Goal: Navigation & Orientation: Understand site structure

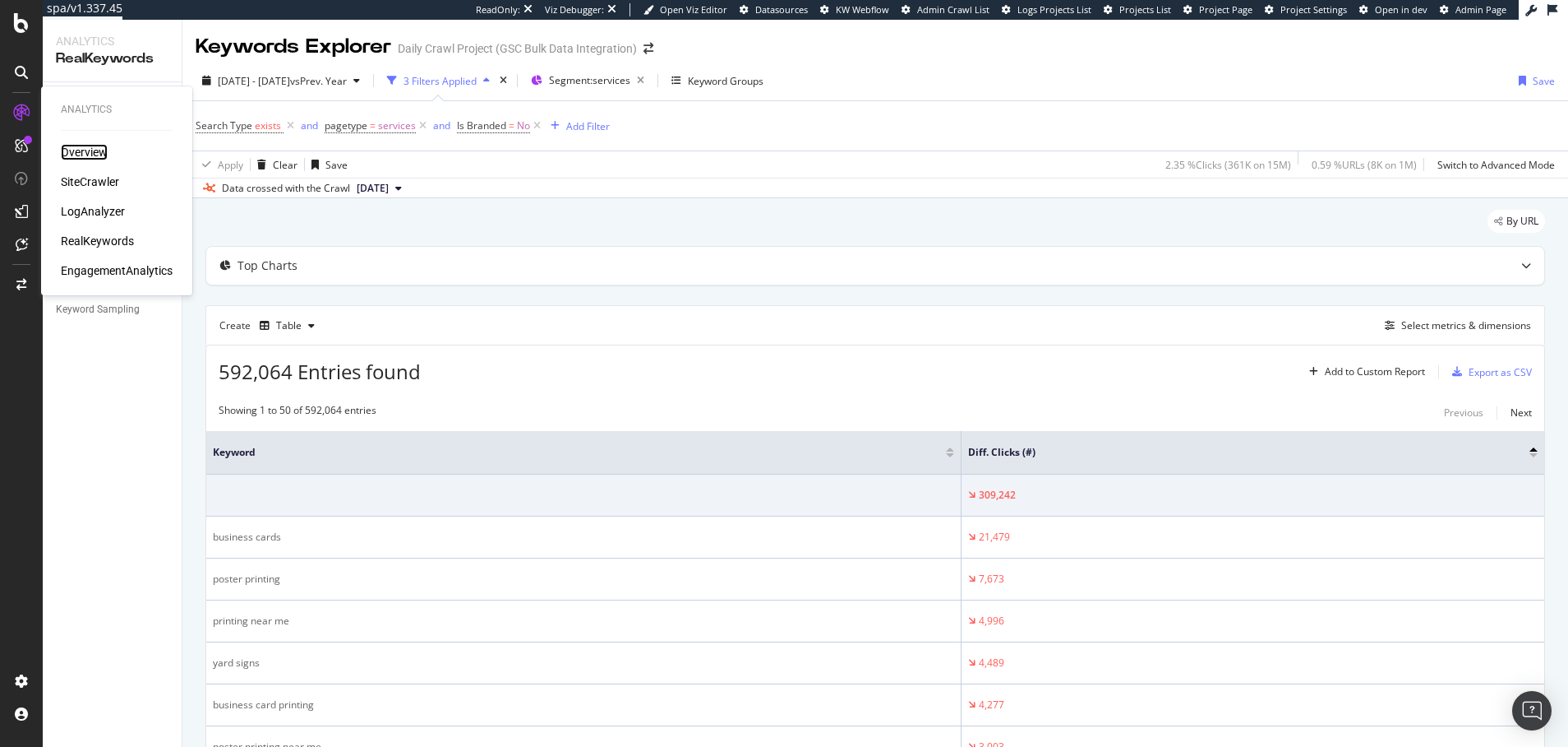
click at [82, 152] on div "Overview" at bounding box center [84, 151] width 47 height 17
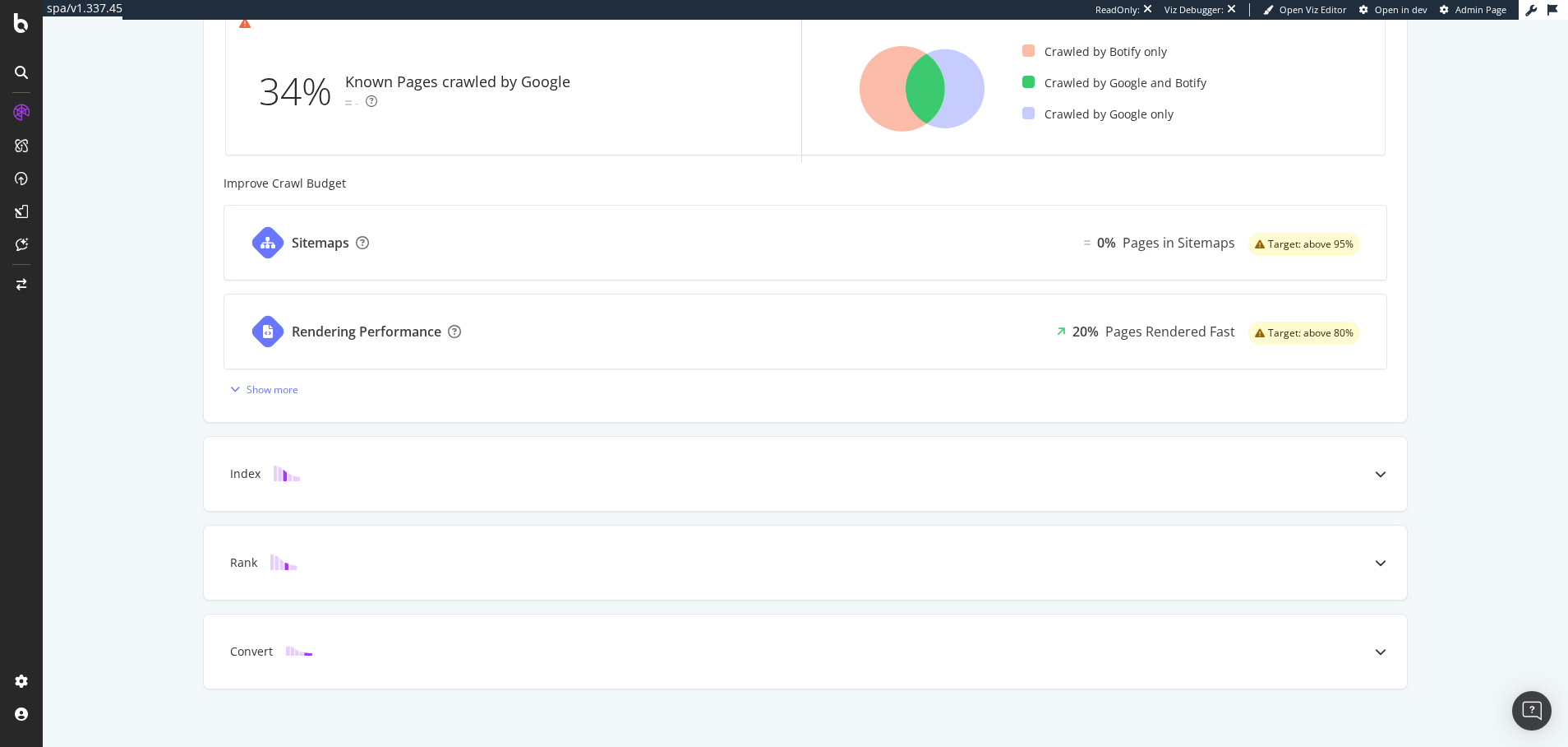
scroll to position [552, 0]
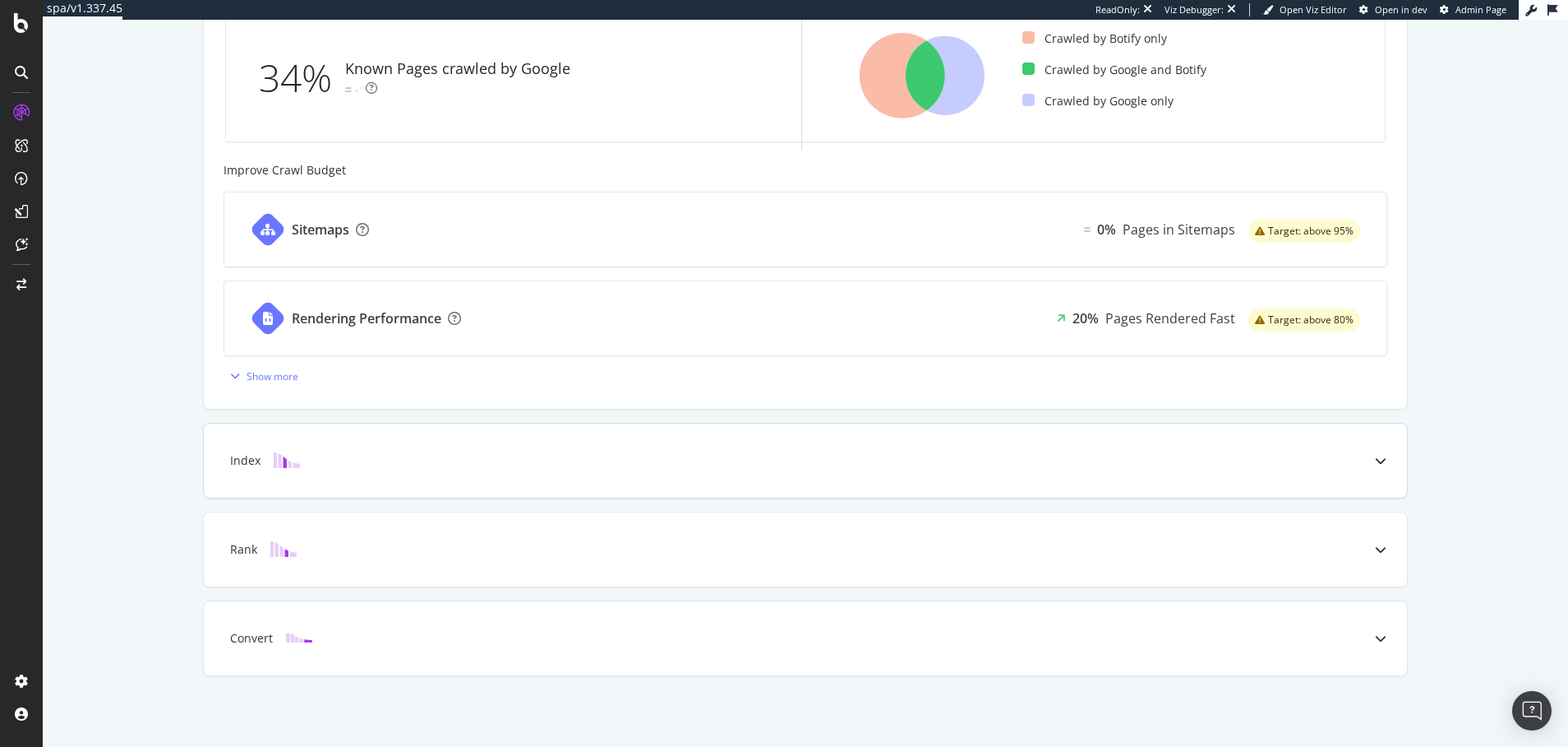
click at [1375, 461] on icon at bounding box center [1380, 460] width 11 height 11
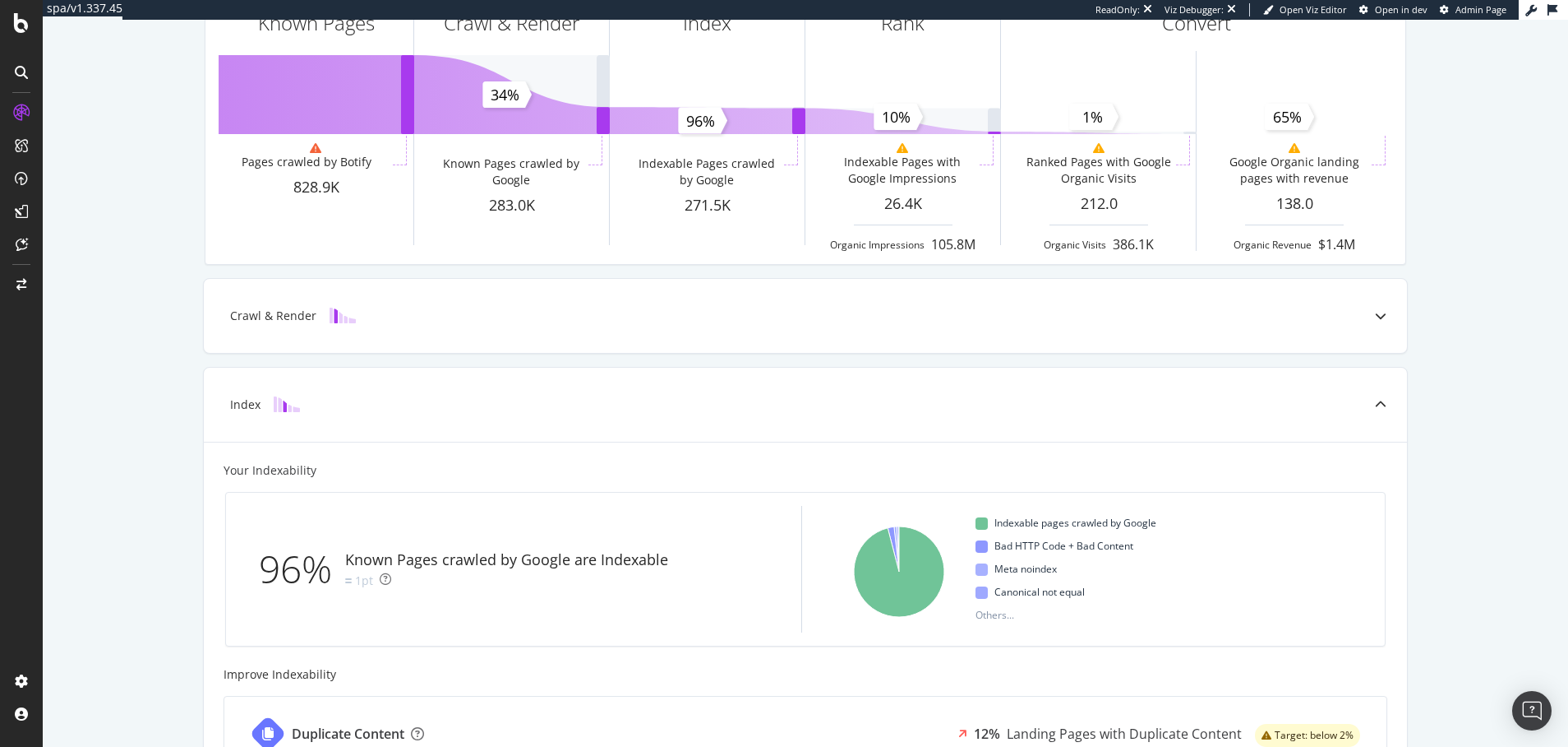
scroll to position [0, 0]
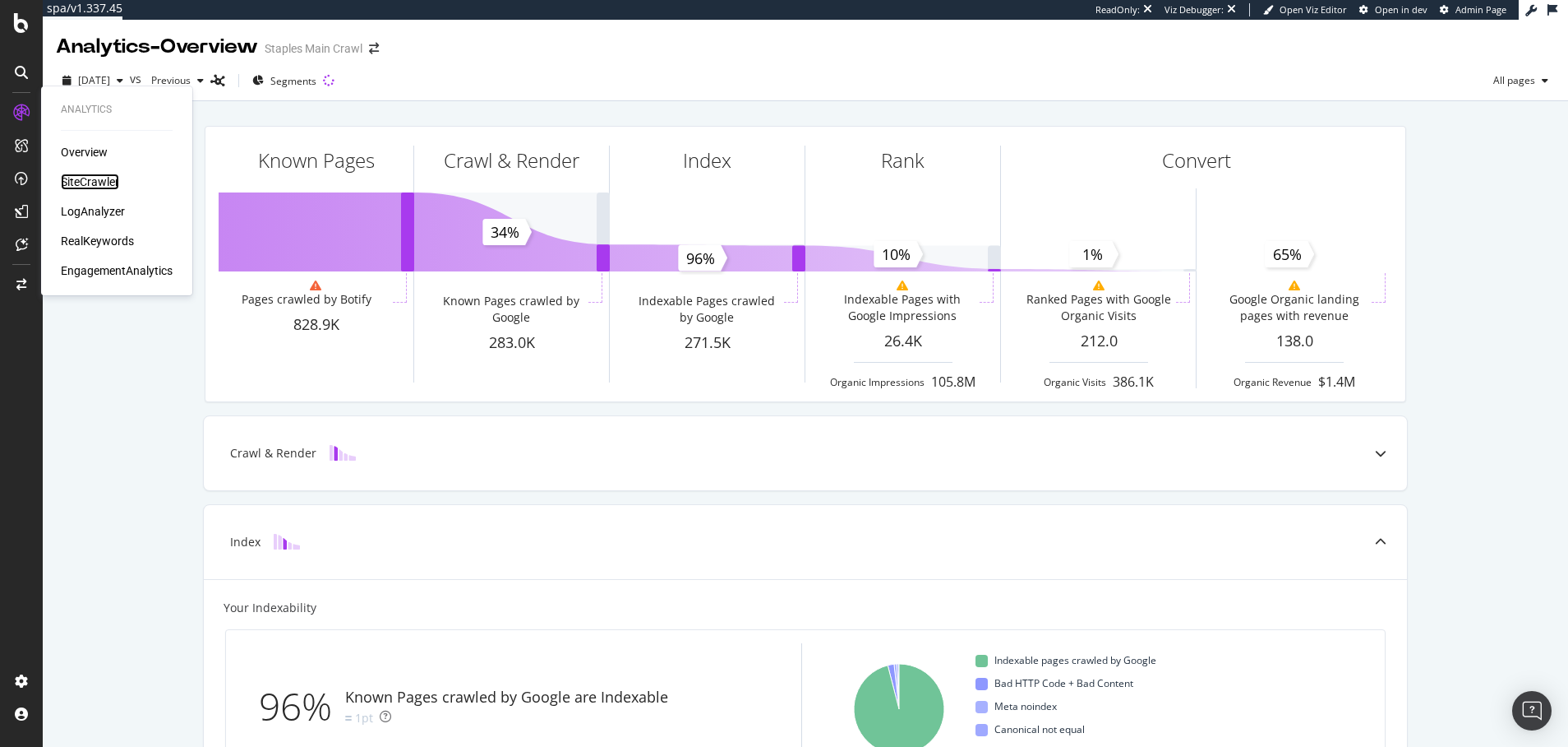
click at [97, 181] on div "SiteCrawler" at bounding box center [90, 182] width 58 height 17
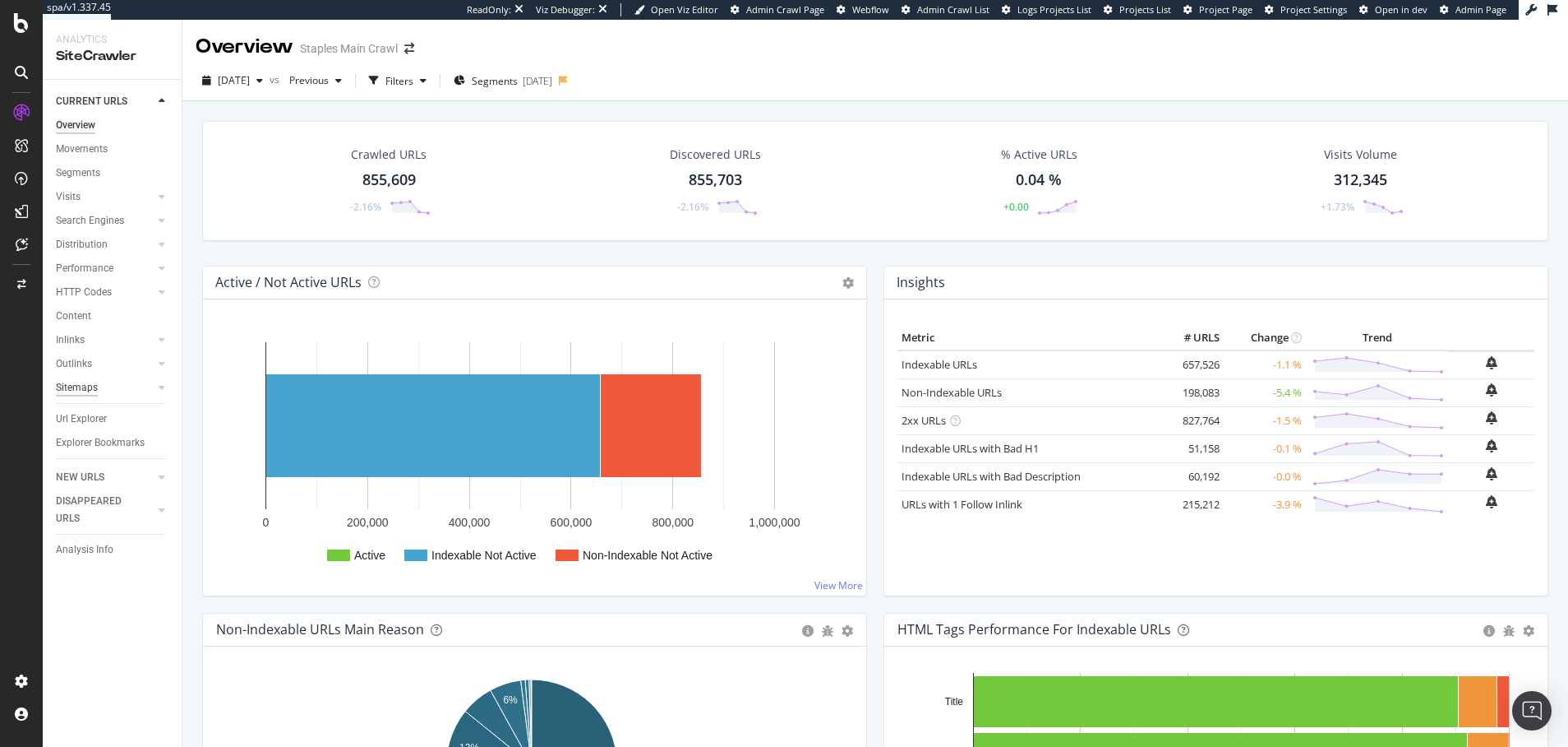
click at [75, 387] on div "Sitemaps" at bounding box center [76, 388] width 42 height 17
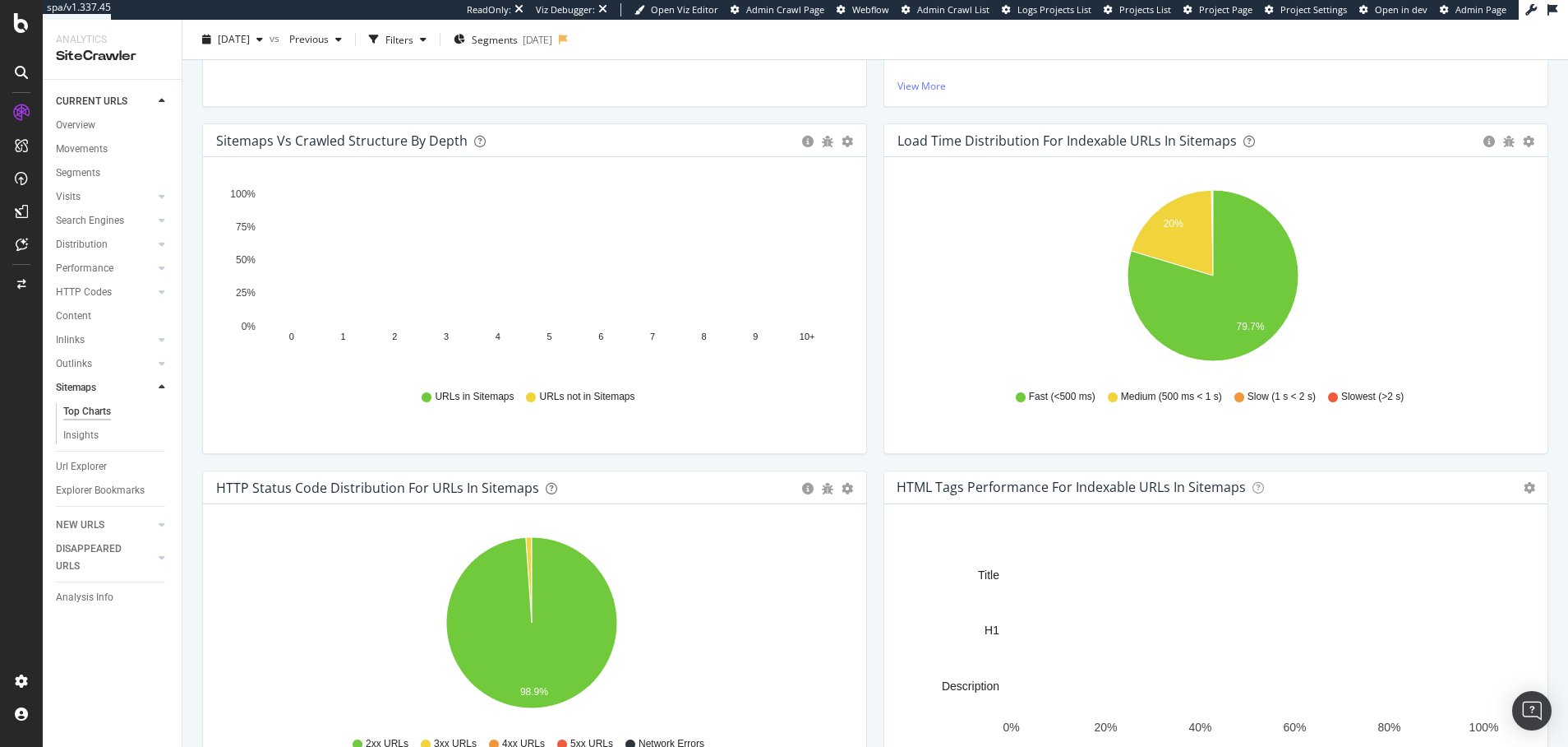
scroll to position [468, 0]
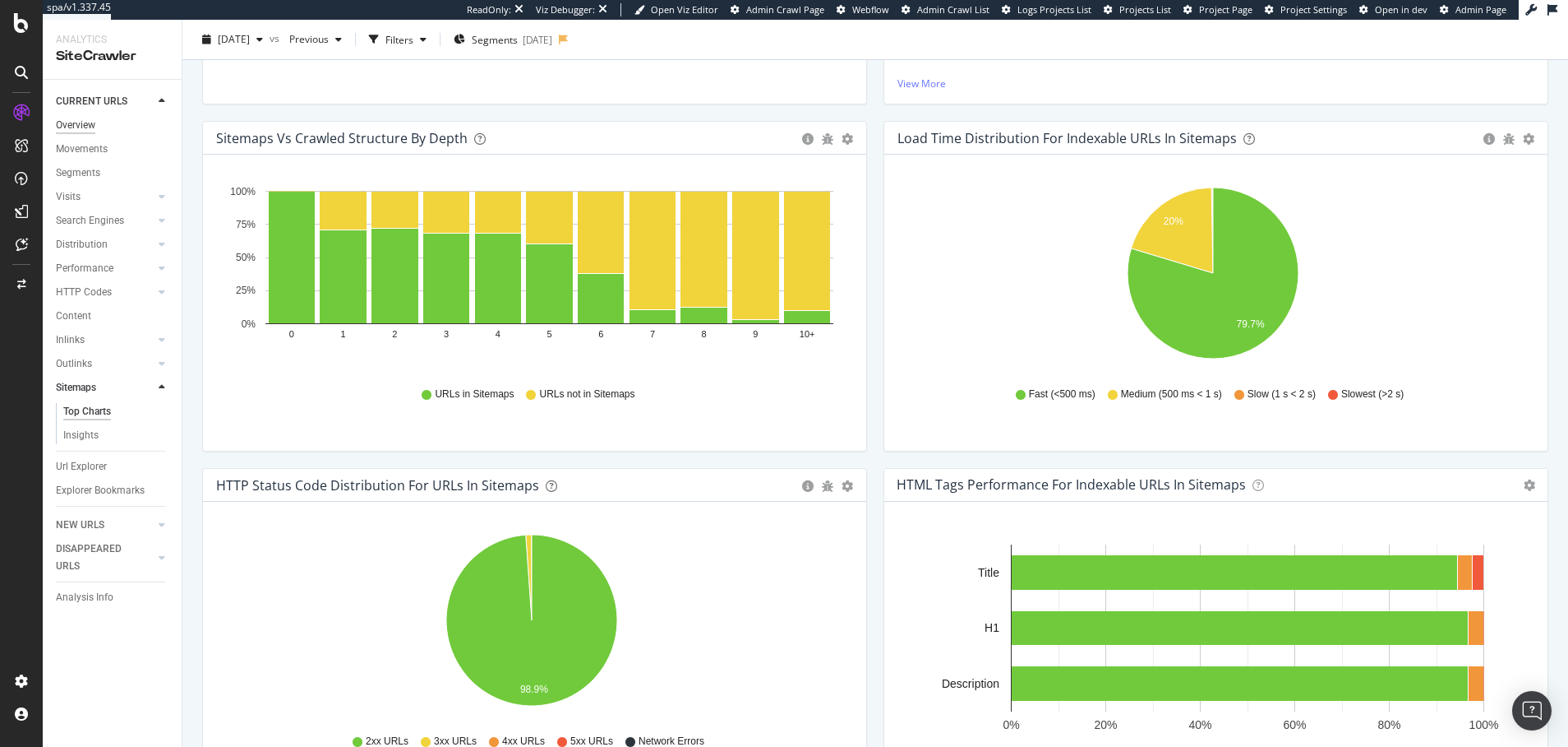
click at [71, 124] on div "Overview" at bounding box center [75, 125] width 39 height 17
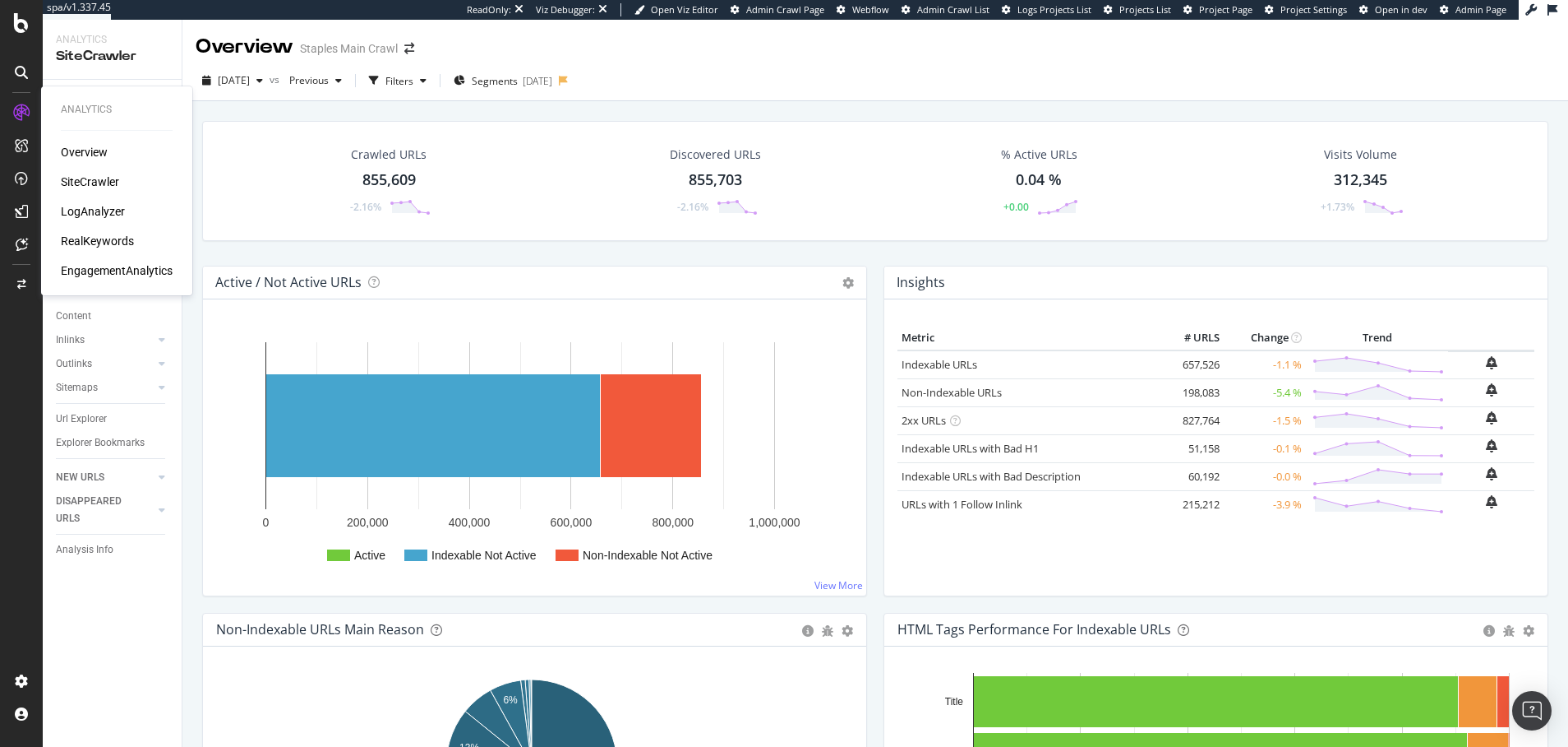
click at [89, 153] on div "Overview" at bounding box center [84, 151] width 47 height 17
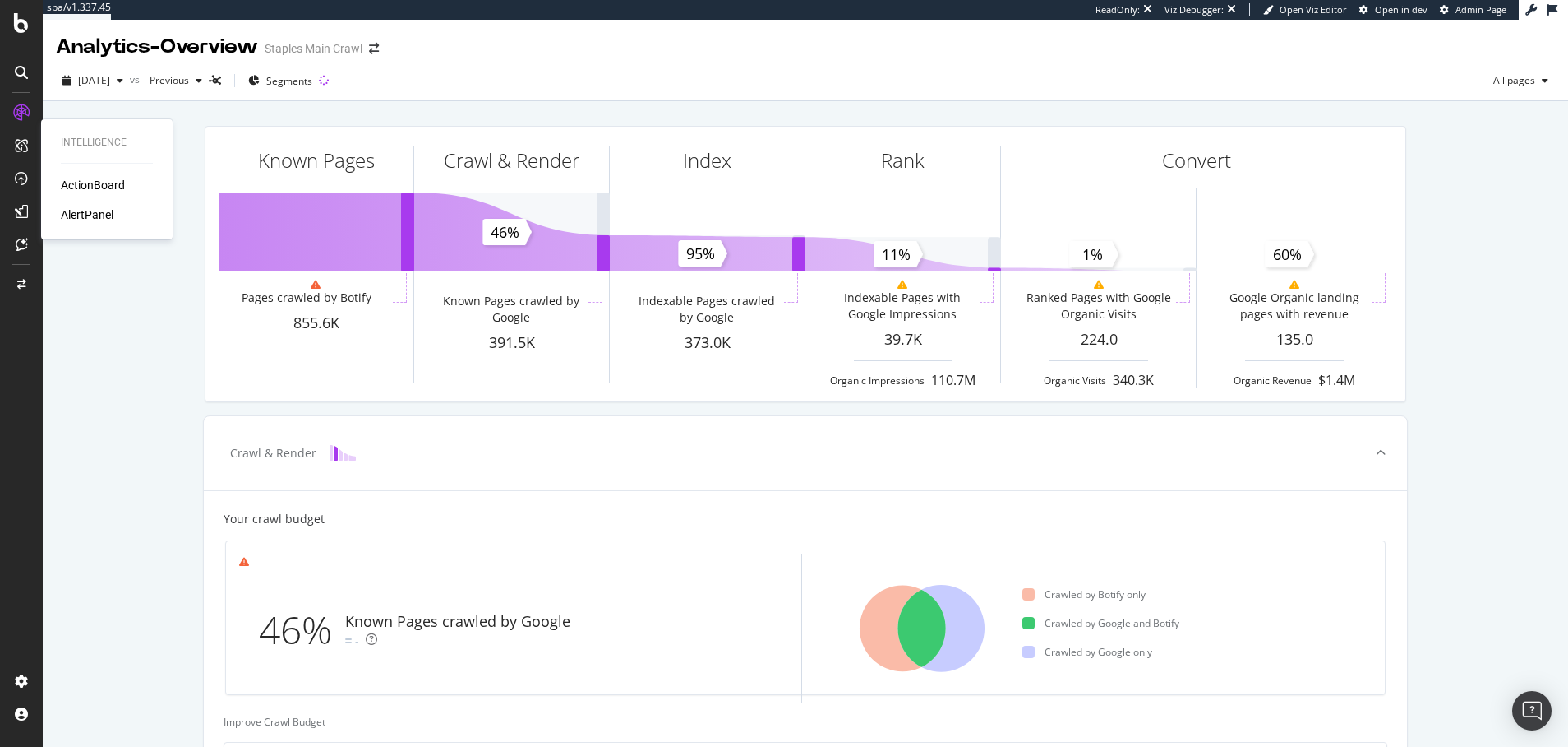
click at [104, 184] on div "ActionBoard" at bounding box center [93, 184] width 64 height 17
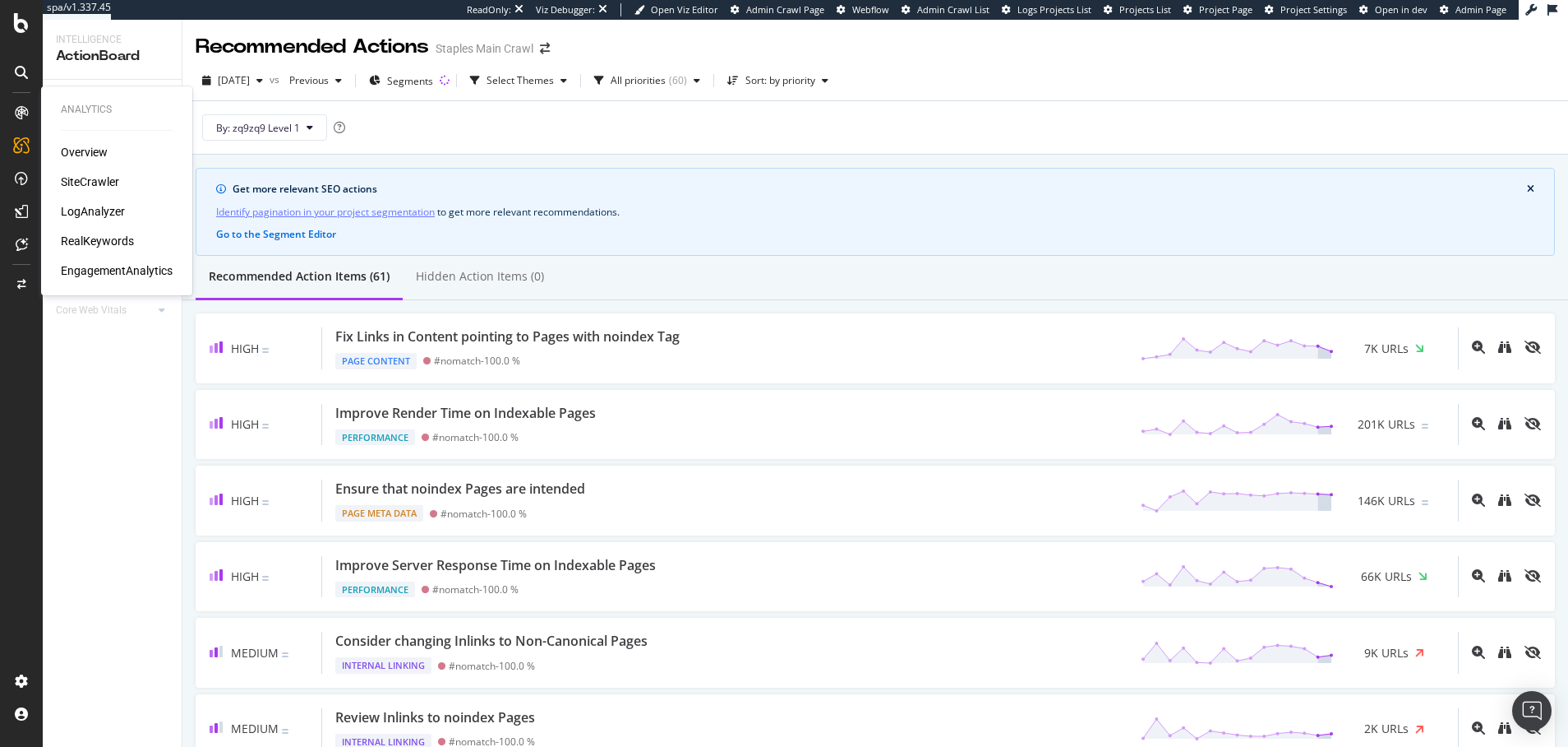
click at [86, 149] on div "Overview" at bounding box center [84, 151] width 47 height 17
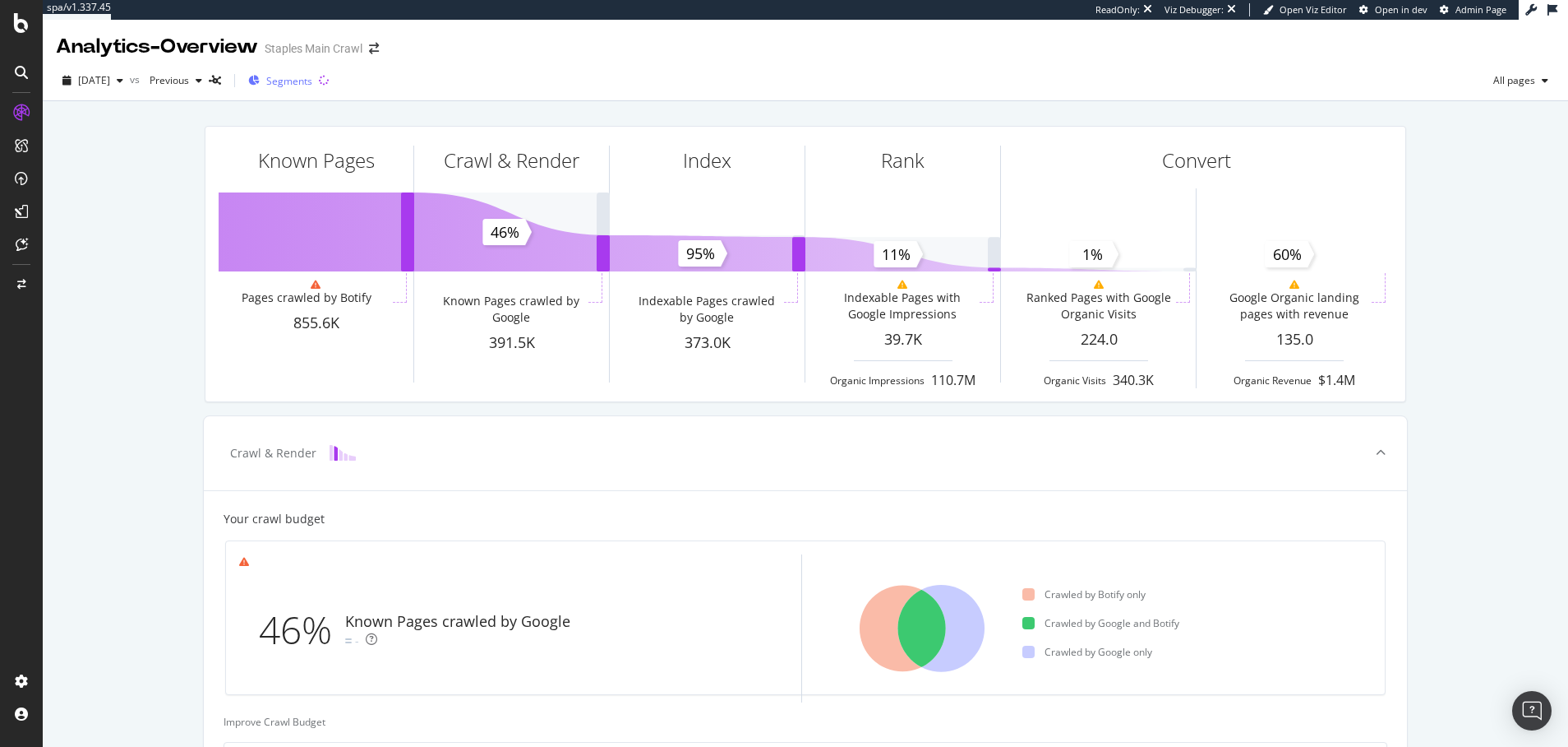
click at [312, 78] on span "Segments" at bounding box center [289, 81] width 46 height 14
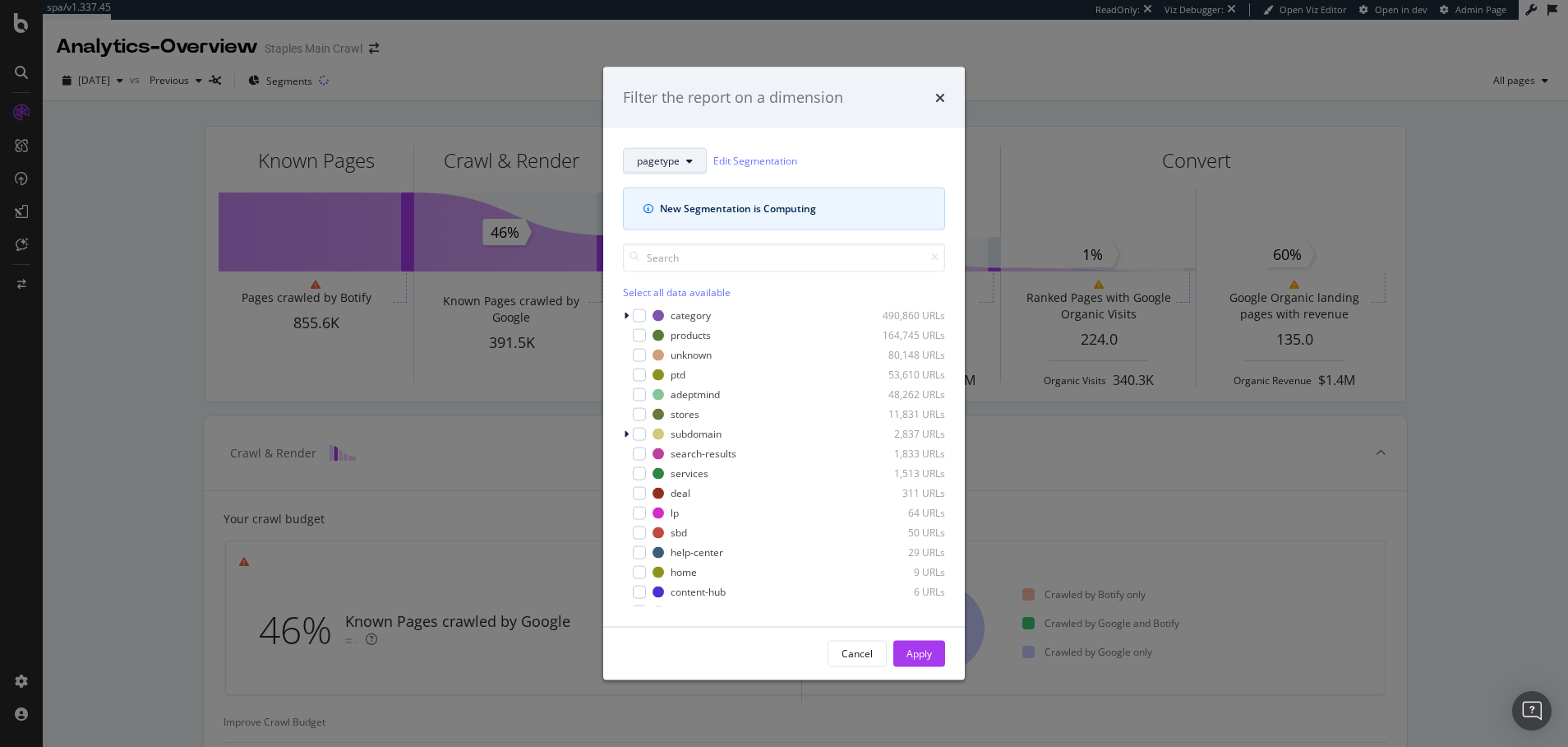
click at [689, 158] on icon "modal" at bounding box center [690, 160] width 7 height 10
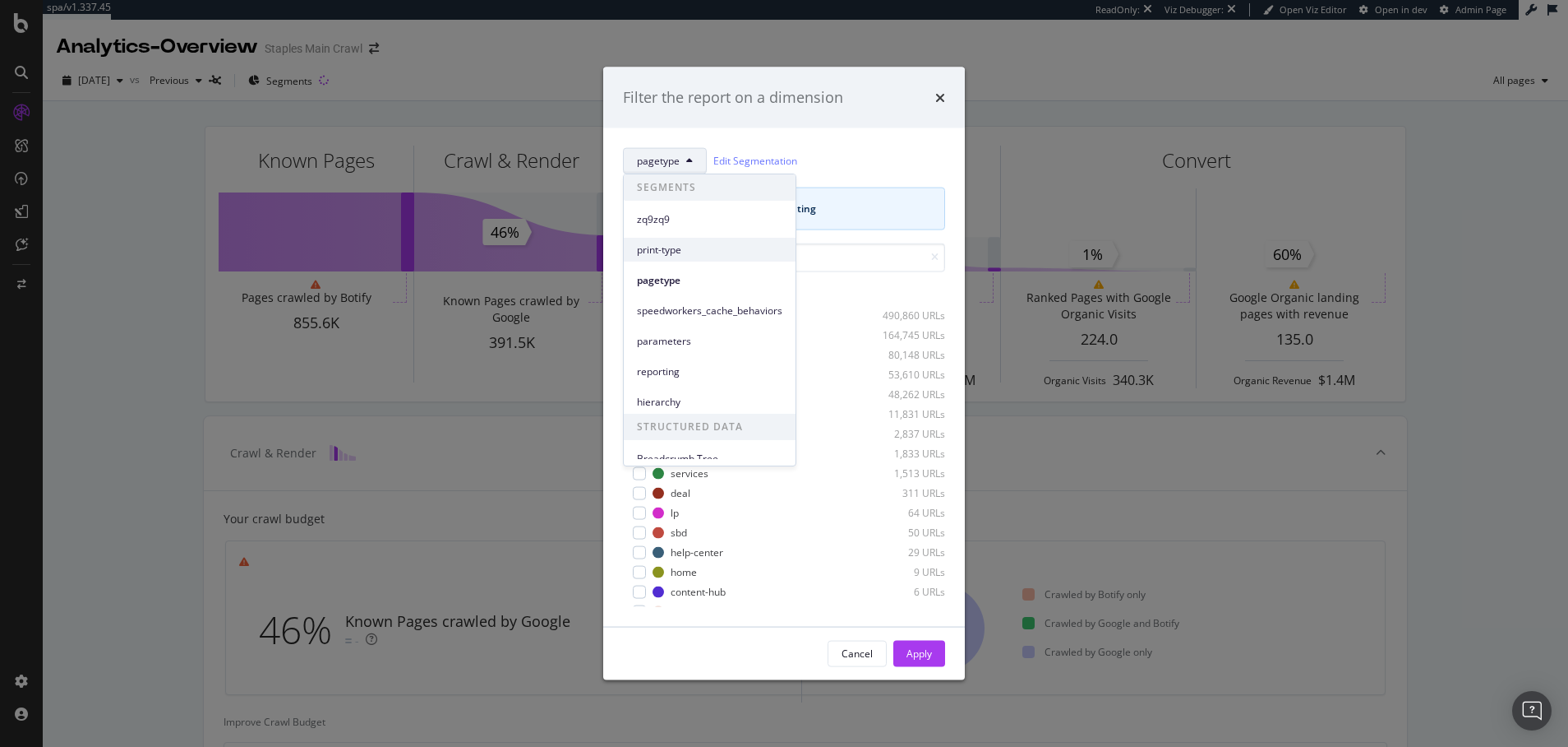
scroll to position [11, 0]
click at [668, 236] on span "print-type" at bounding box center [709, 238] width 145 height 15
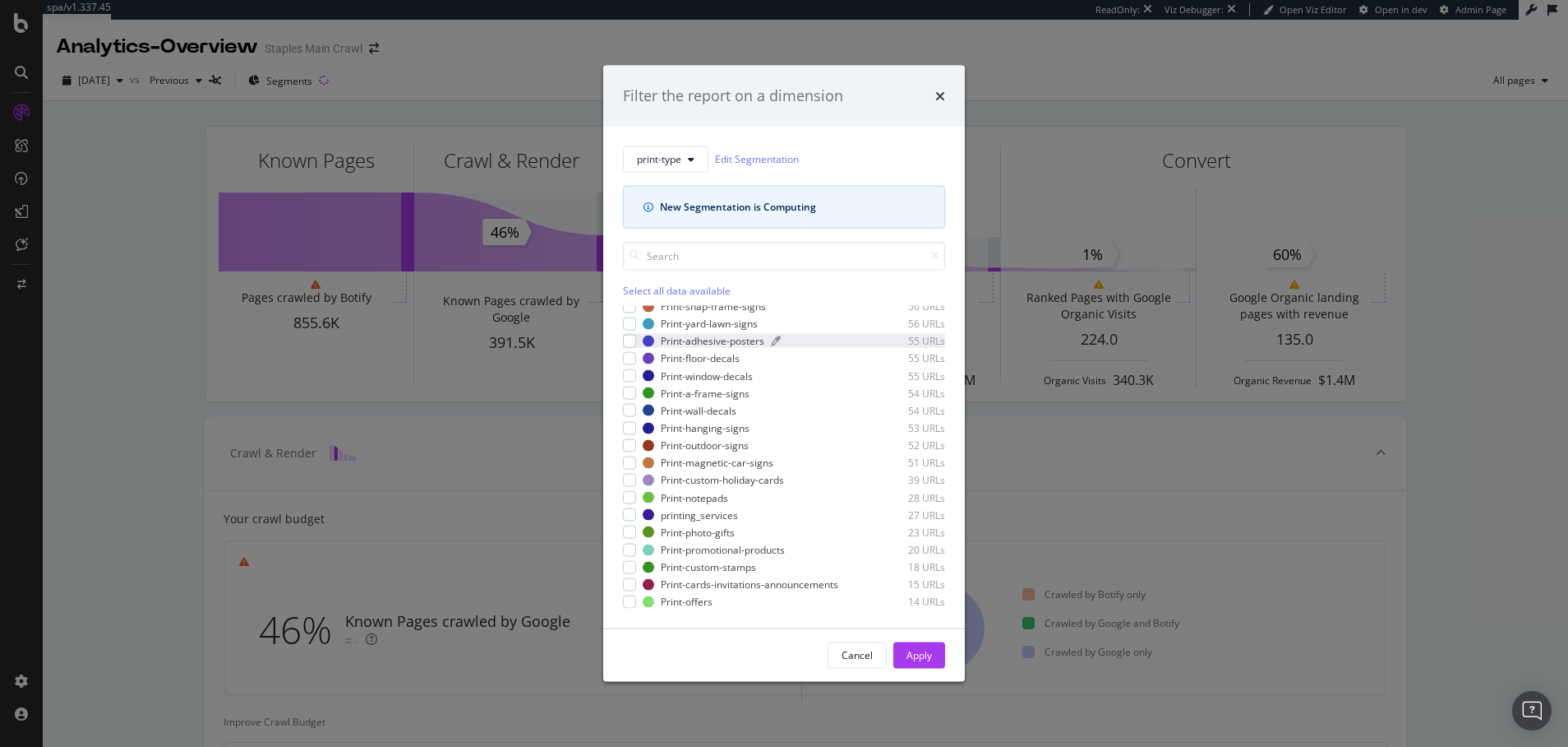
scroll to position [0, 0]
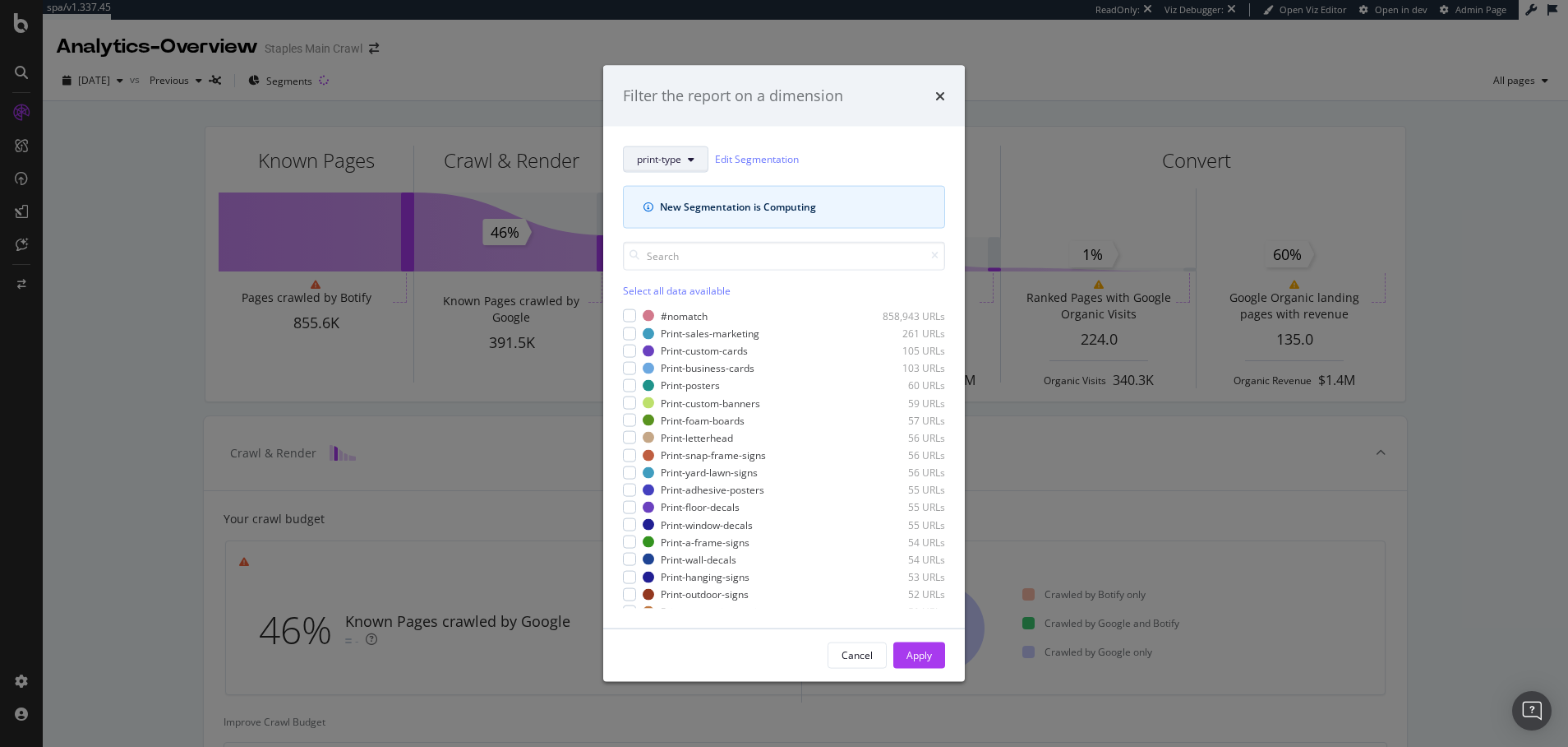
click at [690, 160] on icon "modal" at bounding box center [691, 158] width 7 height 10
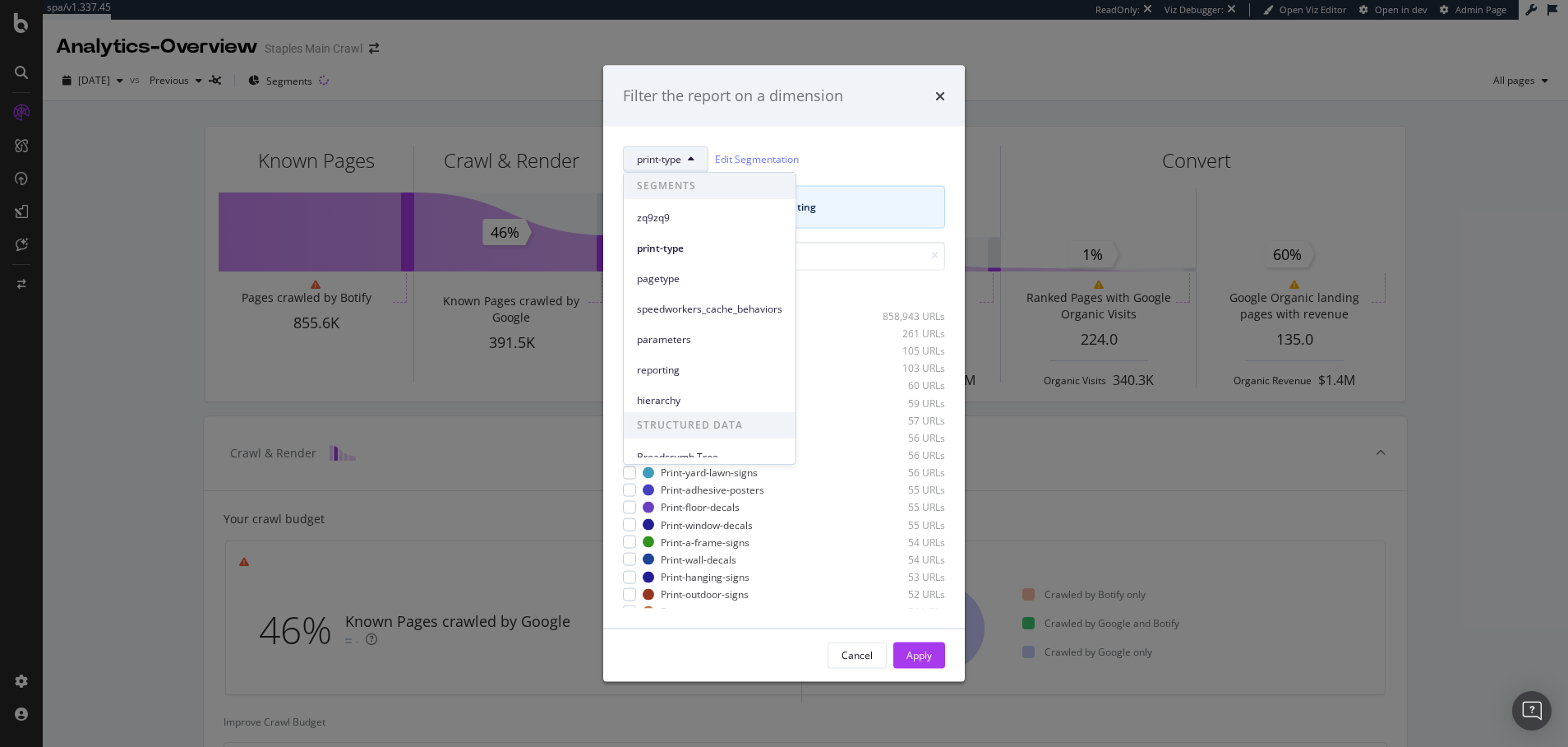
click at [784, 137] on div "print-type Edit Segmentation New Segmentation is Computing Select all data avai…" at bounding box center [784, 377] width 362 height 502
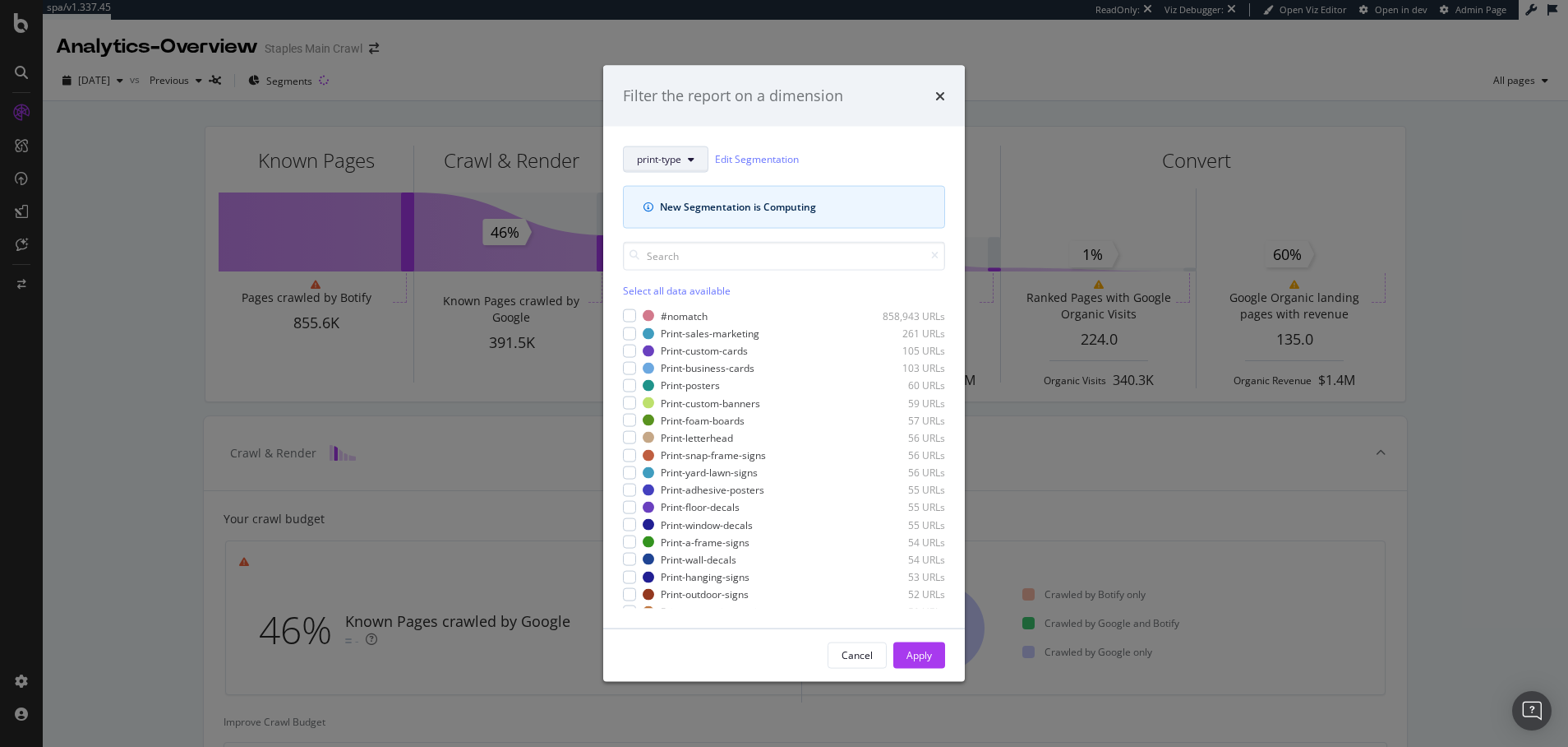
click at [689, 159] on icon "modal" at bounding box center [691, 158] width 7 height 10
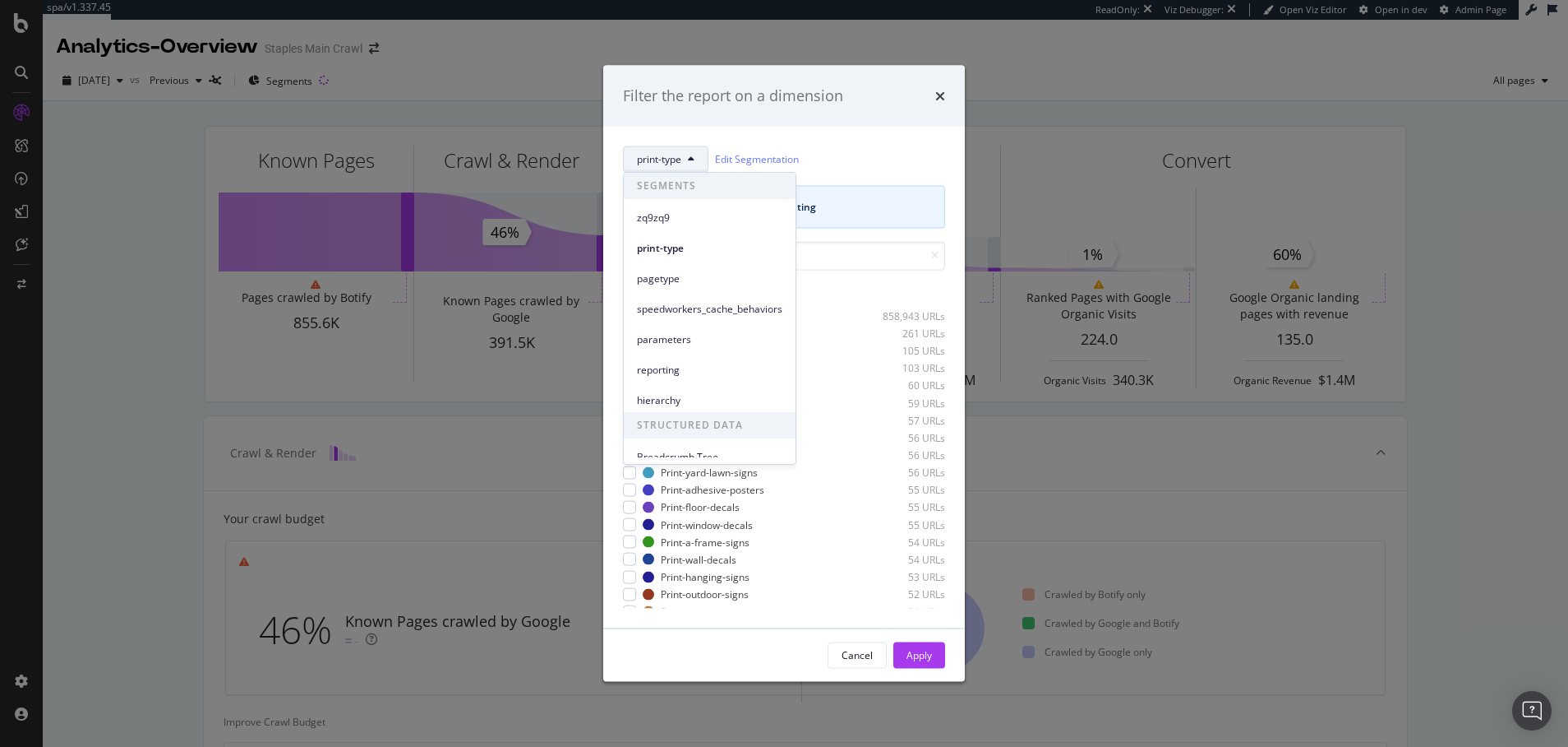
click at [654, 281] on span "pagetype" at bounding box center [709, 278] width 145 height 15
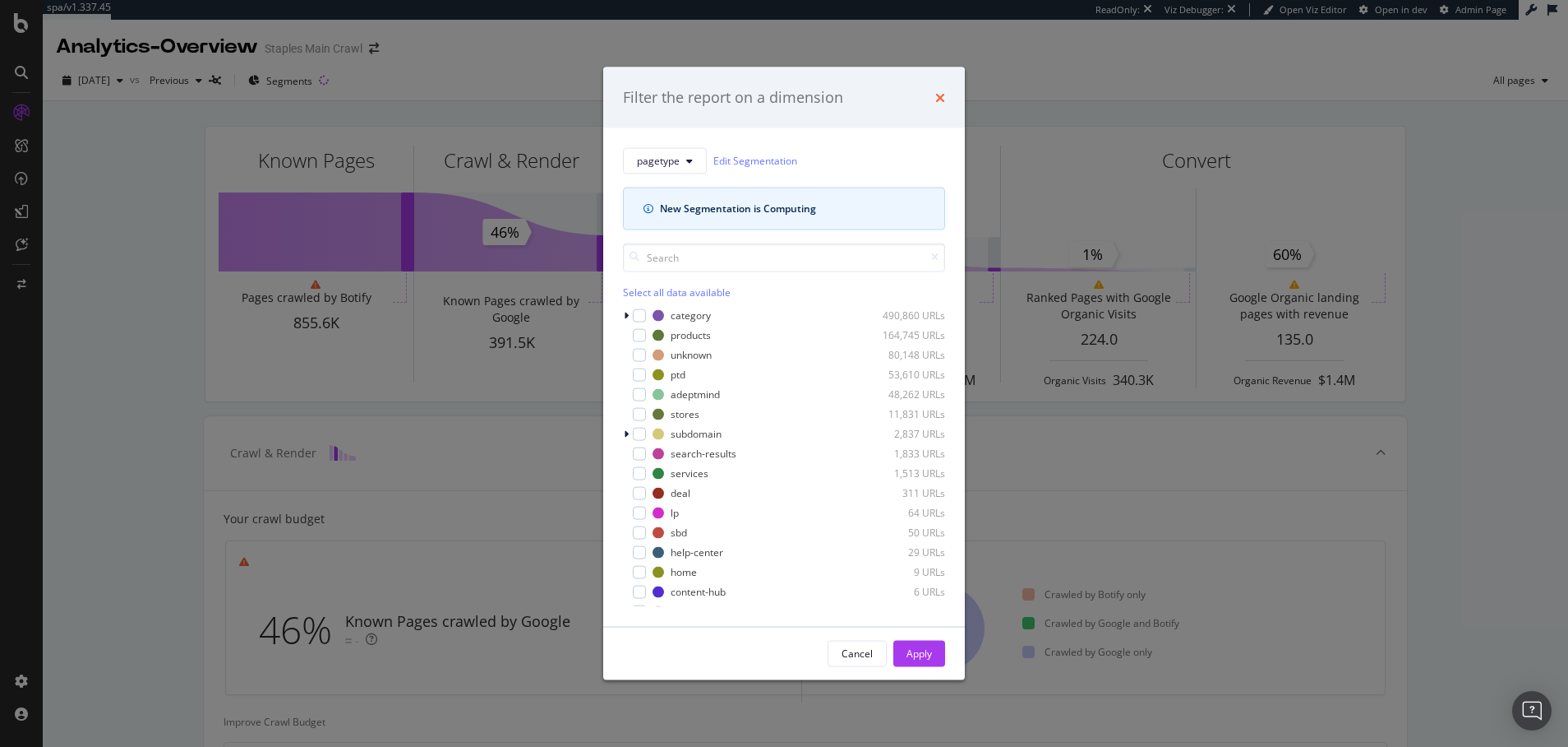
click at [940, 90] on icon "times" at bounding box center [940, 97] width 10 height 13
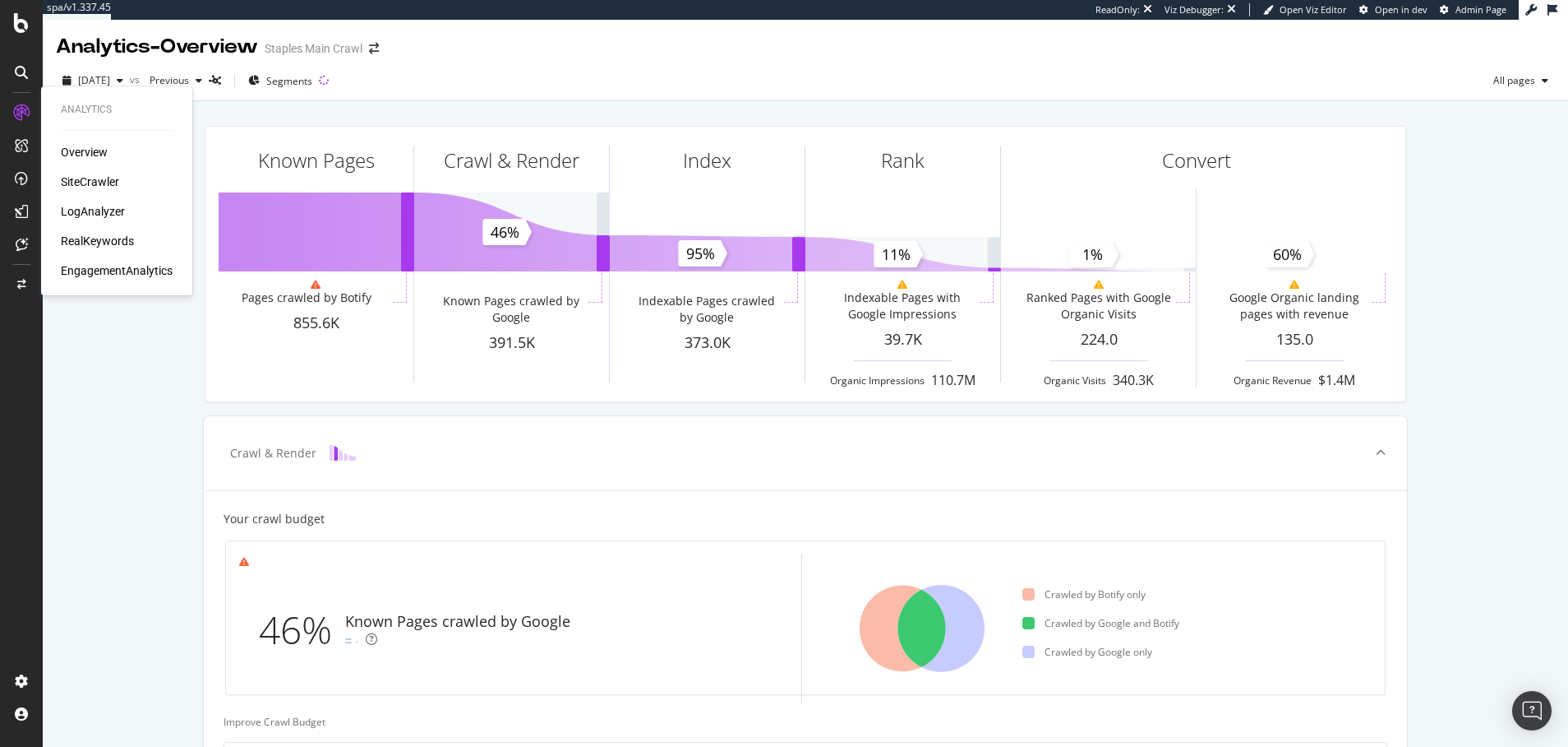
click at [94, 180] on div "SiteCrawler" at bounding box center [90, 182] width 58 height 17
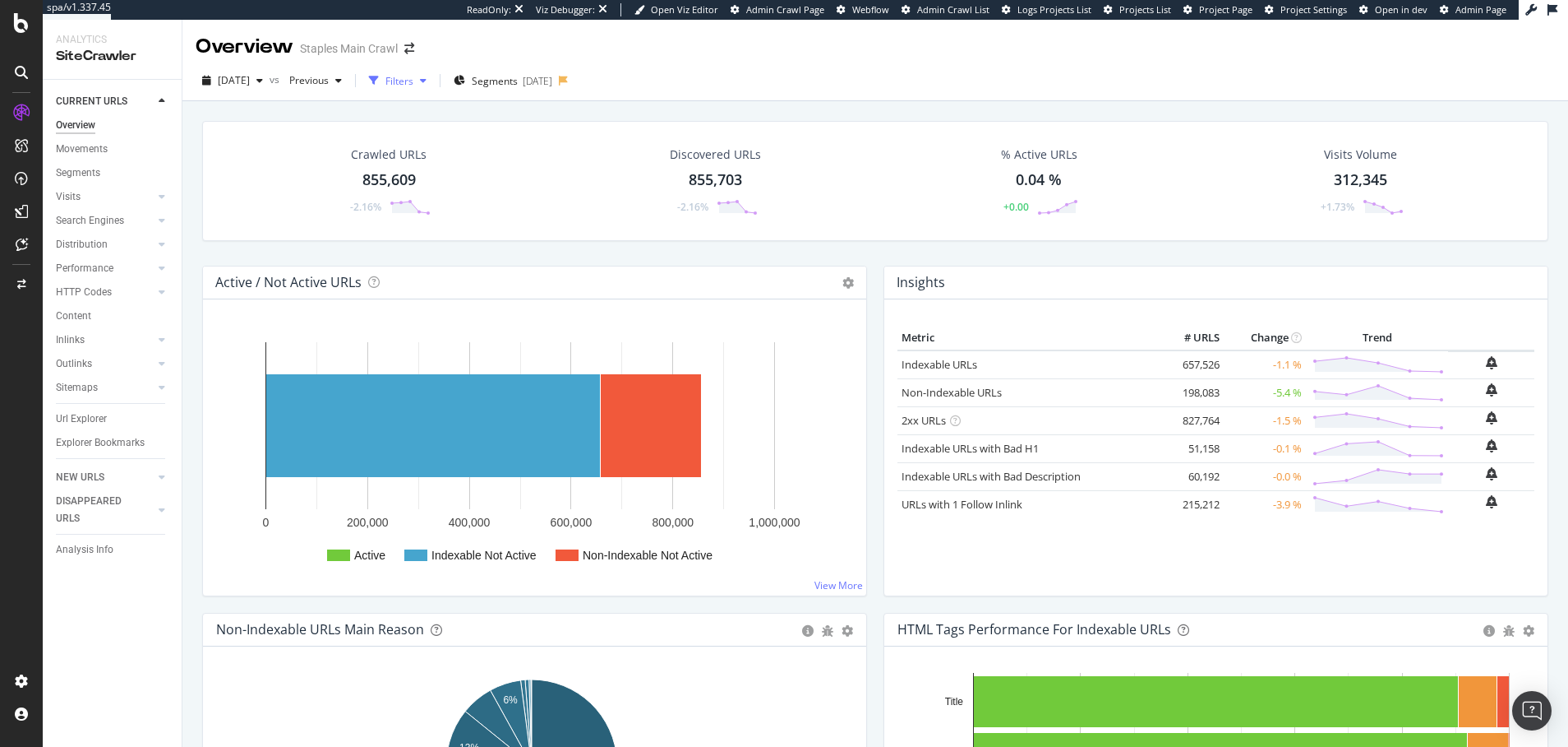
click at [433, 80] on div "button" at bounding box center [423, 80] width 20 height 10
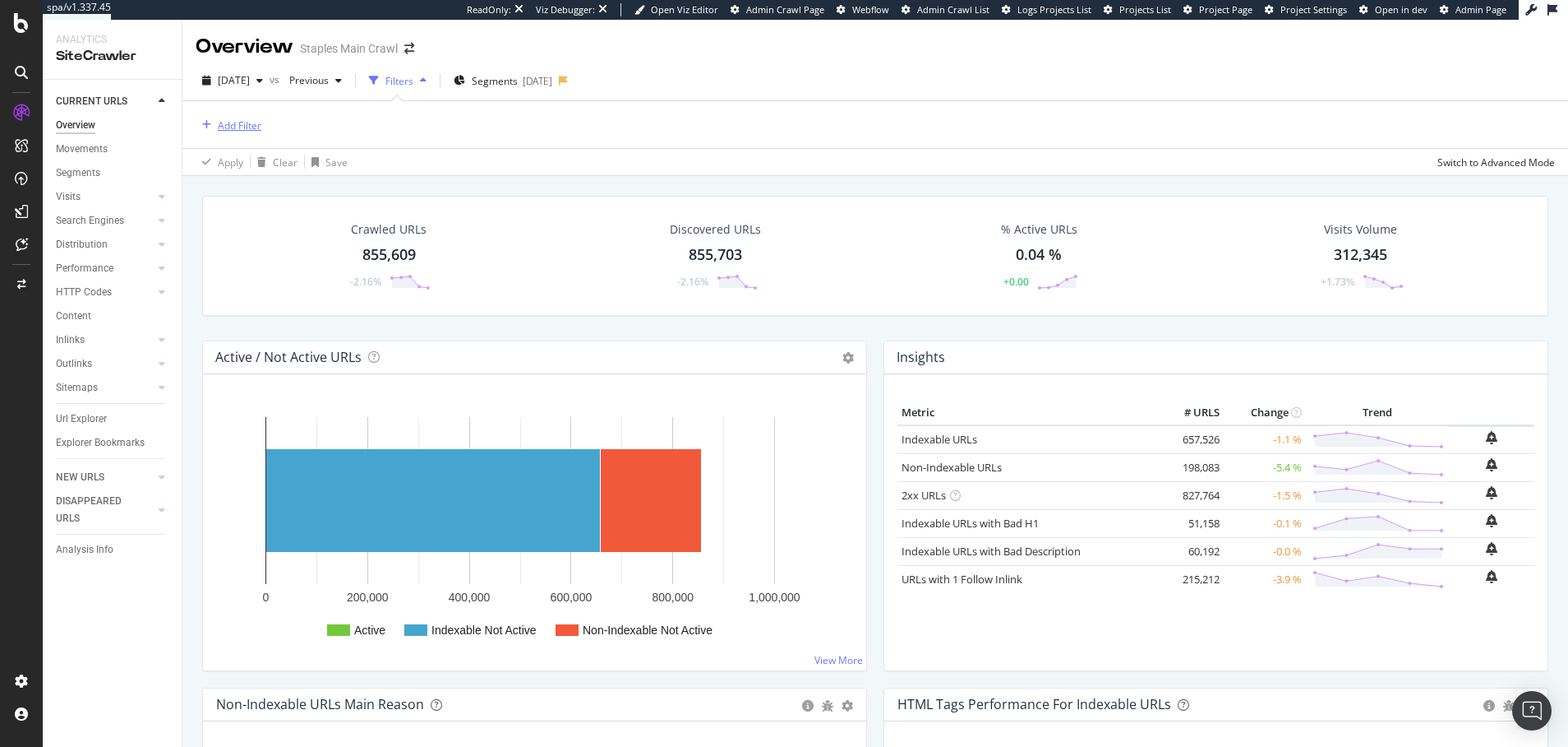
click at [234, 123] on div "Add Filter" at bounding box center [240, 125] width 43 height 14
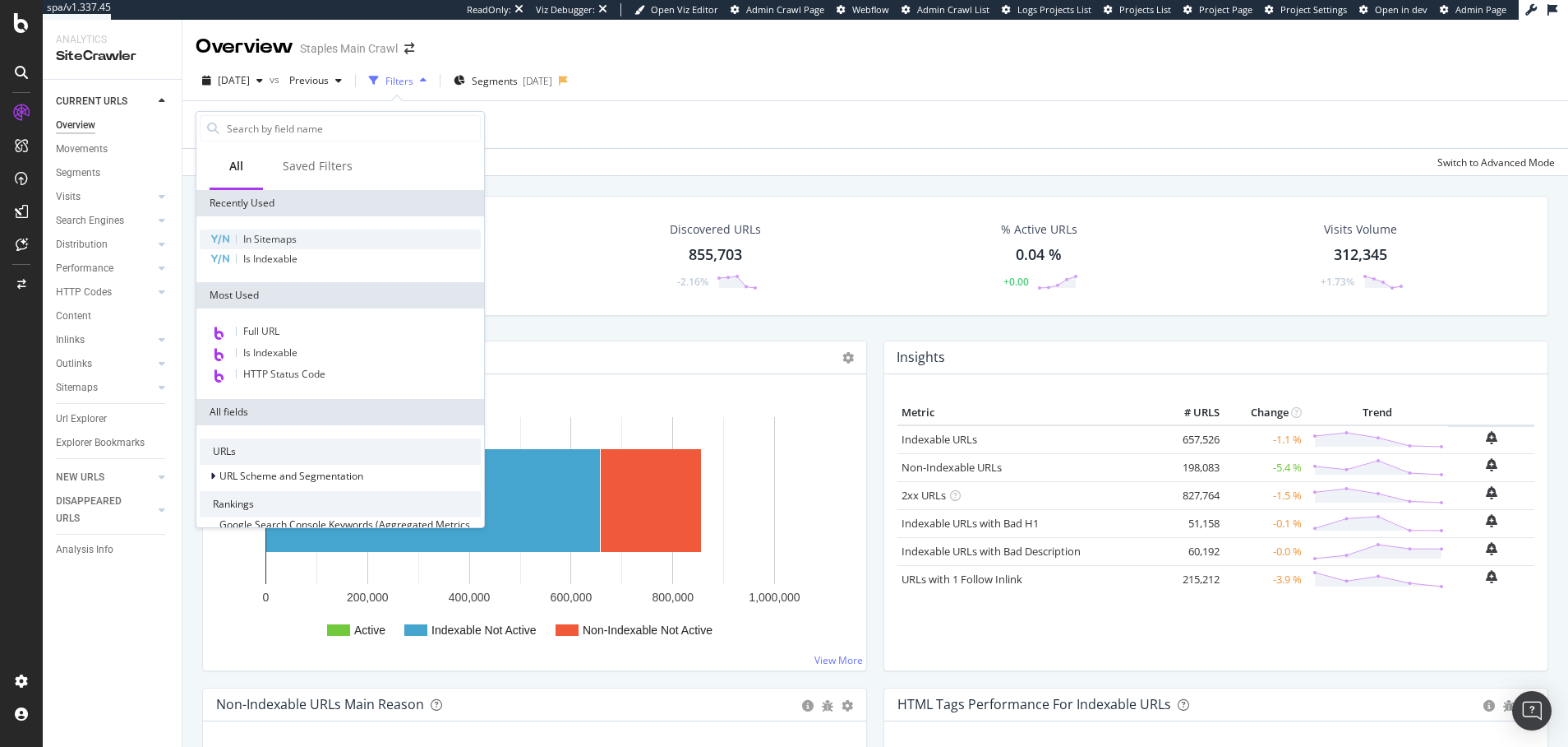
click at [273, 239] on span "In Sitemaps" at bounding box center [269, 239] width 53 height 14
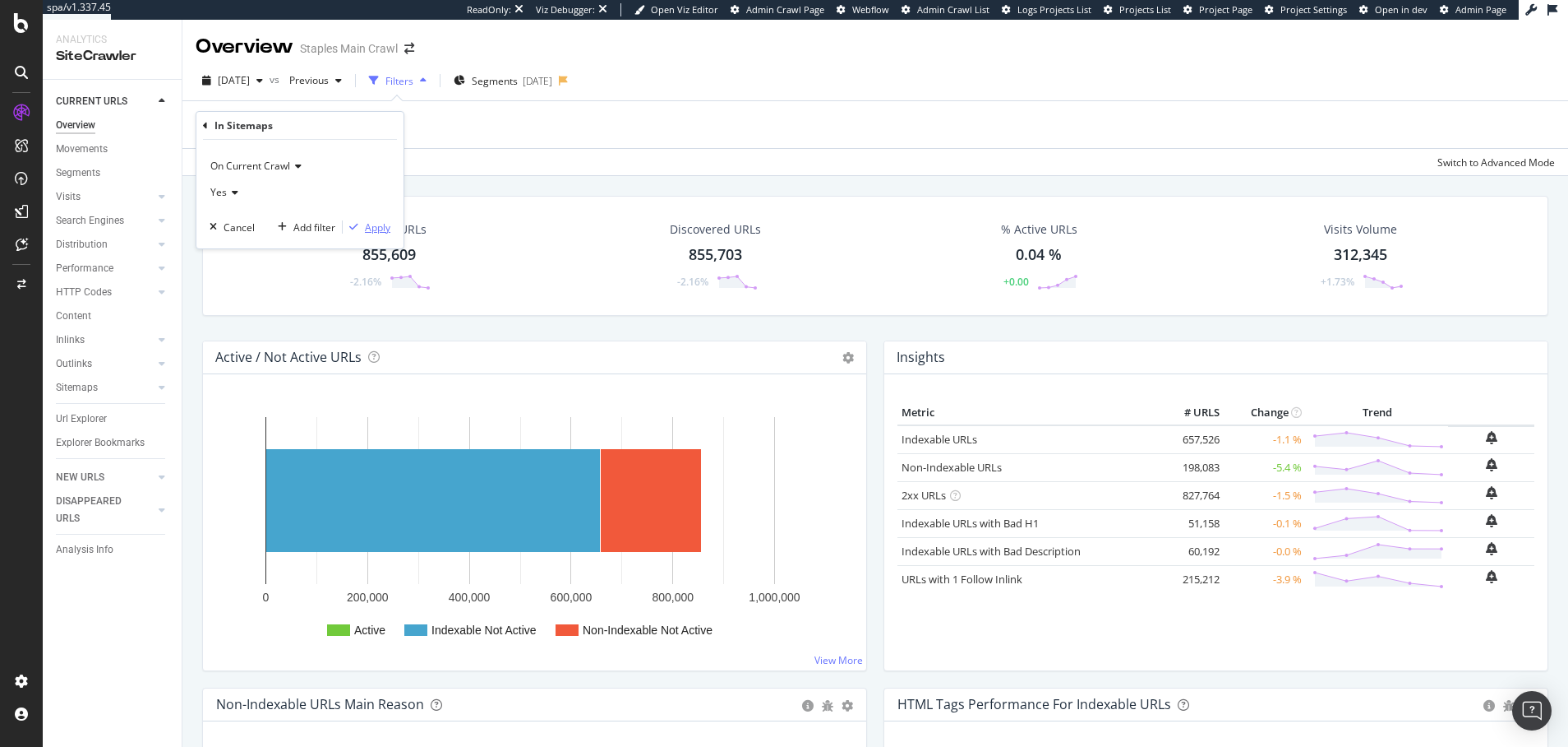
click at [374, 227] on div "Apply" at bounding box center [377, 227] width 25 height 14
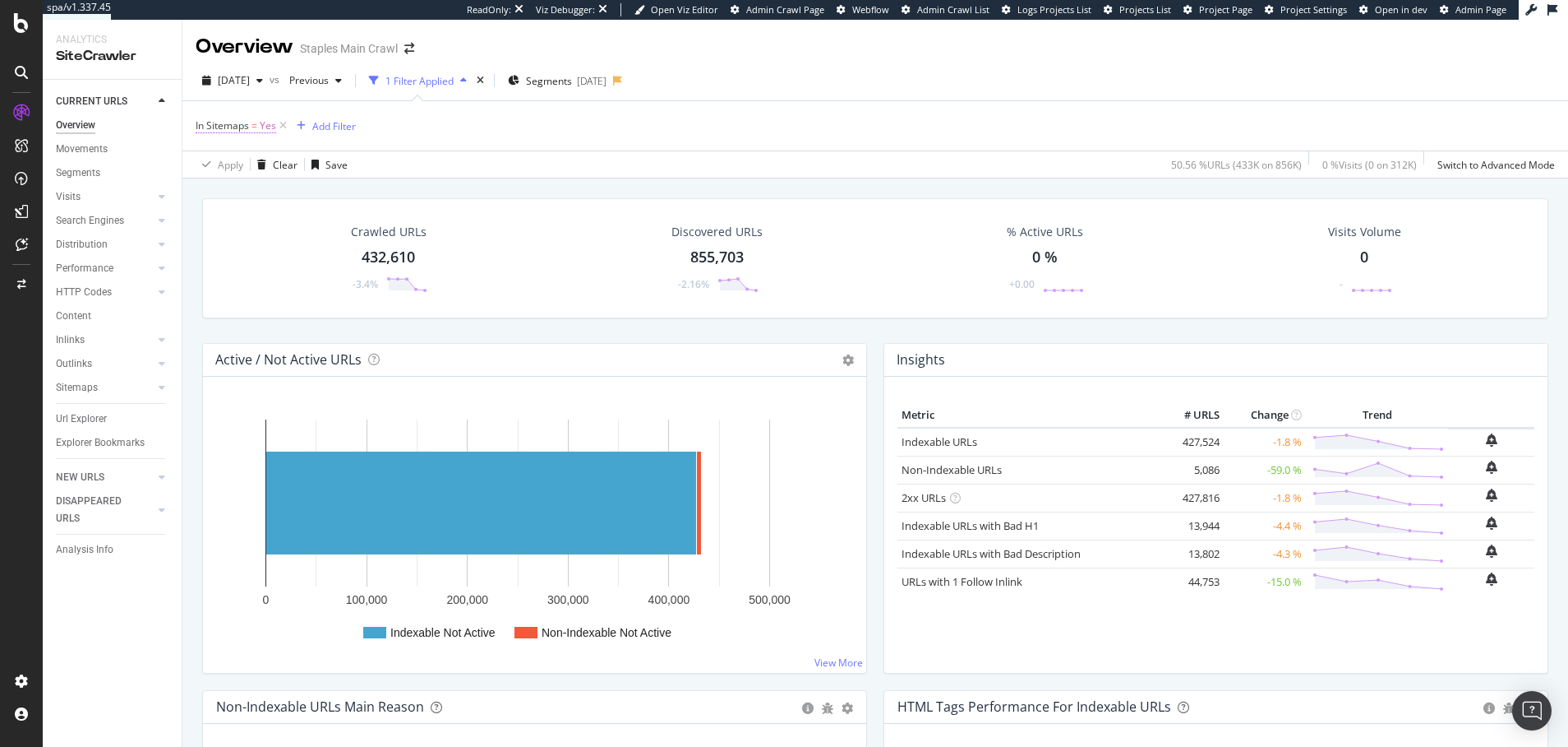
click at [271, 127] on span "Yes" at bounding box center [268, 125] width 17 height 23
click at [229, 187] on icon at bounding box center [232, 190] width 11 height 10
click at [223, 247] on span "No" at bounding box center [224, 246] width 13 height 14
click at [377, 223] on div "Apply" at bounding box center [377, 226] width 25 height 14
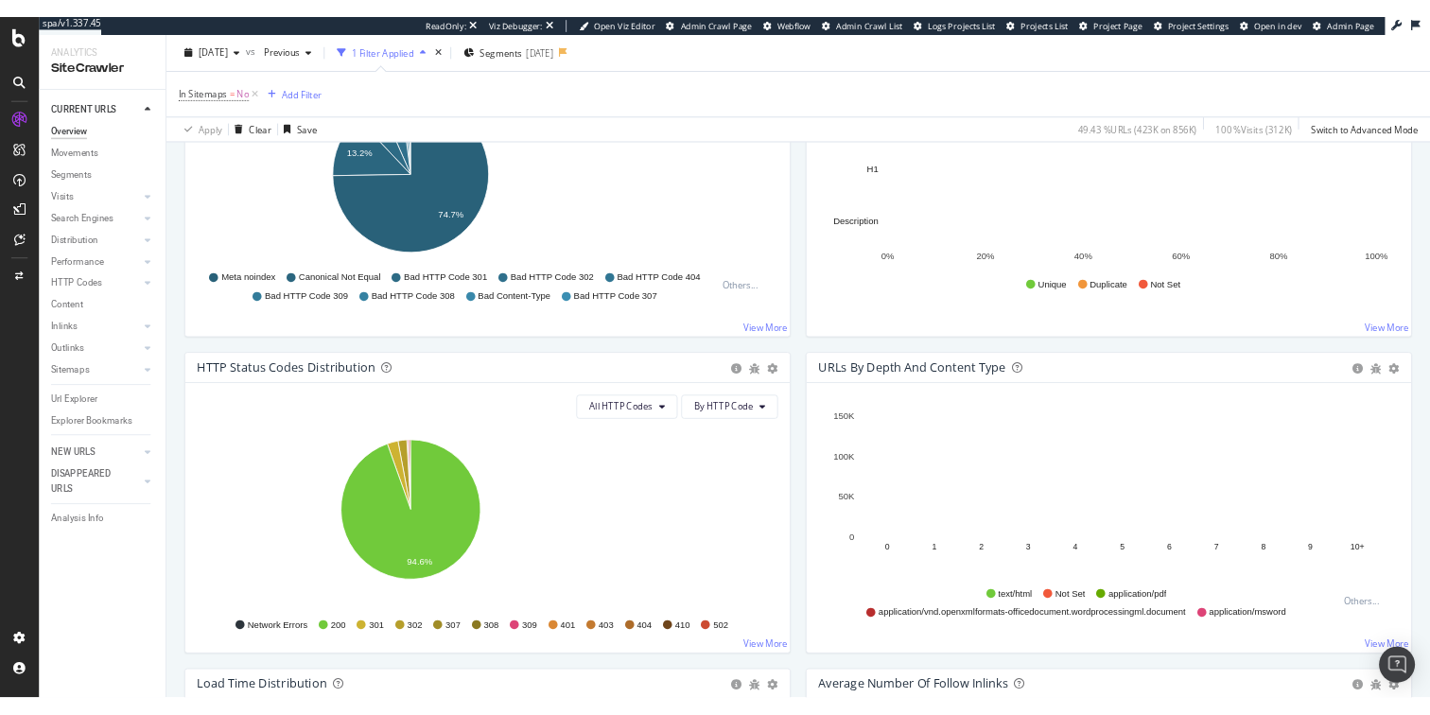
scroll to position [770, 0]
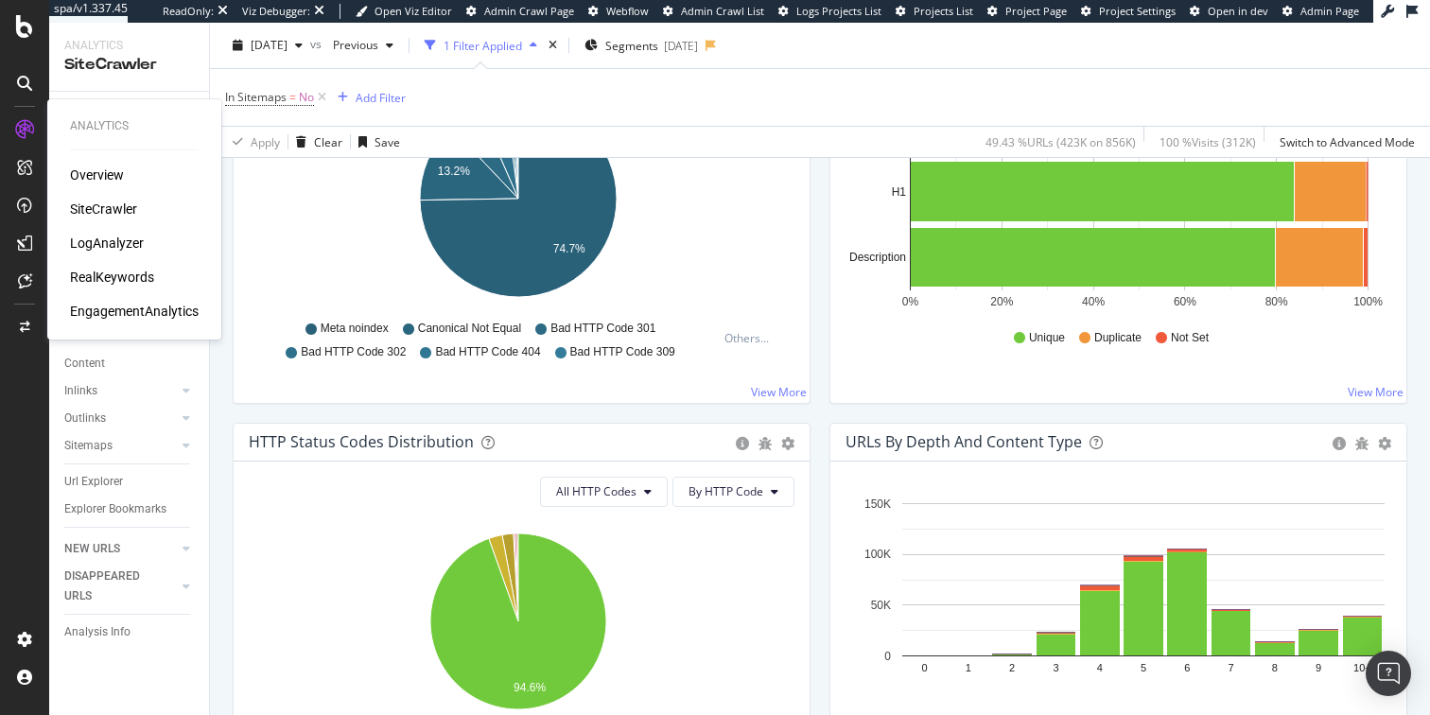
click at [107, 206] on div "SiteCrawler" at bounding box center [103, 209] width 67 height 19
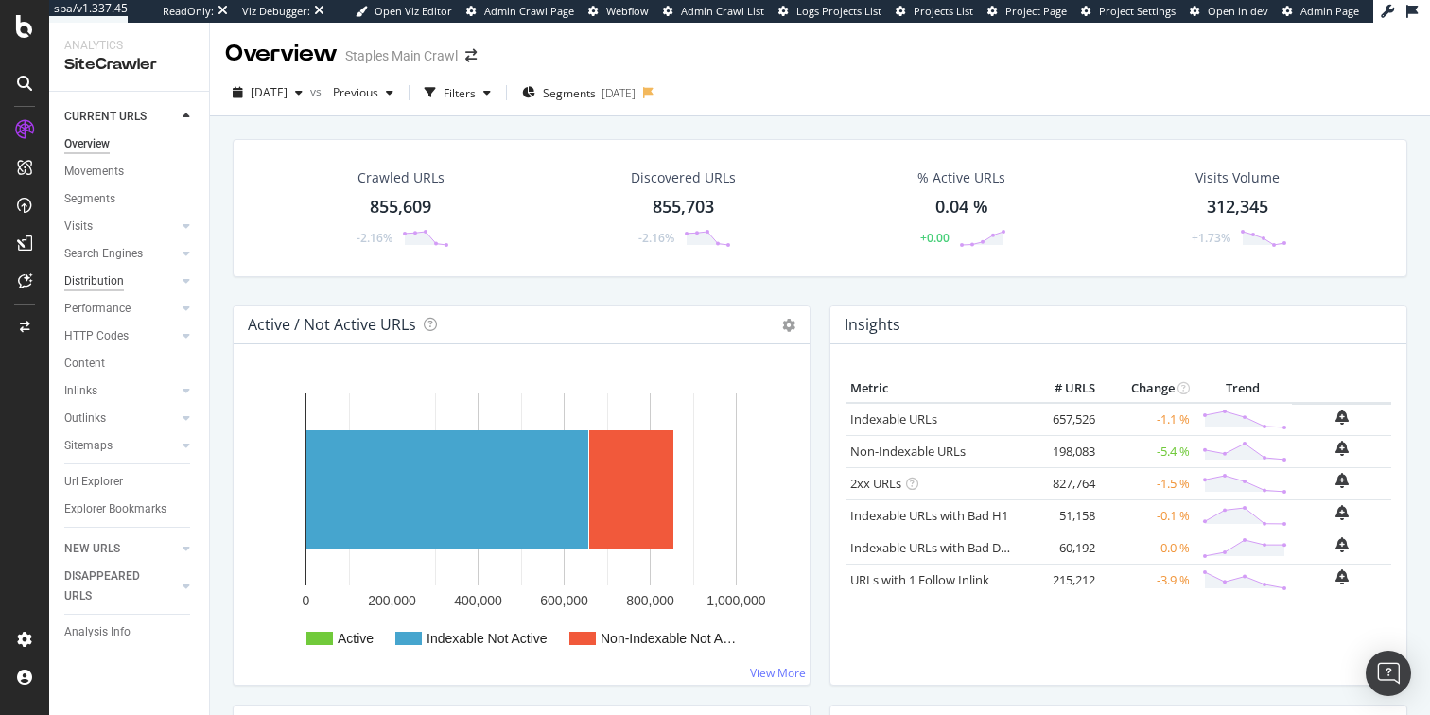
click at [99, 280] on div "Distribution" at bounding box center [94, 281] width 60 height 20
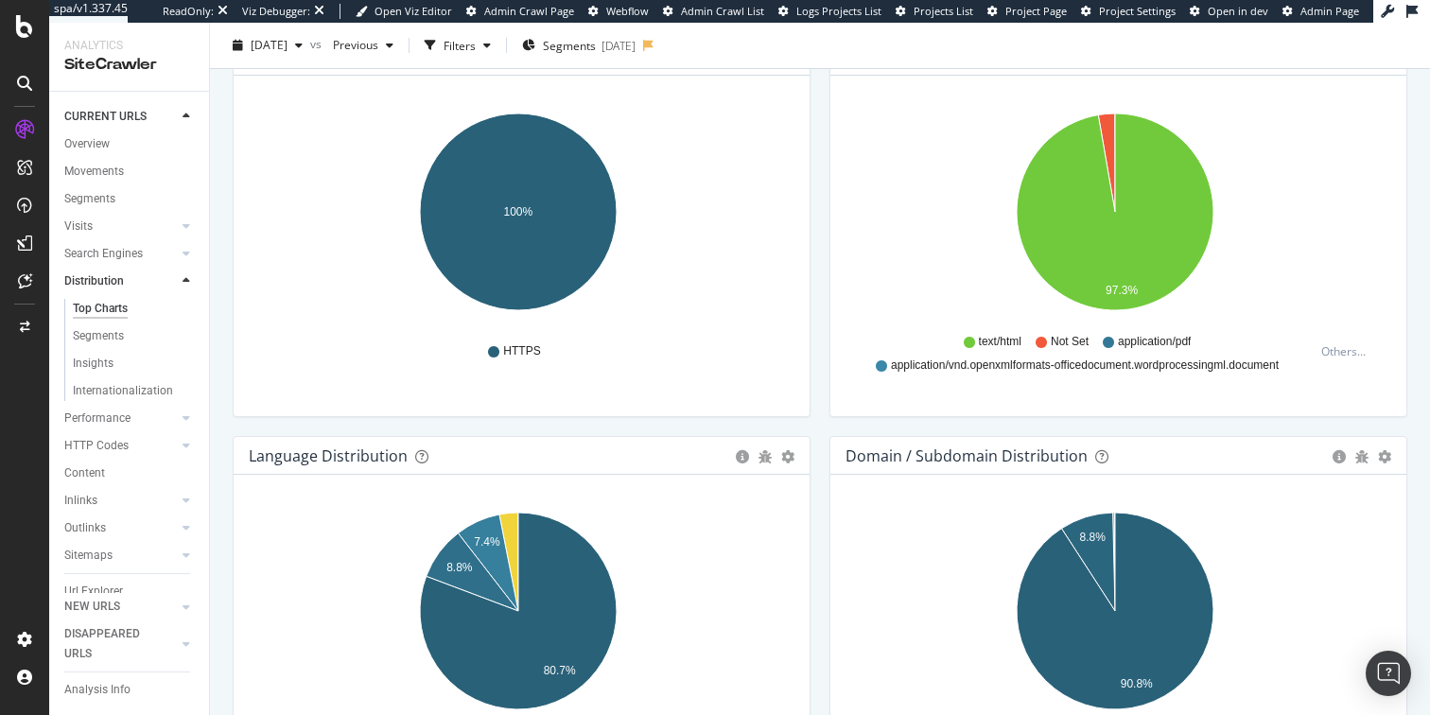
scroll to position [1810, 0]
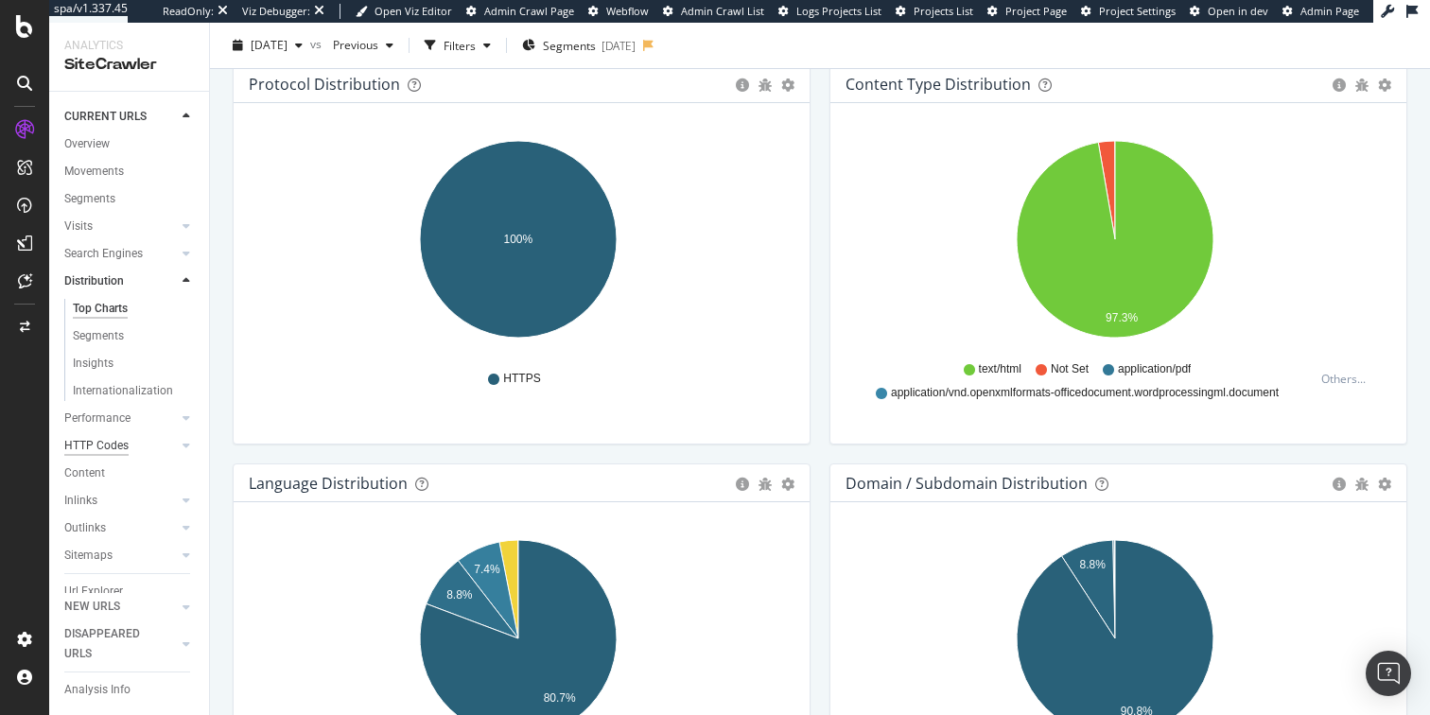
click at [96, 440] on div "HTTP Codes" at bounding box center [96, 446] width 64 height 20
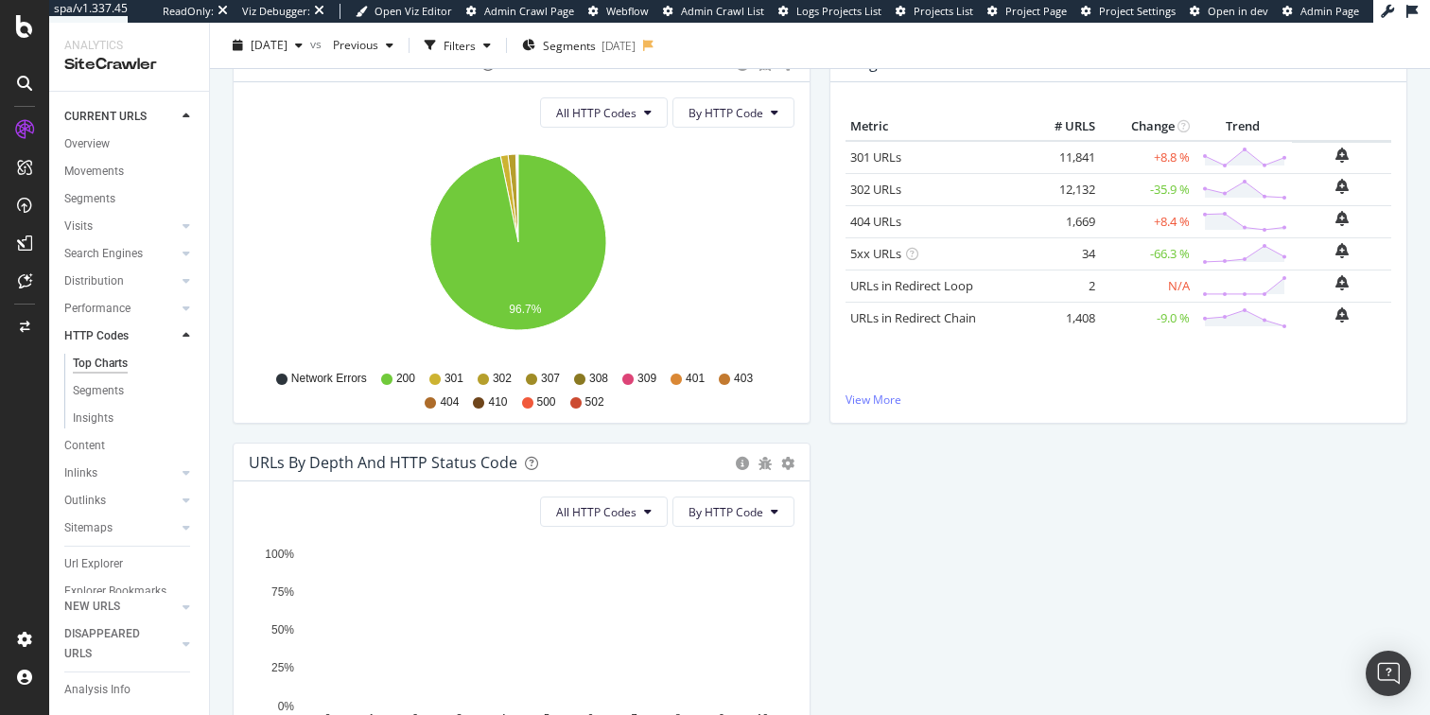
scroll to position [246, 0]
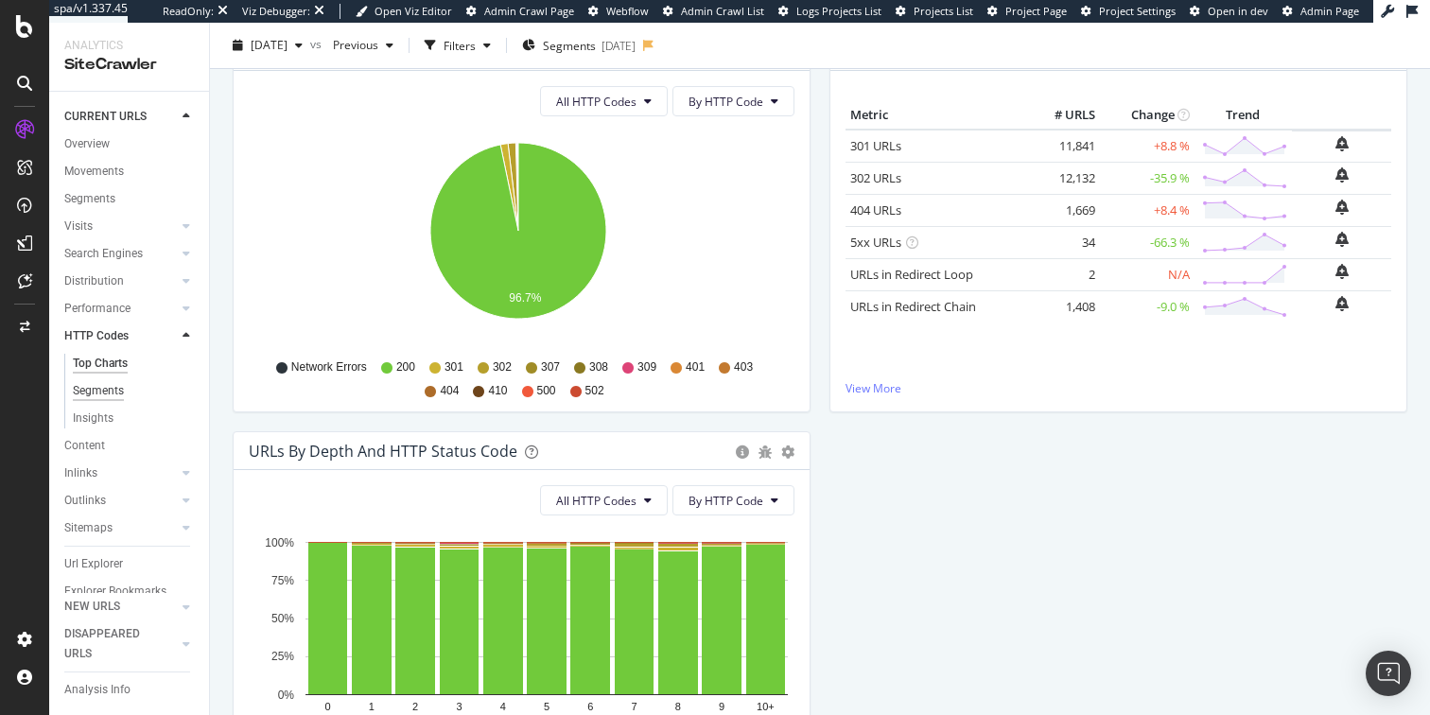
click at [97, 391] on div "Segments" at bounding box center [98, 391] width 51 height 20
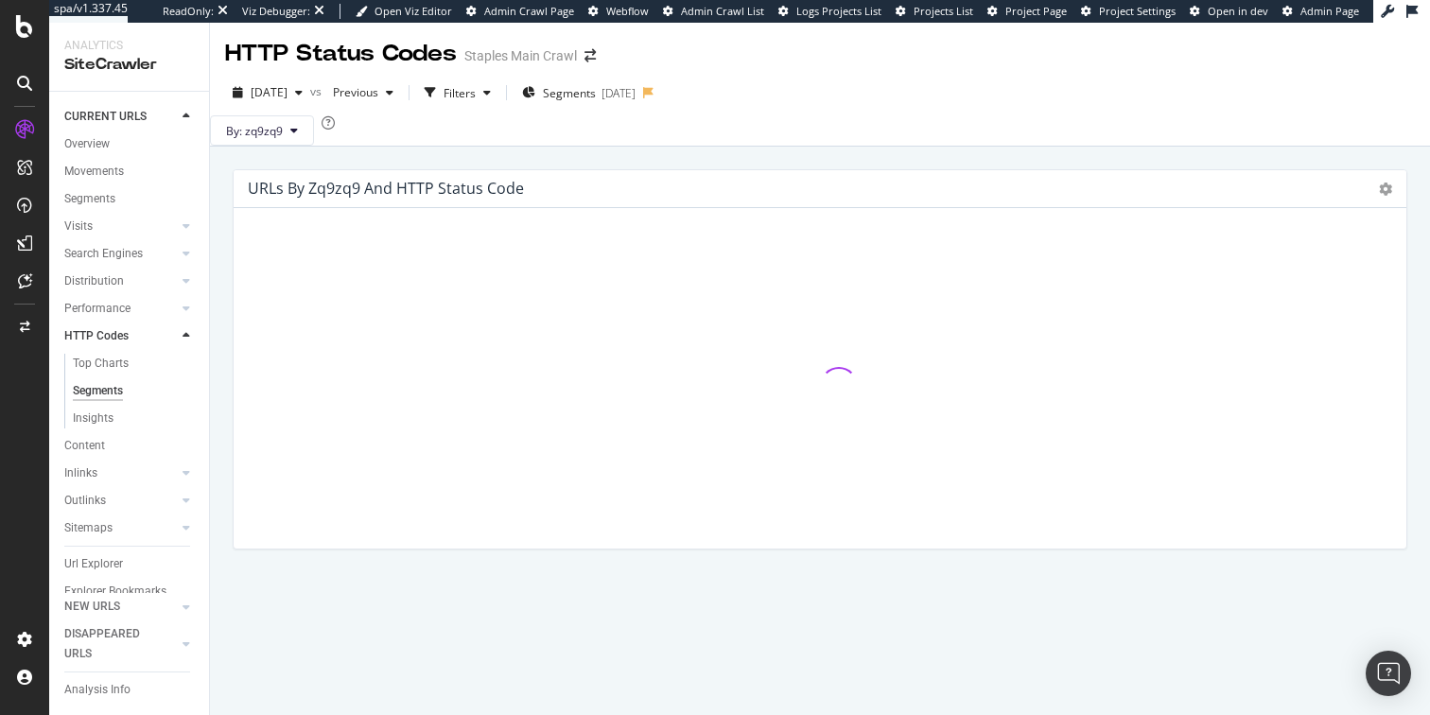
scroll to position [17, 0]
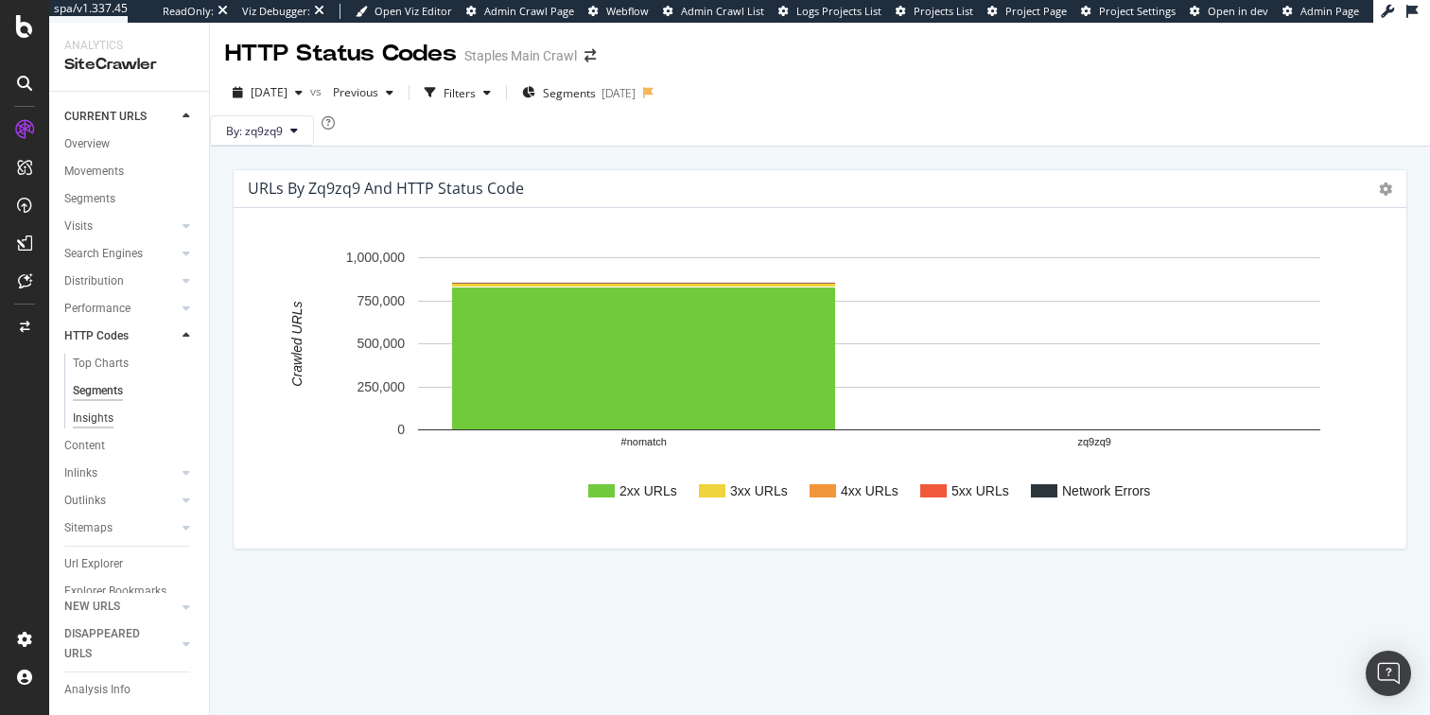
click at [87, 417] on div "Insights" at bounding box center [93, 418] width 41 height 20
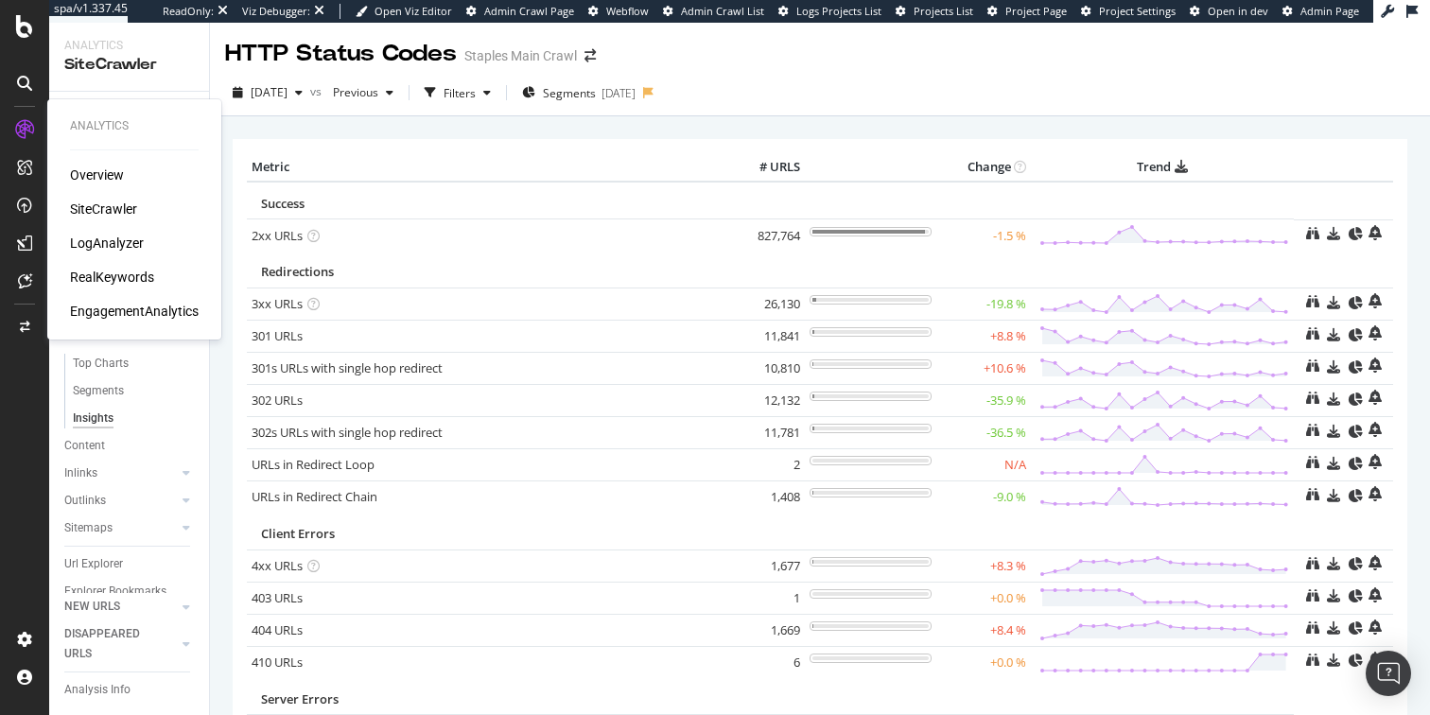
click at [109, 207] on div "SiteCrawler" at bounding box center [103, 209] width 67 height 19
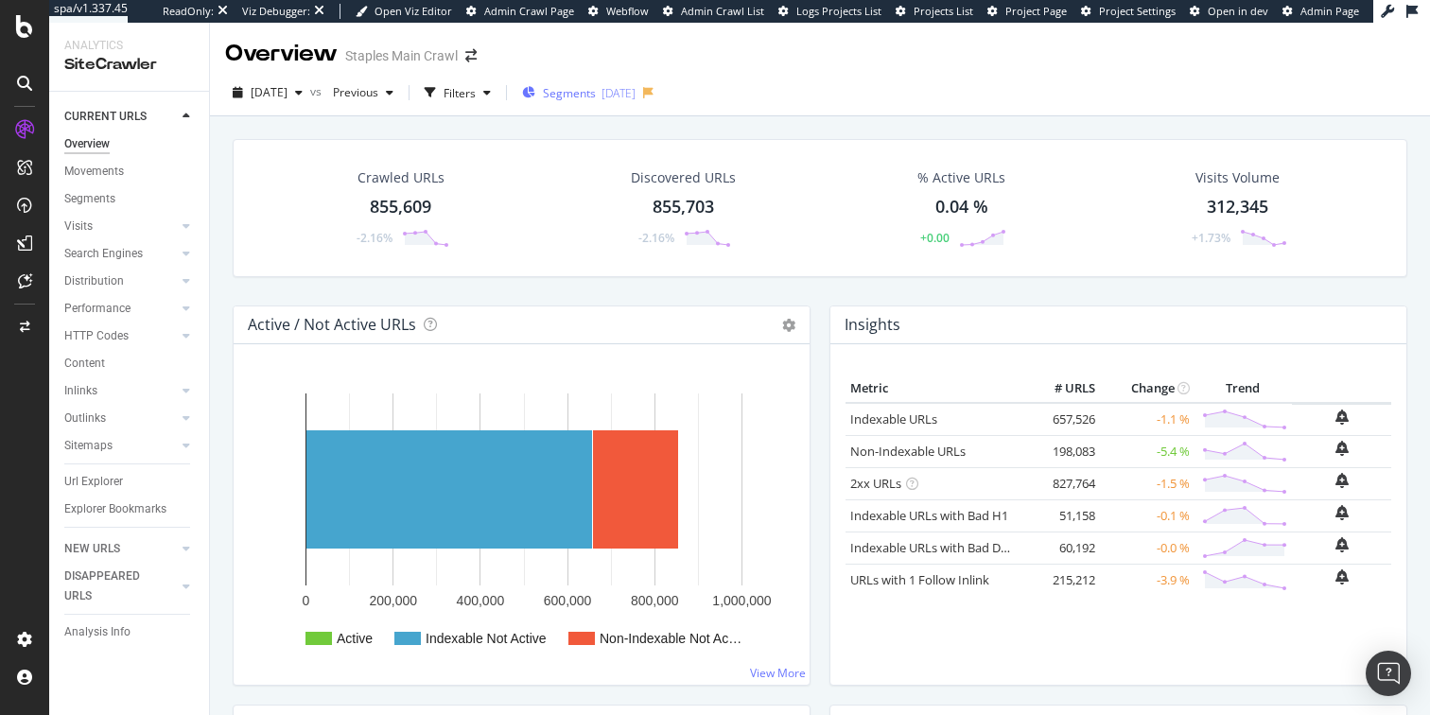
click at [596, 91] on span "Segments" at bounding box center [569, 93] width 53 height 16
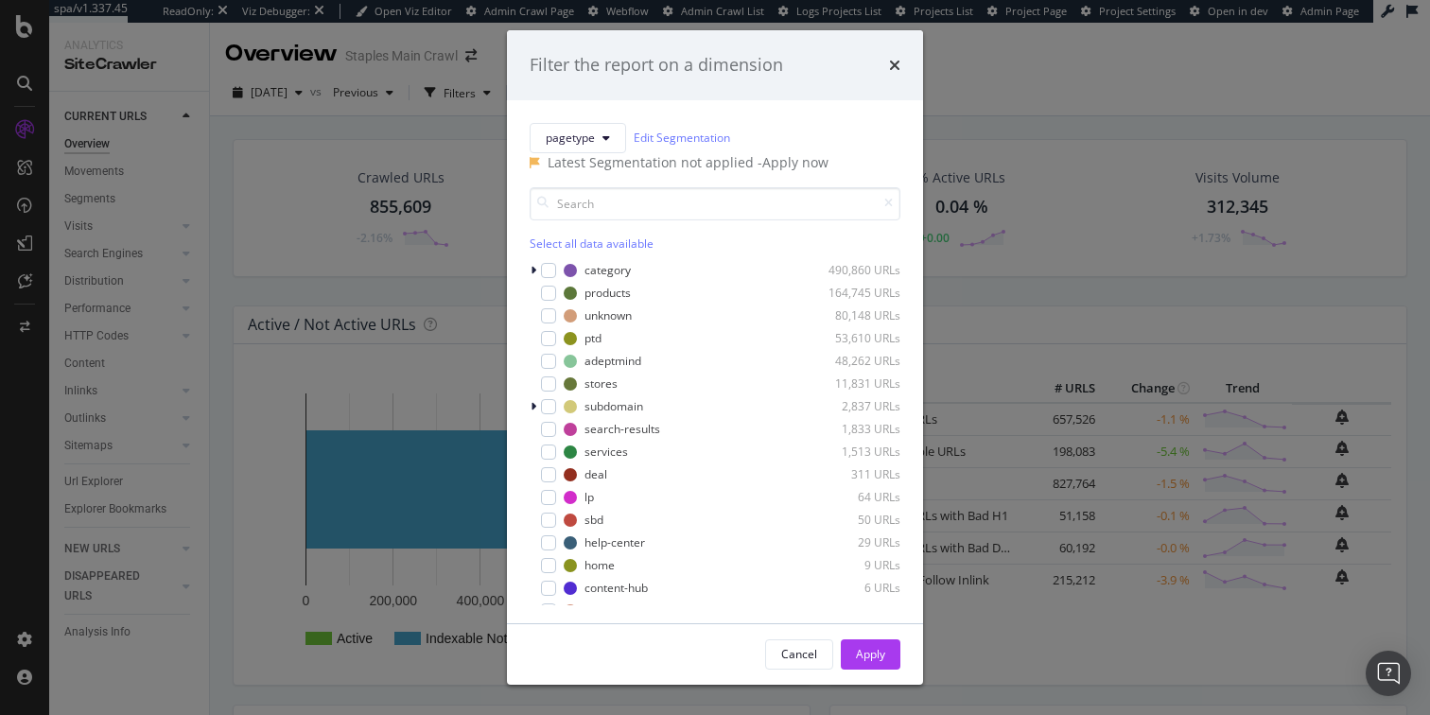
click at [790, 172] on div "- Apply now" at bounding box center [792, 162] width 71 height 19
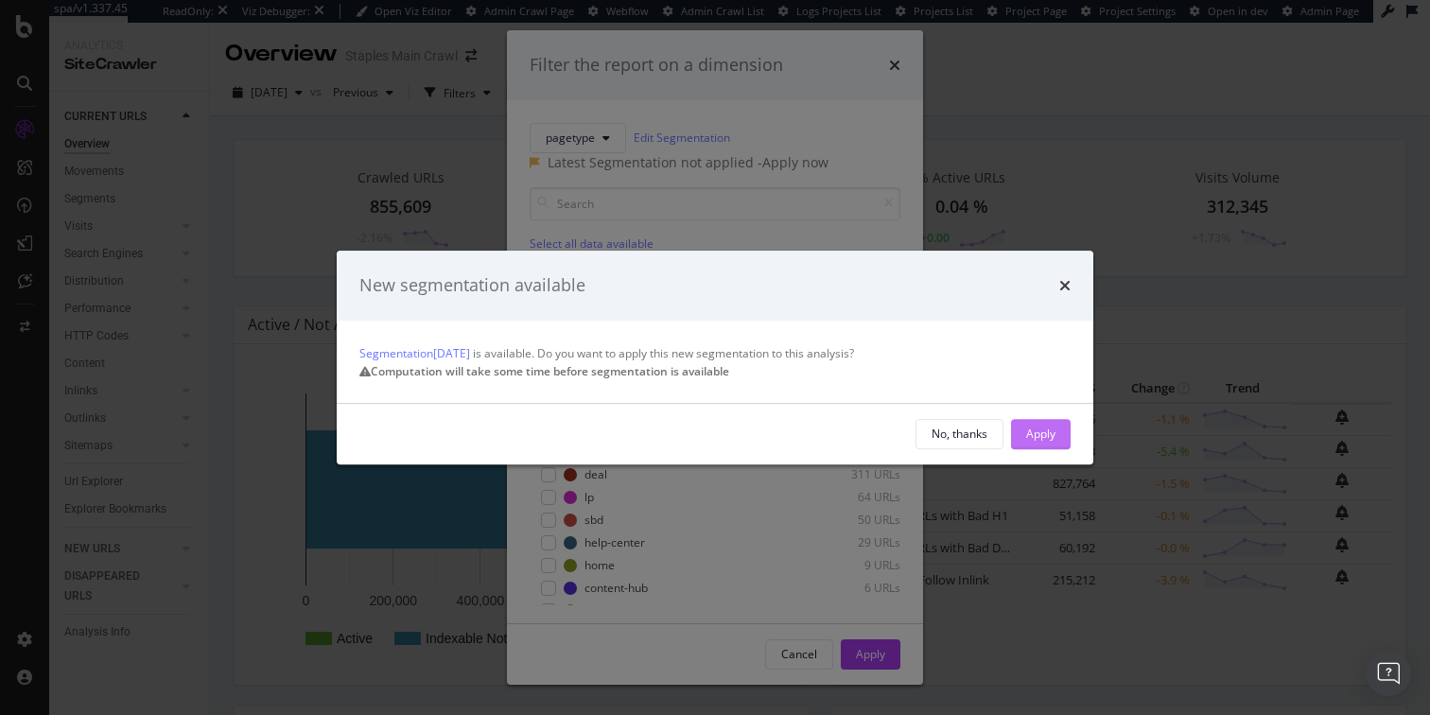
click at [1038, 442] on div "Apply" at bounding box center [1040, 433] width 29 height 16
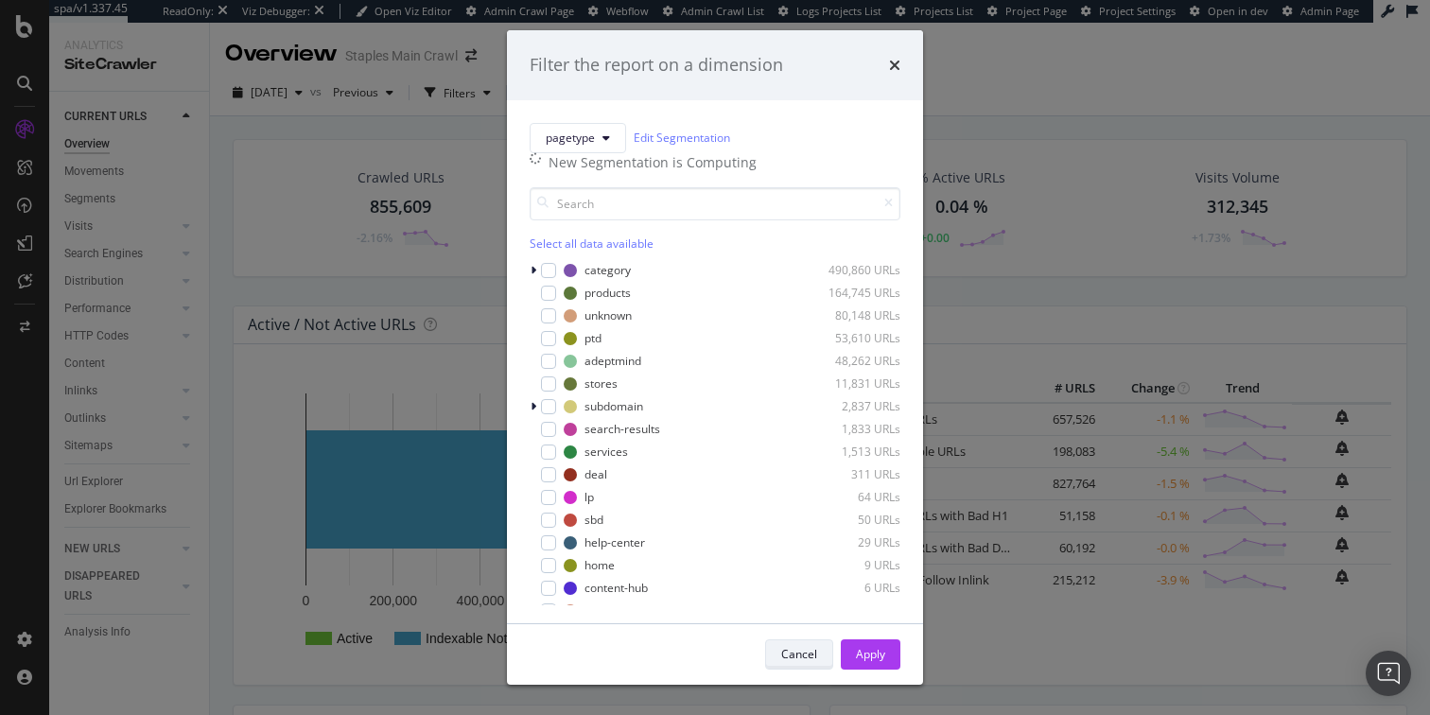
click at [807, 653] on div "Cancel" at bounding box center [799, 654] width 36 height 16
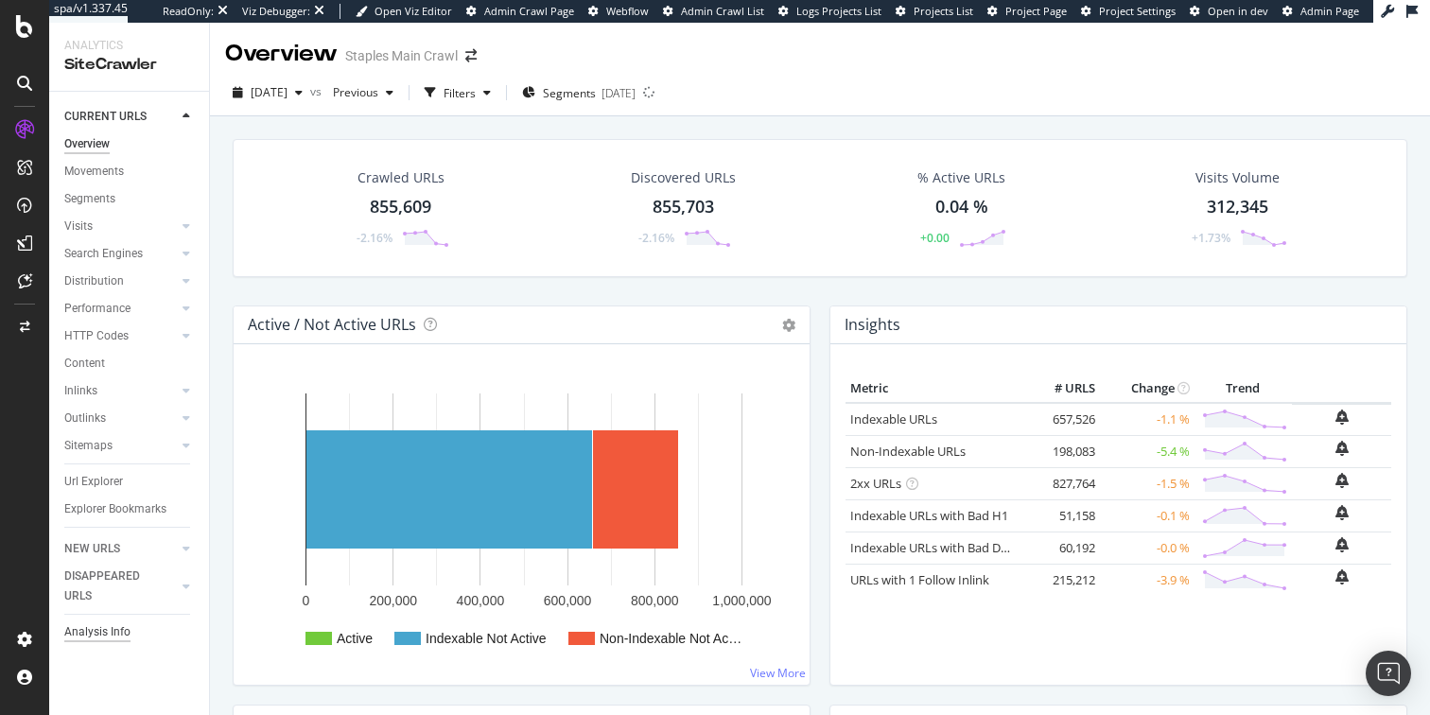
click at [93, 632] on div "Analysis Info" at bounding box center [97, 632] width 66 height 20
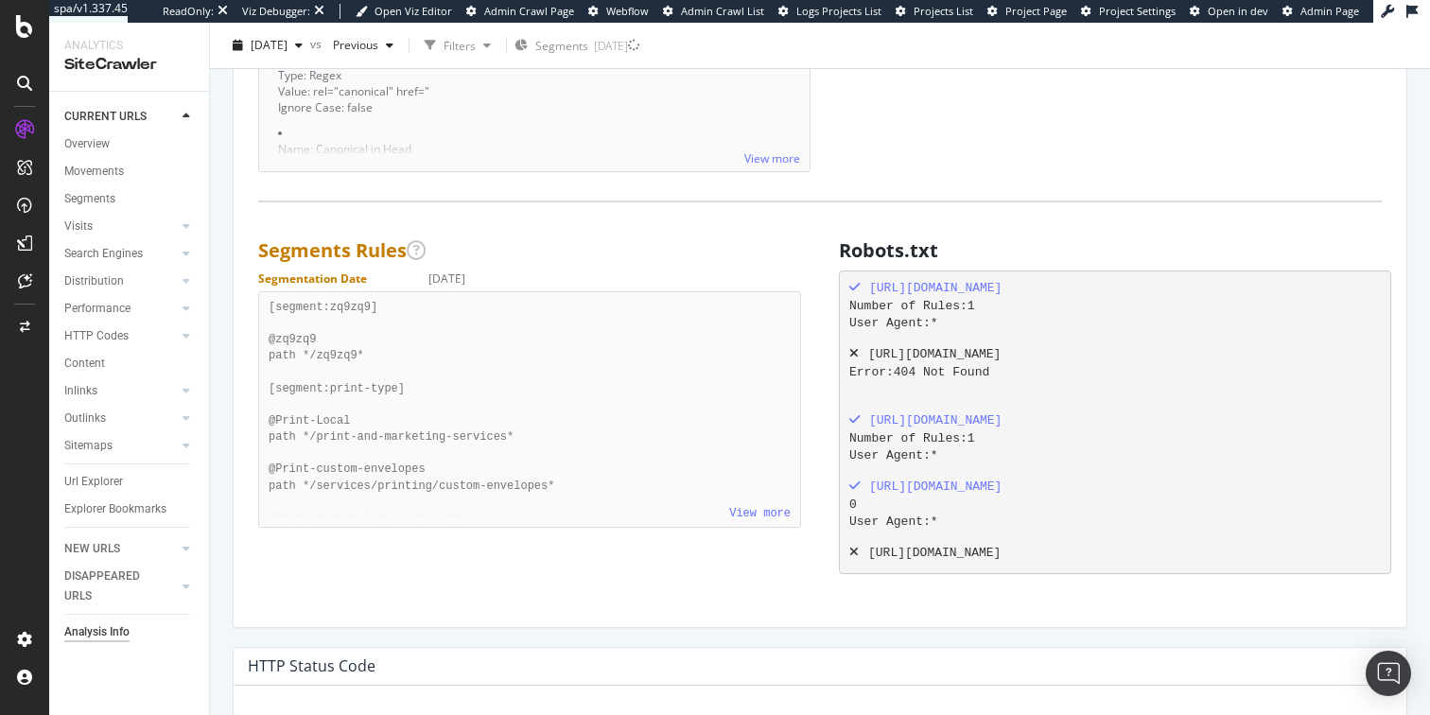
scroll to position [1811, 0]
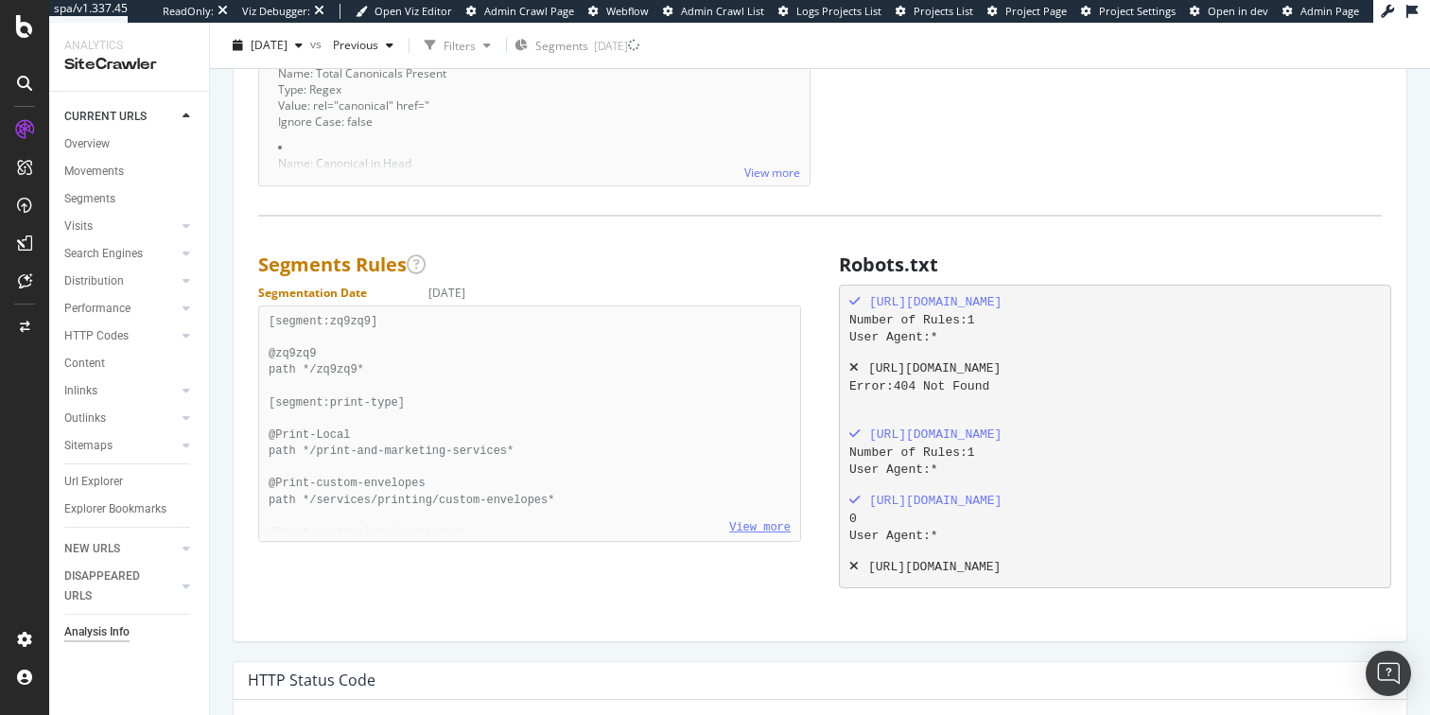
click at [735, 521] on link "View more" at bounding box center [759, 527] width 61 height 13
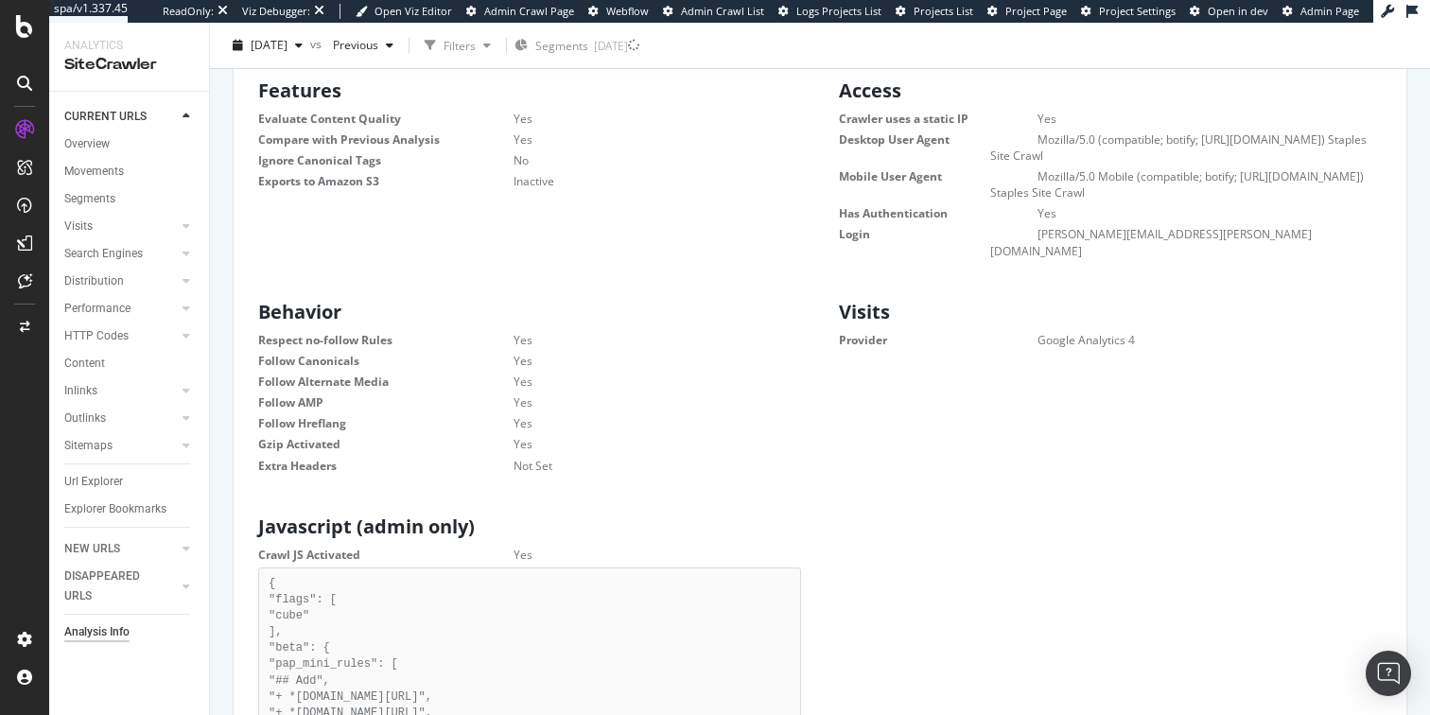
scroll to position [0, 0]
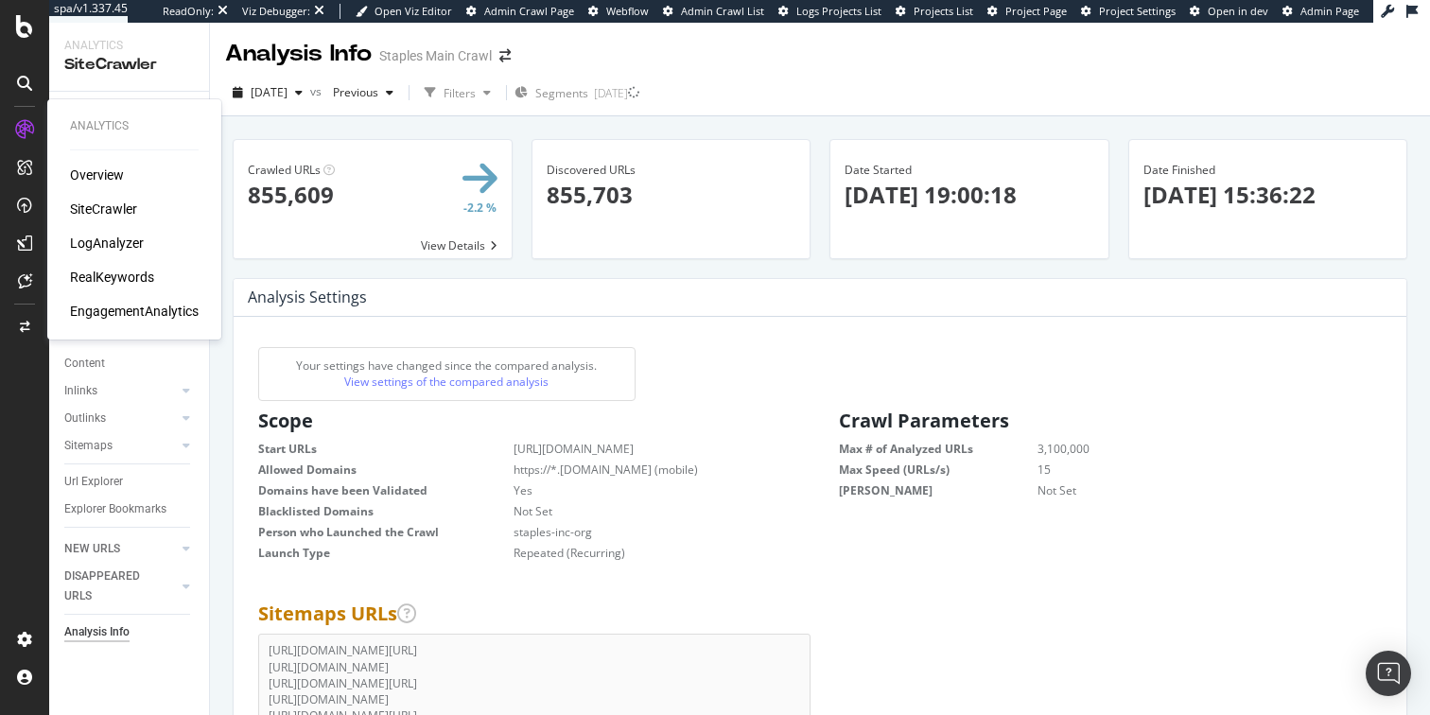
click at [104, 205] on div "SiteCrawler" at bounding box center [103, 209] width 67 height 19
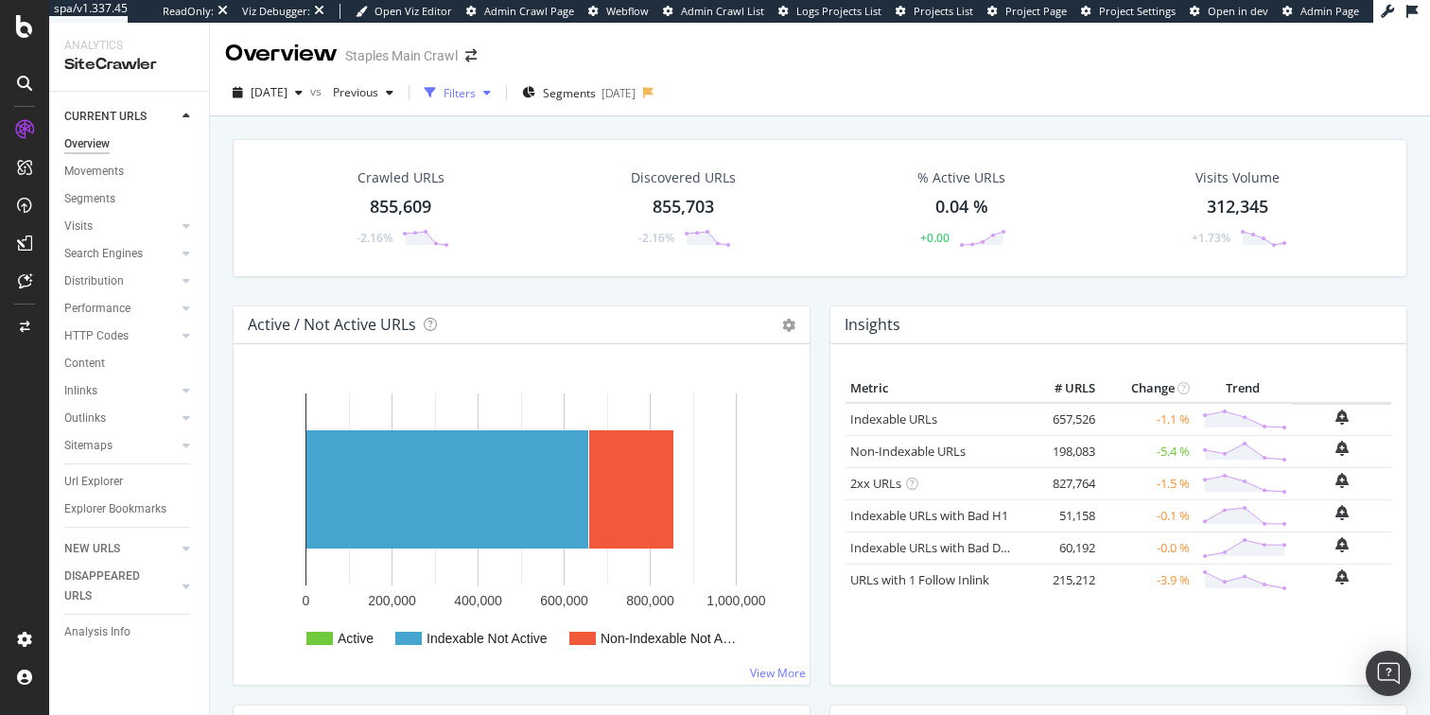
click at [476, 86] on div "Filters" at bounding box center [459, 93] width 32 height 16
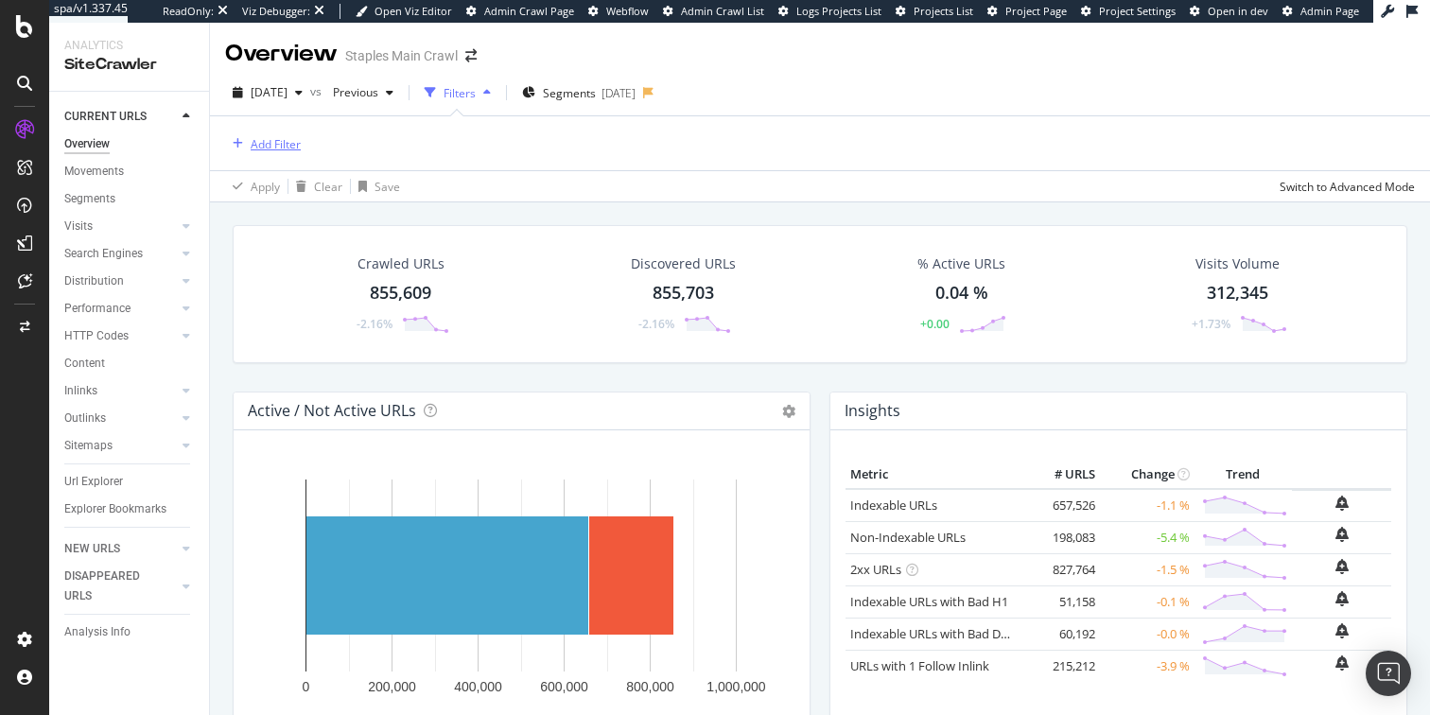
click at [275, 144] on div "Add Filter" at bounding box center [276, 144] width 50 height 16
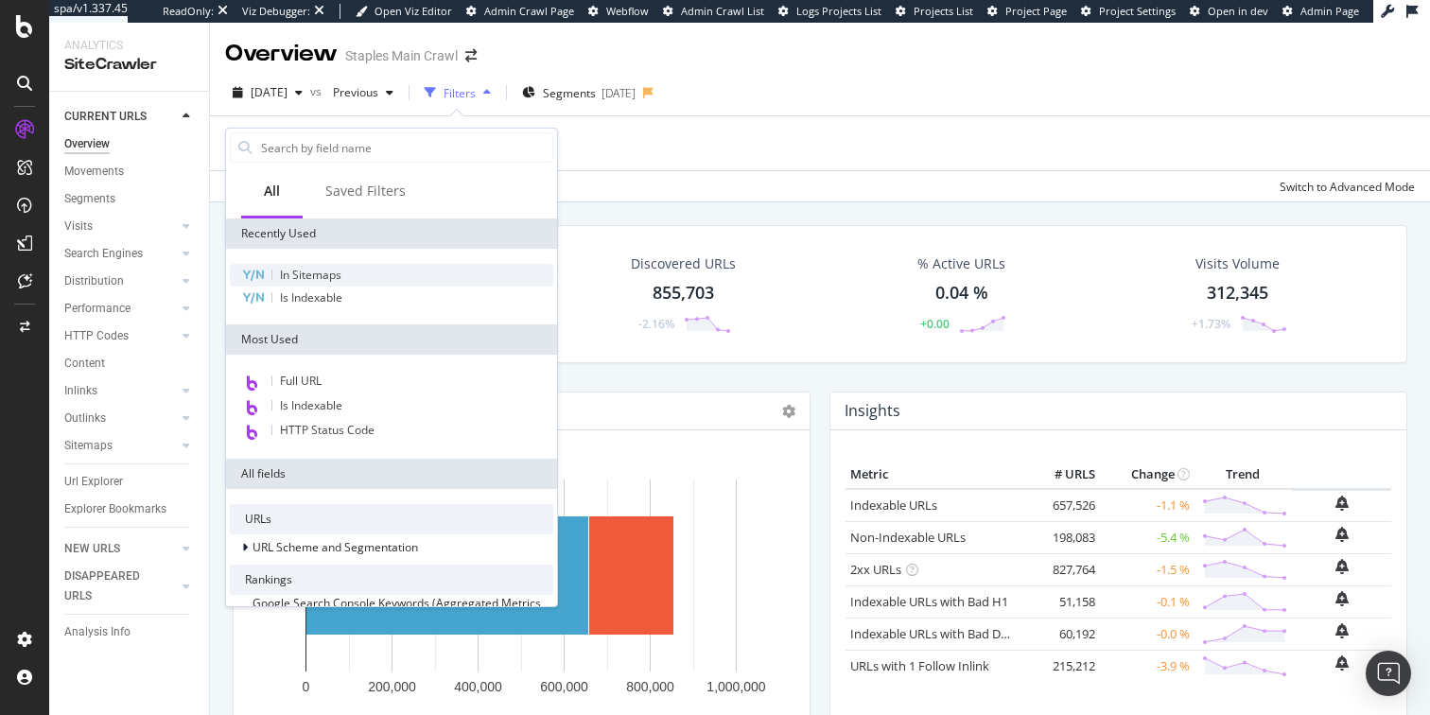
click at [312, 275] on span "In Sitemaps" at bounding box center [310, 275] width 61 height 16
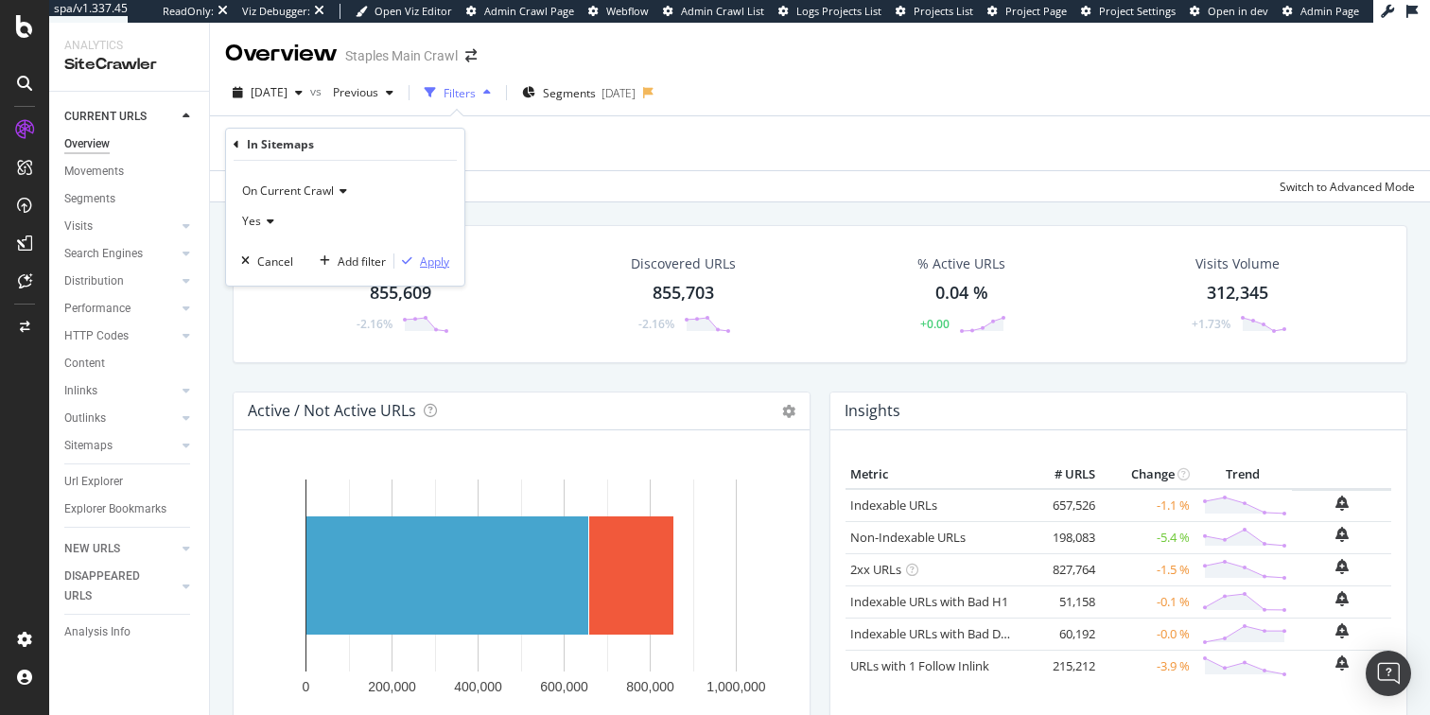
click at [432, 260] on div "Apply" at bounding box center [434, 261] width 29 height 16
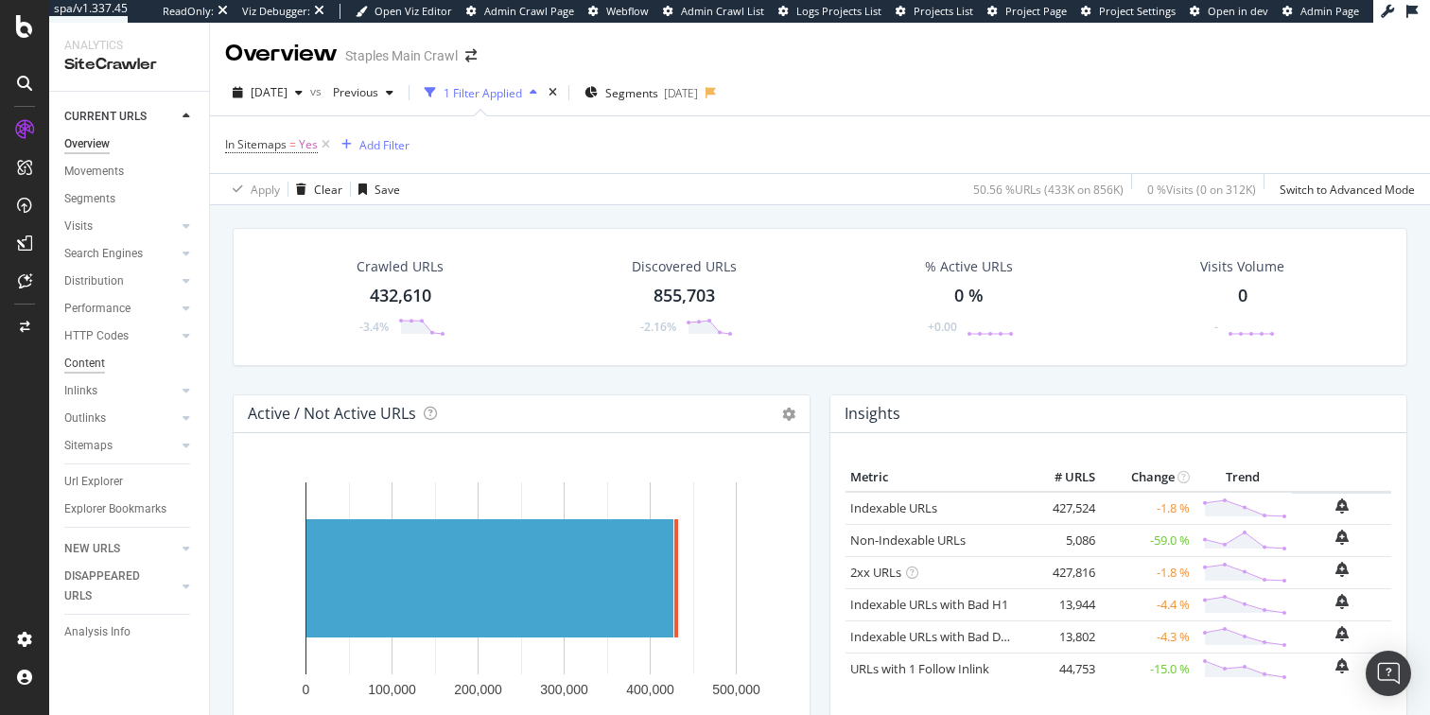
click at [85, 362] on div "Content" at bounding box center [84, 364] width 41 height 20
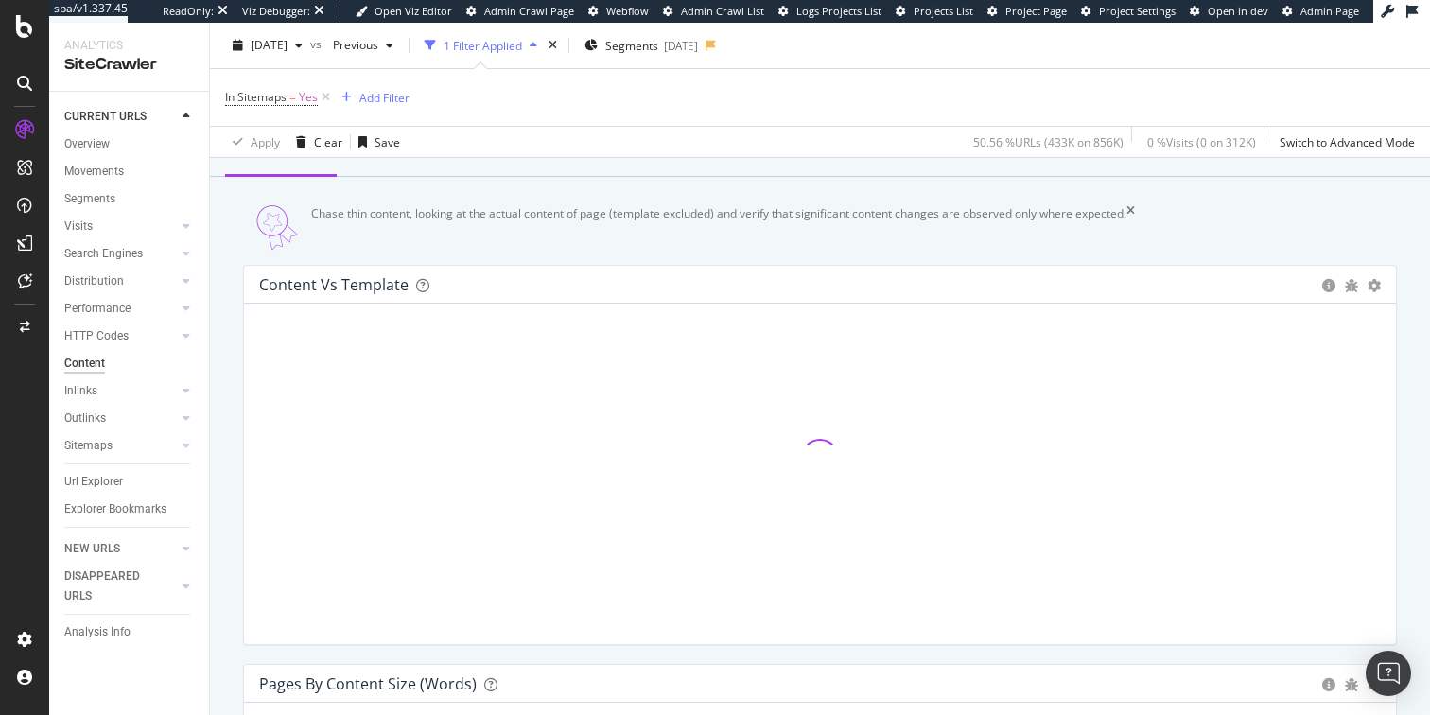
scroll to position [150, 0]
click at [658, 46] on span "Segments" at bounding box center [631, 45] width 53 height 16
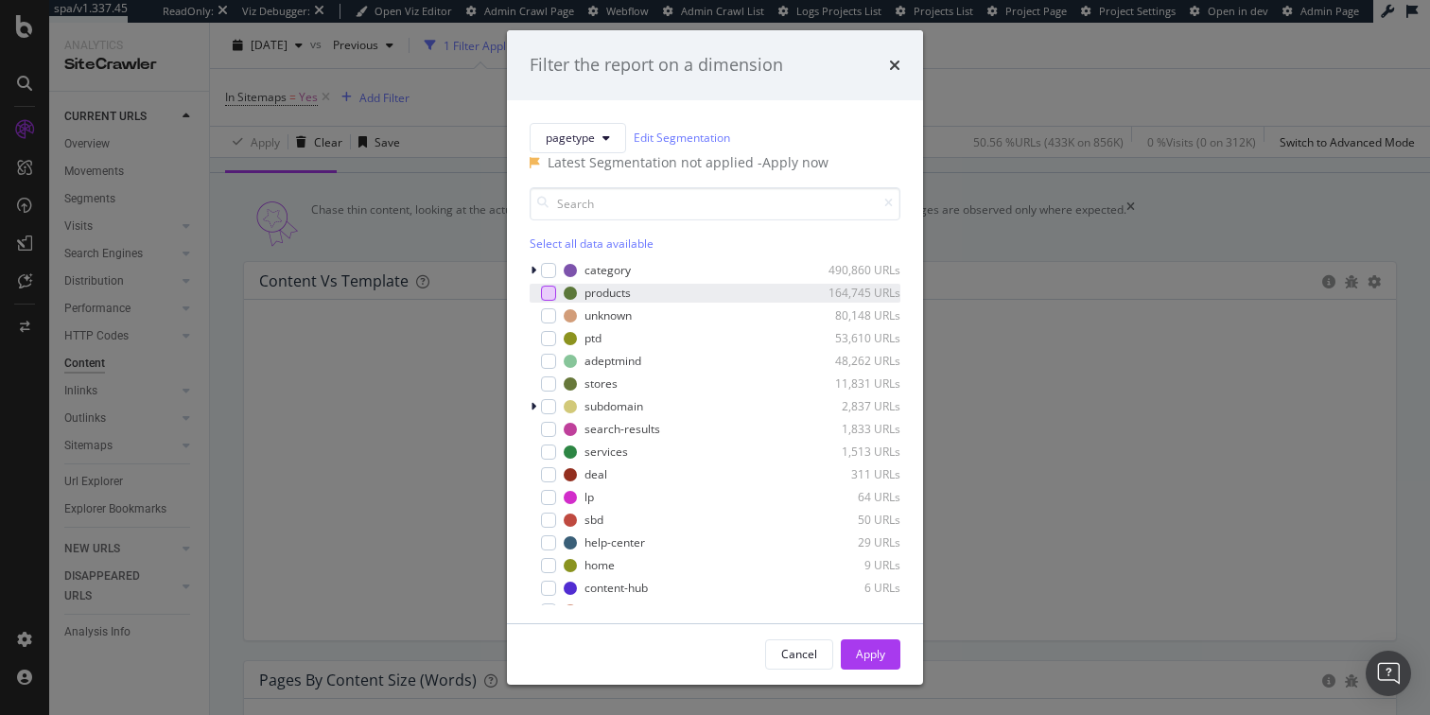
click at [548, 301] on div "modal" at bounding box center [548, 293] width 15 height 15
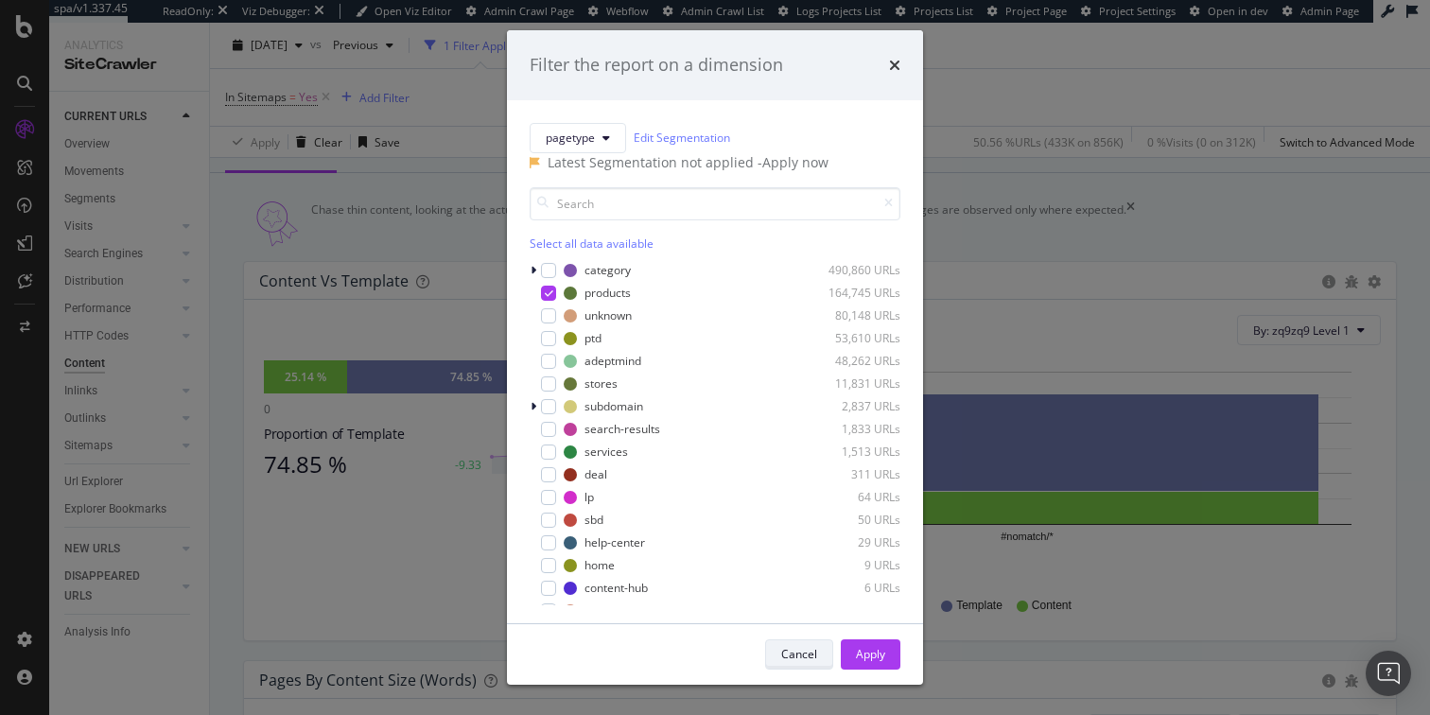
click at [791, 657] on div "Cancel" at bounding box center [799, 654] width 36 height 16
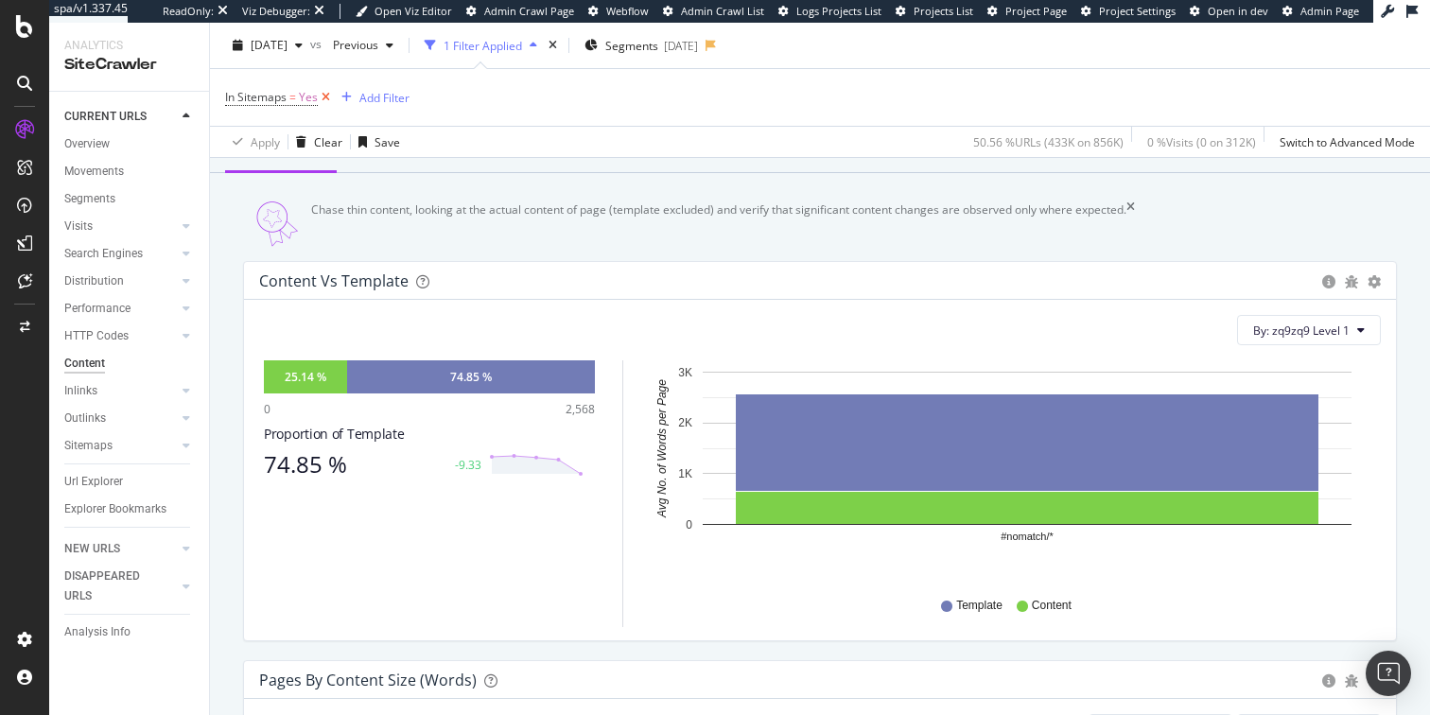
click at [325, 96] on icon at bounding box center [326, 97] width 16 height 19
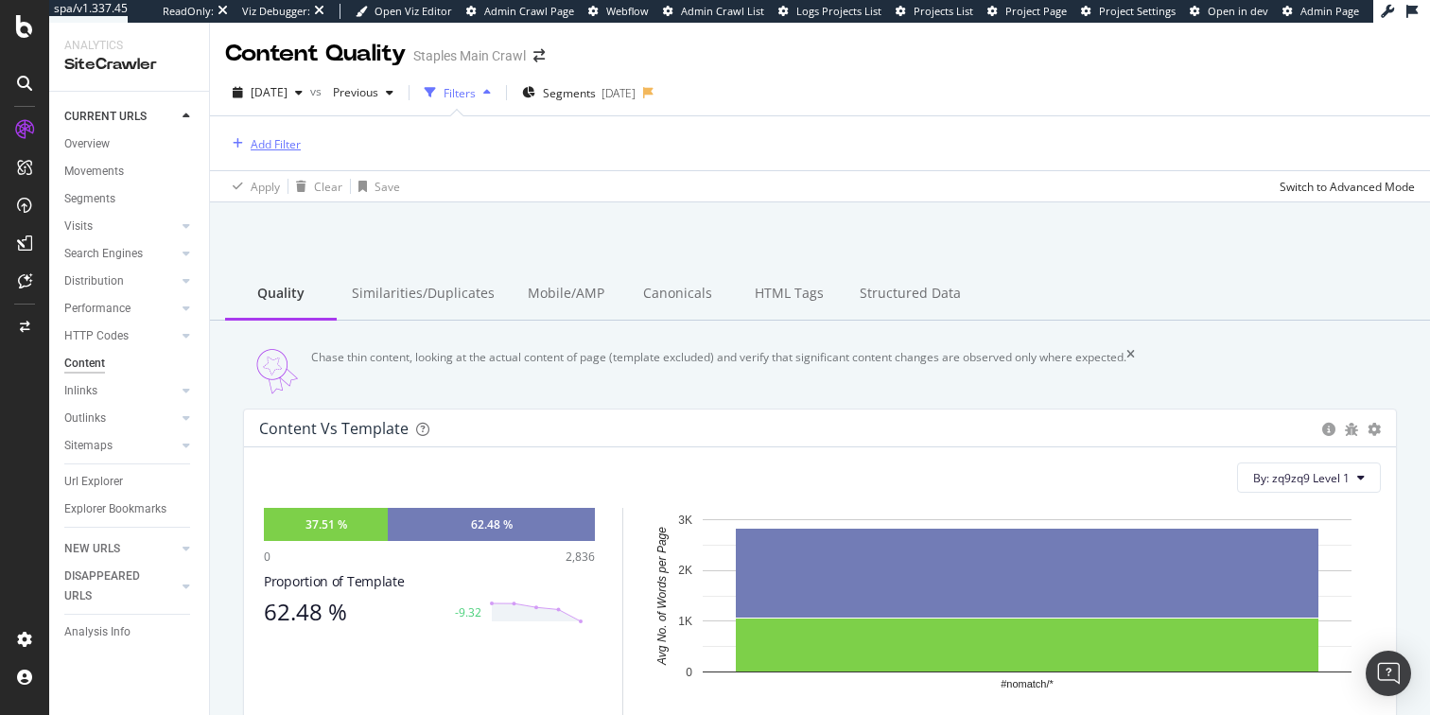
click at [282, 146] on div "Add Filter" at bounding box center [276, 144] width 50 height 16
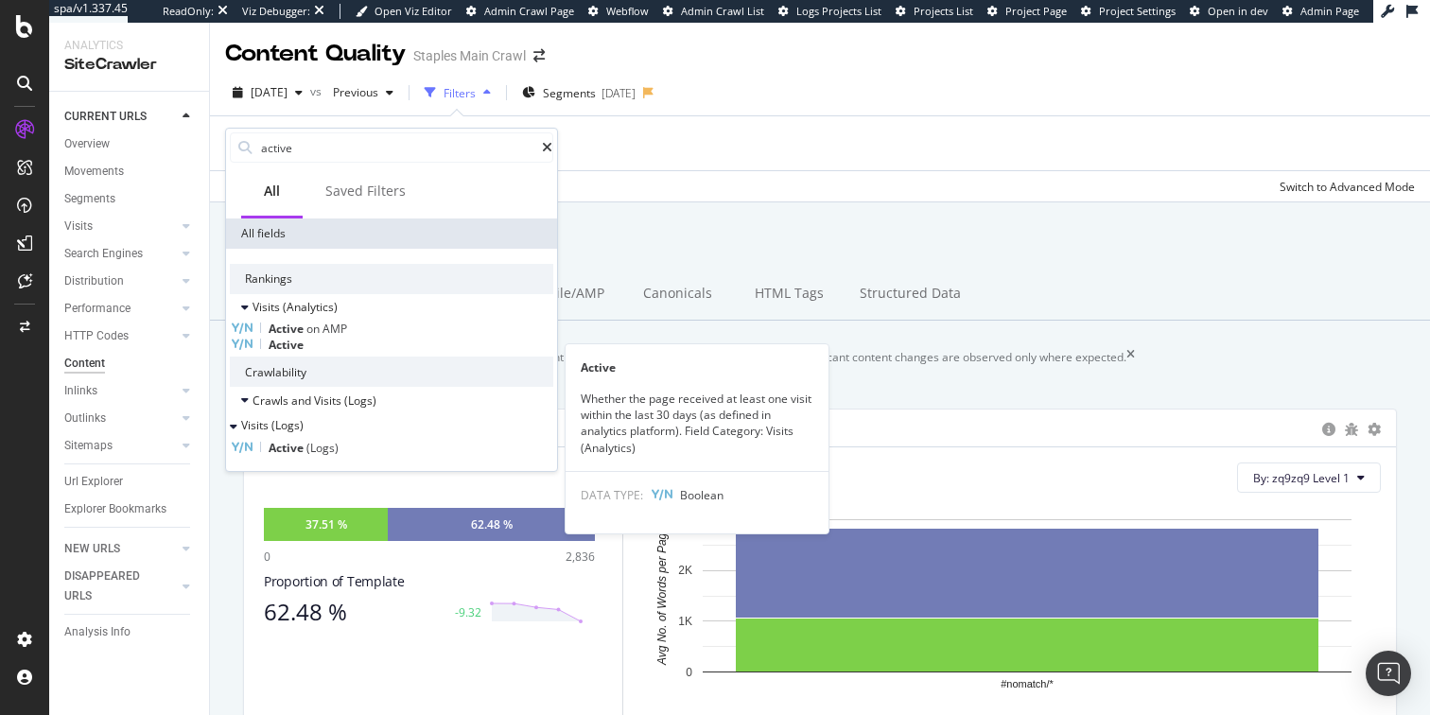
type input "active"
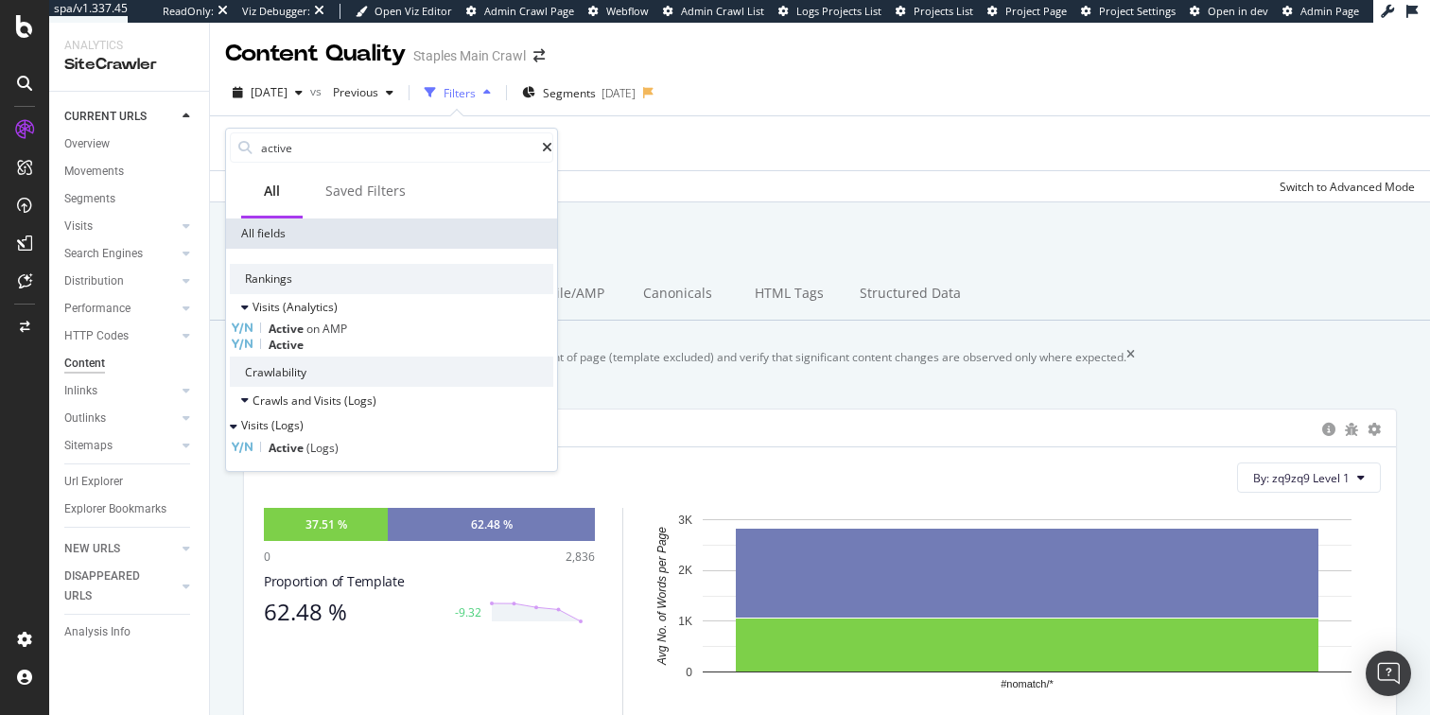
click at [304, 349] on span "Active" at bounding box center [286, 345] width 35 height 16
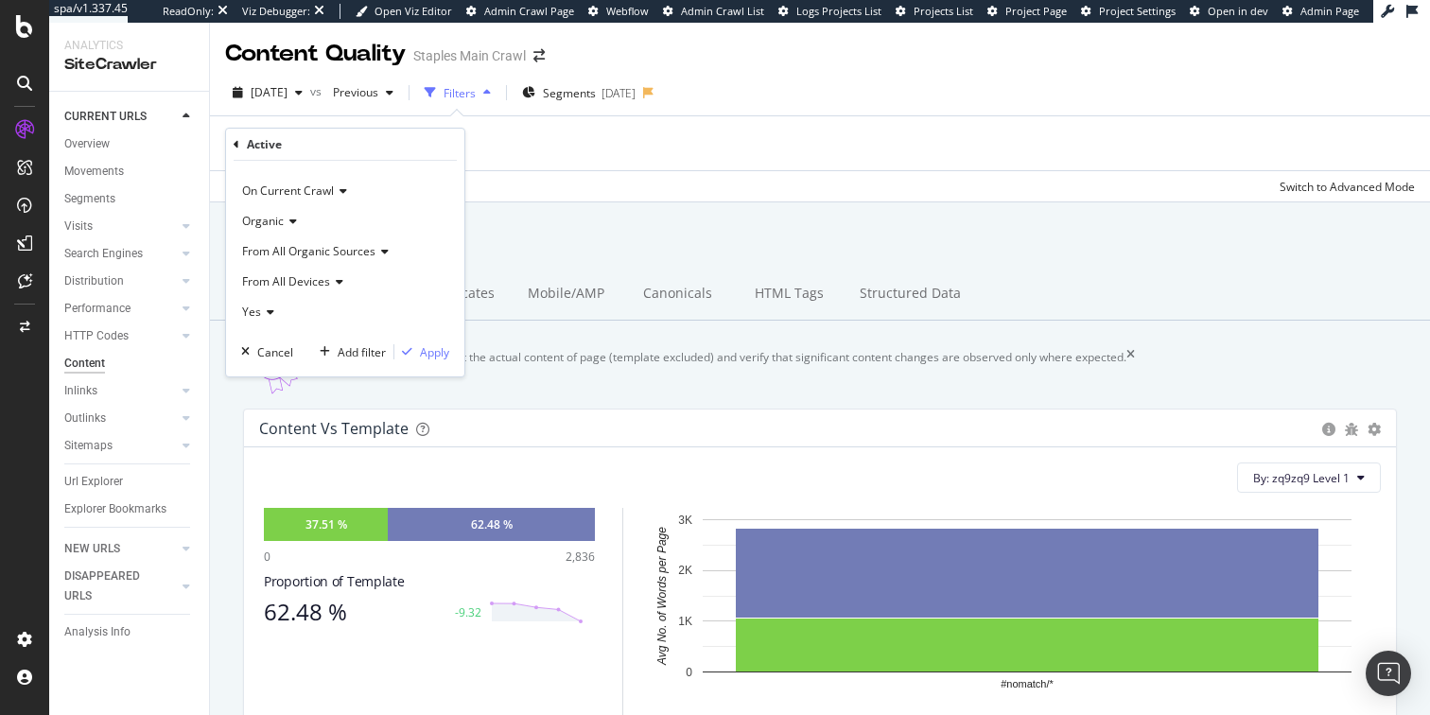
click at [269, 313] on icon at bounding box center [267, 311] width 13 height 11
click at [258, 377] on span "No" at bounding box center [258, 376] width 15 height 16
click at [434, 356] on div "Apply" at bounding box center [434, 352] width 29 height 16
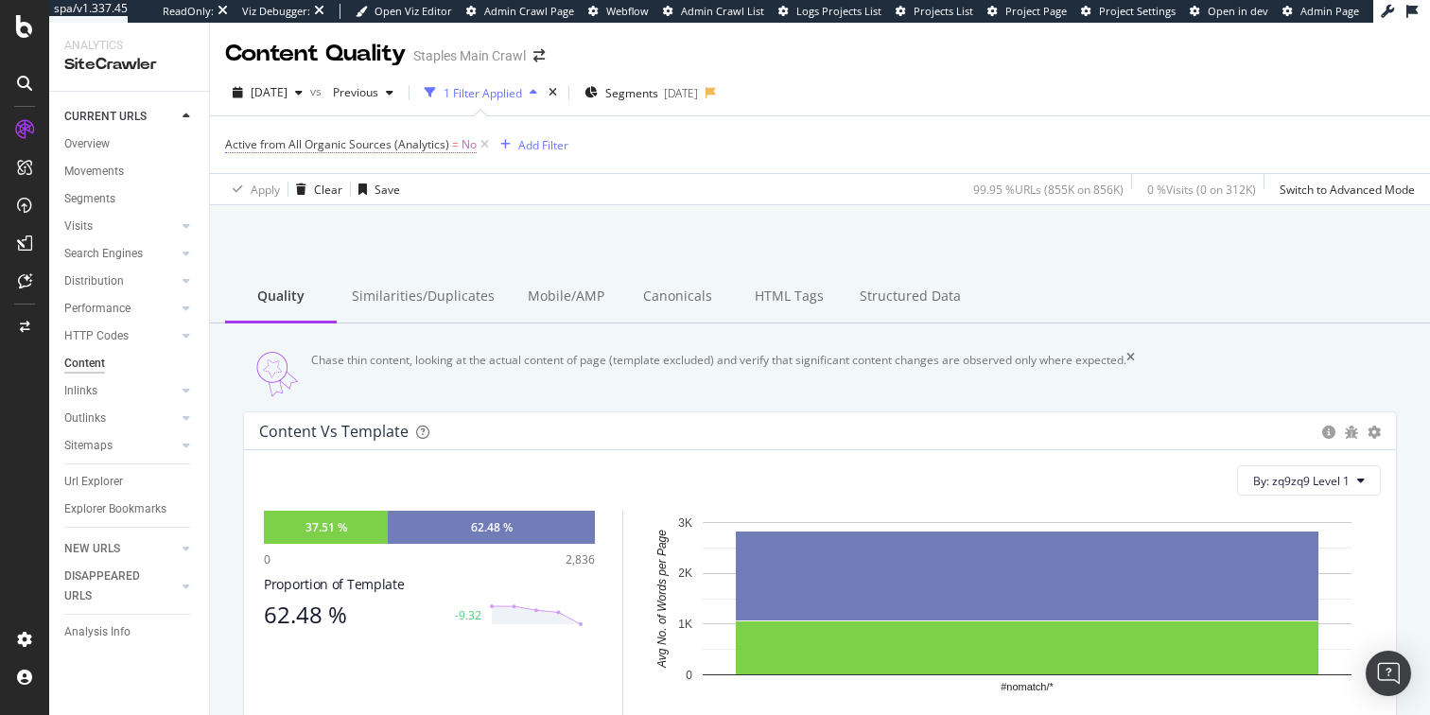
click at [461, 142] on span "No" at bounding box center [468, 144] width 15 height 26
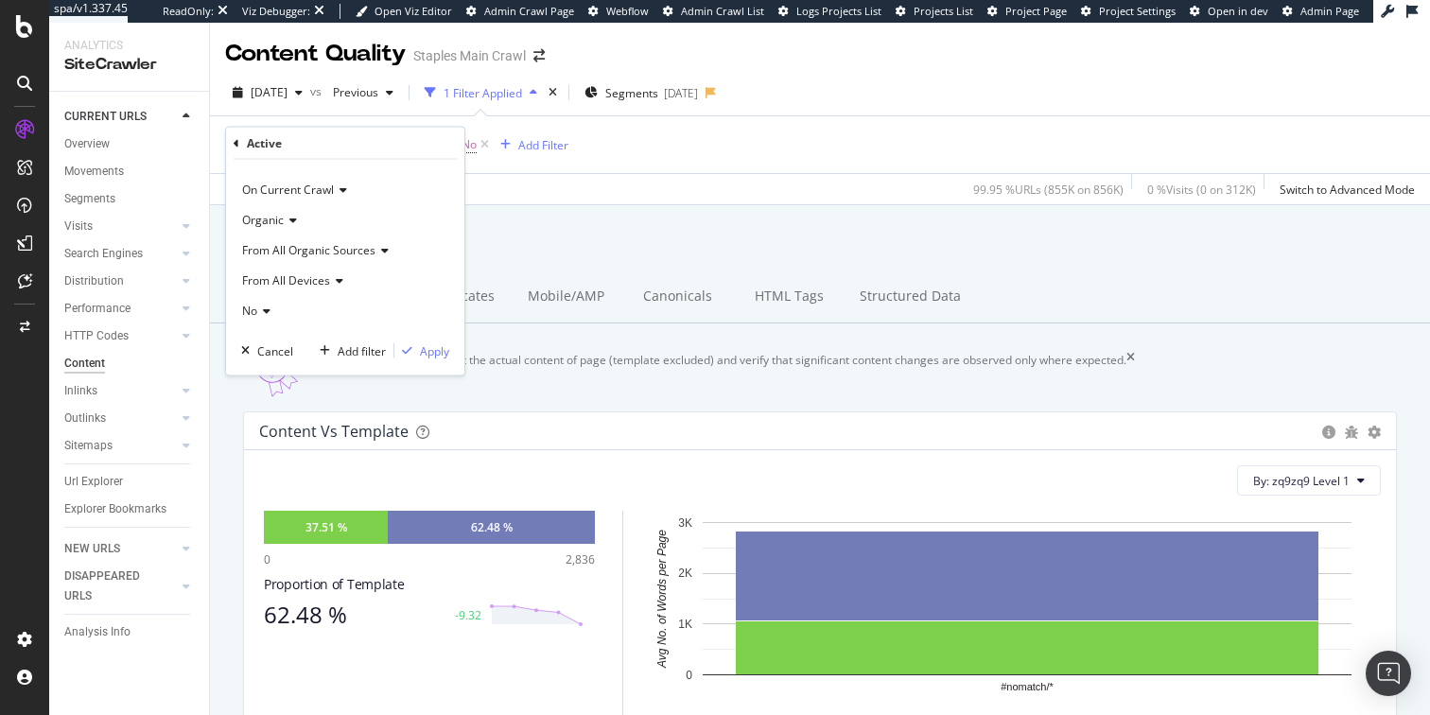
click at [255, 311] on span "No" at bounding box center [249, 311] width 15 height 16
click at [263, 349] on span "Yes" at bounding box center [260, 349] width 19 height 16
click at [436, 347] on div "Apply" at bounding box center [434, 350] width 29 height 16
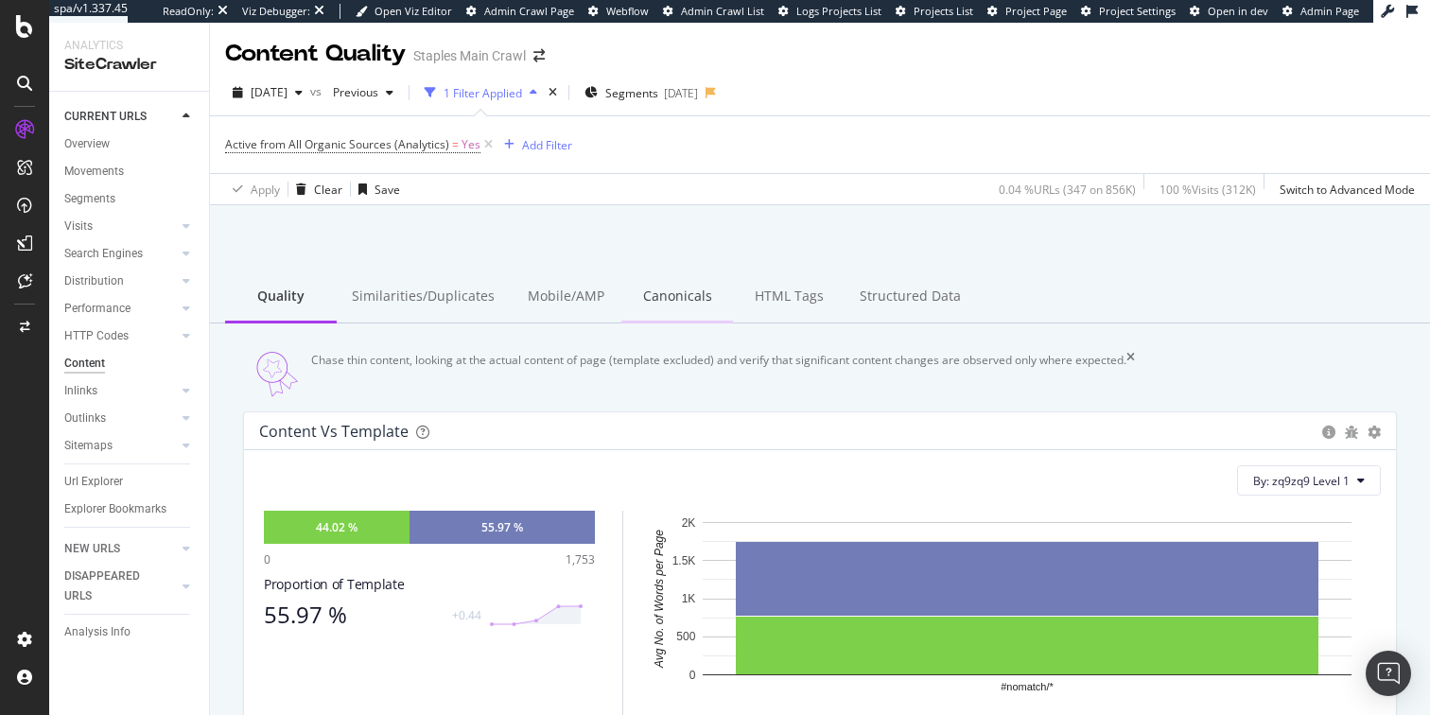
click at [658, 295] on div "Canonicals" at bounding box center [677, 297] width 112 height 52
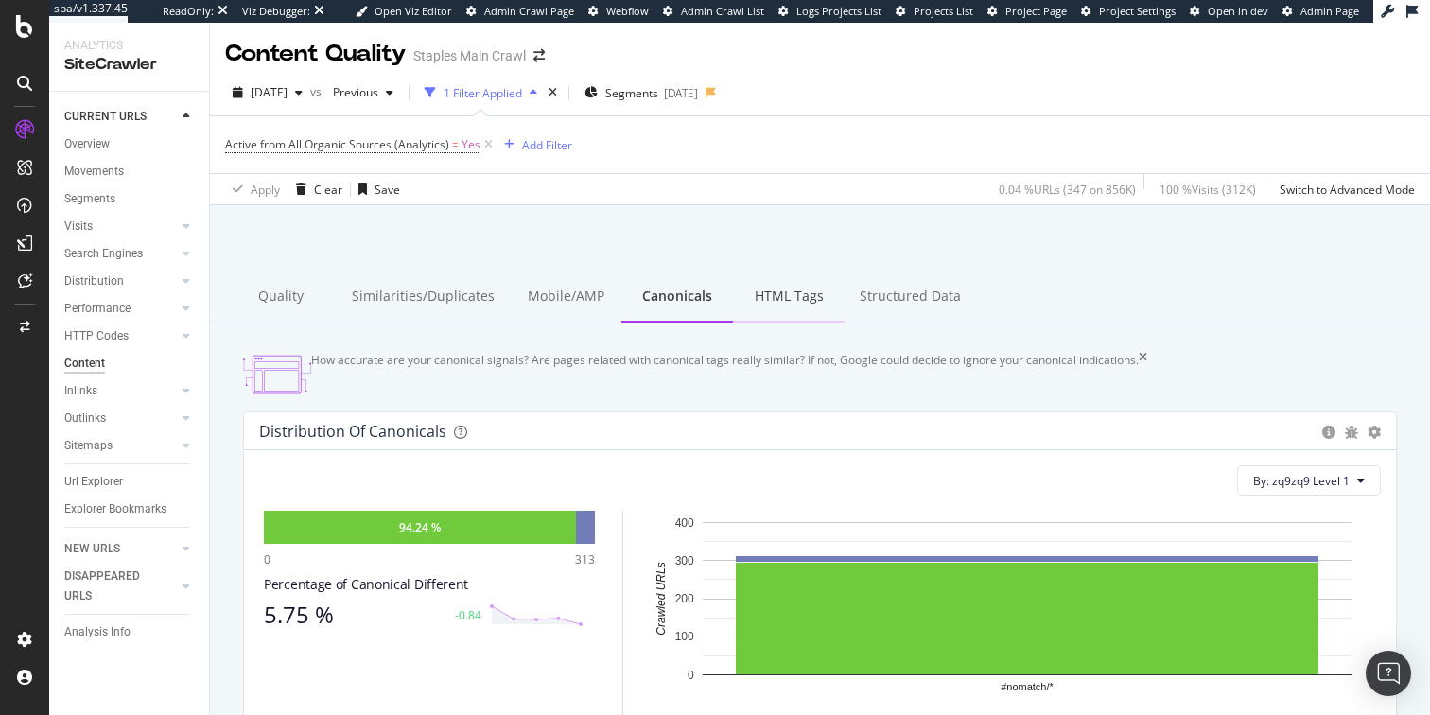
click at [760, 299] on div "HTML Tags" at bounding box center [789, 297] width 112 height 52
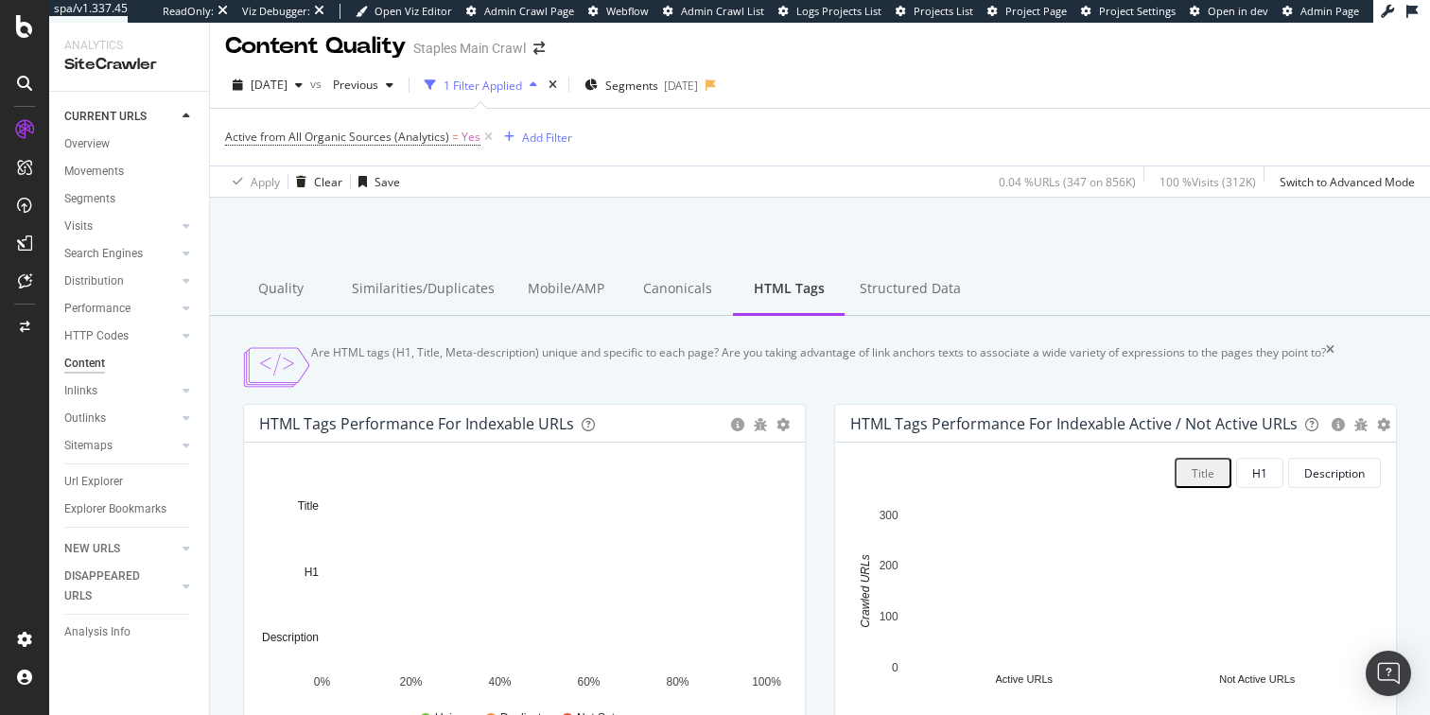
scroll to position [6, 0]
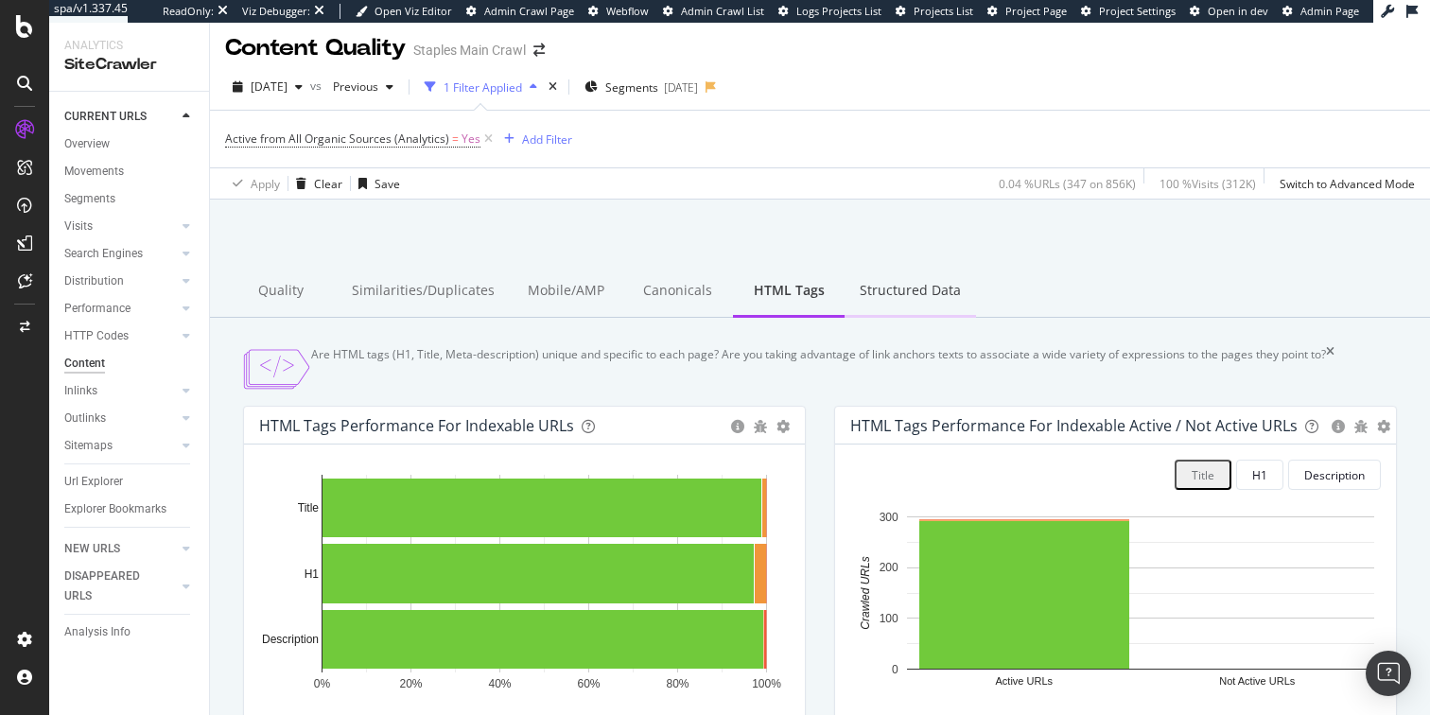
click at [877, 293] on div "Structured Data" at bounding box center [909, 292] width 131 height 52
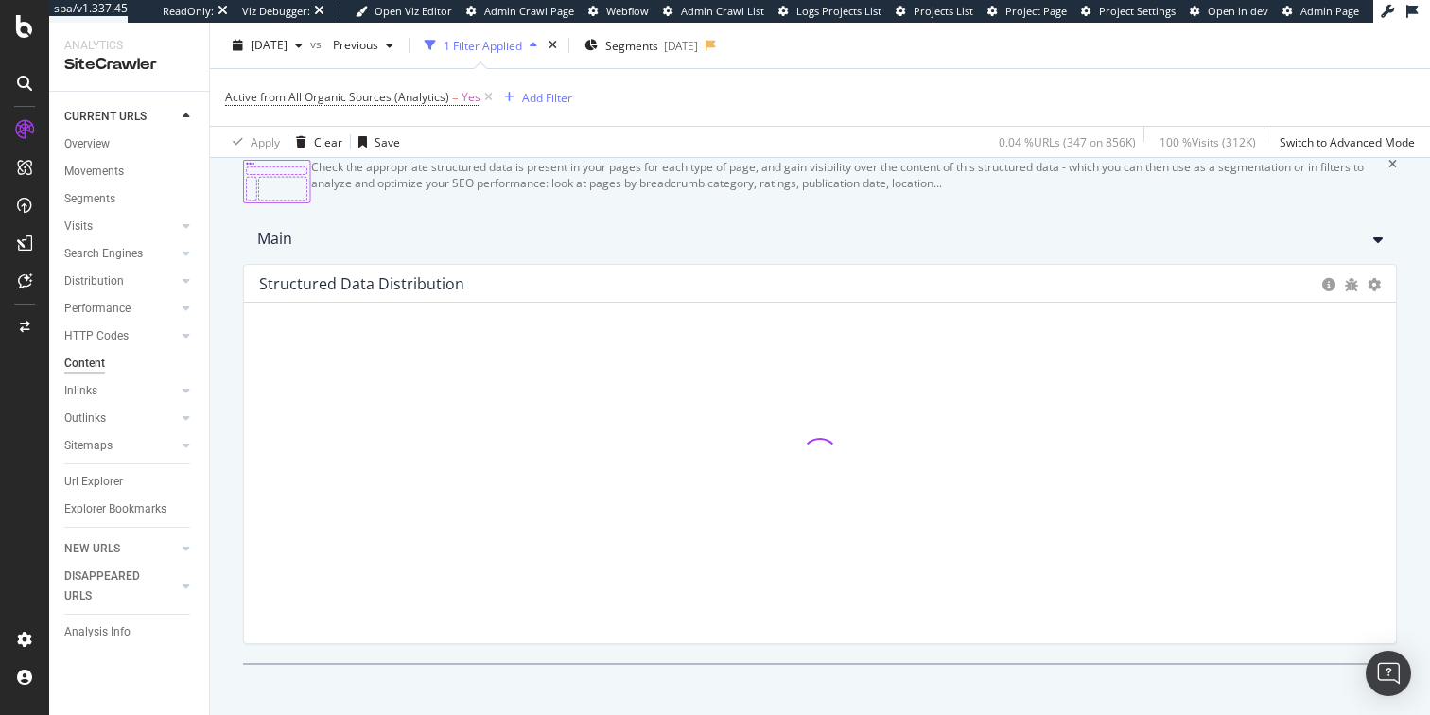
scroll to position [224, 0]
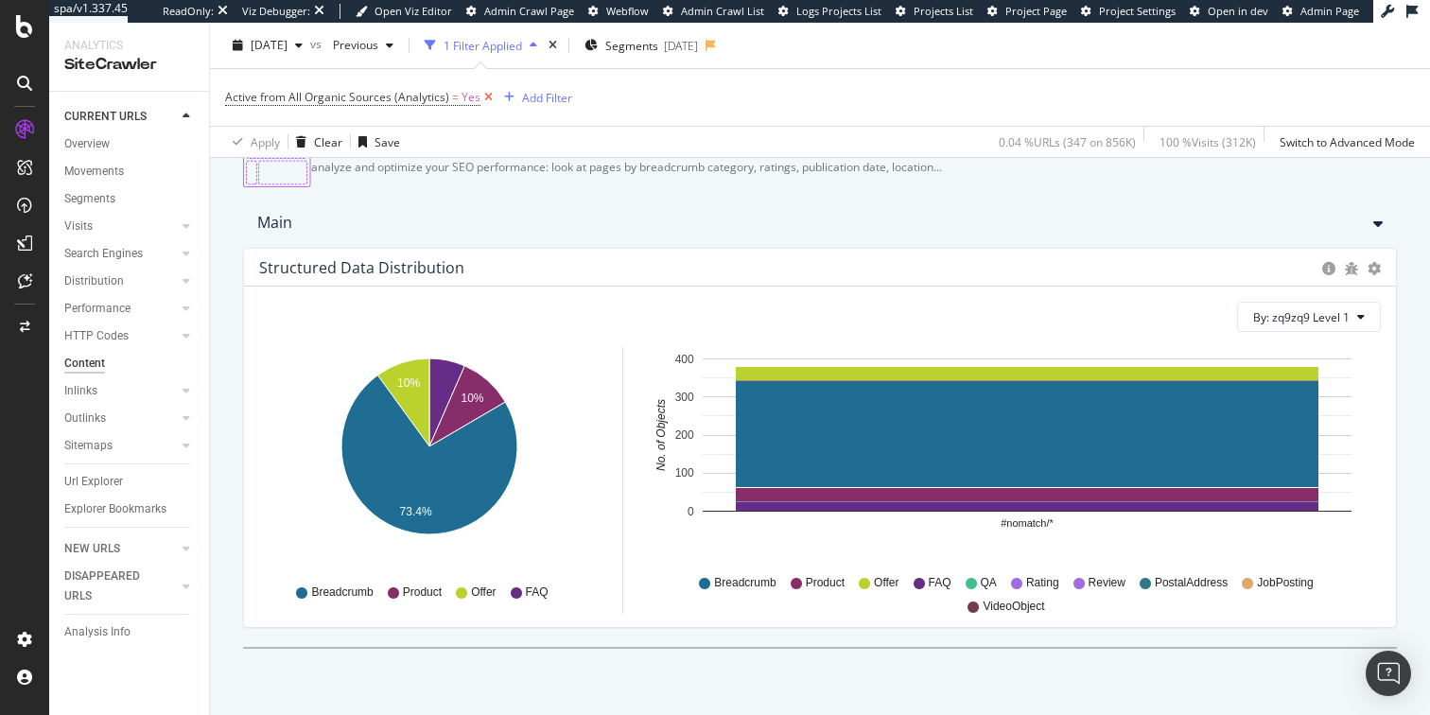
click at [484, 96] on icon at bounding box center [488, 97] width 16 height 19
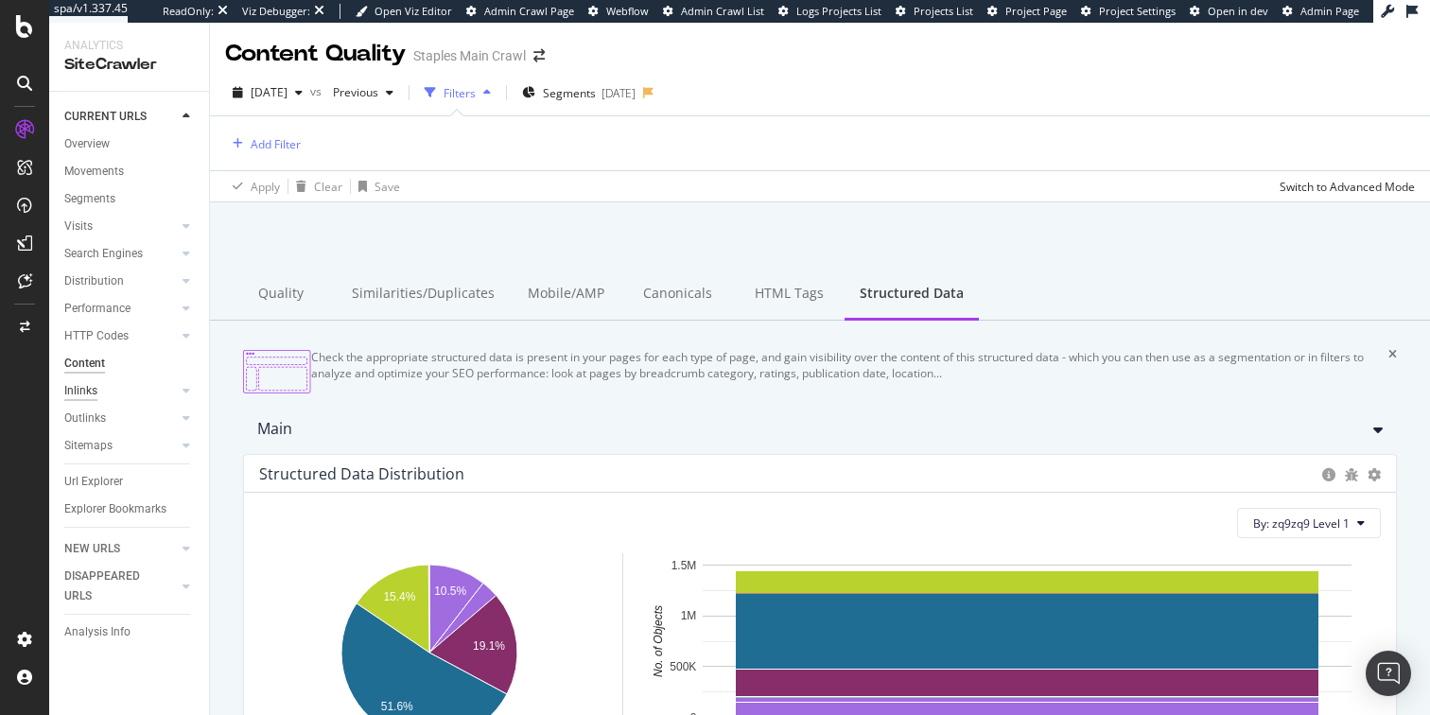
click at [79, 391] on div "Inlinks" at bounding box center [80, 391] width 33 height 20
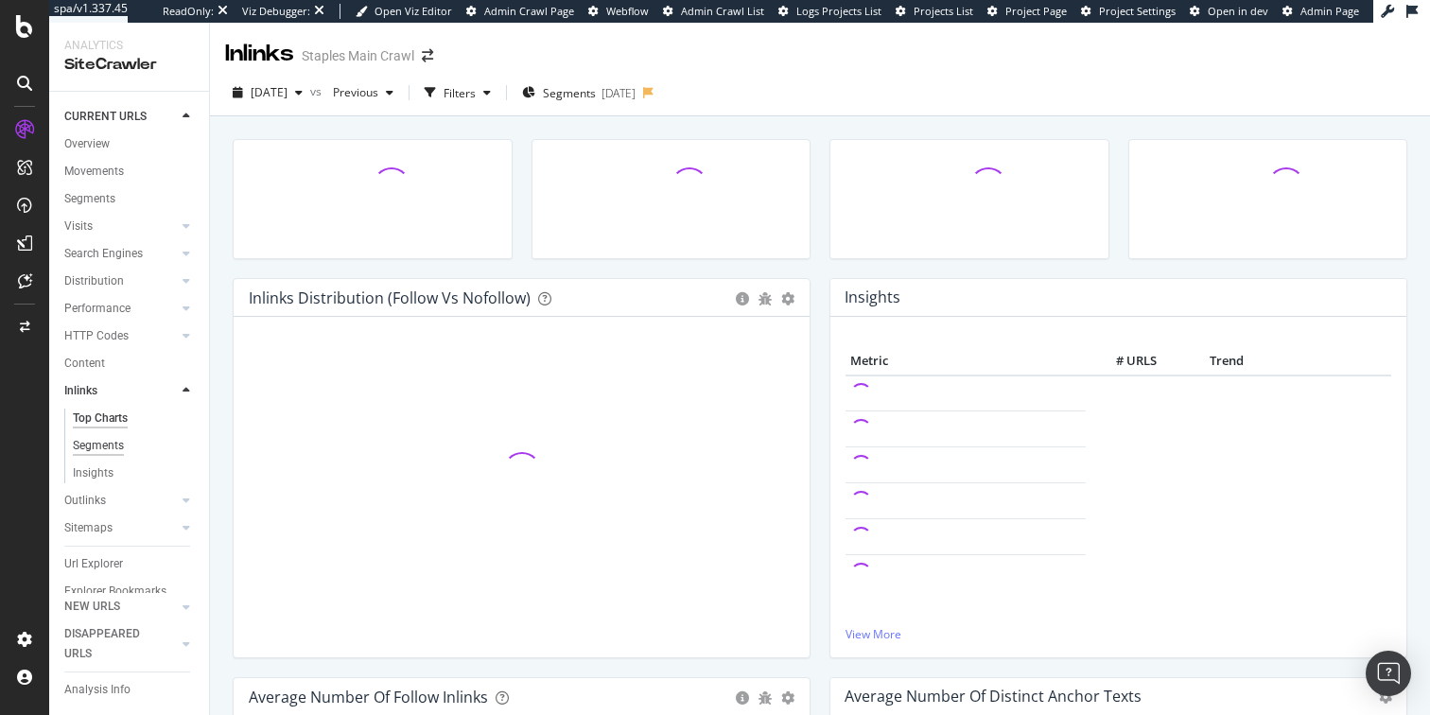
click at [87, 445] on div "Segments" at bounding box center [98, 446] width 51 height 20
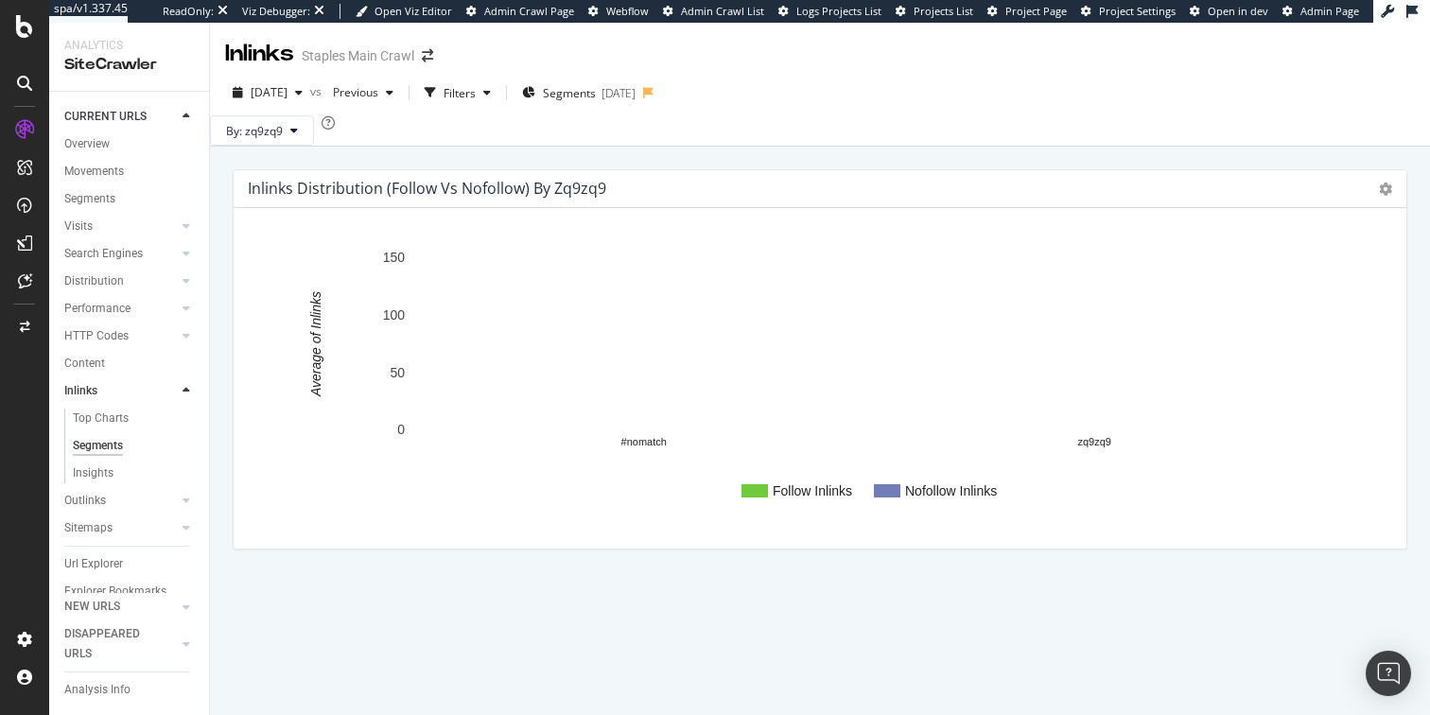
scroll to position [17, 0]
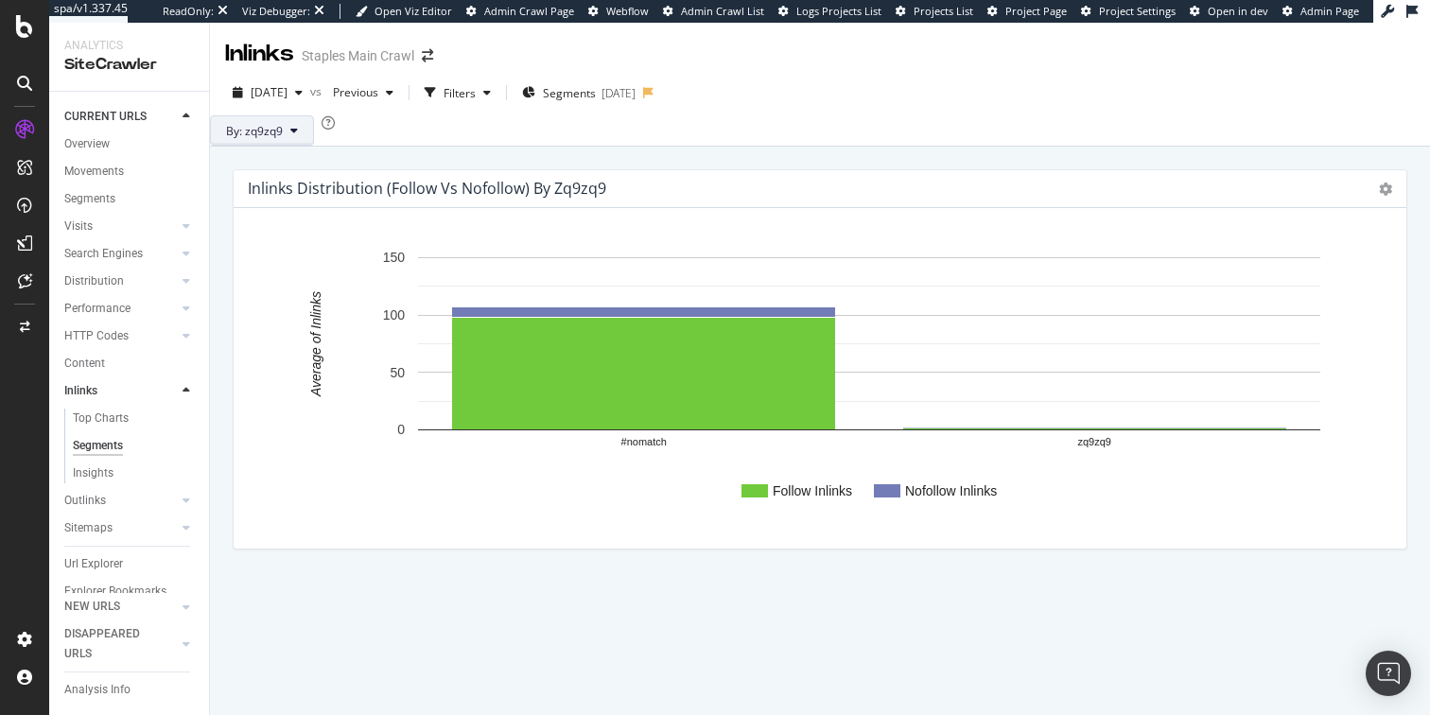
click at [283, 136] on span "By: zq9zq9" at bounding box center [254, 131] width 57 height 16
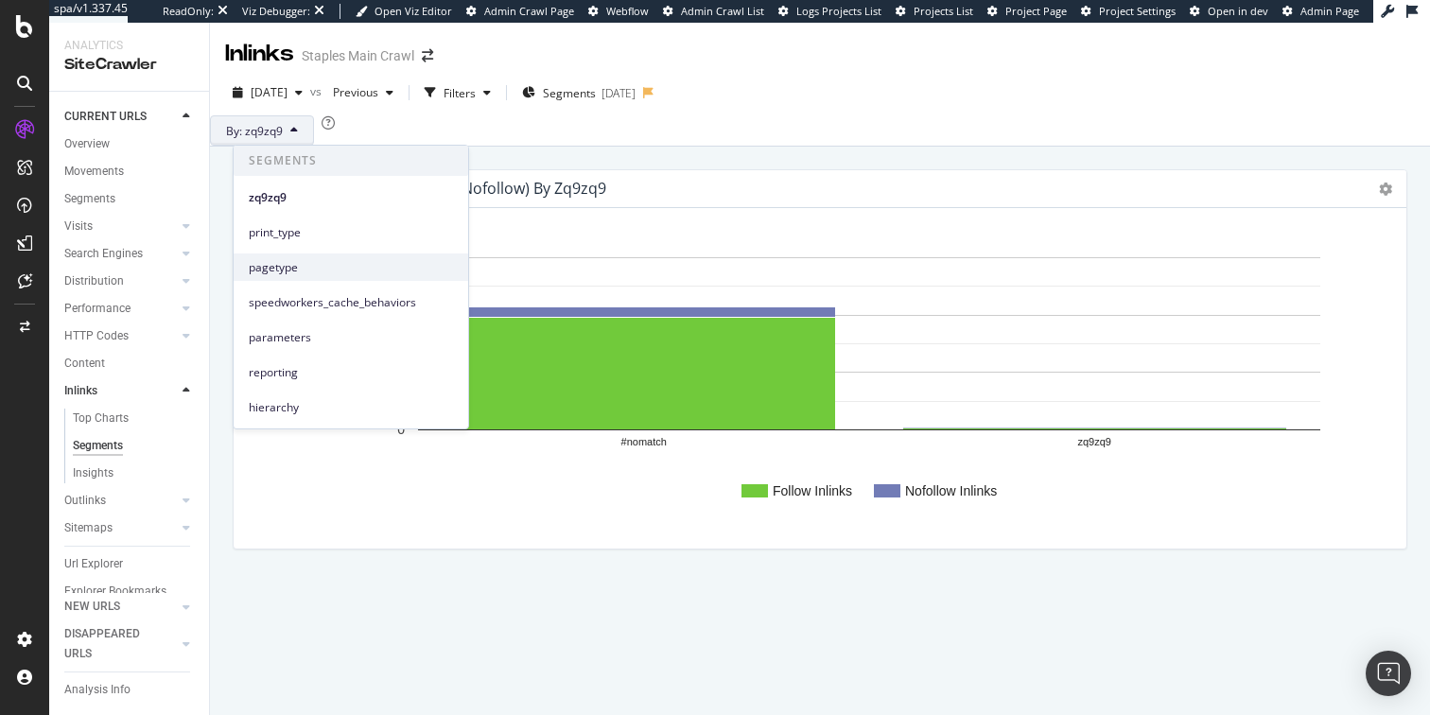
click at [286, 262] on span "pagetype" at bounding box center [351, 267] width 204 height 17
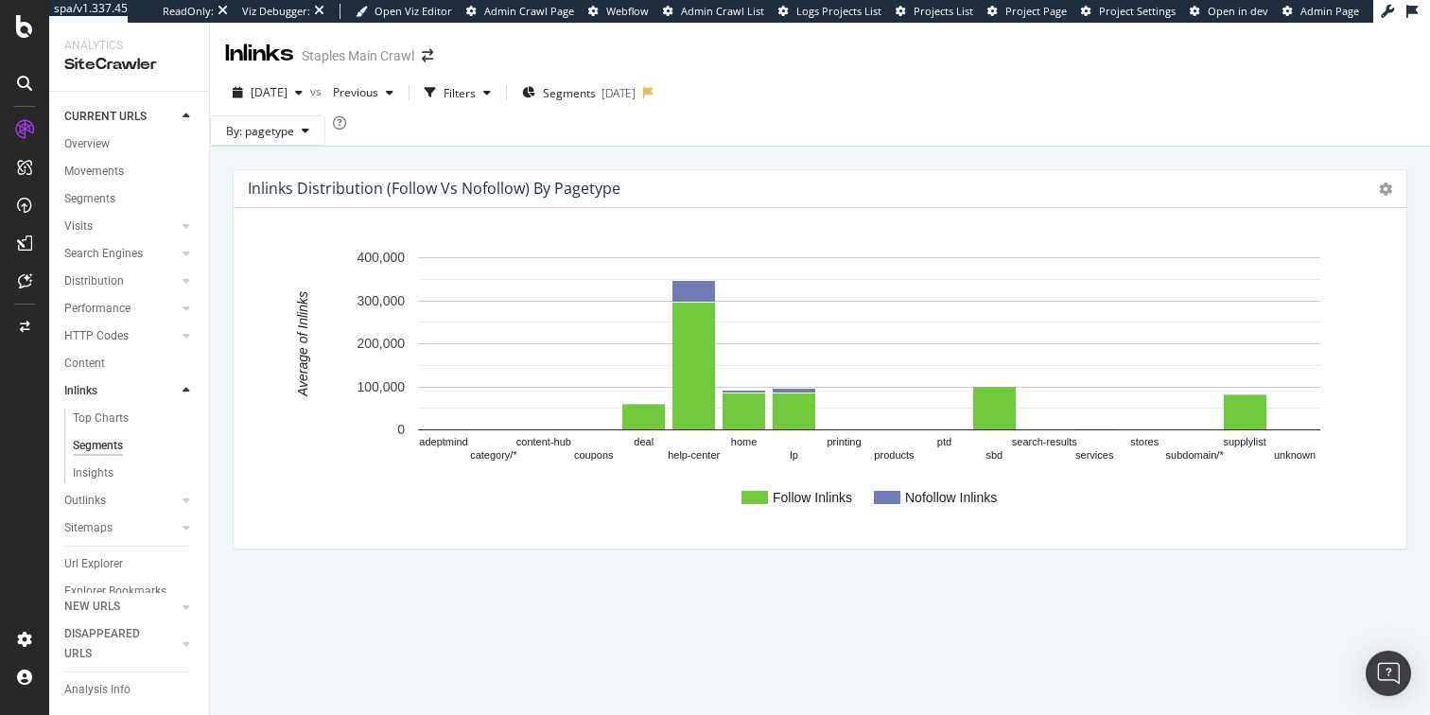
click at [536, 448] on text "content-hub" at bounding box center [543, 442] width 55 height 11
click at [309, 136] on icon at bounding box center [306, 130] width 8 height 11
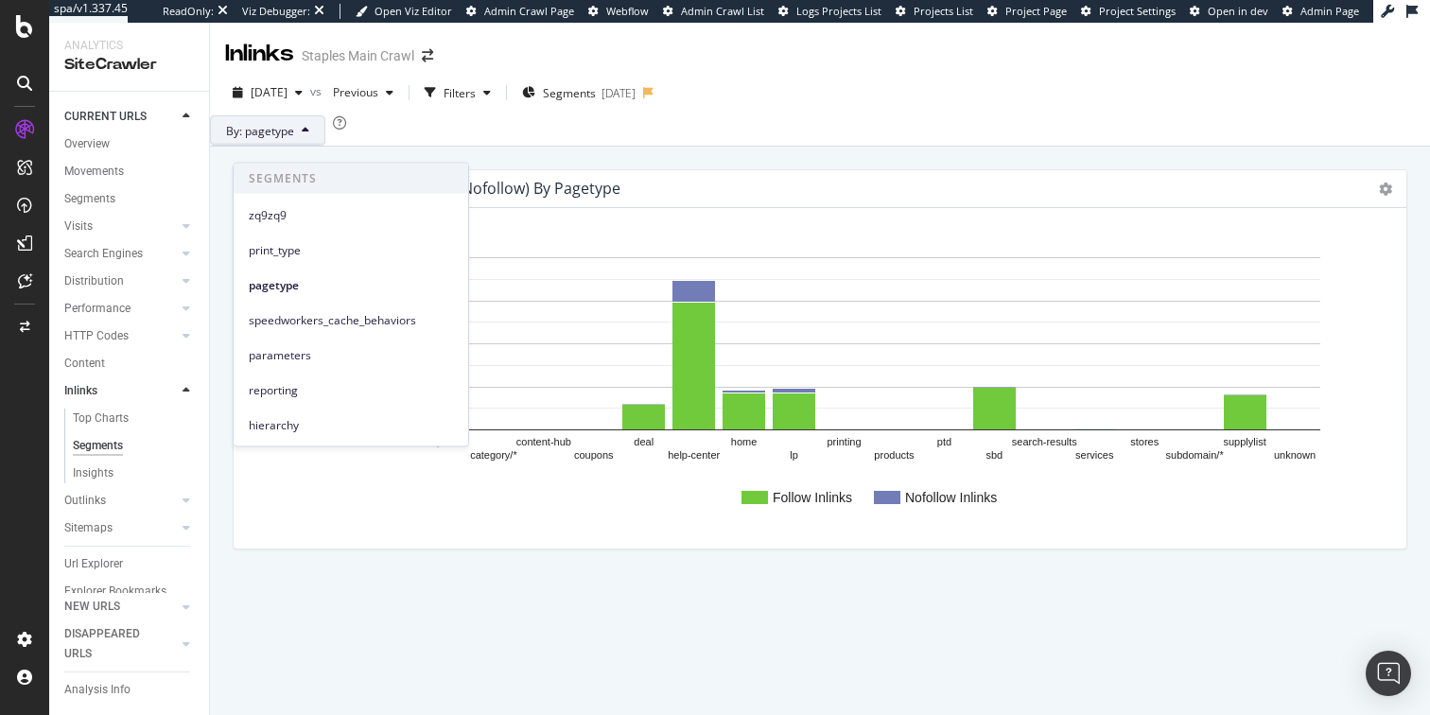
click at [406, 146] on div "By: pagetype" at bounding box center [820, 130] width 1220 height 30
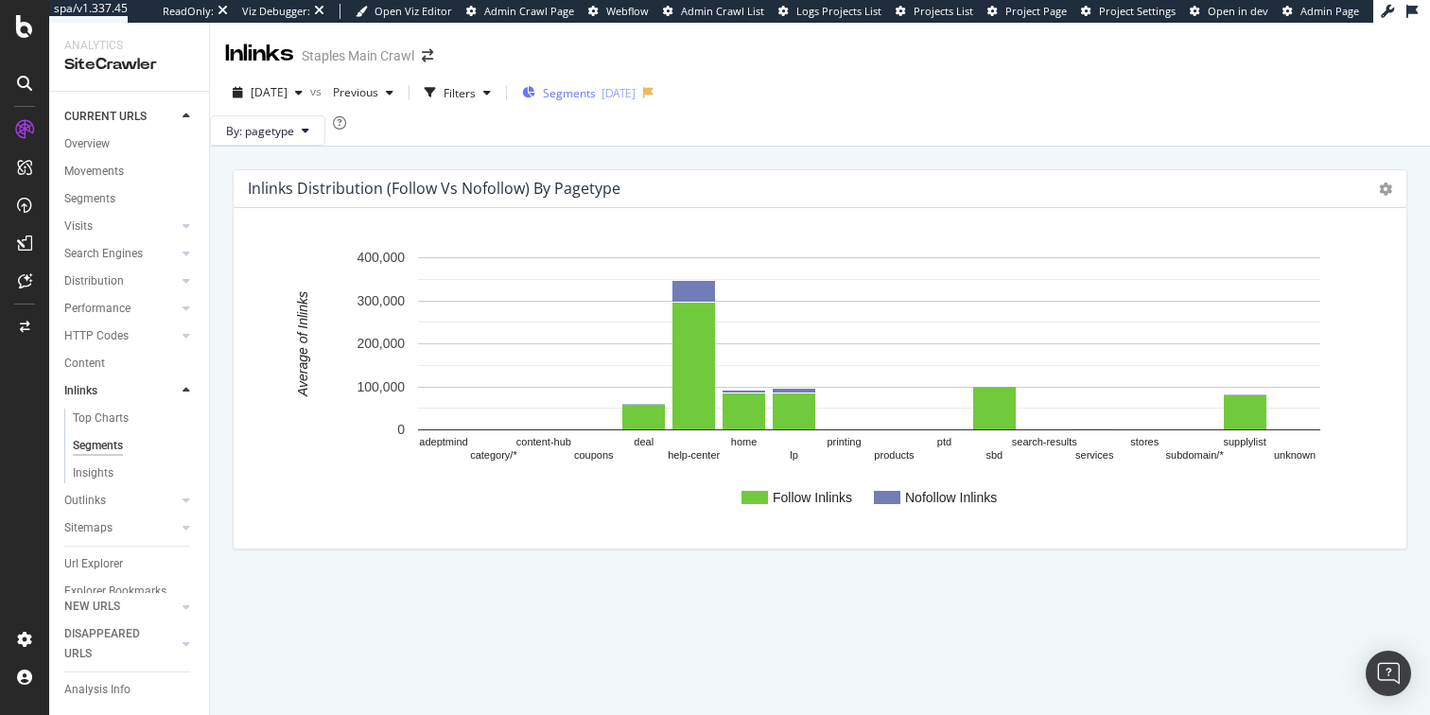
click at [596, 94] on span "Segments" at bounding box center [569, 93] width 53 height 16
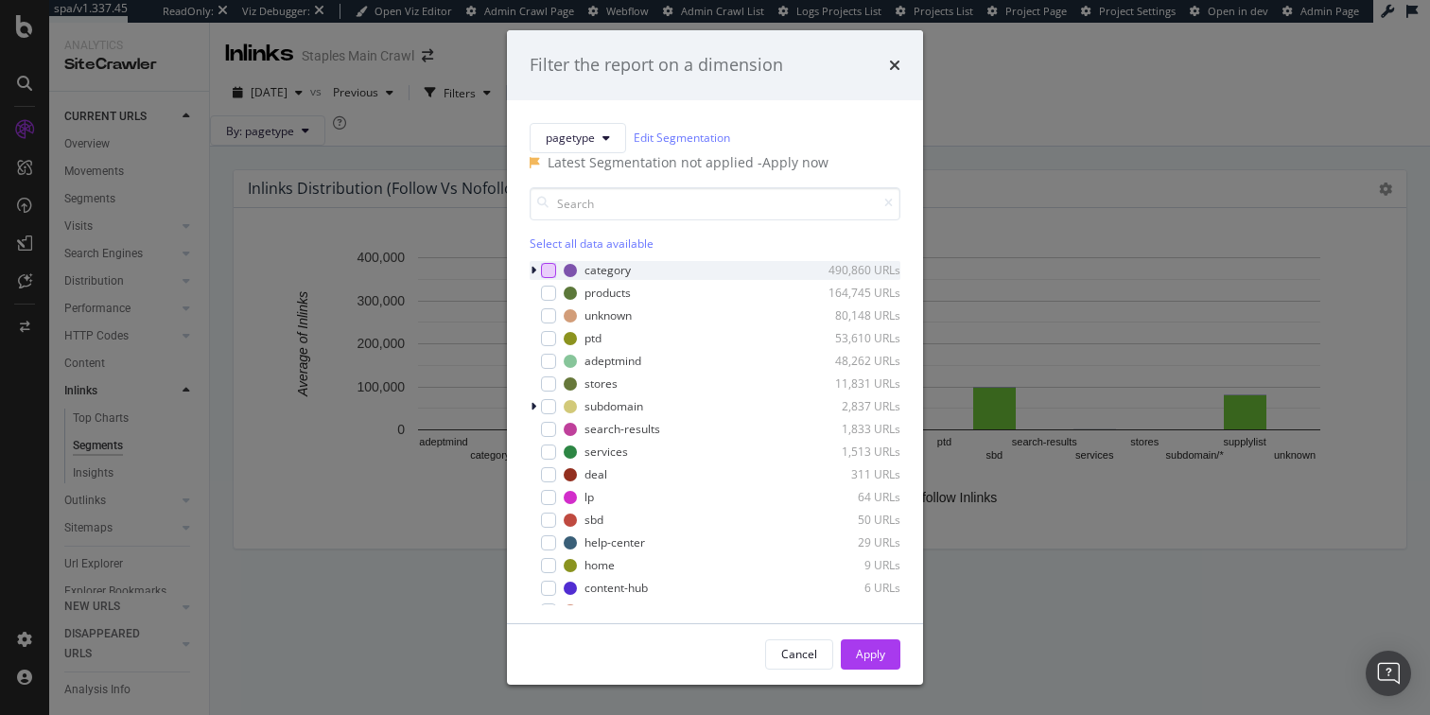
click at [550, 278] on div "modal" at bounding box center [548, 270] width 15 height 15
click at [876, 650] on div "Apply" at bounding box center [870, 654] width 29 height 16
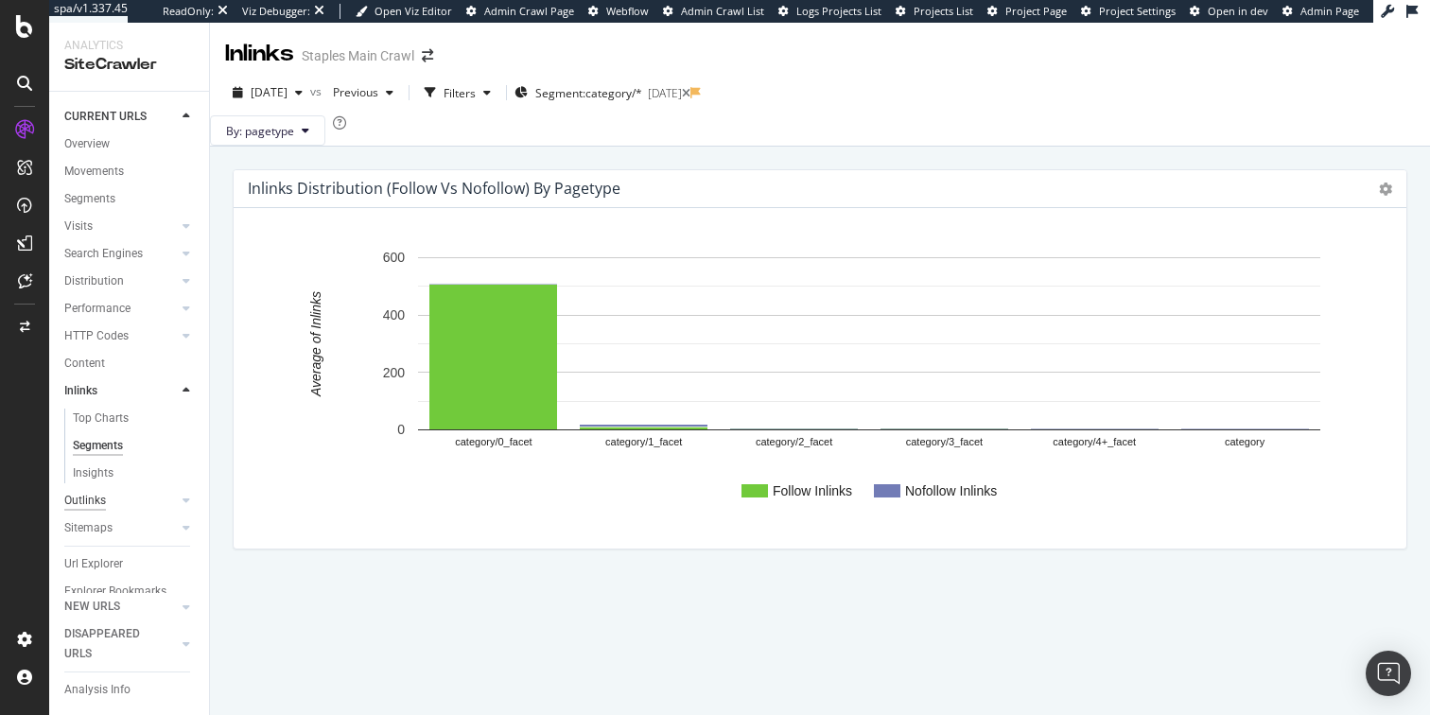
click at [93, 495] on div "Outlinks" at bounding box center [85, 501] width 42 height 20
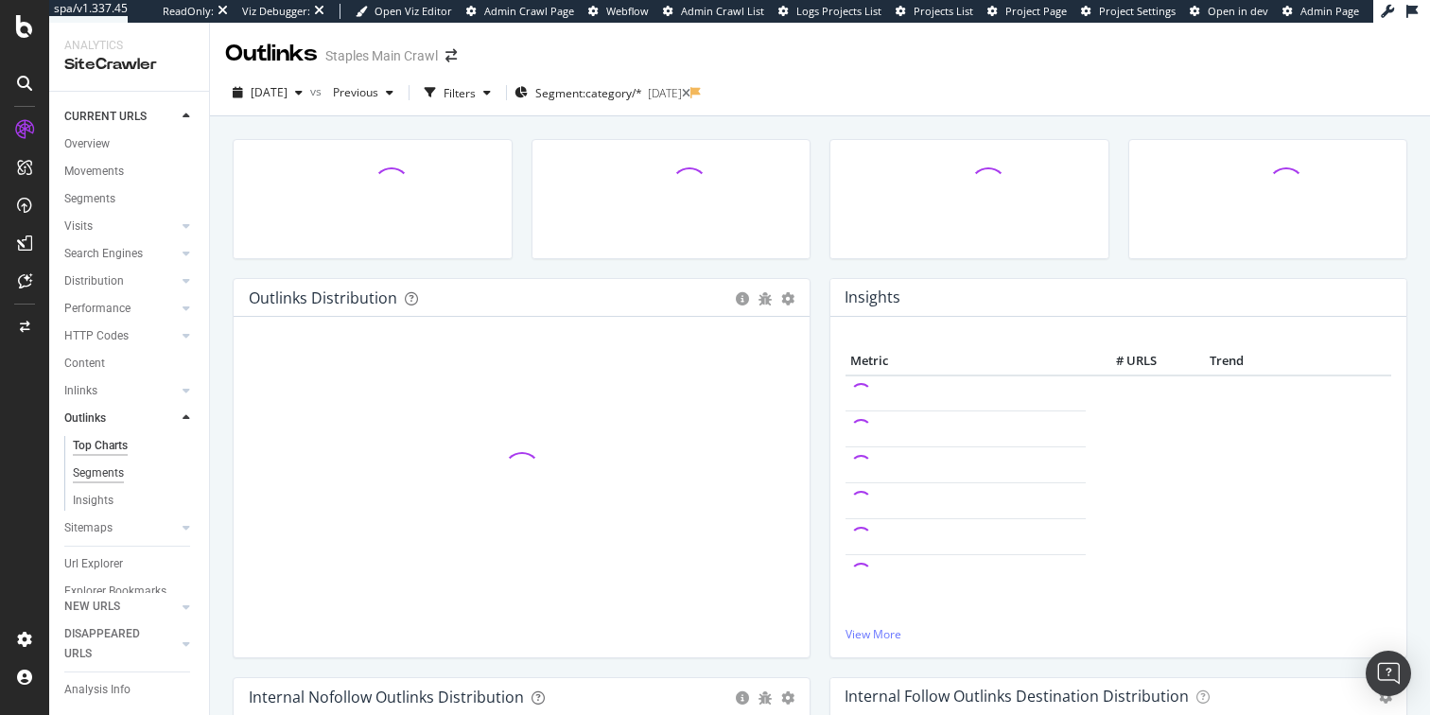
click at [103, 475] on div "Segments" at bounding box center [98, 473] width 51 height 20
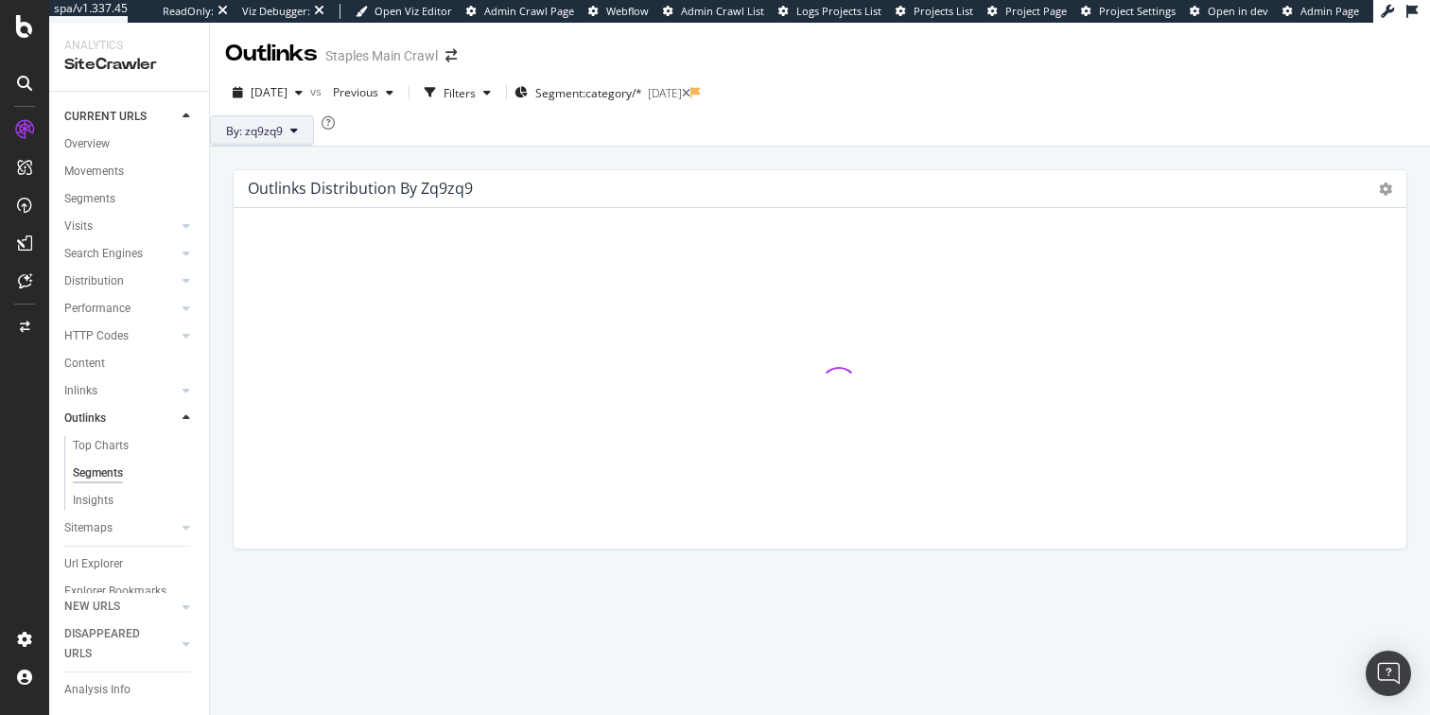
click at [298, 136] on icon at bounding box center [294, 130] width 8 height 11
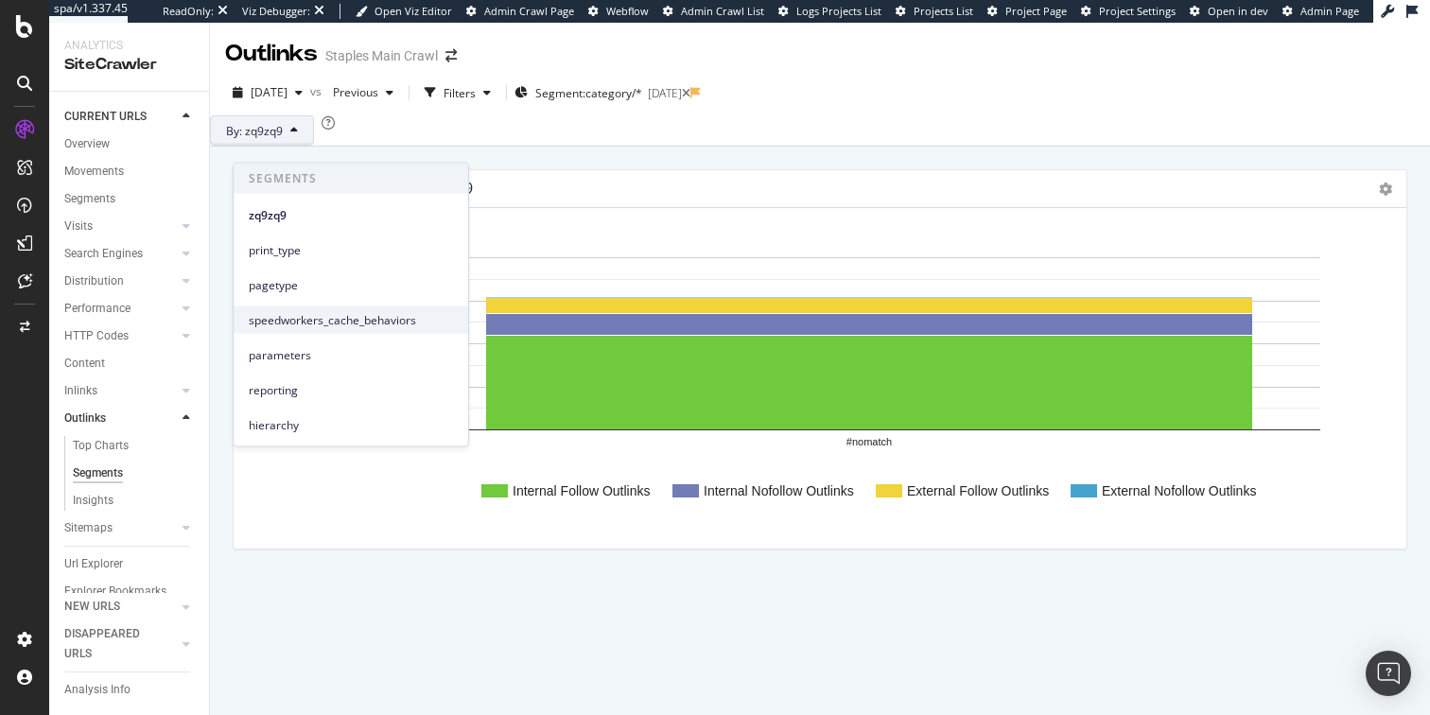
click at [277, 321] on span "speedworkers_cache_behaviors" at bounding box center [351, 319] width 204 height 17
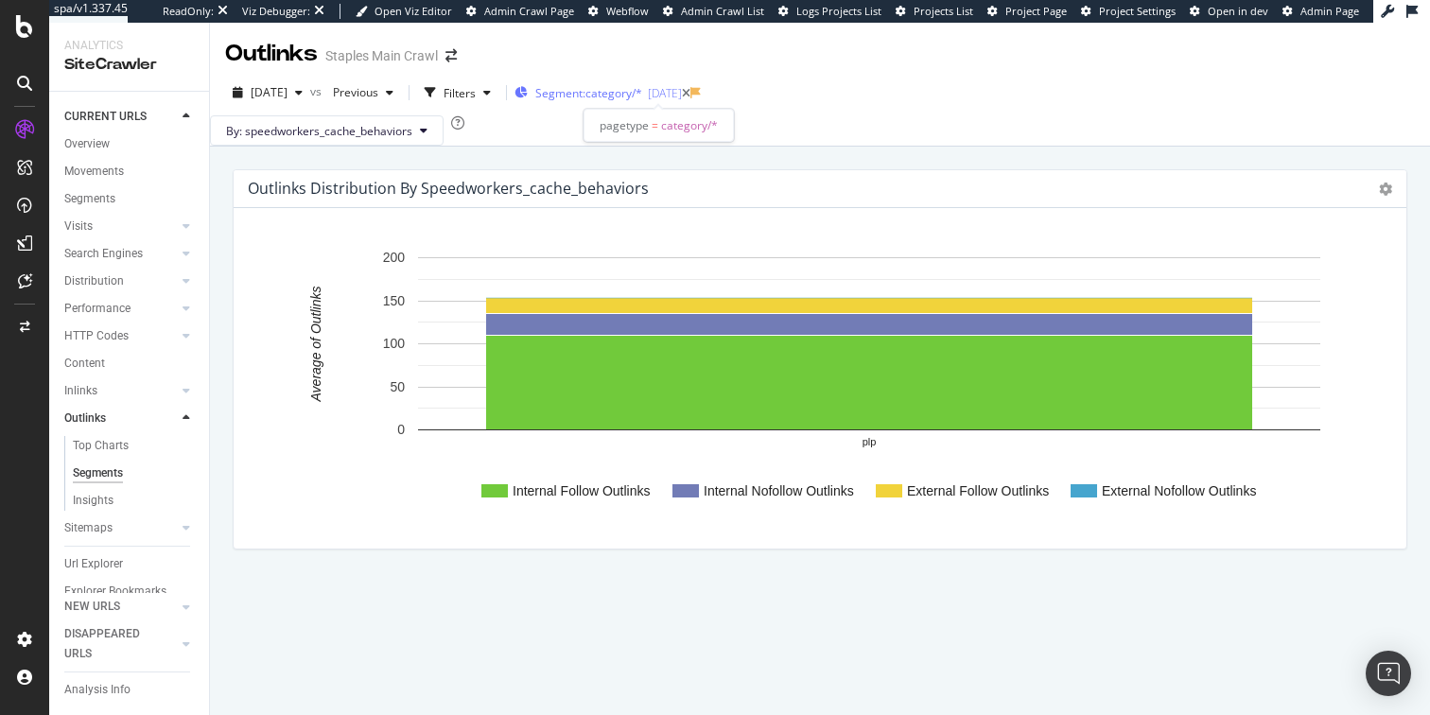
click at [642, 91] on span "Segment: category/*" at bounding box center [588, 93] width 107 height 16
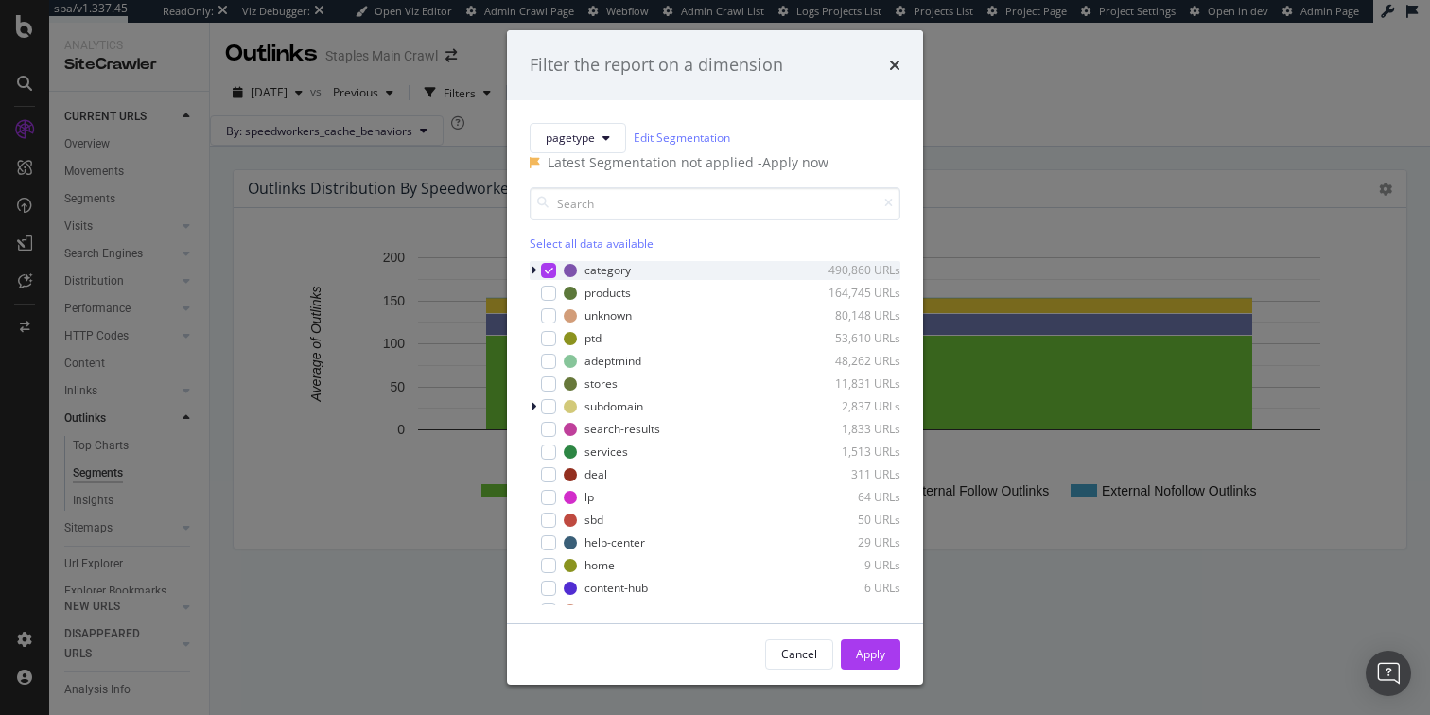
click at [547, 275] on icon "modal" at bounding box center [549, 270] width 9 height 9
click at [881, 641] on div "Apply" at bounding box center [870, 654] width 29 height 28
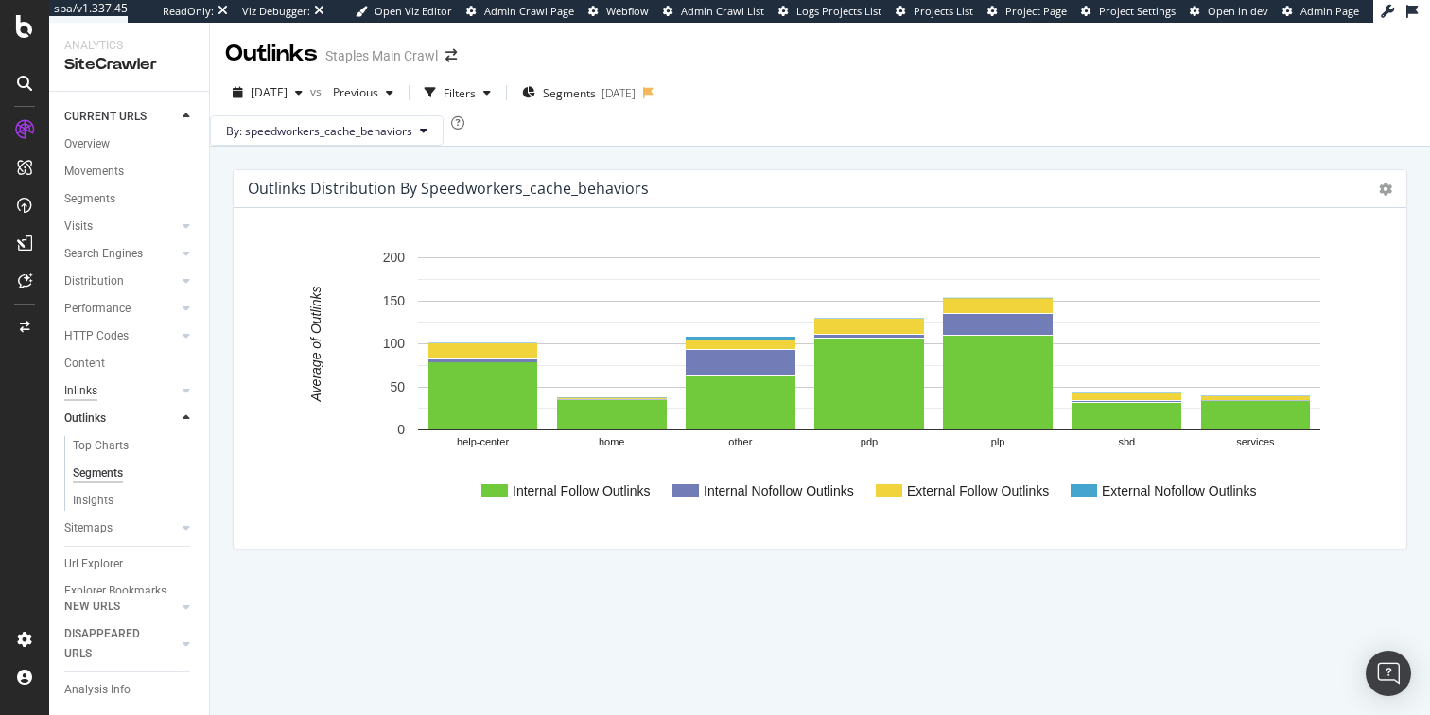
click at [91, 389] on div "Inlinks" at bounding box center [80, 391] width 33 height 20
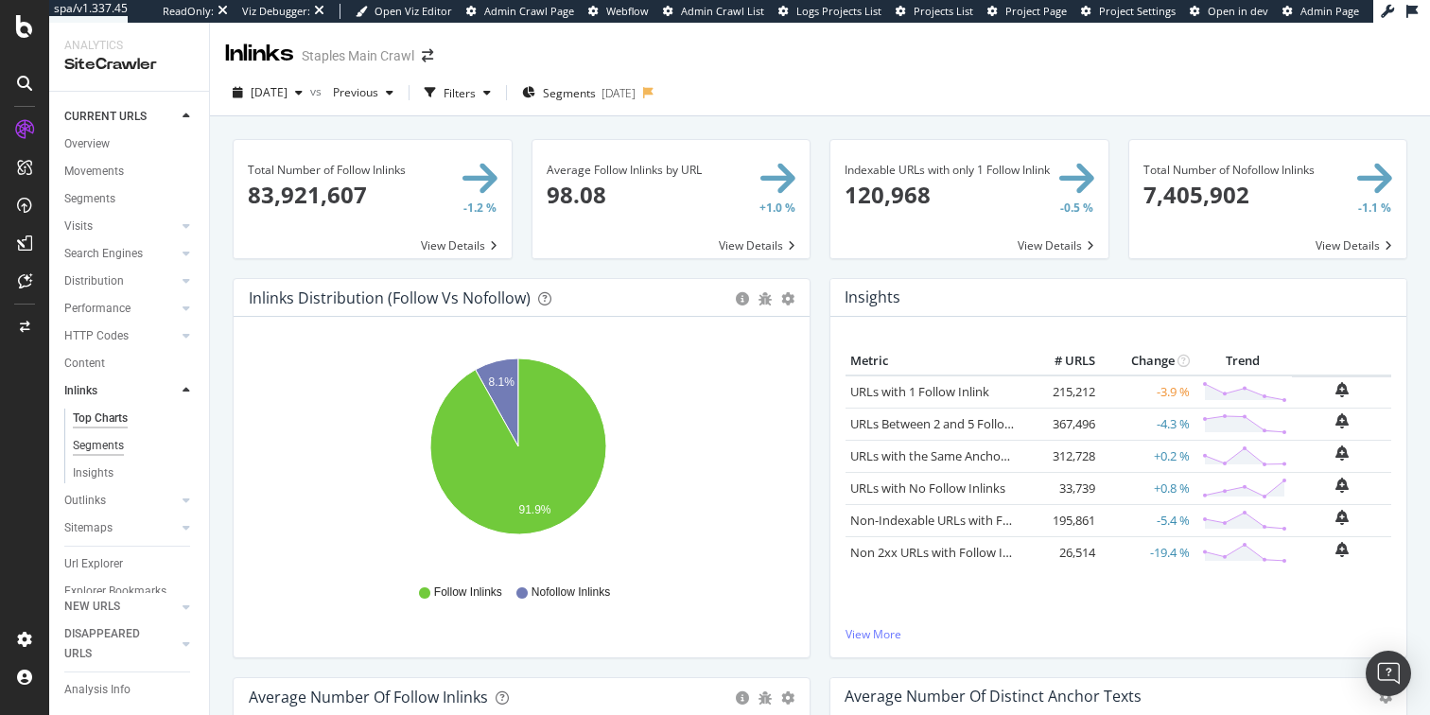
click at [104, 444] on div "Segments" at bounding box center [98, 446] width 51 height 20
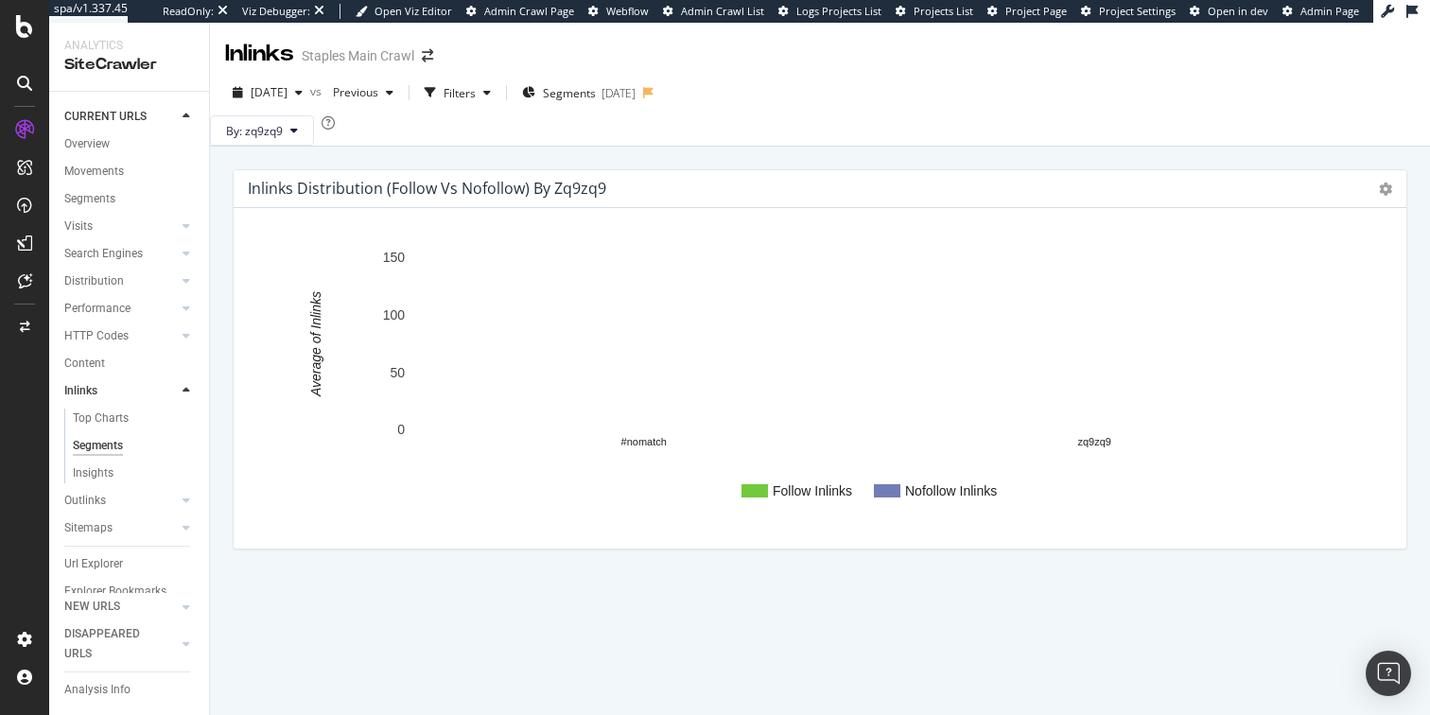
scroll to position [1, 0]
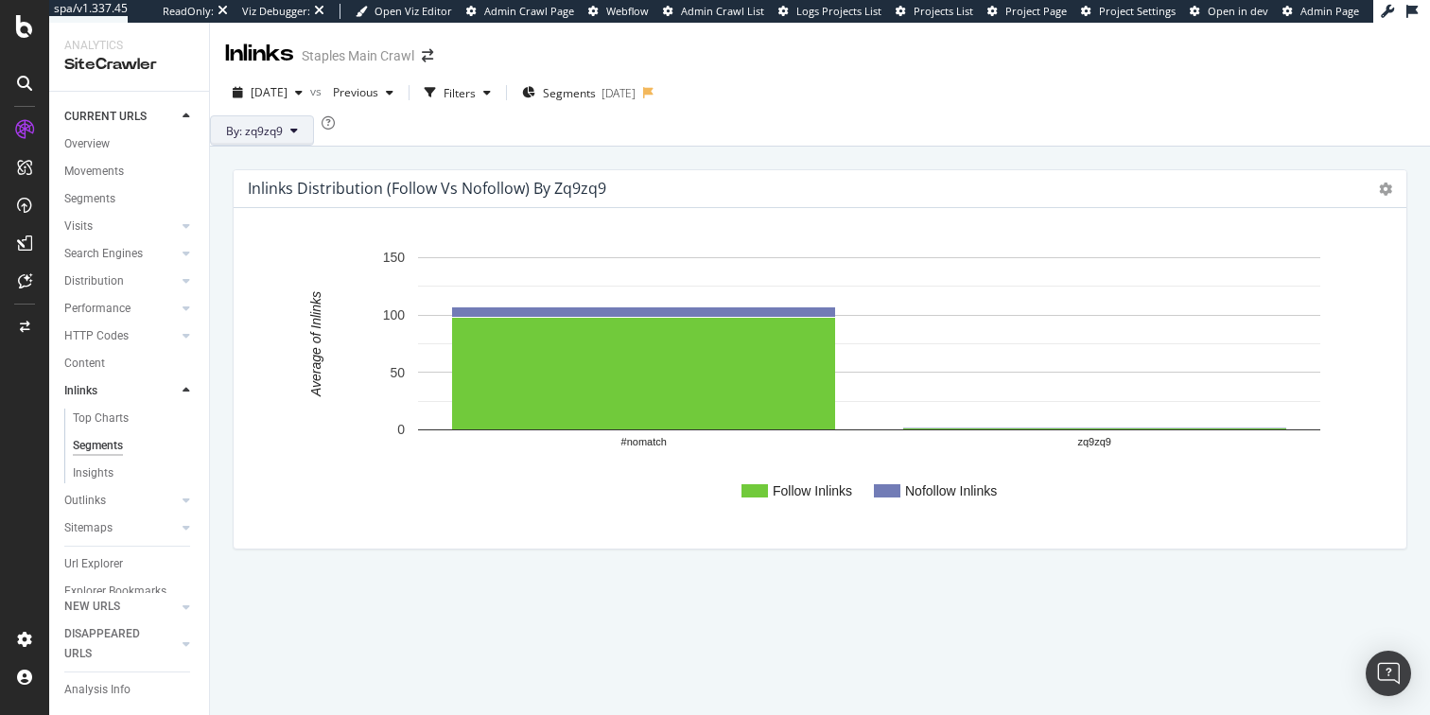
click at [298, 136] on icon at bounding box center [294, 130] width 8 height 11
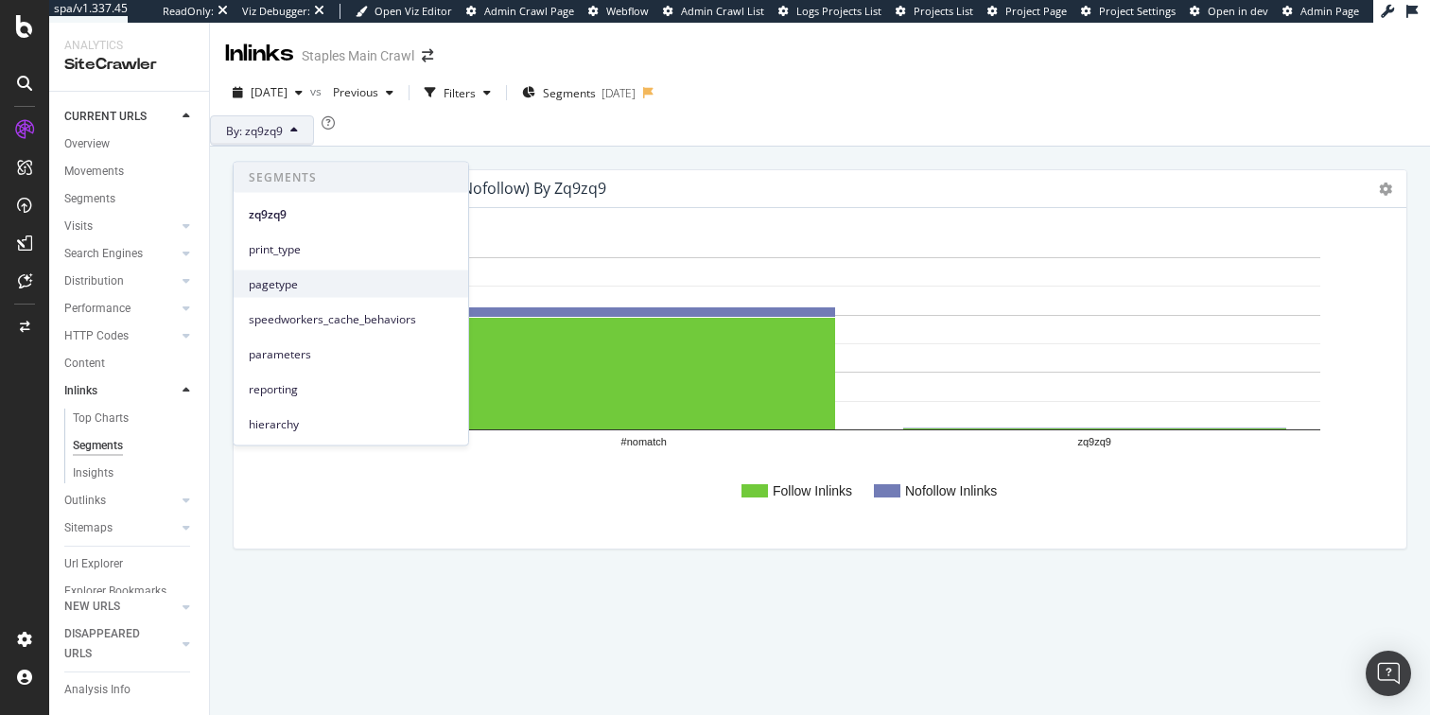
click at [283, 287] on span "pagetype" at bounding box center [351, 283] width 204 height 17
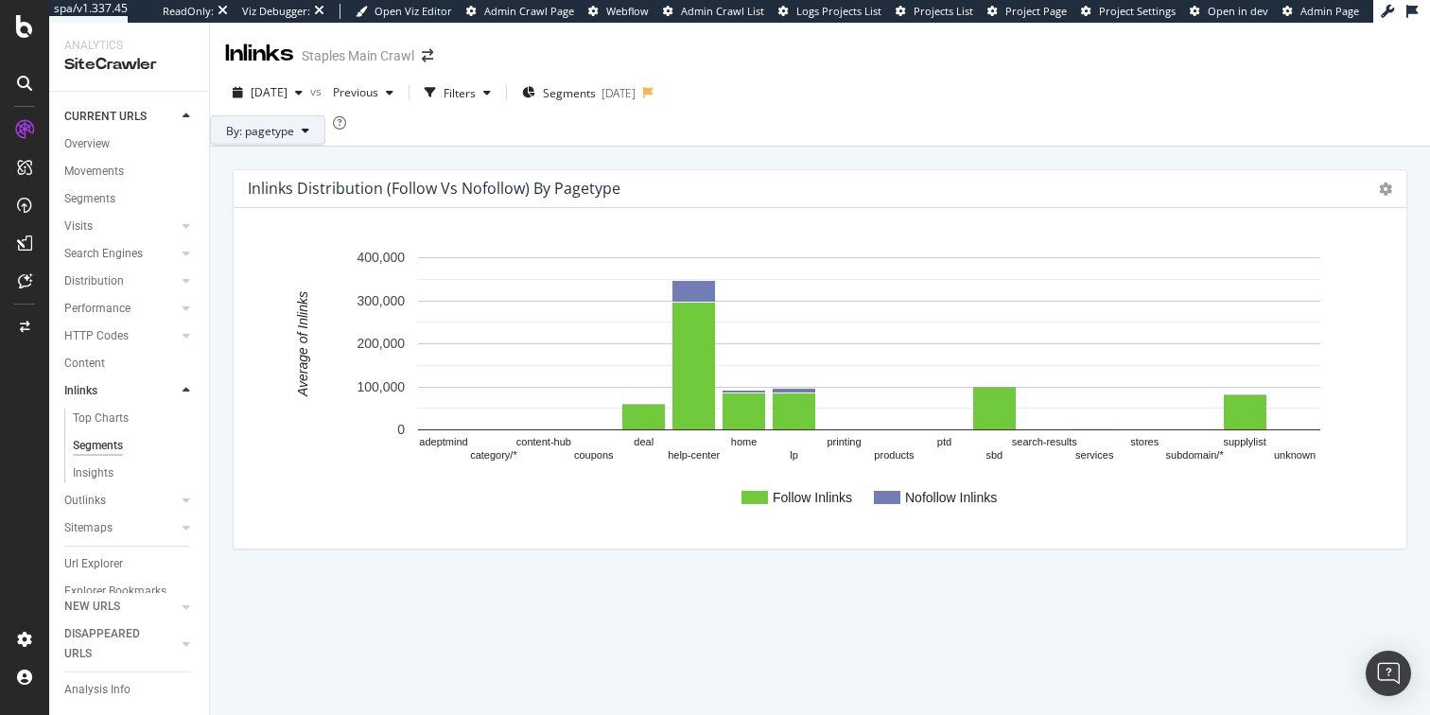
click at [294, 139] on span "By: pagetype" at bounding box center [260, 131] width 68 height 16
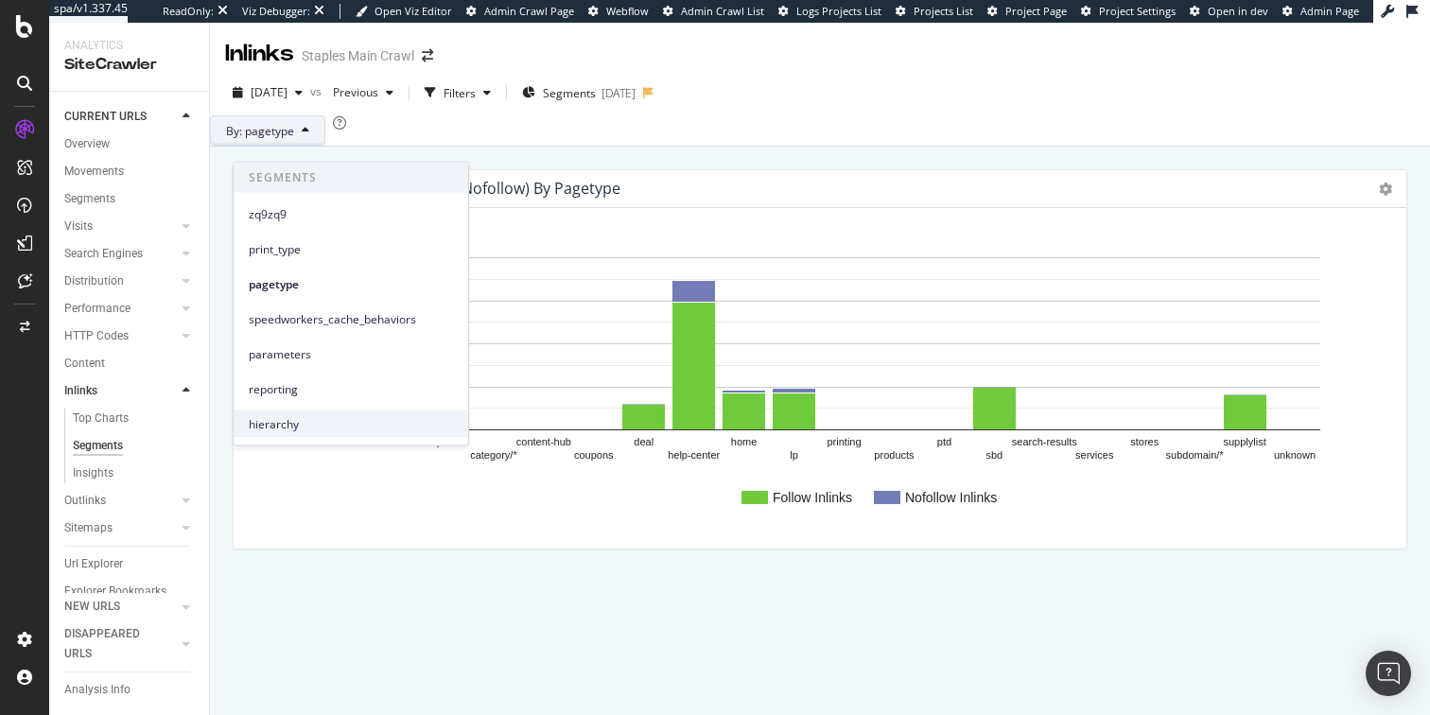
click at [279, 423] on span "hierarchy" at bounding box center [351, 423] width 204 height 17
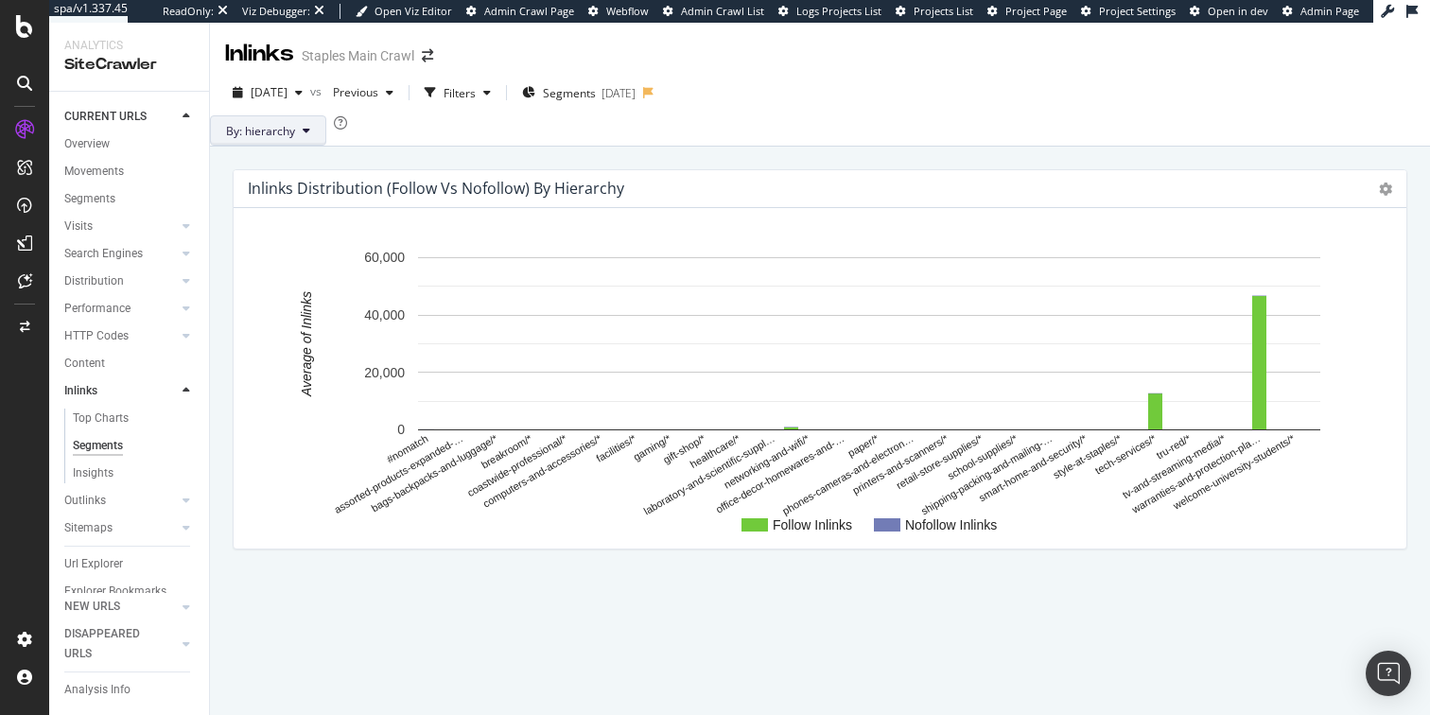
click at [295, 139] on span "By: hierarchy" at bounding box center [260, 131] width 69 height 16
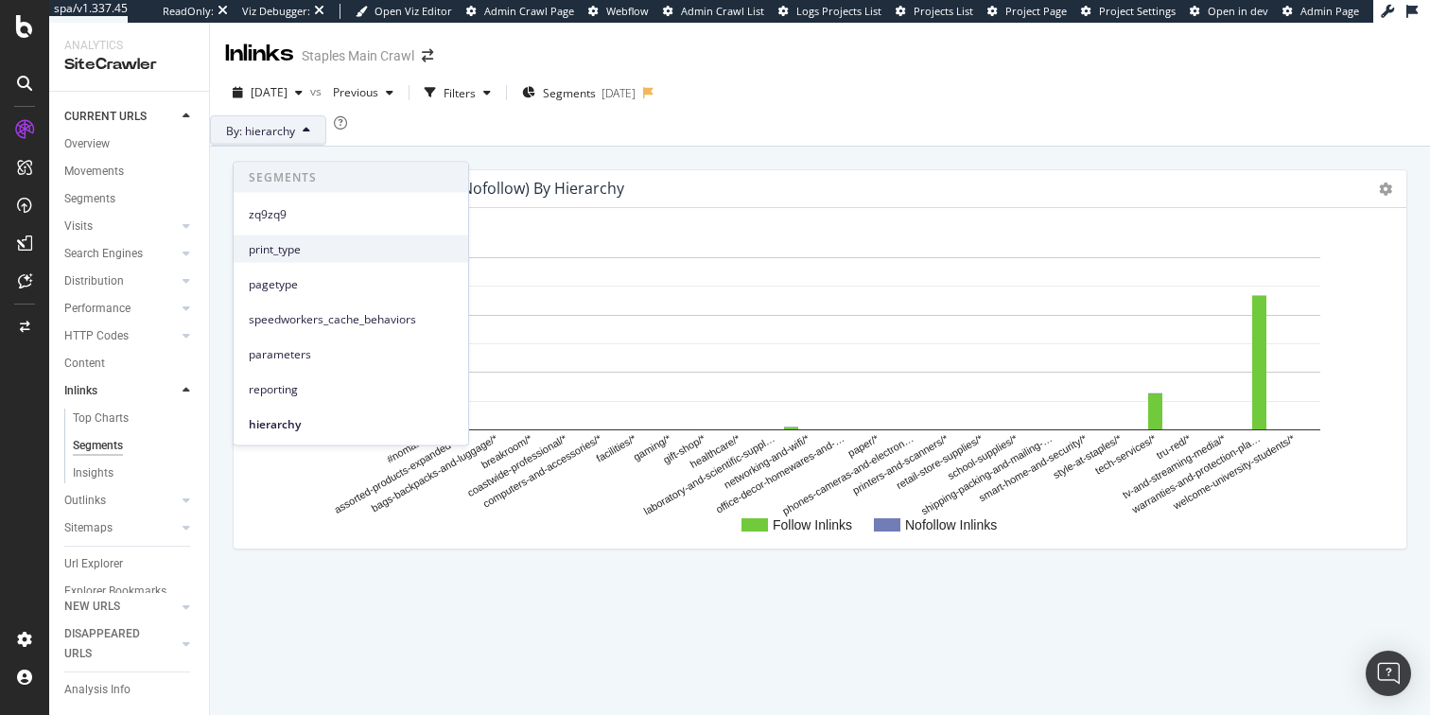
click at [269, 250] on span "print_type" at bounding box center [351, 248] width 204 height 17
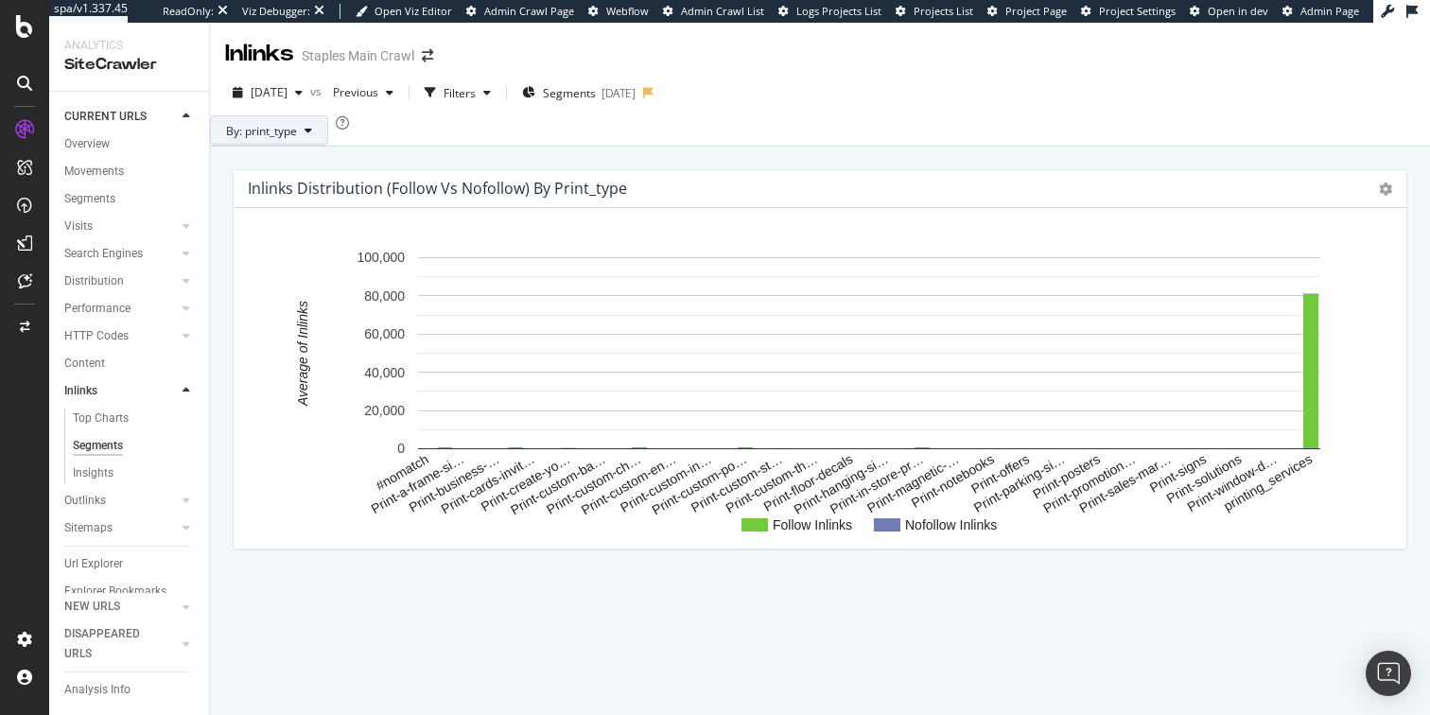
click at [297, 139] on span "By: print_type" at bounding box center [261, 131] width 71 height 16
click at [419, 131] on div "By: print_type" at bounding box center [820, 130] width 1220 height 30
click at [476, 88] on div "Filters" at bounding box center [459, 93] width 32 height 16
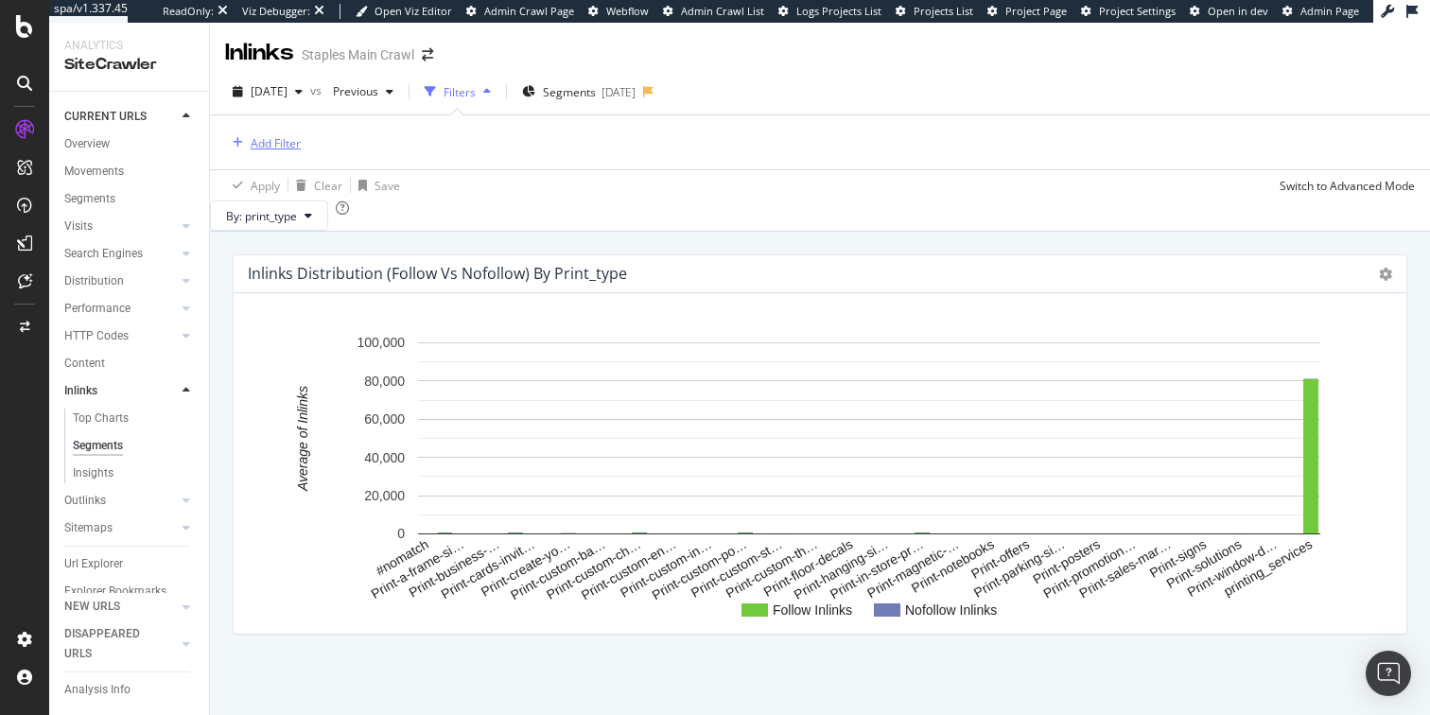
click at [286, 146] on div "Add Filter" at bounding box center [276, 143] width 50 height 16
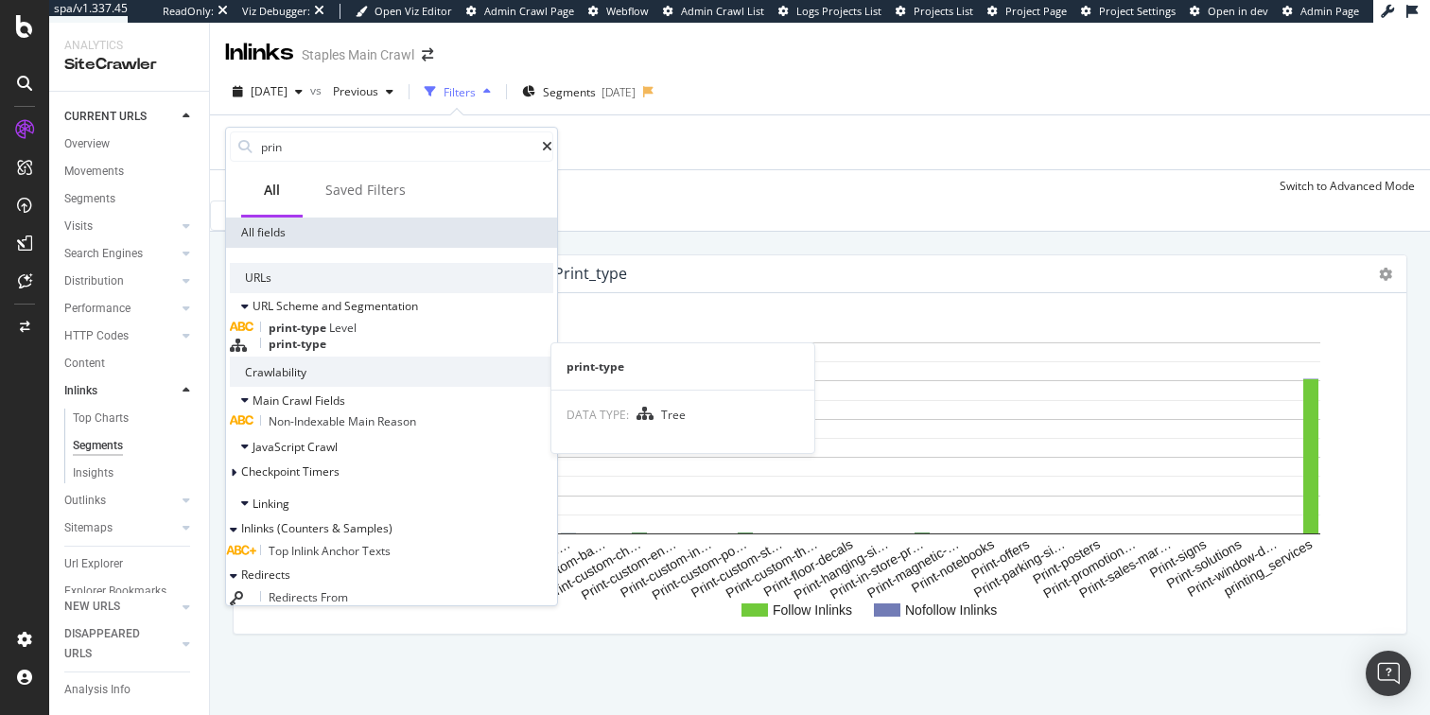
type input "prin"
click at [308, 351] on span "print-type" at bounding box center [298, 344] width 58 height 16
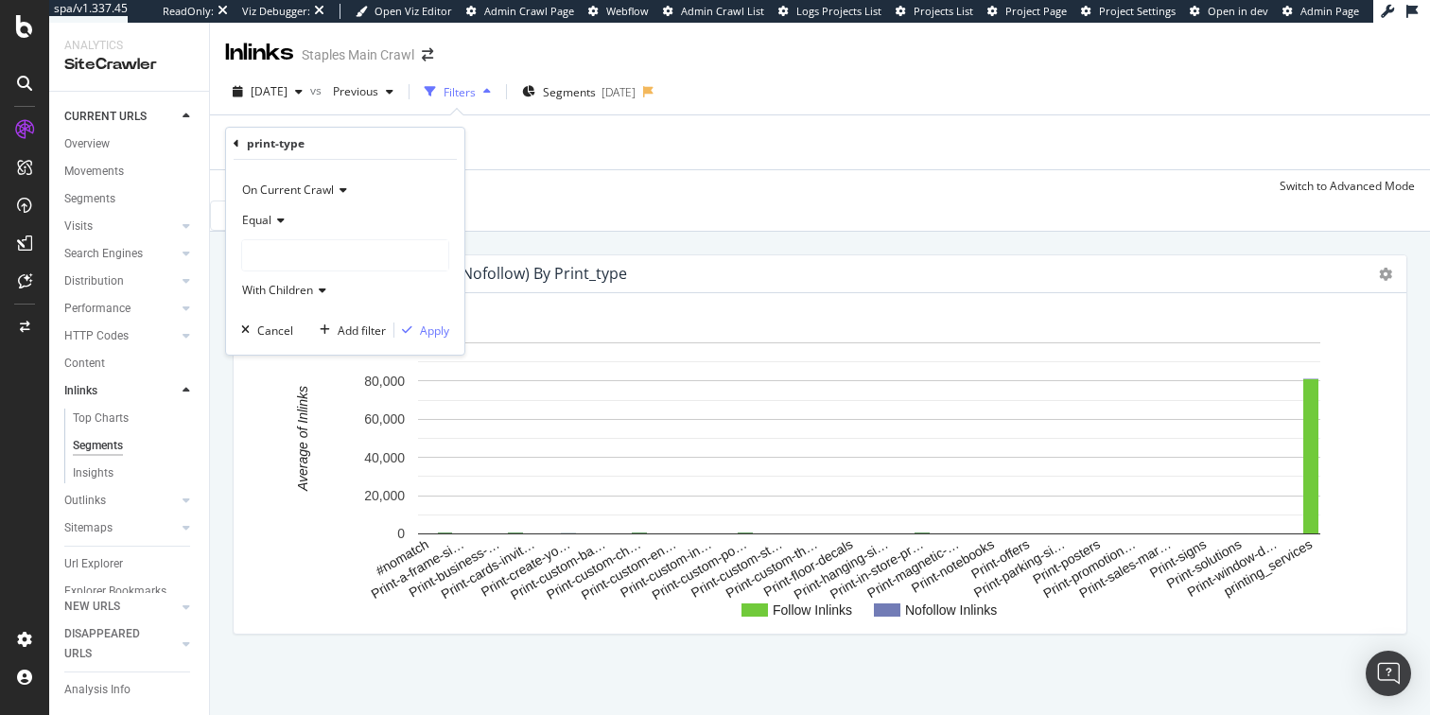
click at [340, 189] on icon at bounding box center [340, 189] width 13 height 11
click at [496, 231] on div "By: print_type" at bounding box center [820, 215] width 1220 height 30
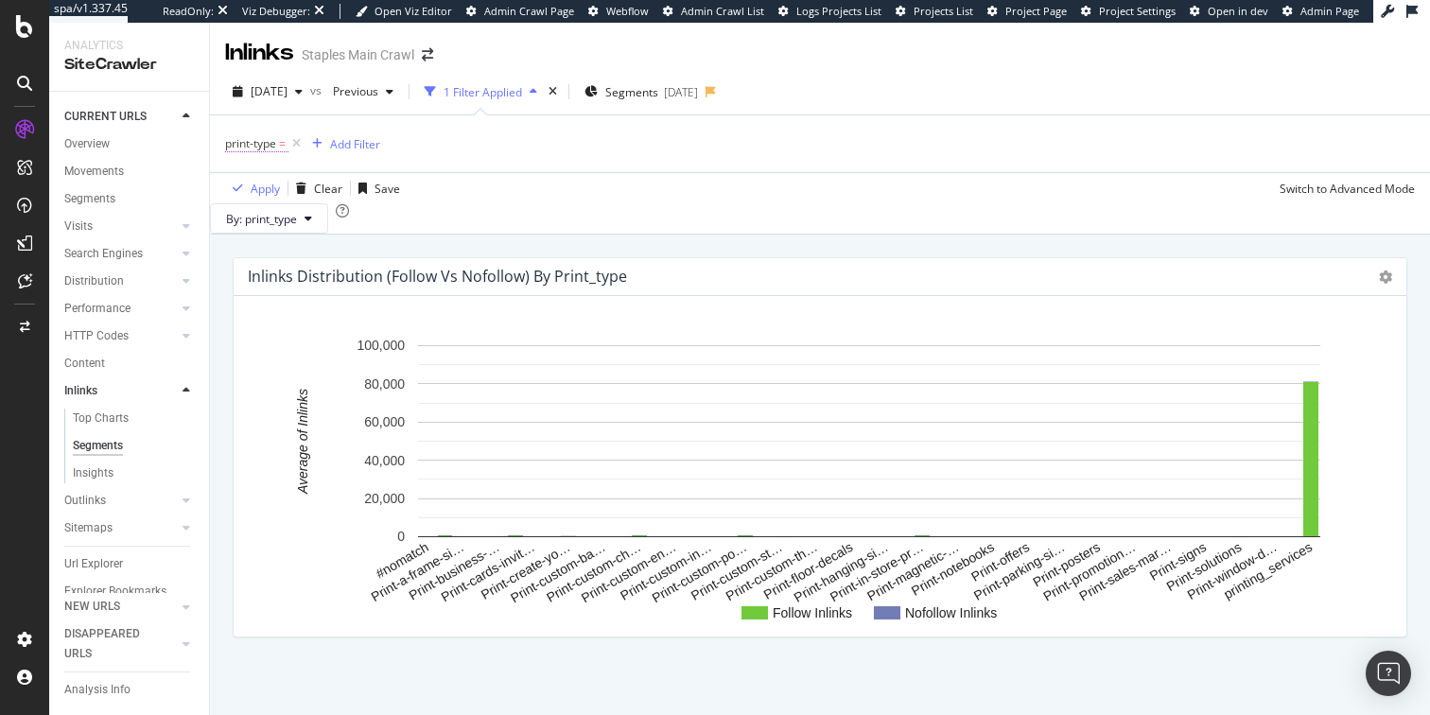
click at [267, 148] on span "print-type" at bounding box center [250, 143] width 51 height 16
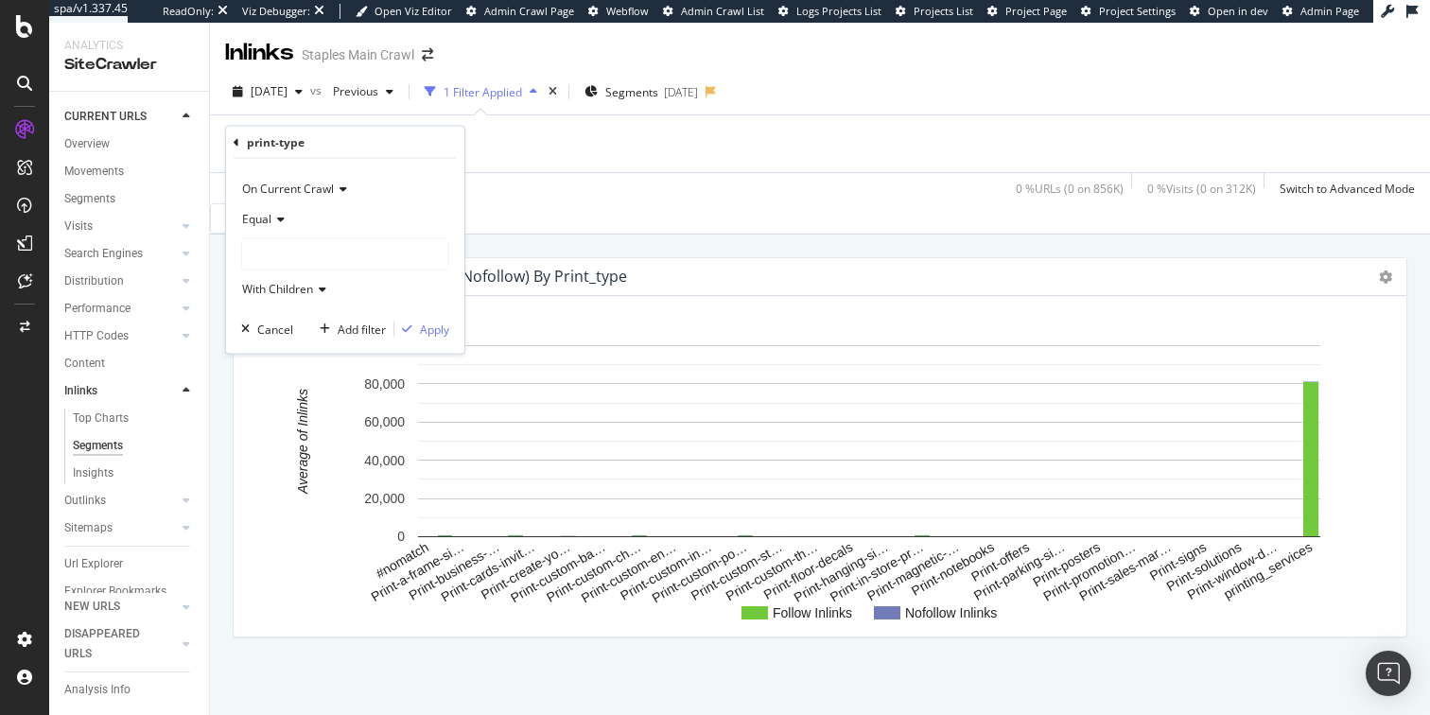
click at [281, 218] on icon at bounding box center [277, 219] width 13 height 11
click at [267, 282] on span "Not Equal" at bounding box center [276, 282] width 51 height 16
click at [275, 253] on div at bounding box center [345, 254] width 206 height 30
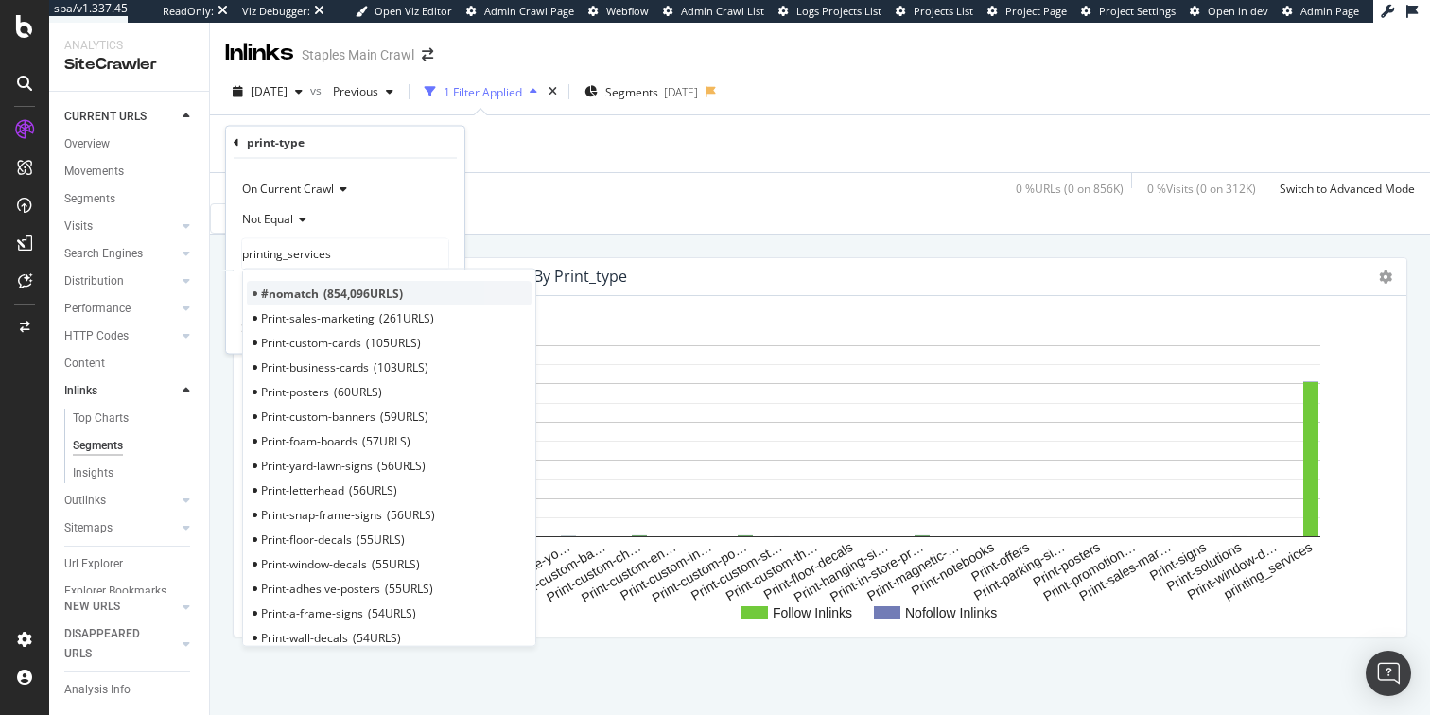
type input "printing_services"
click at [289, 291] on span "#nomatch" at bounding box center [290, 293] width 58 height 16
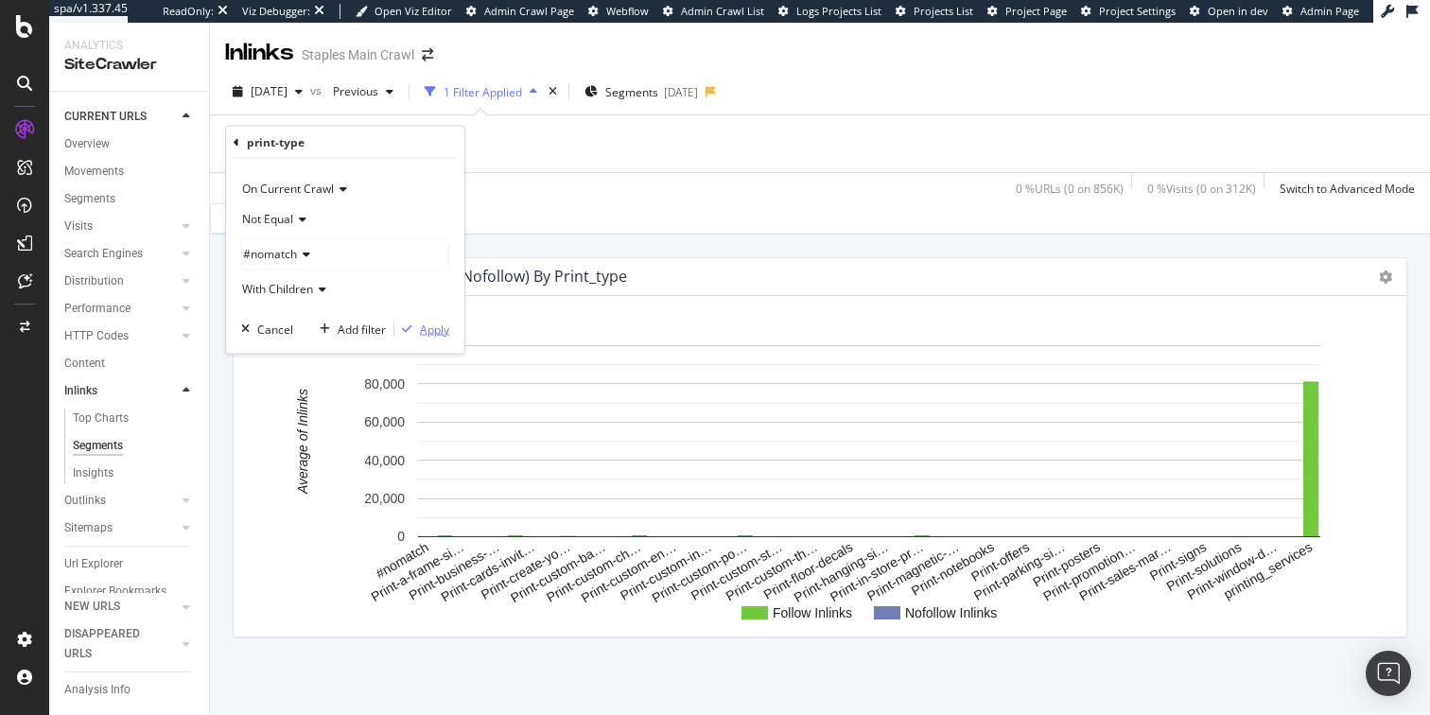
click at [432, 330] on div "Apply" at bounding box center [434, 329] width 29 height 16
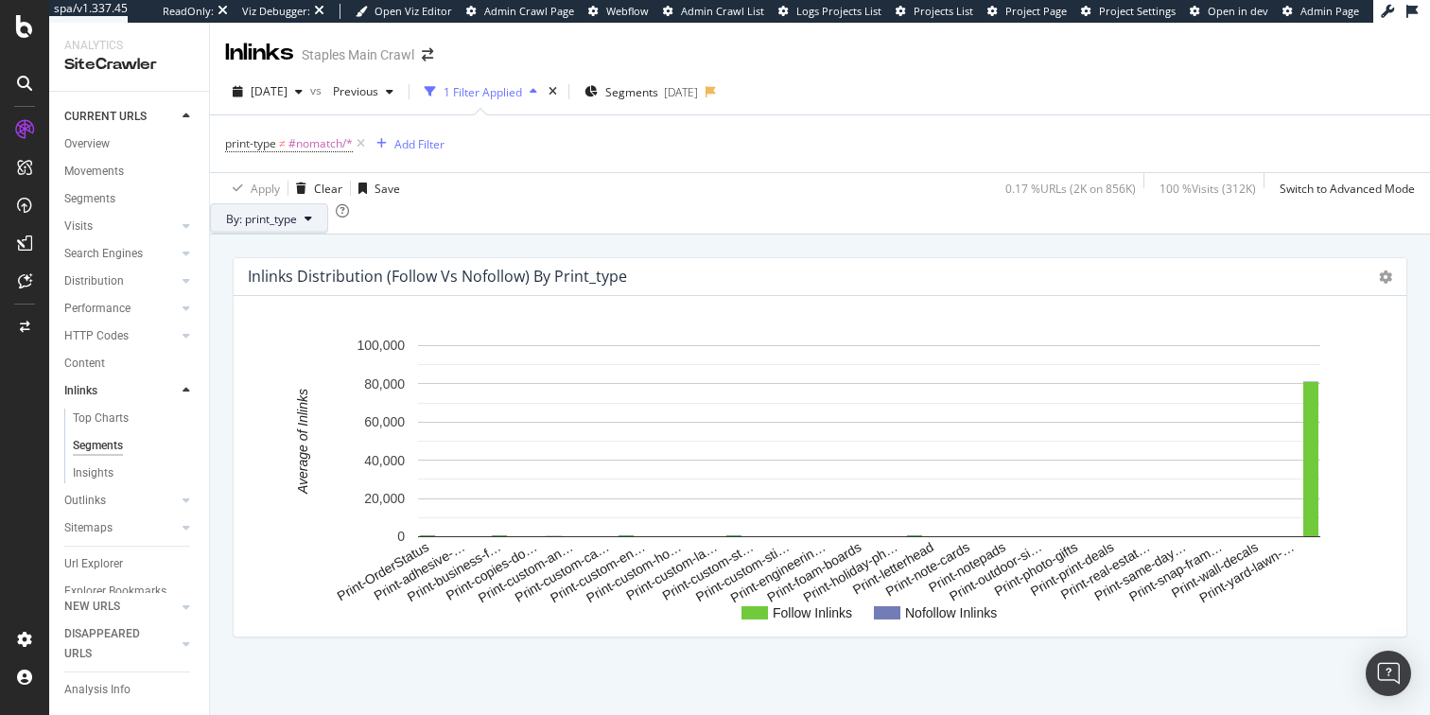
click at [278, 227] on span "By: print_type" at bounding box center [261, 219] width 71 height 16
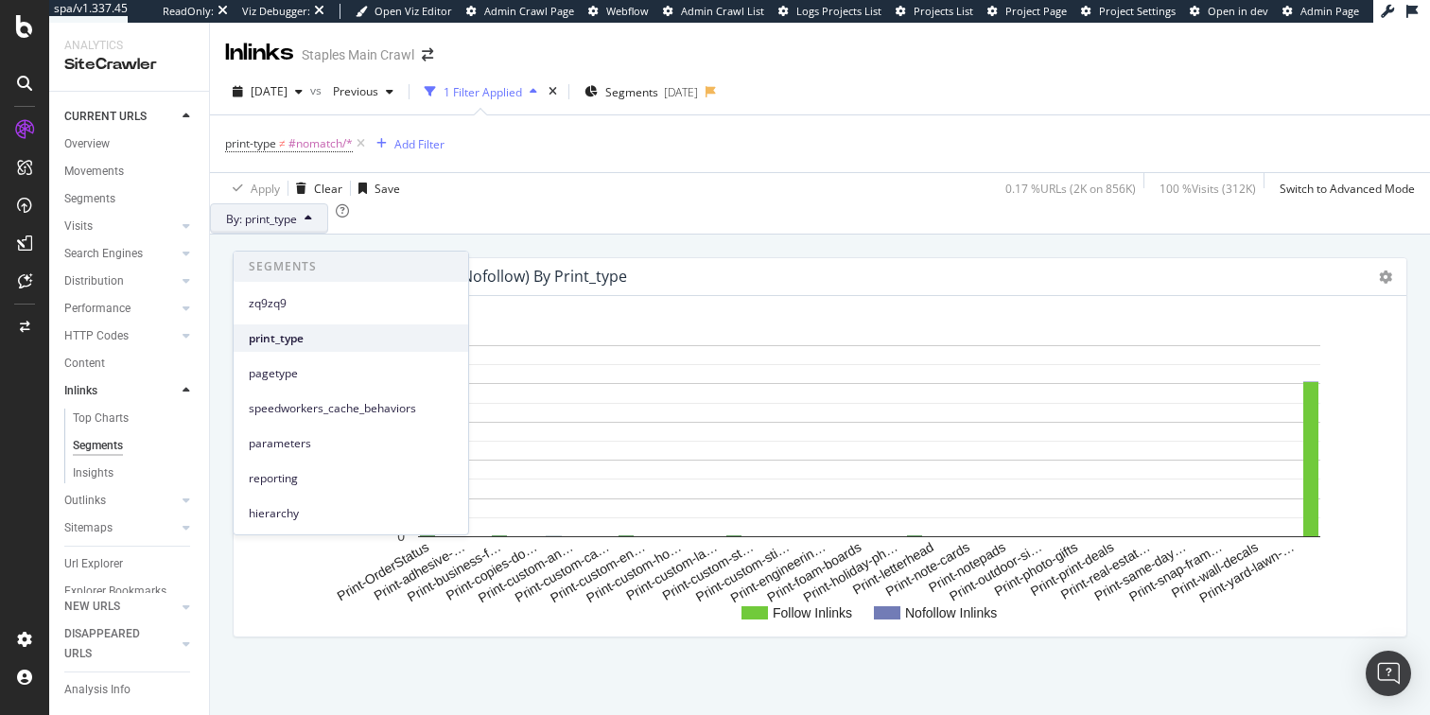
click at [262, 339] on span "print_type" at bounding box center [351, 338] width 204 height 17
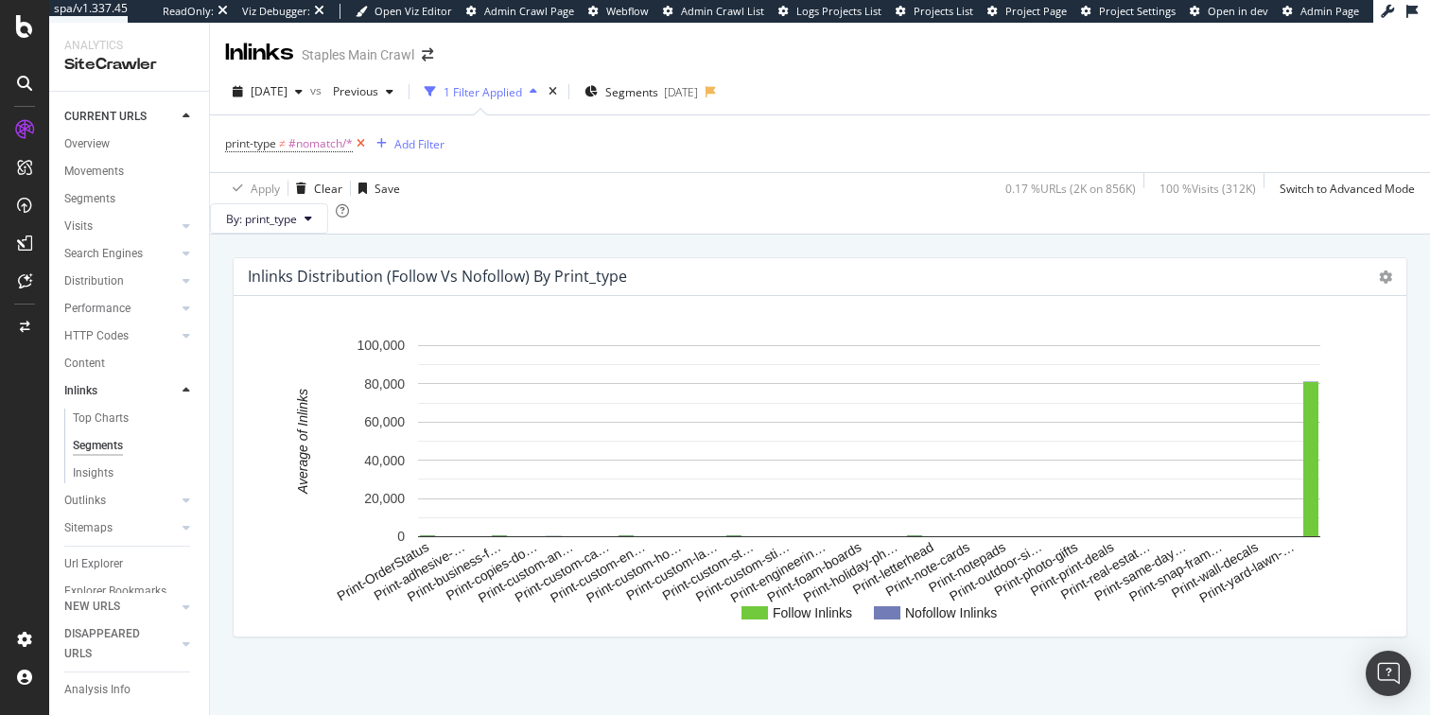
click at [363, 142] on icon at bounding box center [361, 143] width 16 height 19
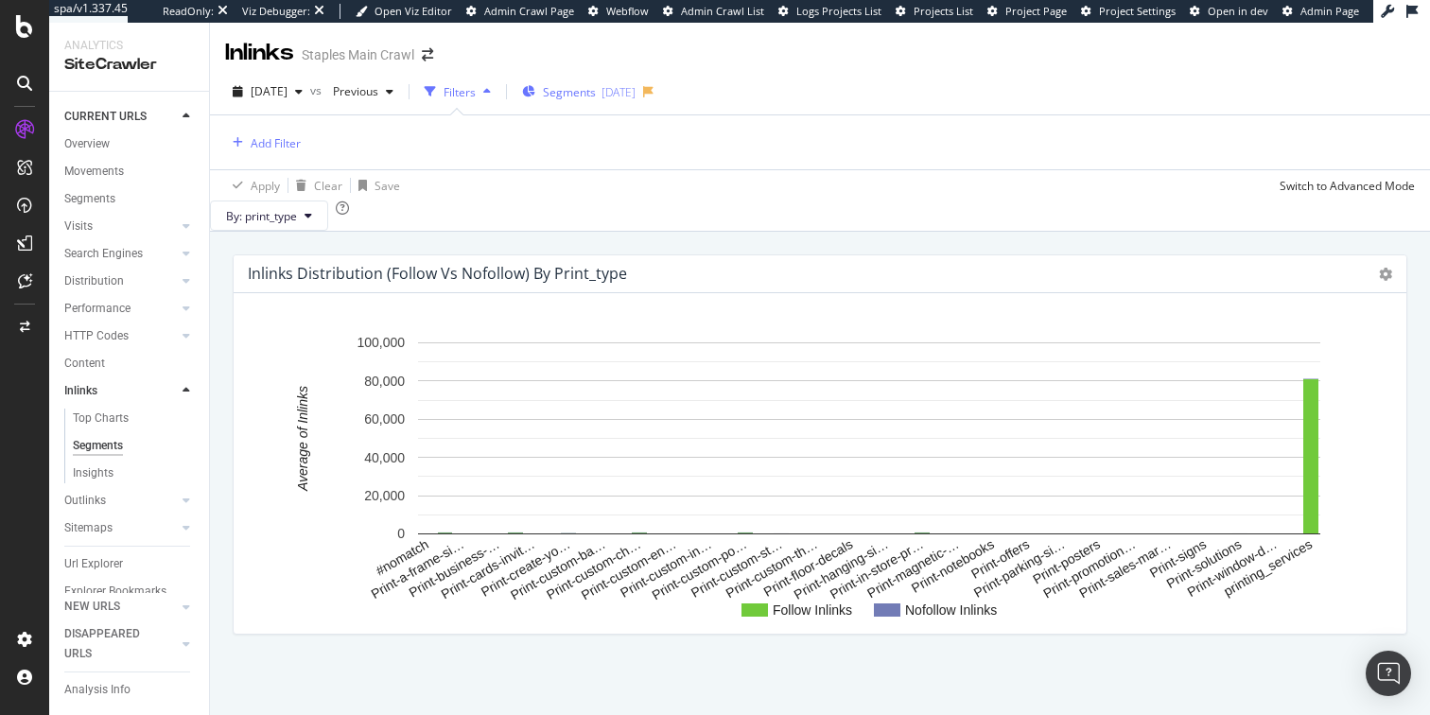
click at [596, 90] on span "Segments" at bounding box center [569, 92] width 53 height 16
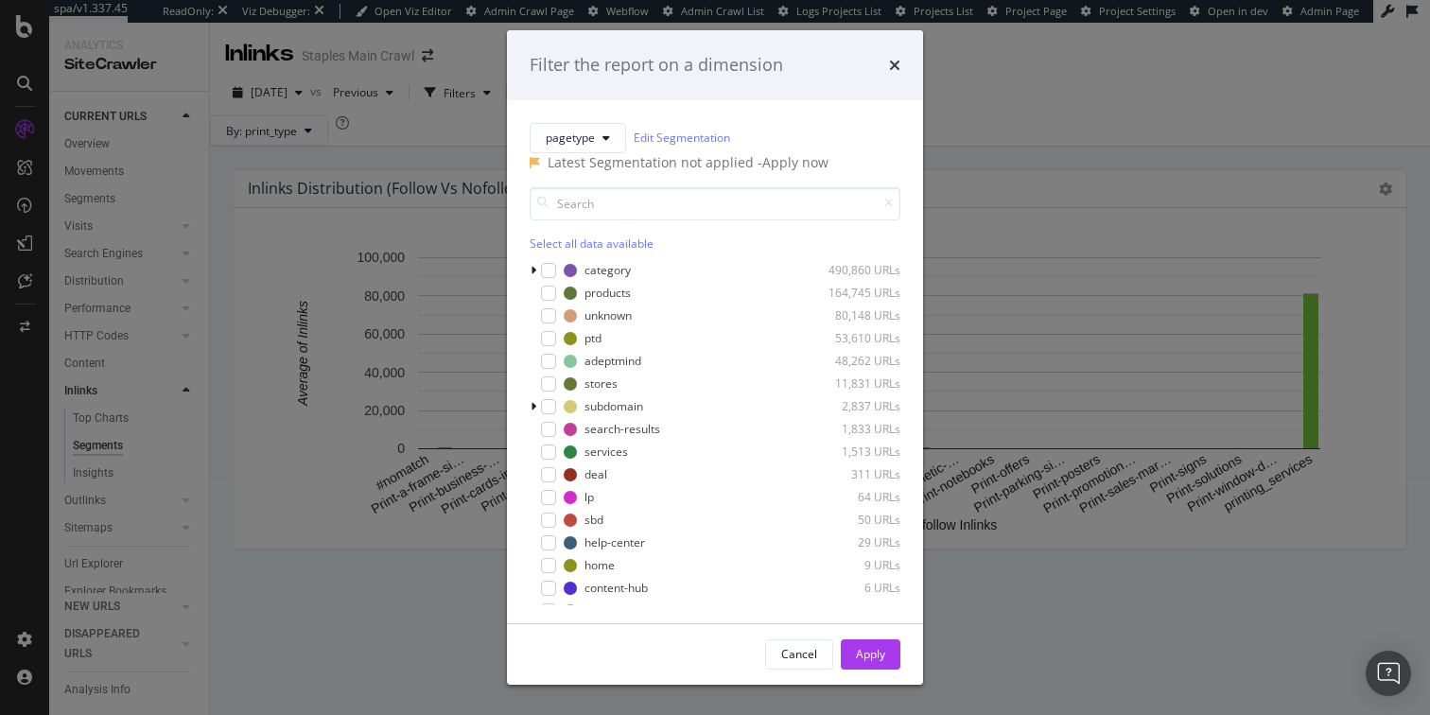
click at [396, 142] on div "Filter the report on a dimension pagetype Edit Segmentation Latest Segmentation…" at bounding box center [715, 357] width 1430 height 715
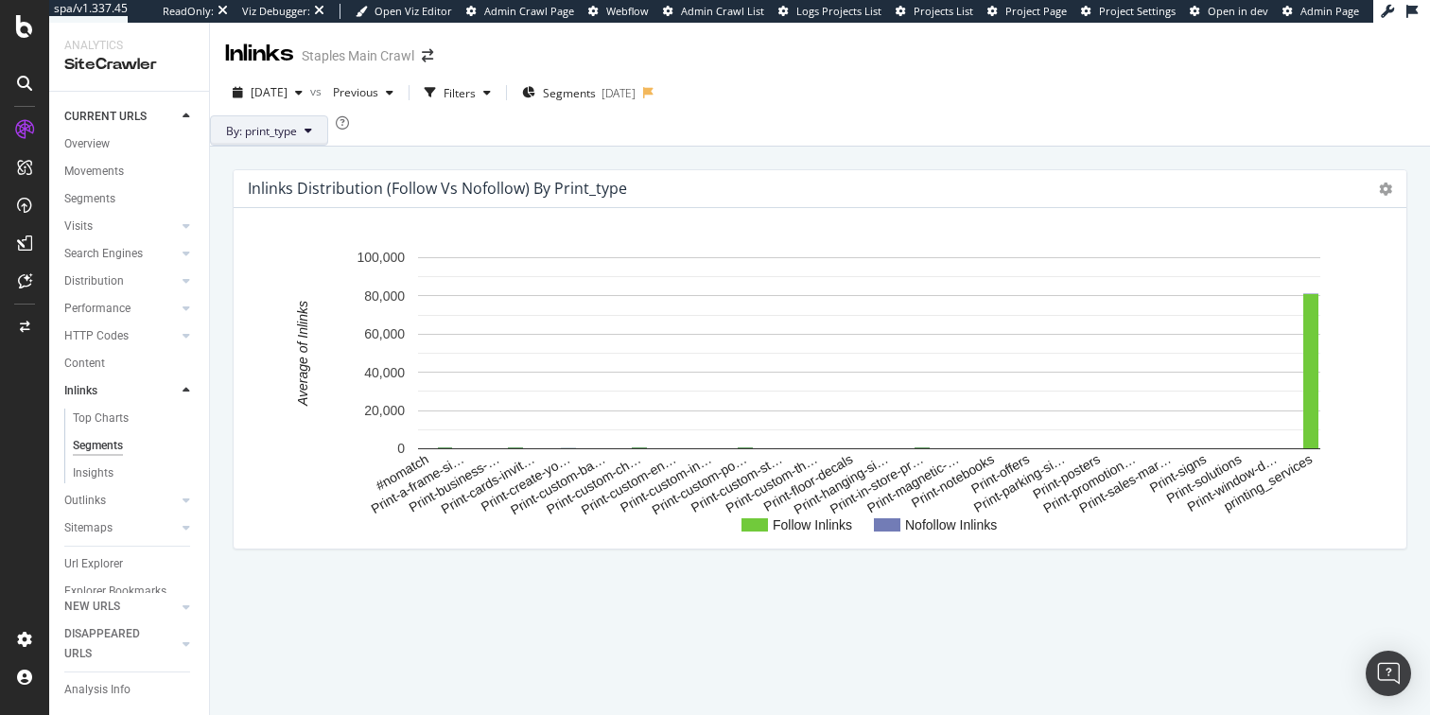
click at [297, 139] on span "By: print_type" at bounding box center [261, 131] width 71 height 16
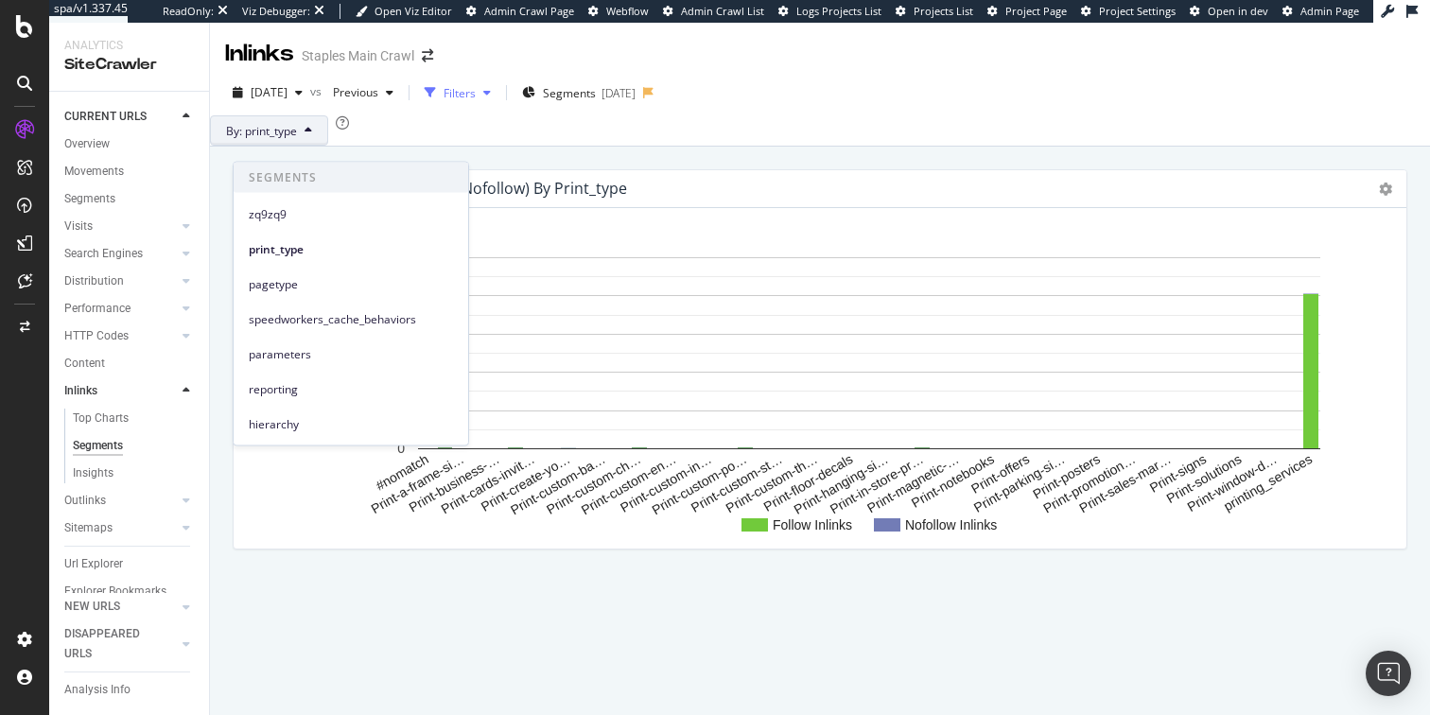
click at [476, 93] on div "Filters" at bounding box center [459, 93] width 32 height 16
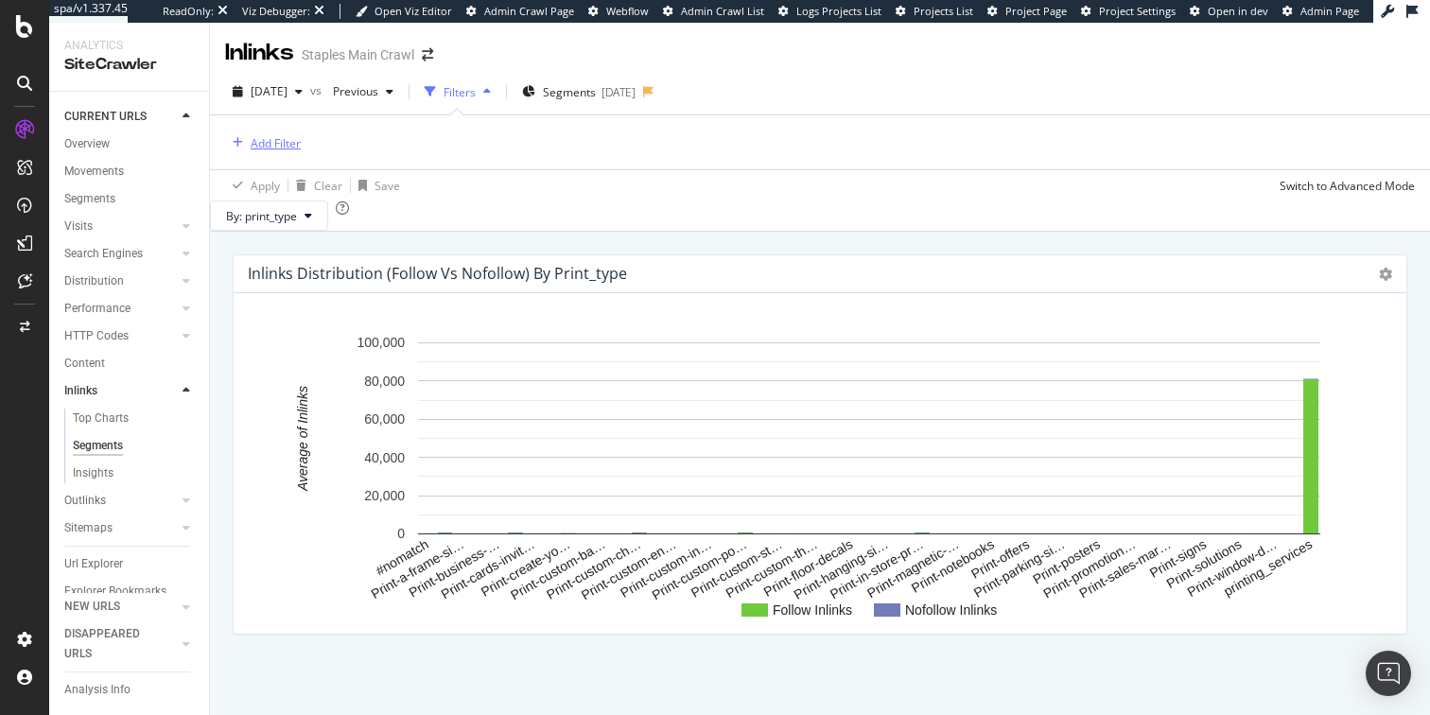
click at [262, 143] on div "Add Filter" at bounding box center [276, 143] width 50 height 16
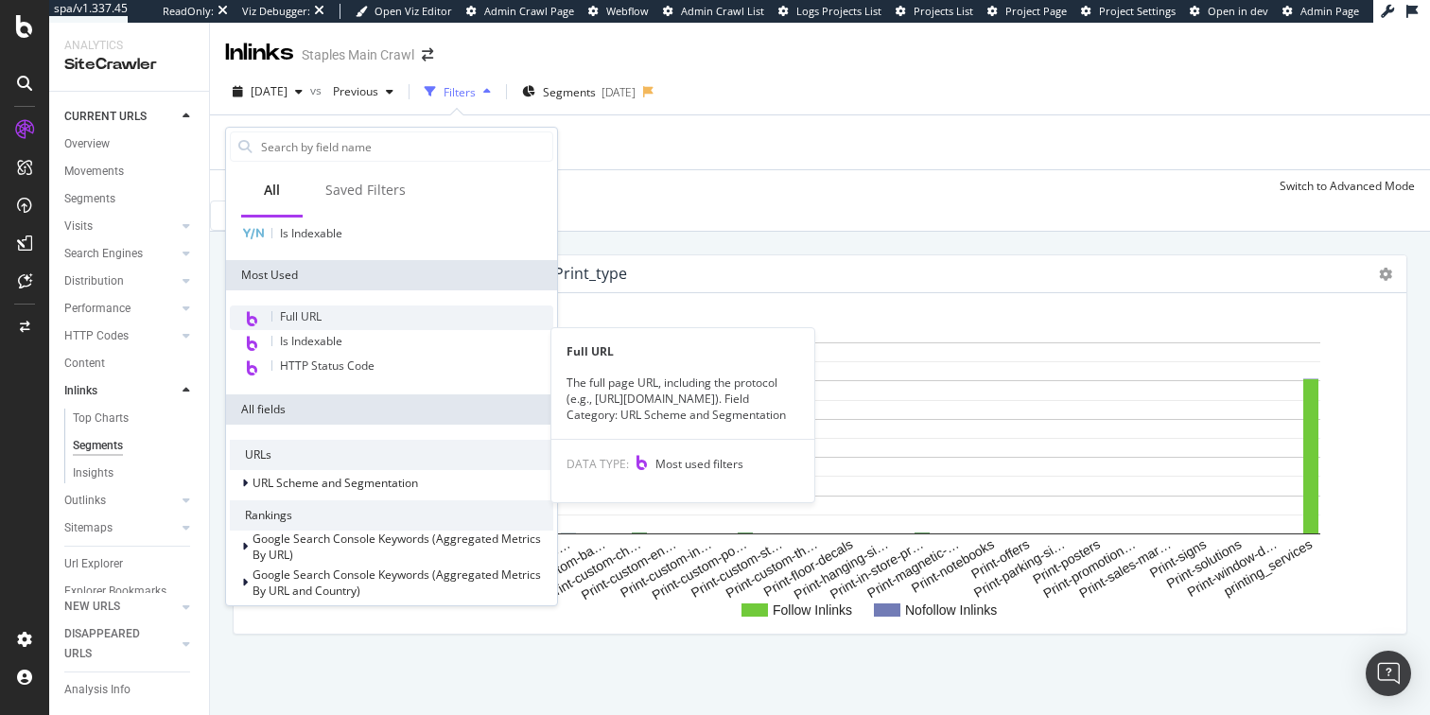
scroll to position [113, 0]
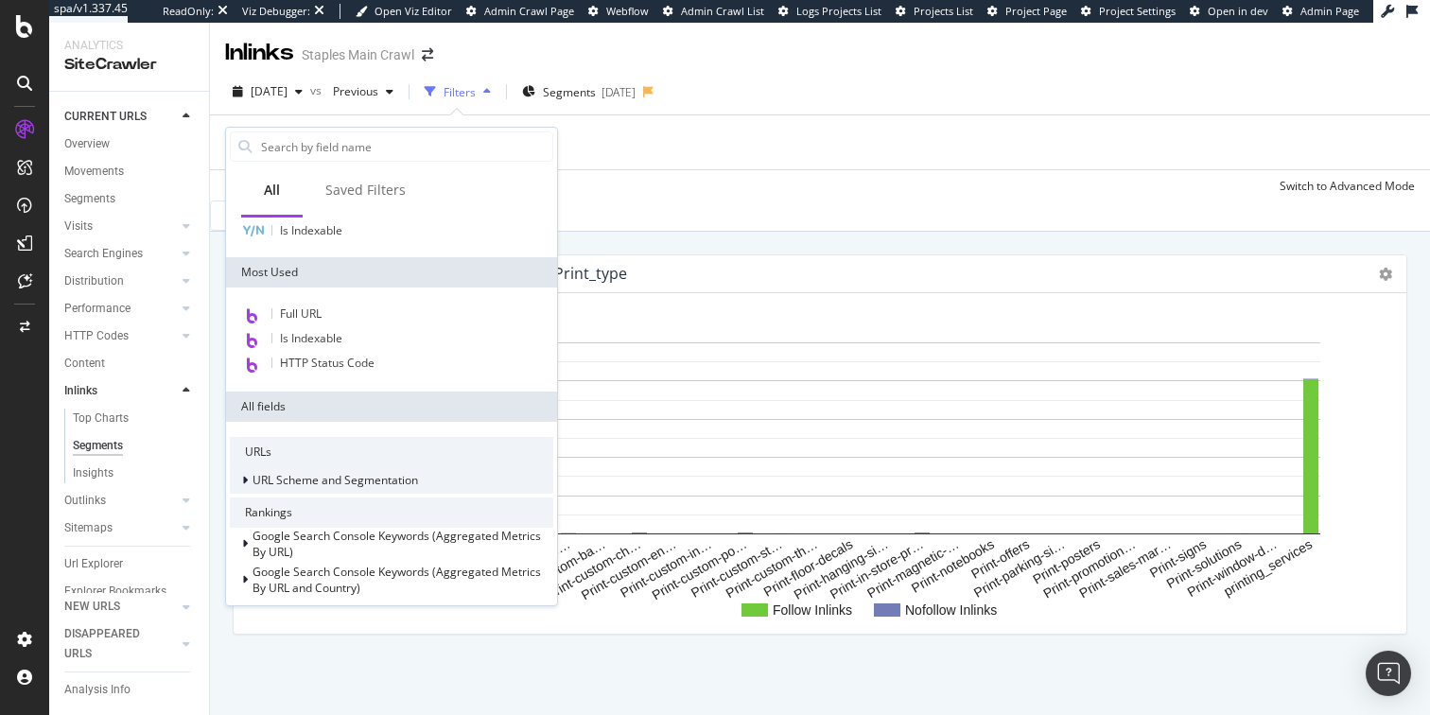
click at [248, 478] on div at bounding box center [246, 480] width 11 height 19
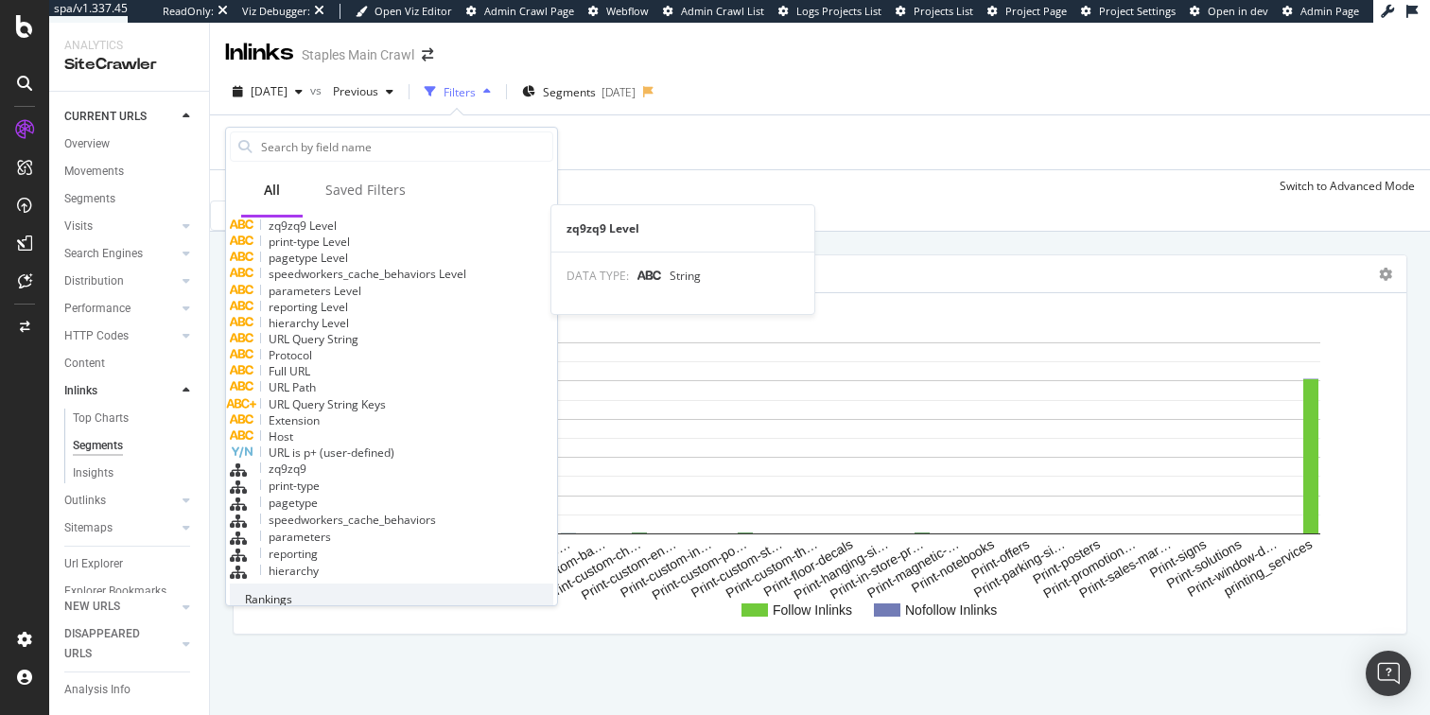
scroll to position [420, 0]
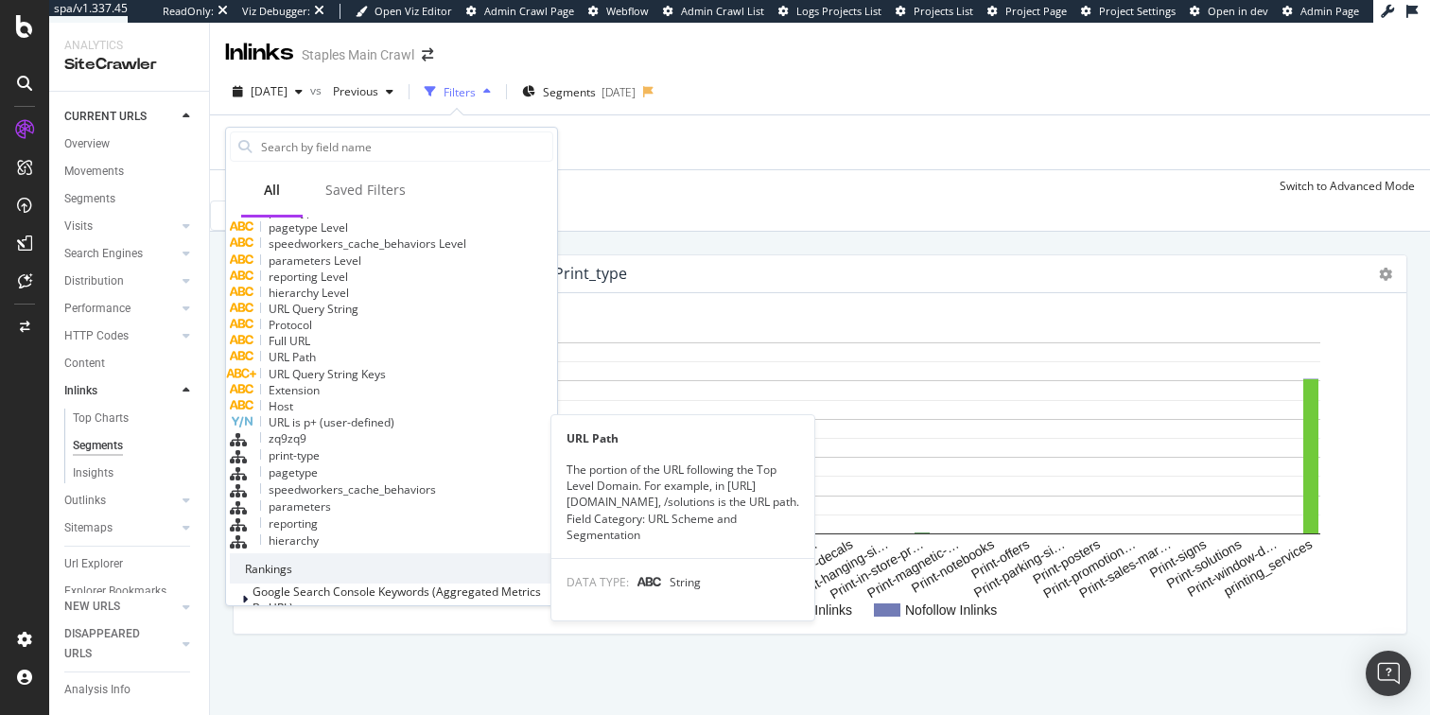
click at [316, 365] on span "URL Path" at bounding box center [292, 357] width 47 height 16
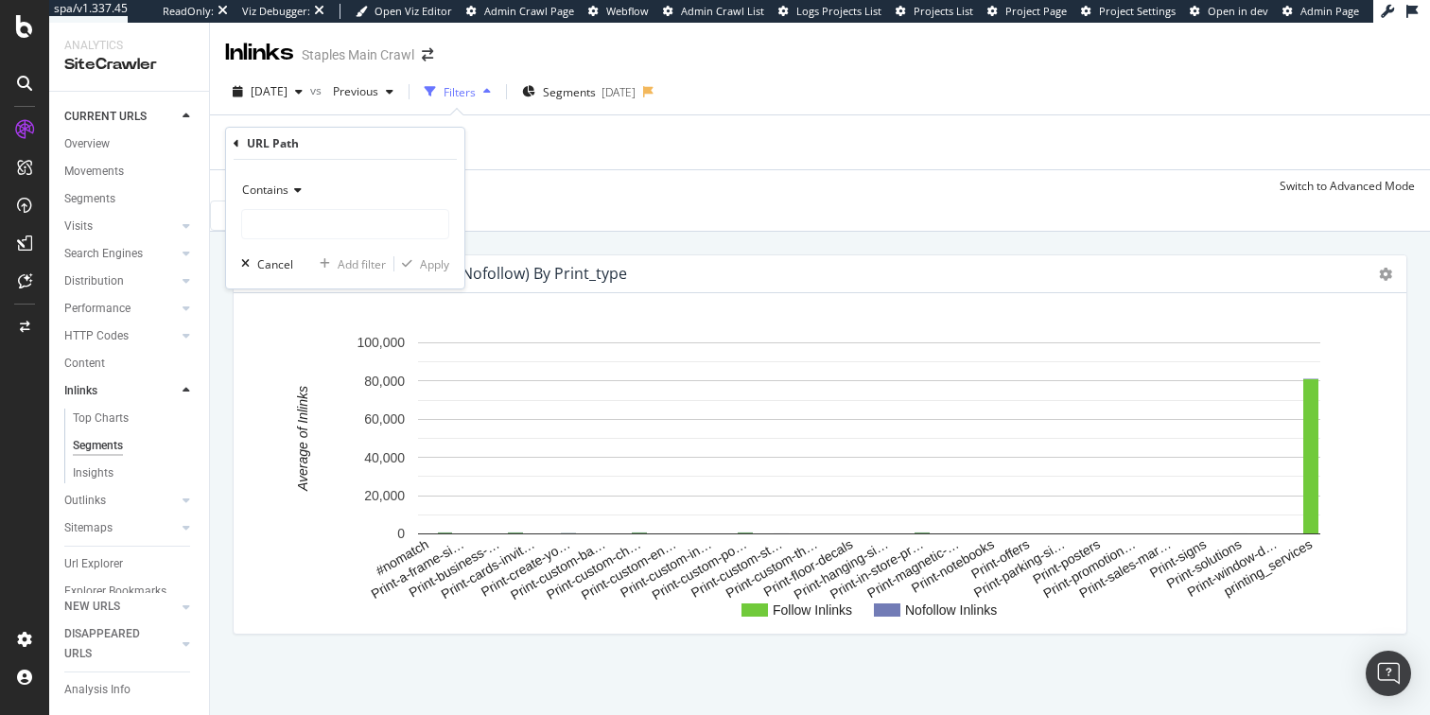
click at [297, 188] on icon at bounding box center [294, 189] width 13 height 11
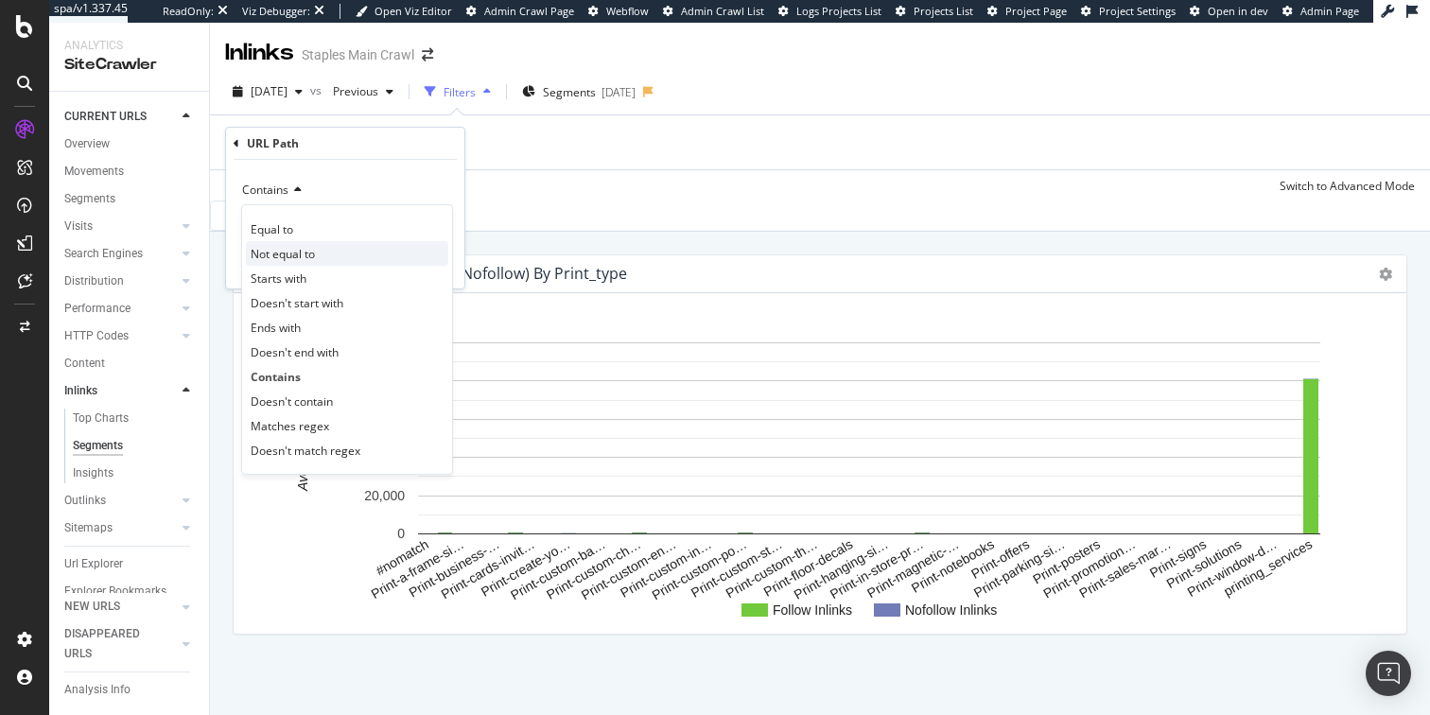
click at [282, 252] on span "Not equal to" at bounding box center [283, 254] width 64 height 16
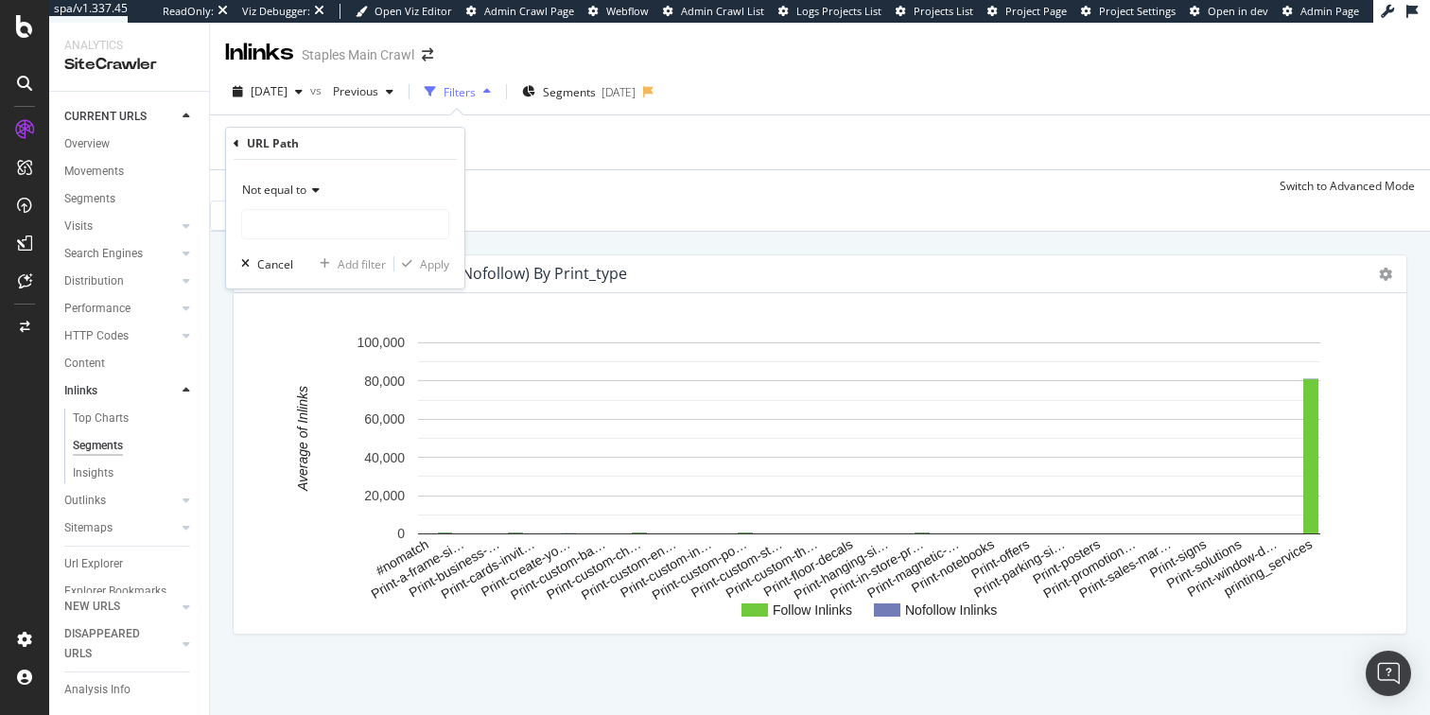
click at [314, 192] on icon at bounding box center [312, 189] width 13 height 11
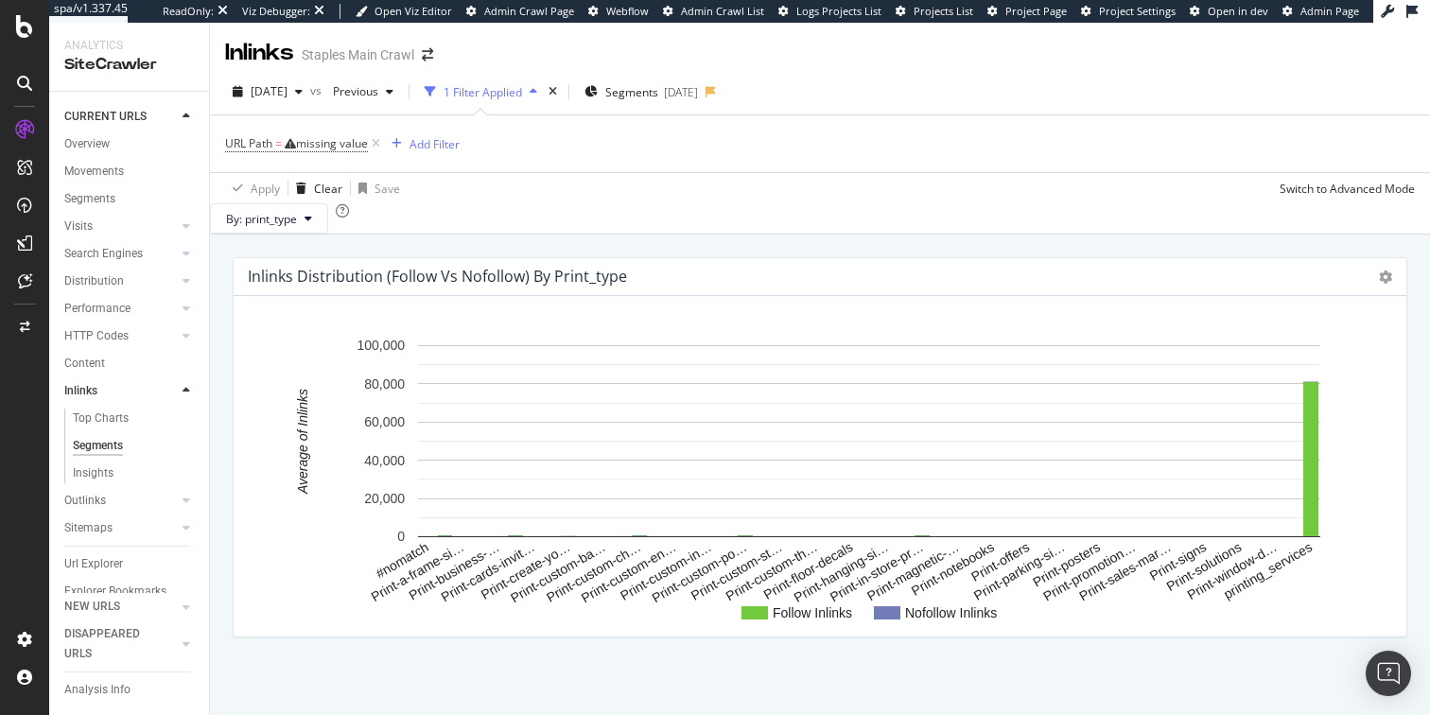
click at [592, 328] on div "Follow Inlinks Nofollow Inlinks #nomatch Print-a-frame-si… Print-business-… Pri…" at bounding box center [820, 466] width 1172 height 340
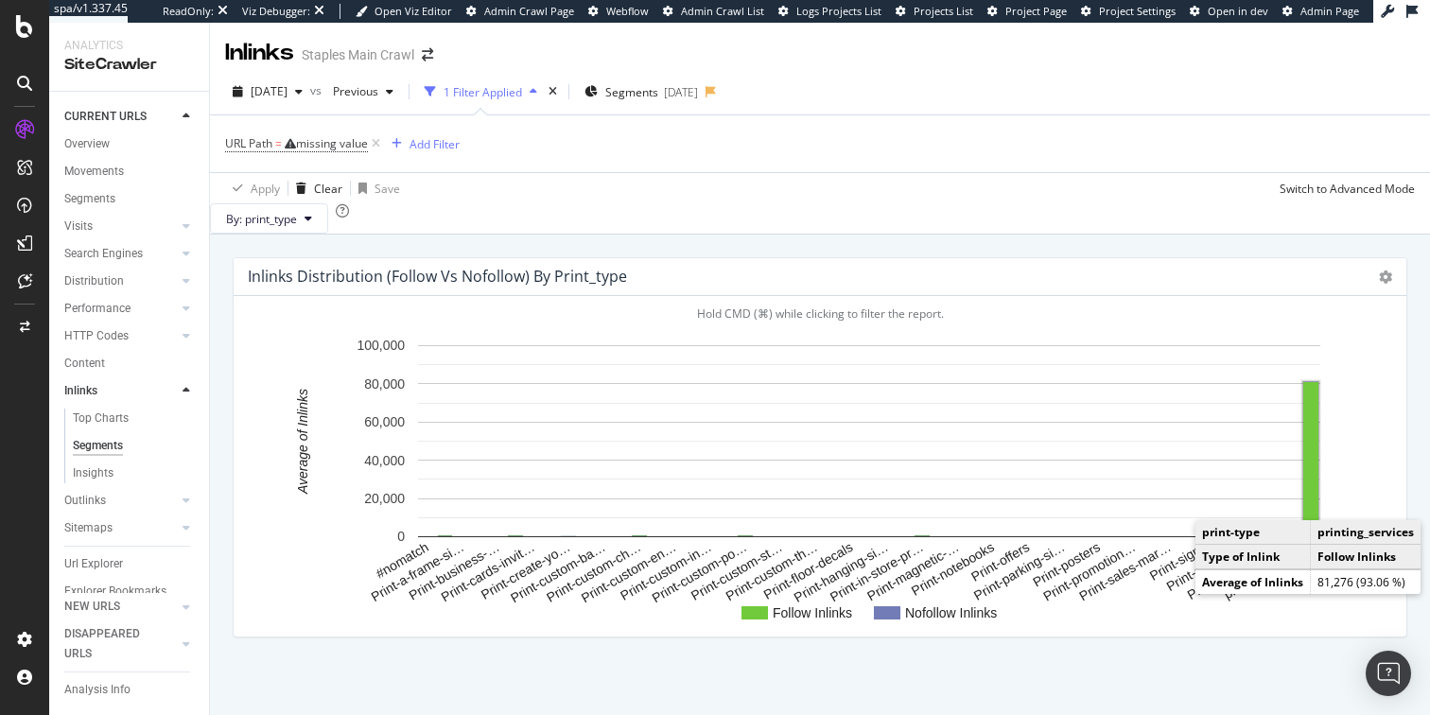
click at [1310, 508] on rect "A chart." at bounding box center [1310, 459] width 15 height 154
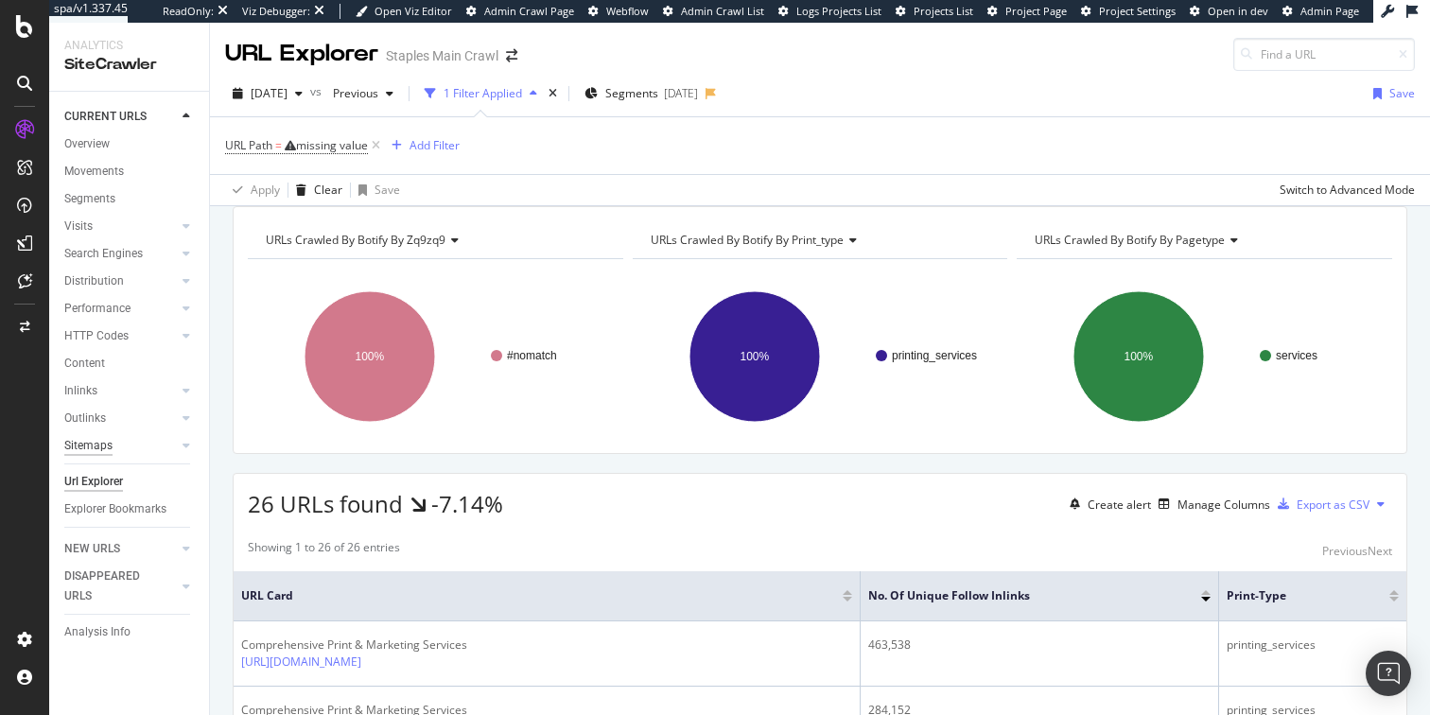
click at [92, 444] on div "Sitemaps" at bounding box center [88, 446] width 48 height 20
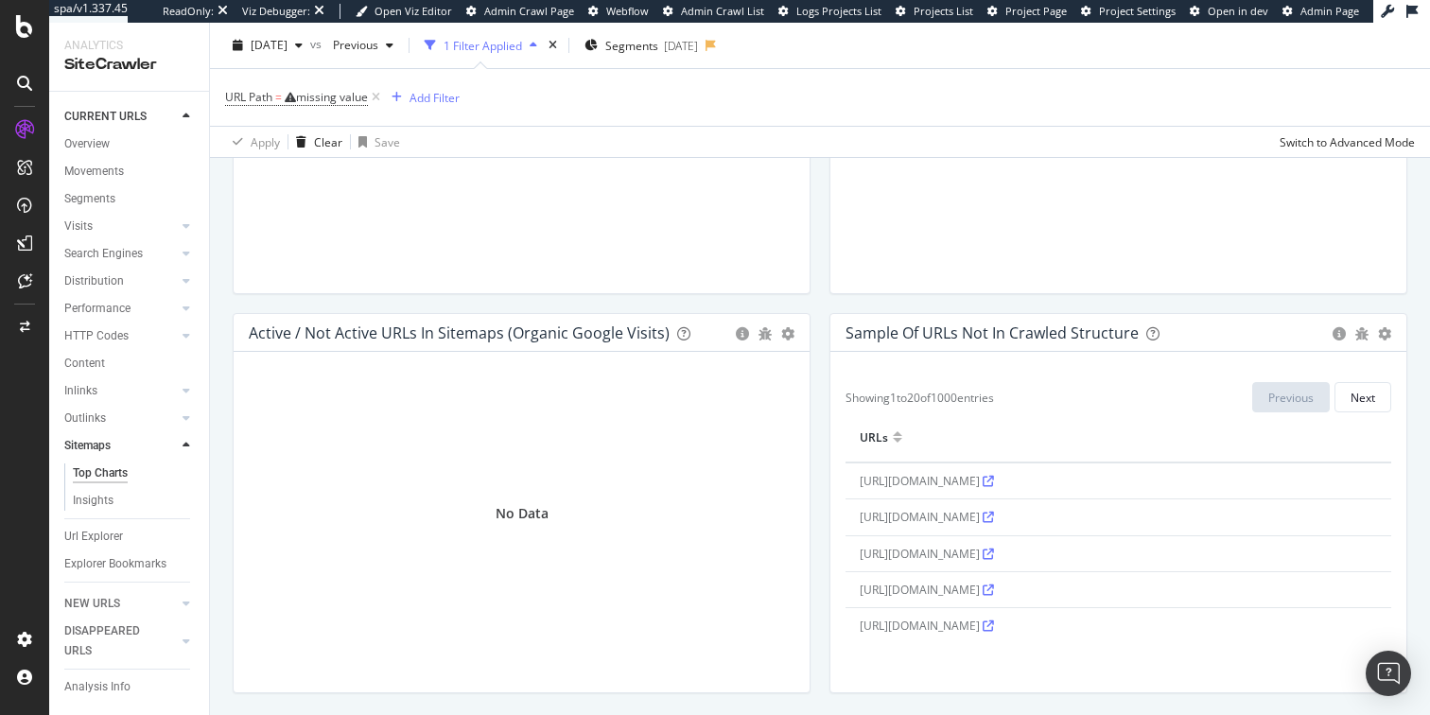
scroll to position [1713, 0]
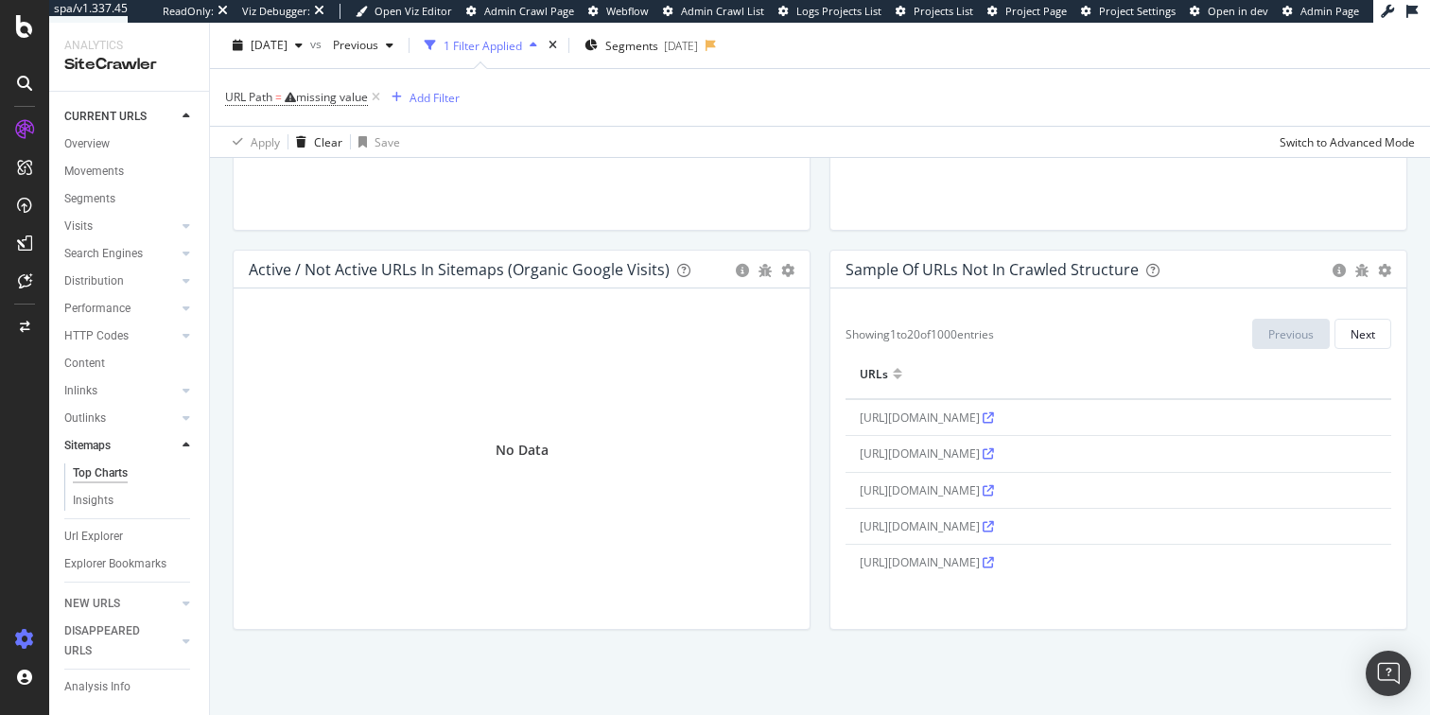
click at [21, 641] on icon at bounding box center [24, 639] width 19 height 19
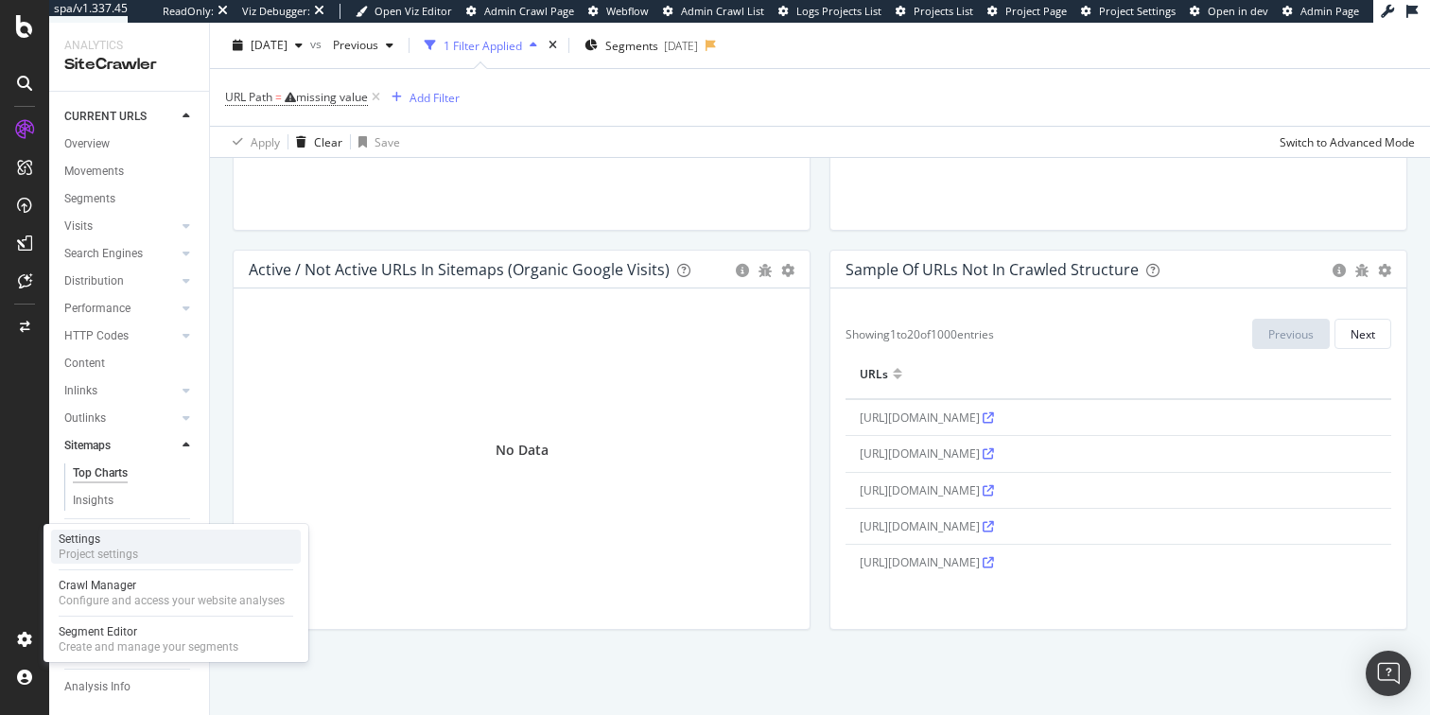
click at [77, 538] on div "Settings" at bounding box center [98, 538] width 79 height 15
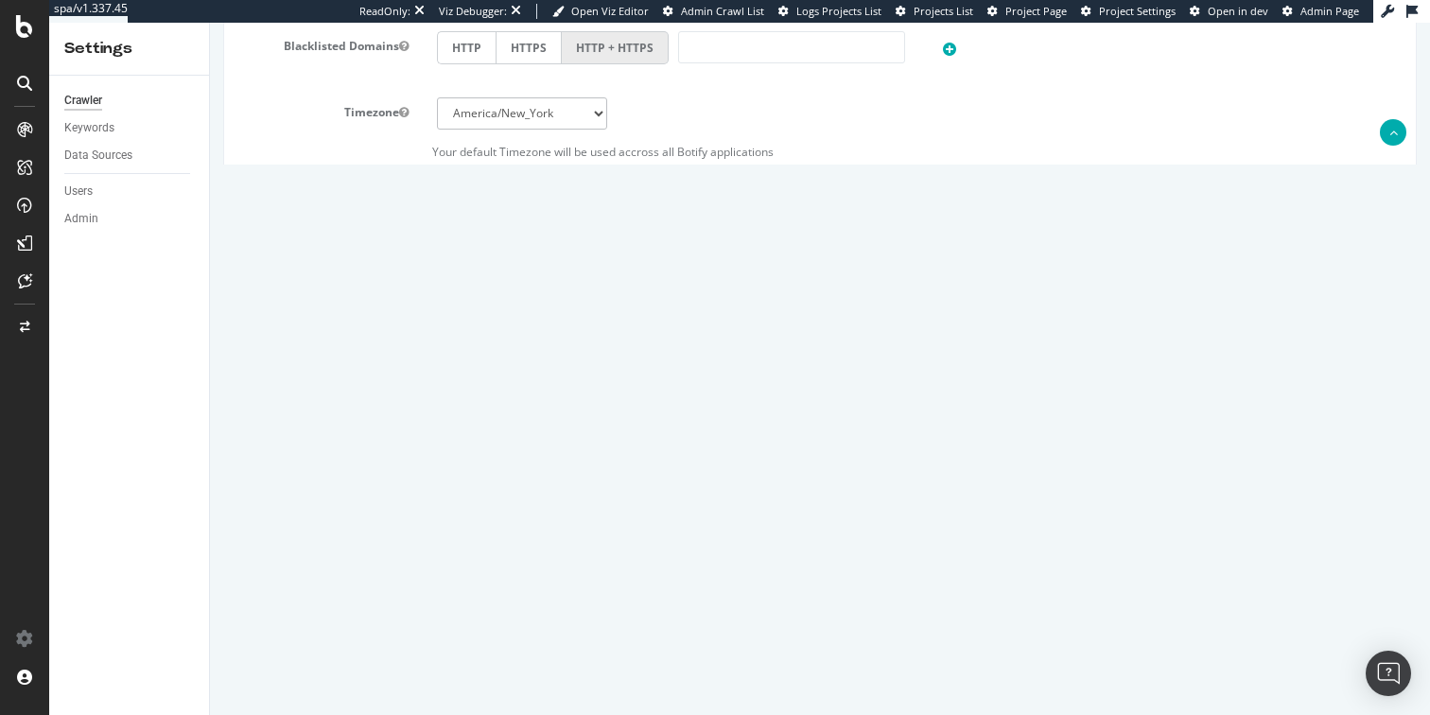
scroll to position [48, 0]
click at [518, 589] on button "Automatically find sitemap(s)" at bounding box center [526, 587] width 178 height 28
drag, startPoint x: 443, startPoint y: 479, endPoint x: 495, endPoint y: 560, distance: 95.2
click at [495, 560] on section "Compare with Sitemaps https://www.​sitemap.staples.com//sitemap-index.xml.gz ht…" at bounding box center [819, 532] width 1163 height 137
click at [482, 635] on div "Scope Project Name Staples Main Crawl Start URLs https://www.staples.com/ Or up…" at bounding box center [819, 0] width 1163 height 1334
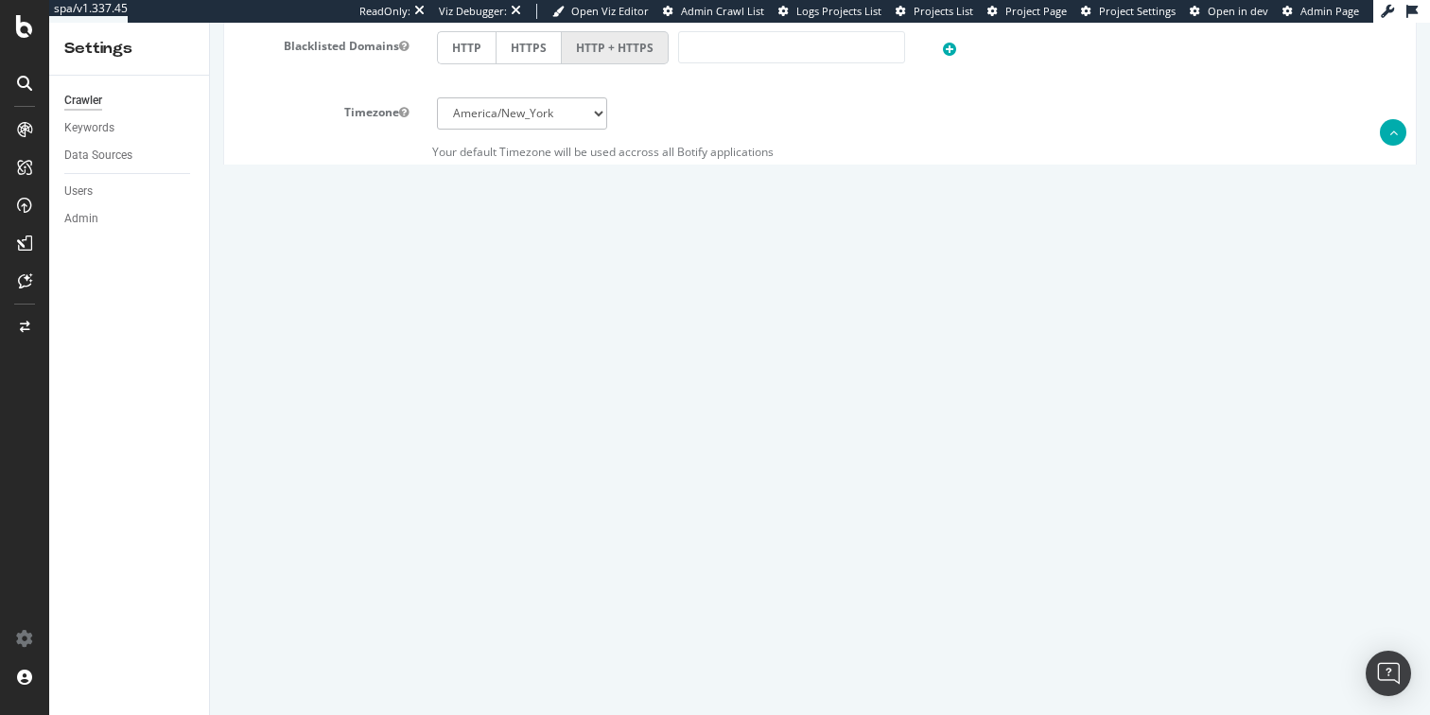
scroll to position [0, 0]
click at [356, 523] on div "Compare with Sitemaps https://www.​sitemap.staples.com//sitemap-index.xml.gz ht…" at bounding box center [819, 511] width 1191 height 95
drag, startPoint x: 1381, startPoint y: 552, endPoint x: 1375, endPoint y: 686, distance: 134.4
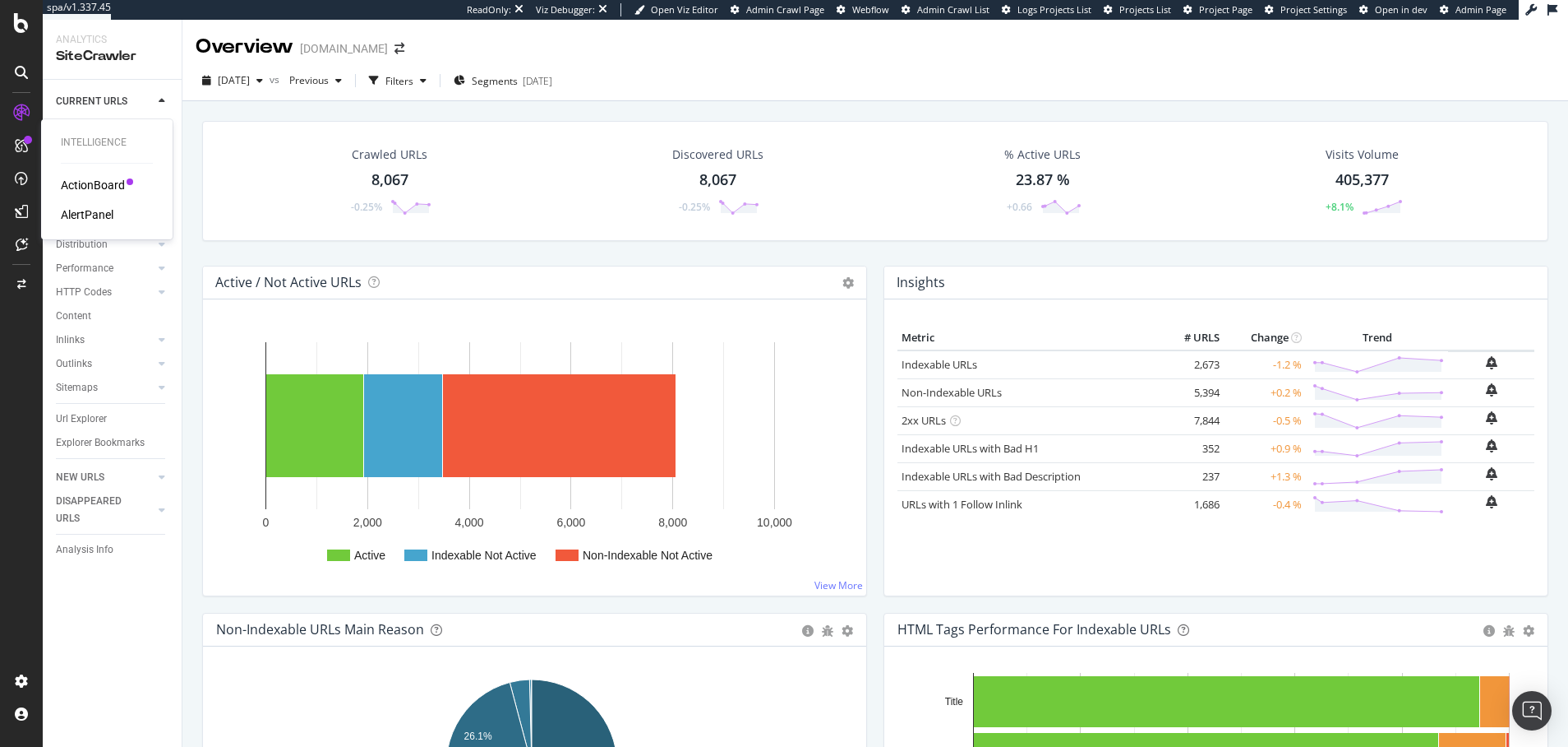
click at [112, 184] on div "ActionBoard" at bounding box center [93, 184] width 64 height 17
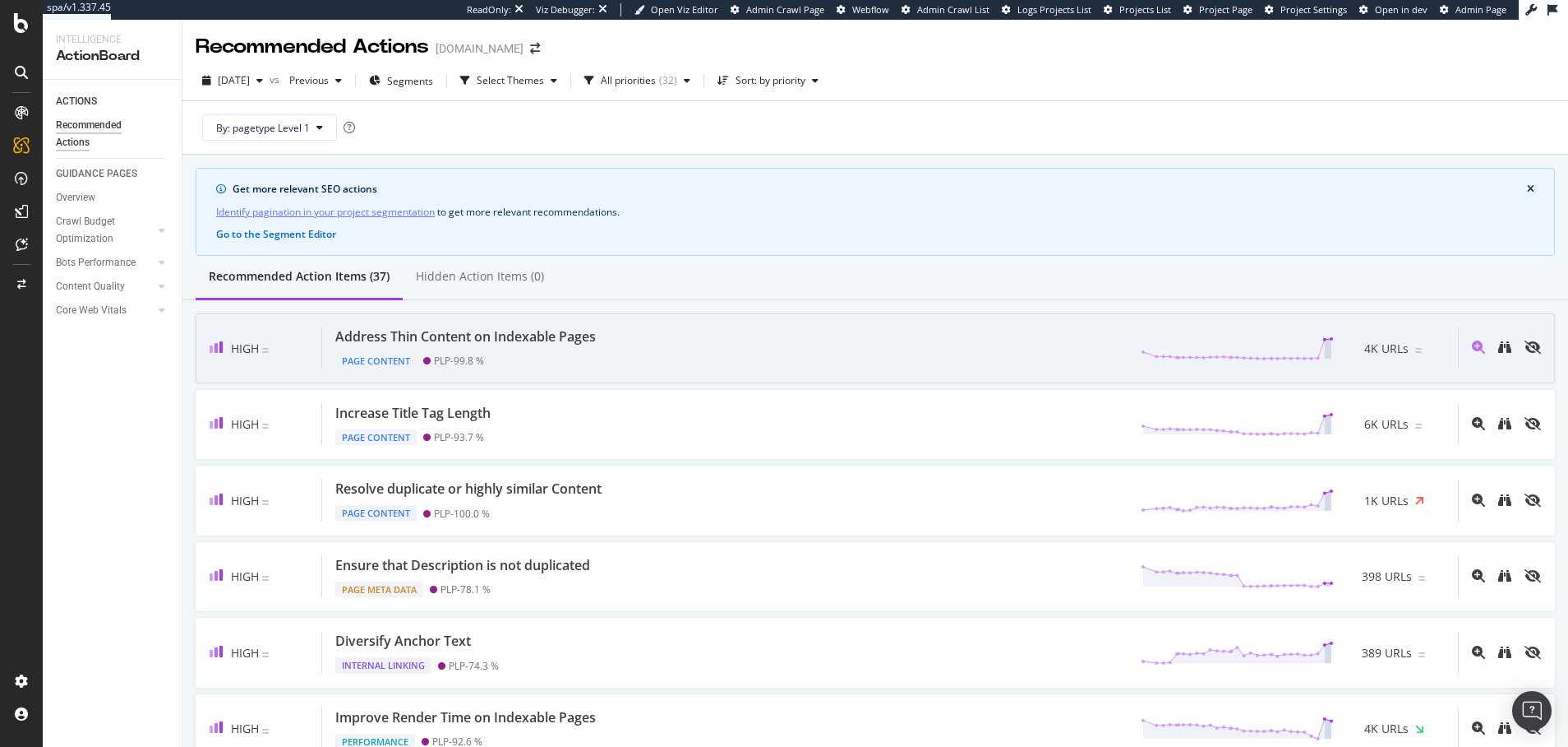
click at [440, 338] on div "Address Thin Content on Indexable Pages" at bounding box center [466, 337] width 261 height 19
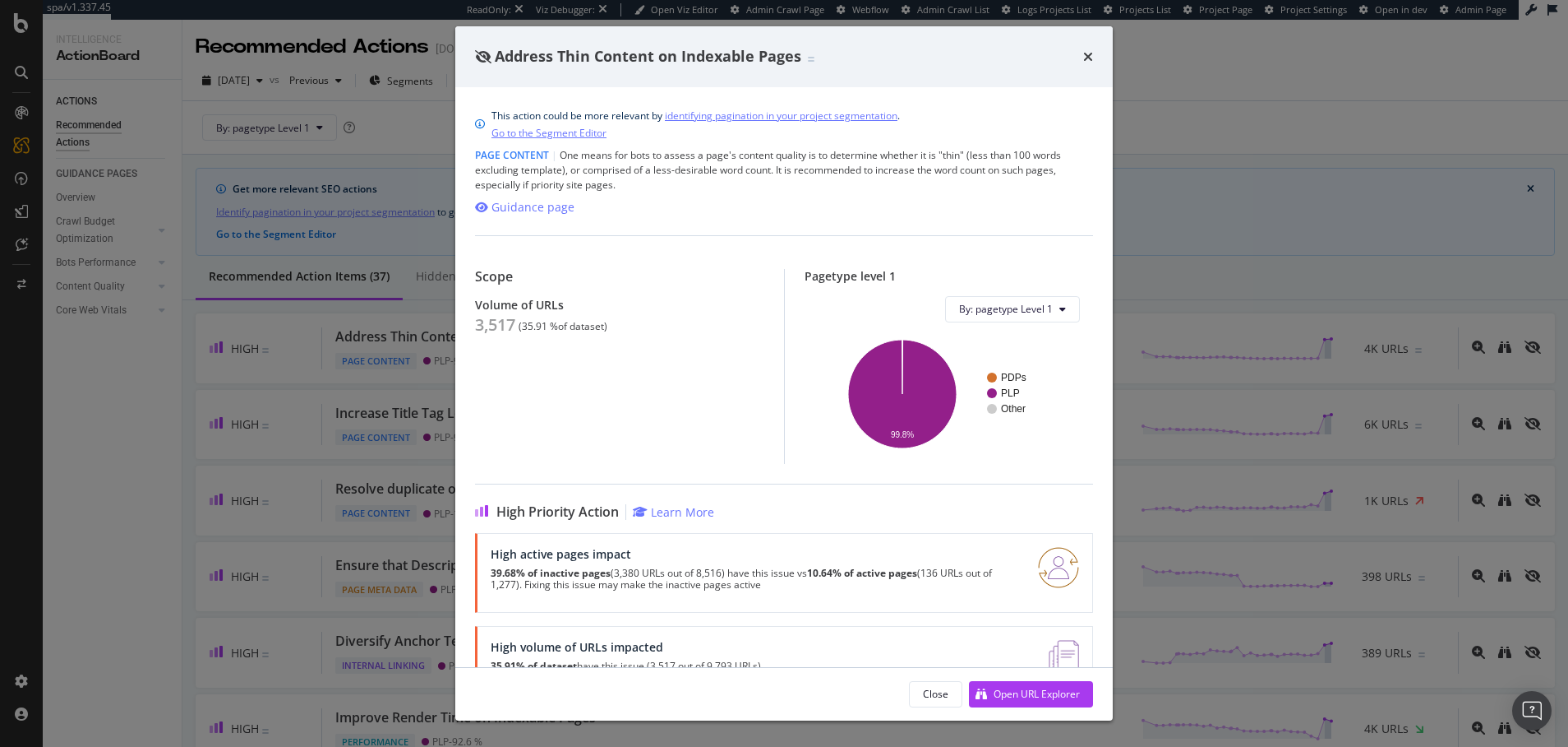
click at [731, 113] on link "identifying pagination in your project segmentation" at bounding box center [781, 116] width 233 height 17
click at [1088, 56] on icon "times" at bounding box center [1087, 57] width 10 height 13
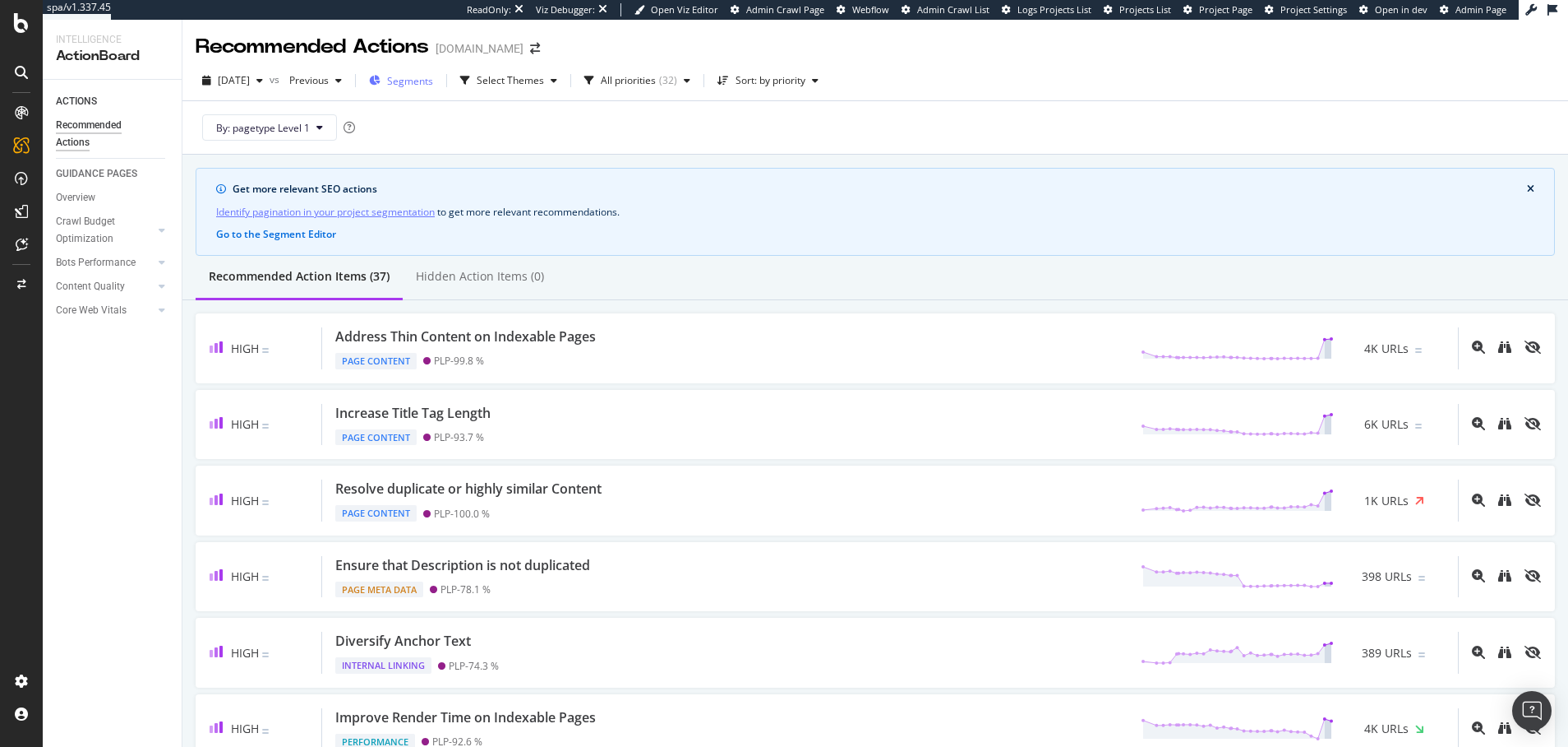
click at [433, 81] on span "Segments" at bounding box center [409, 81] width 46 height 14
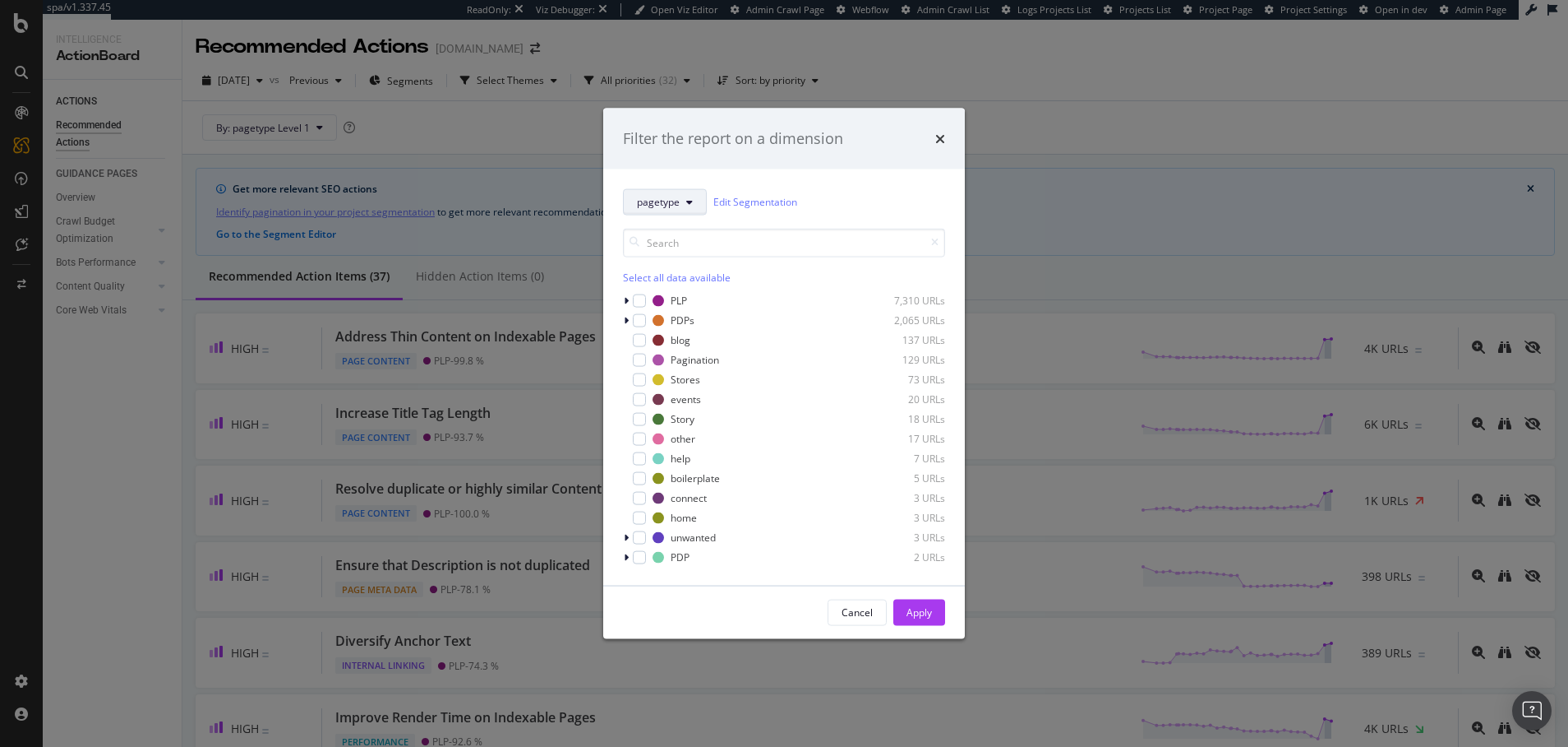
click at [690, 197] on icon "modal" at bounding box center [690, 201] width 7 height 10
click at [808, 316] on div "modal" at bounding box center [780, 319] width 157 height 10
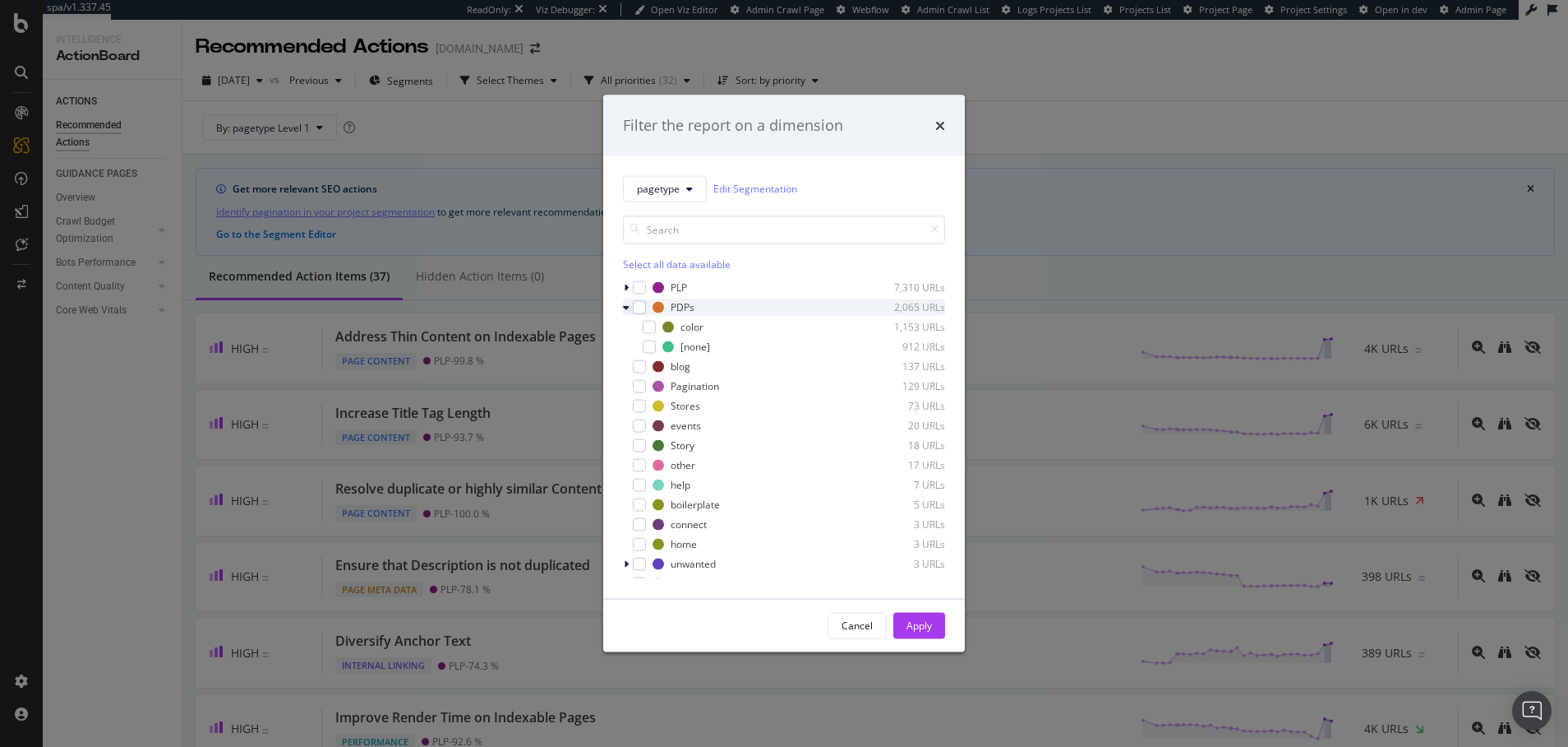
click at [628, 304] on icon "modal" at bounding box center [627, 306] width 7 height 10
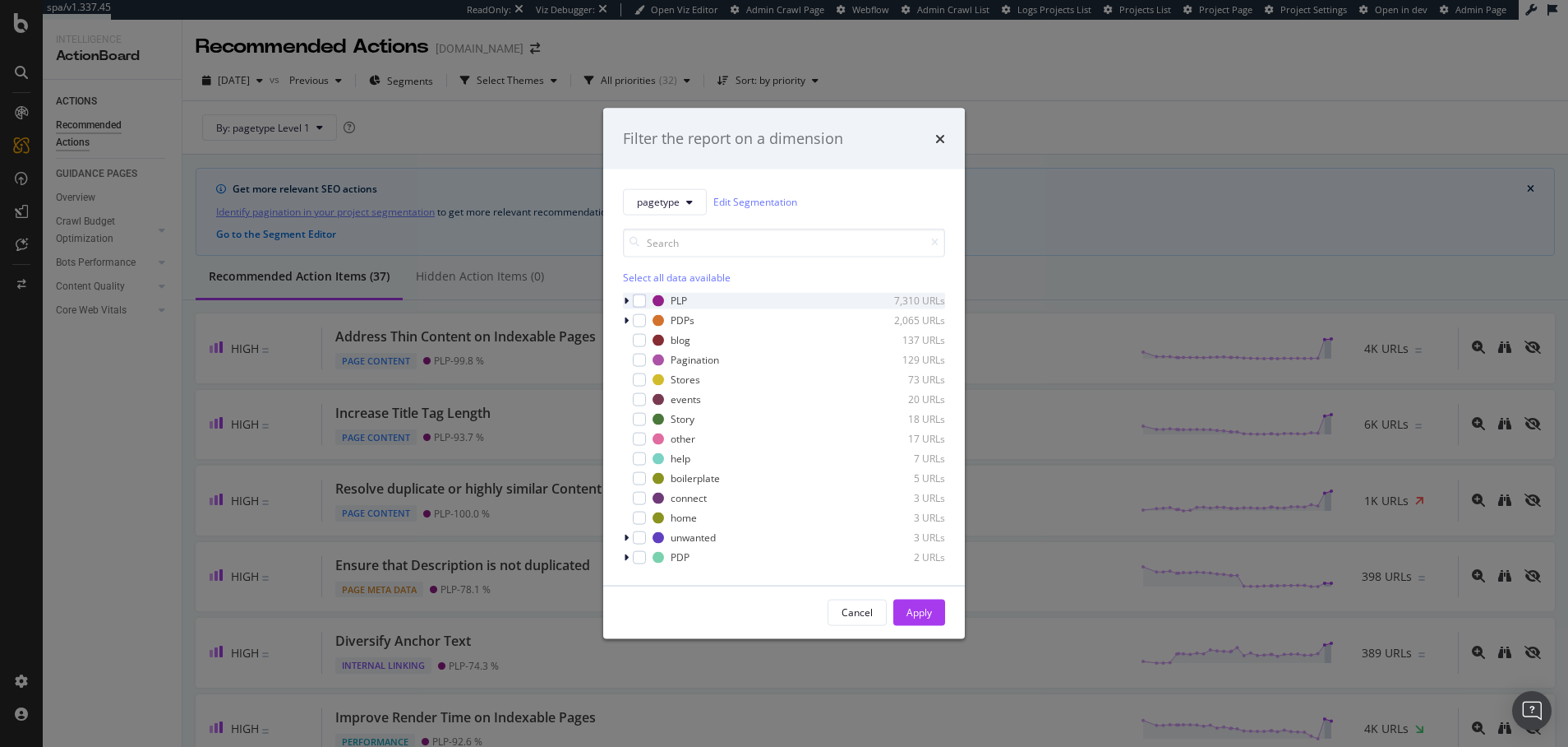
click at [628, 299] on icon "modal" at bounding box center [627, 299] width 5 height 10
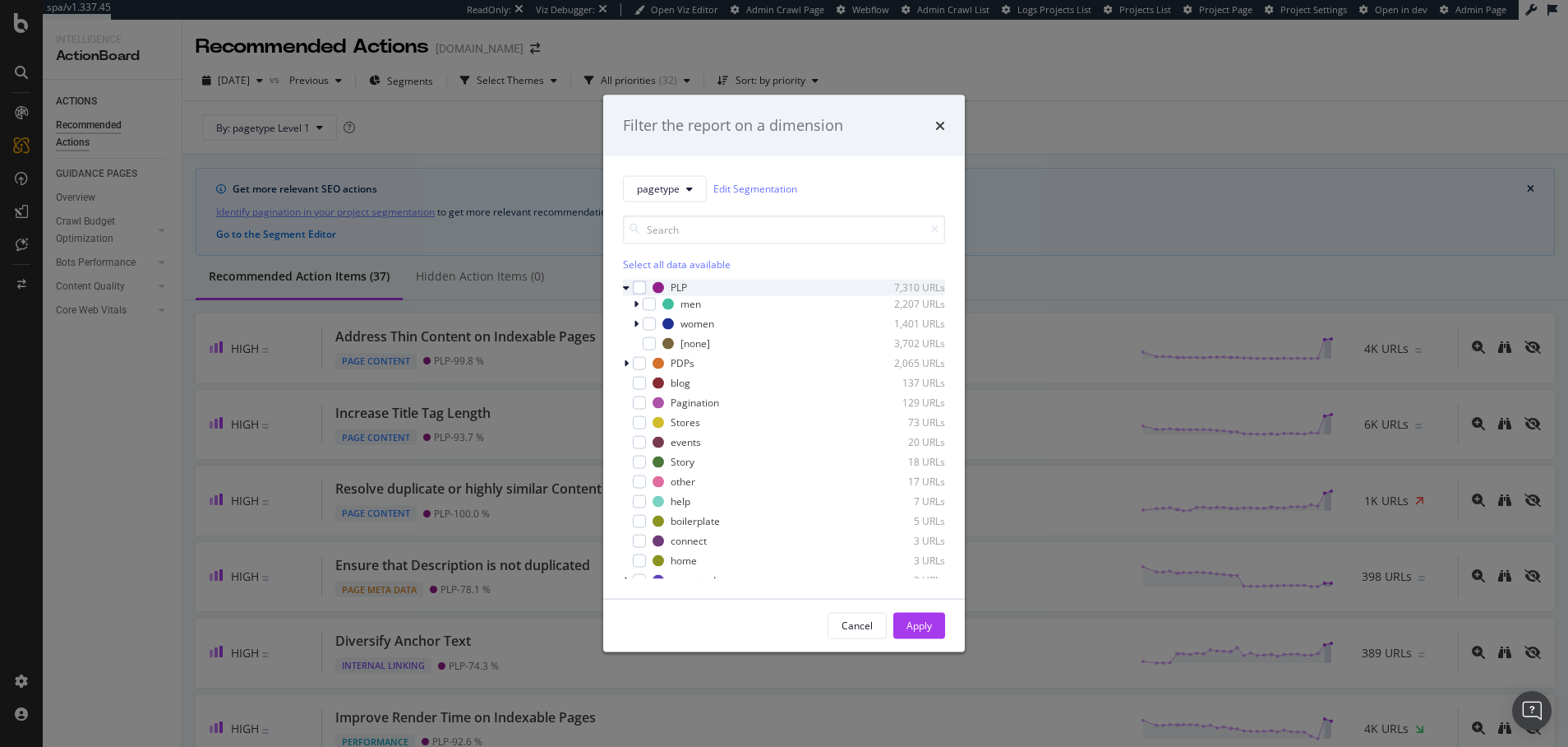
click at [627, 287] on icon "modal" at bounding box center [627, 286] width 7 height 10
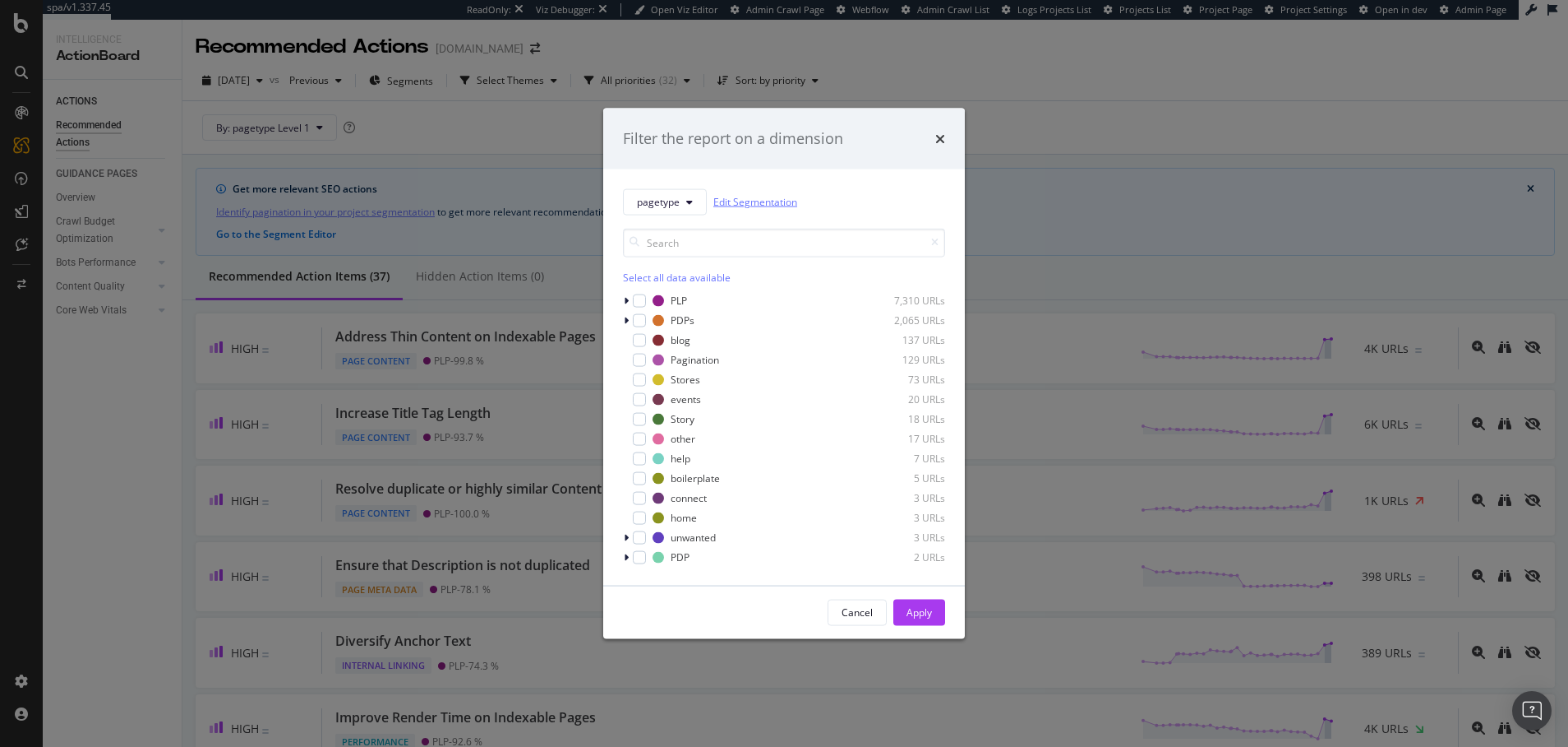
click at [761, 202] on link "Edit Segmentation" at bounding box center [755, 202] width 83 height 17
click at [943, 138] on icon "times" at bounding box center [940, 137] width 10 height 13
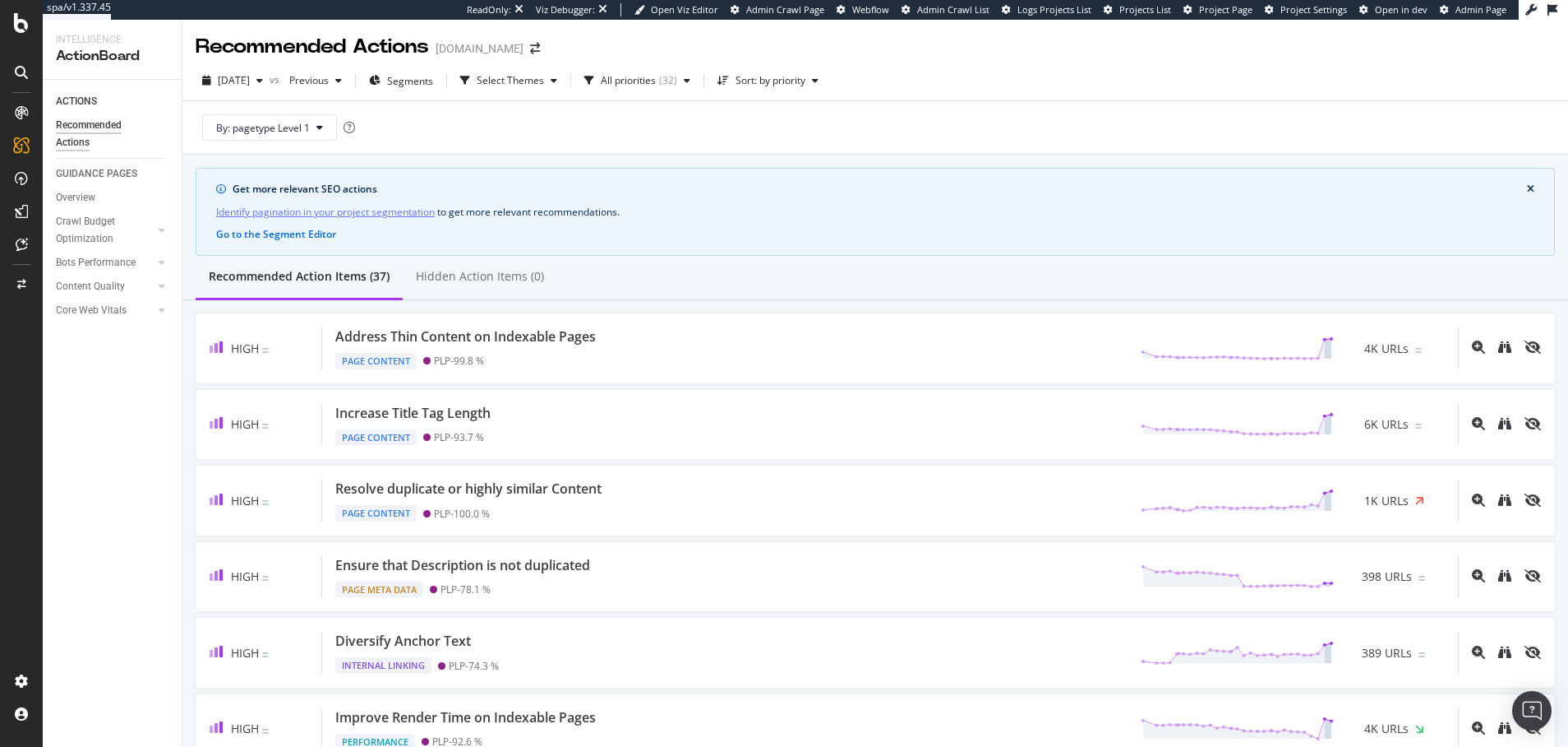
click at [355, 211] on link "Identify pagination in your project segmentation" at bounding box center [326, 212] width 219 height 17
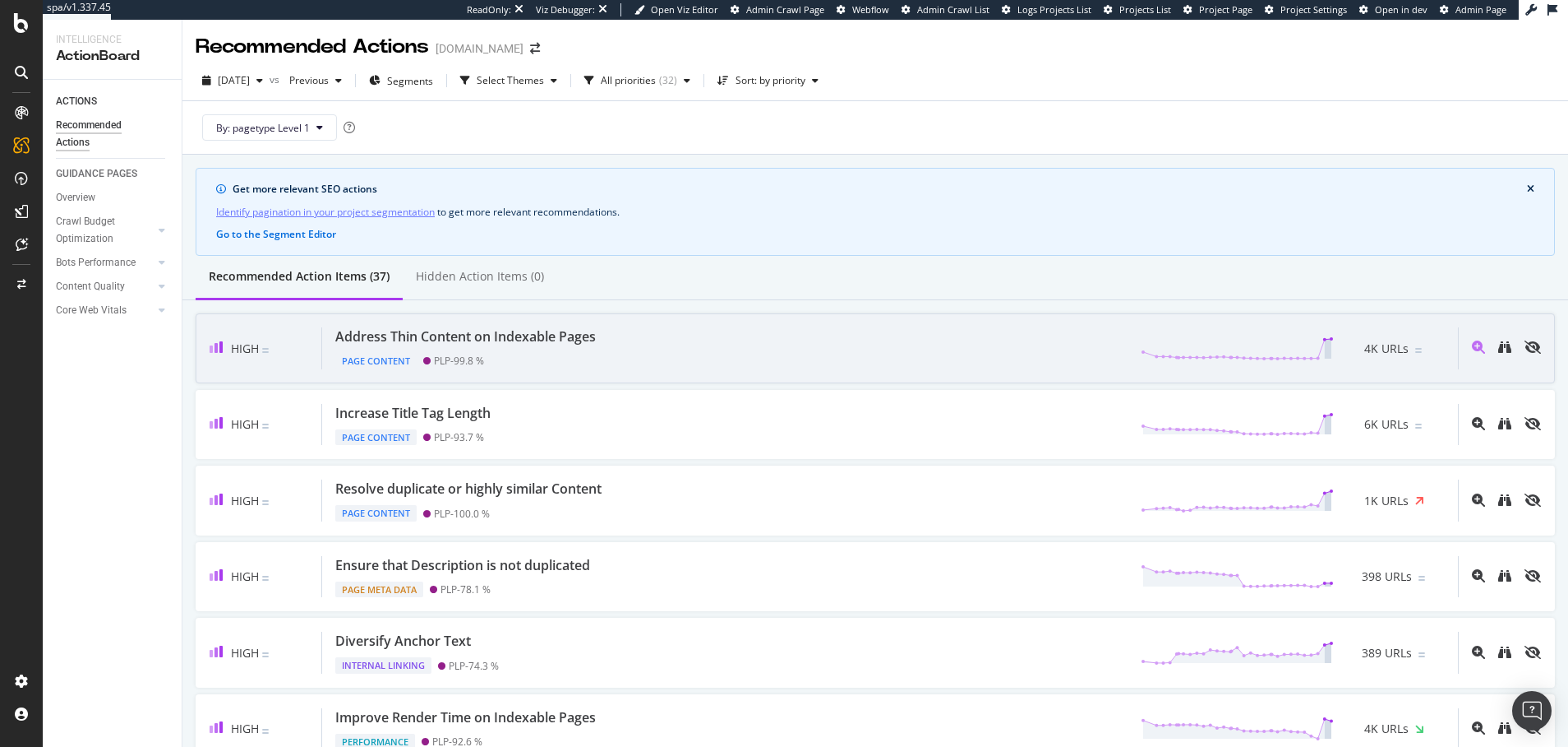
click at [386, 335] on div "Address Thin Content on Indexable Pages" at bounding box center [466, 337] width 261 height 19
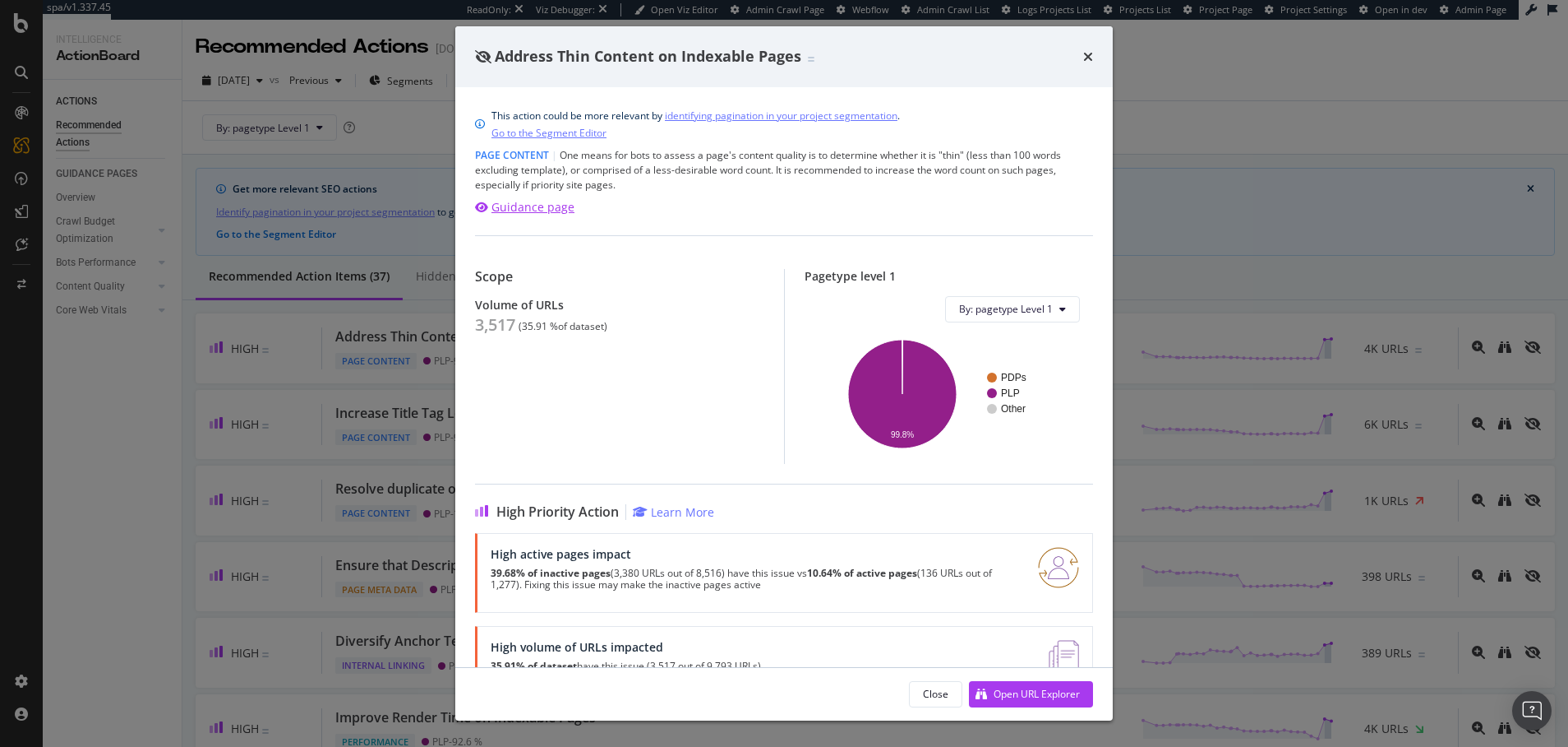
click at [521, 205] on div "Guidance page" at bounding box center [533, 207] width 83 height 17
click at [1084, 53] on icon "times" at bounding box center [1087, 57] width 10 height 13
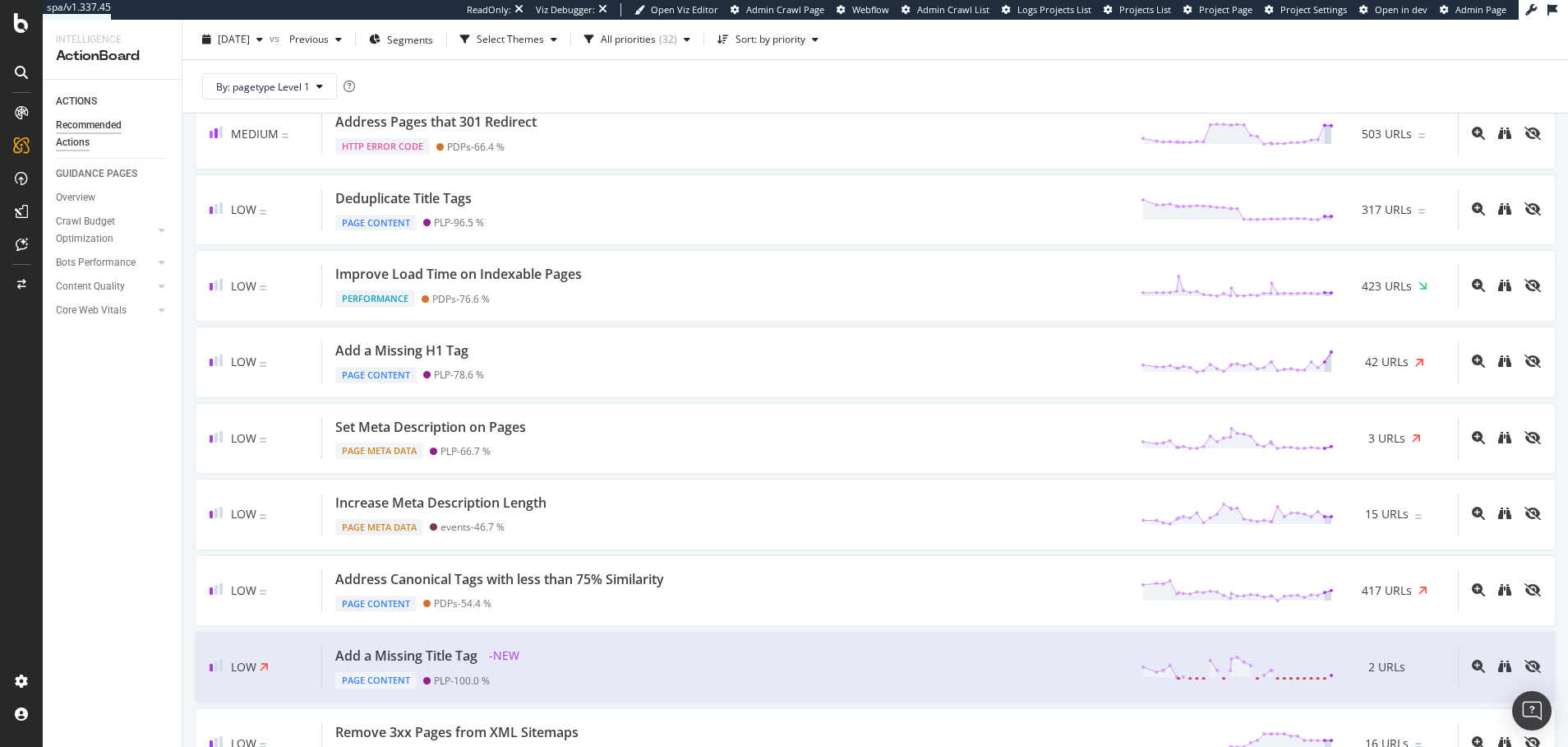
scroll to position [1205, 0]
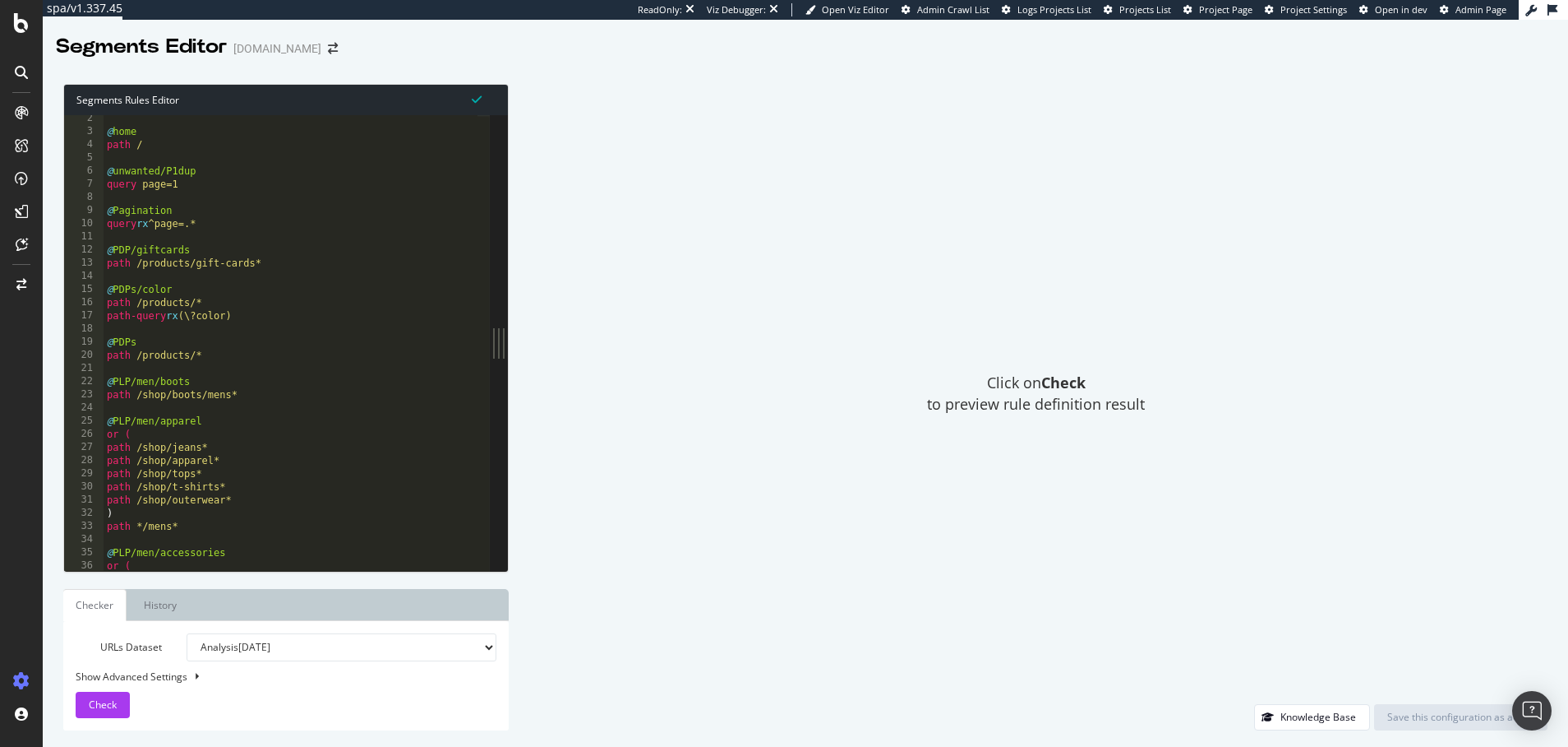
scroll to position [6, 0]
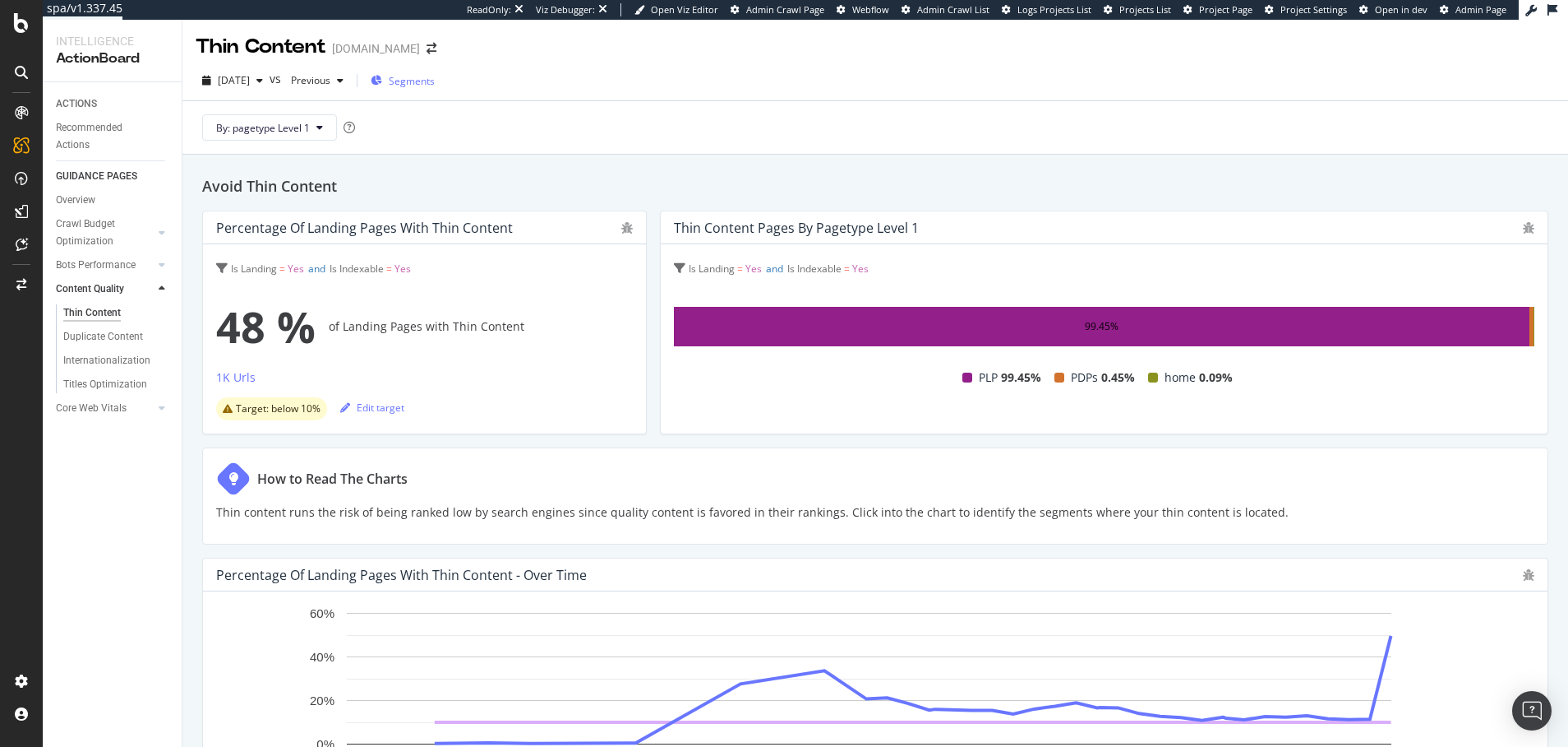
click at [435, 83] on span "Segments" at bounding box center [411, 81] width 46 height 14
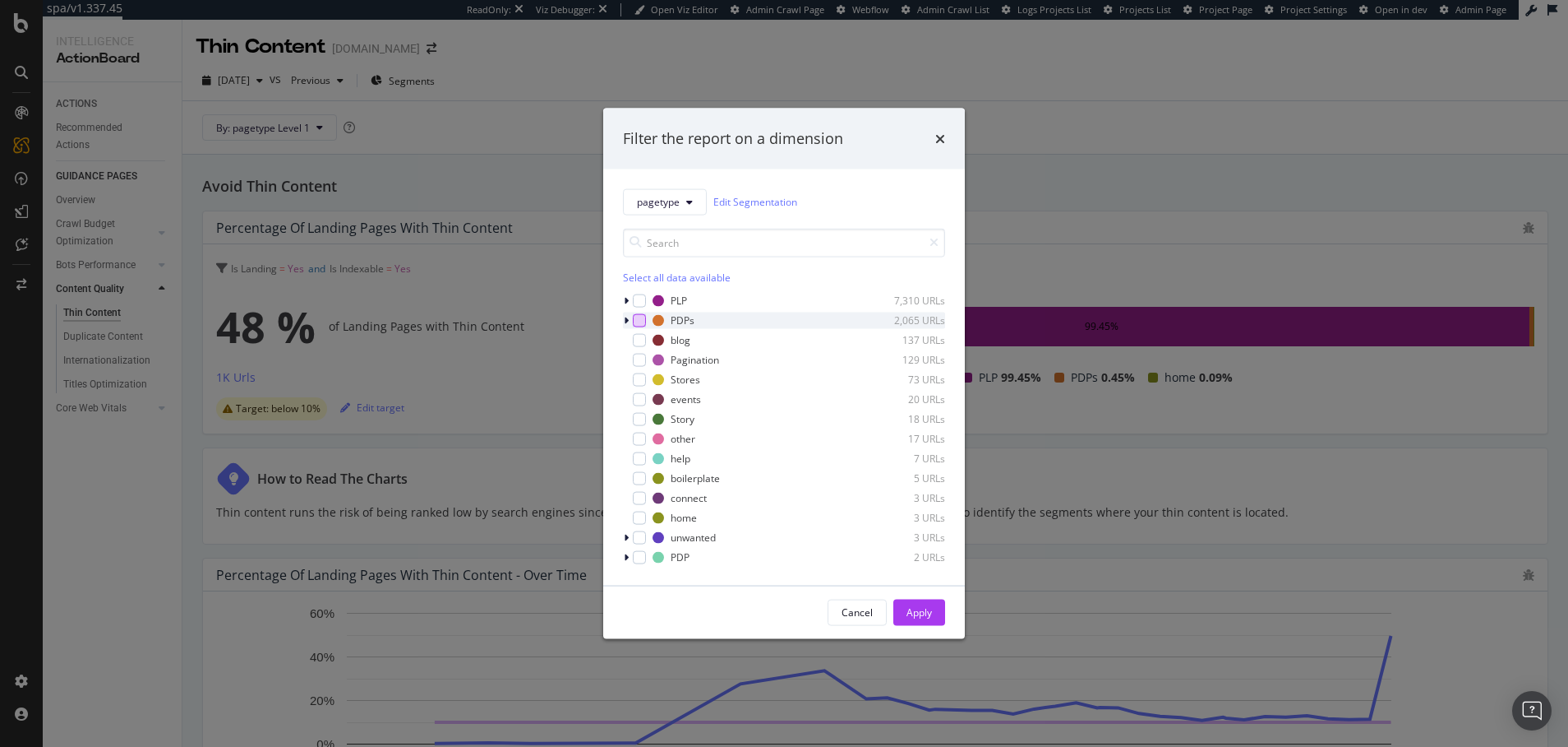
click at [641, 319] on div "modal" at bounding box center [639, 319] width 13 height 13
click at [912, 609] on div "Apply" at bounding box center [919, 612] width 25 height 14
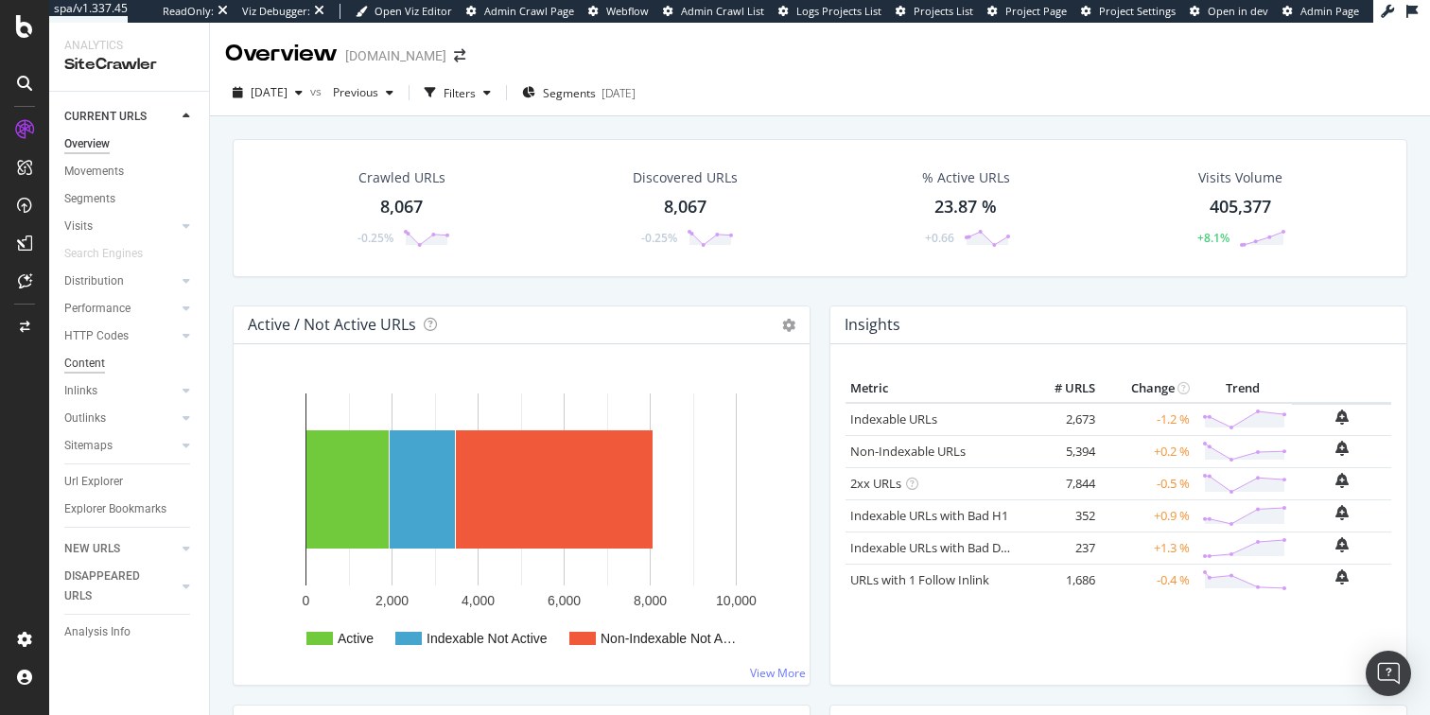
click at [90, 360] on div "Content" at bounding box center [84, 364] width 41 height 20
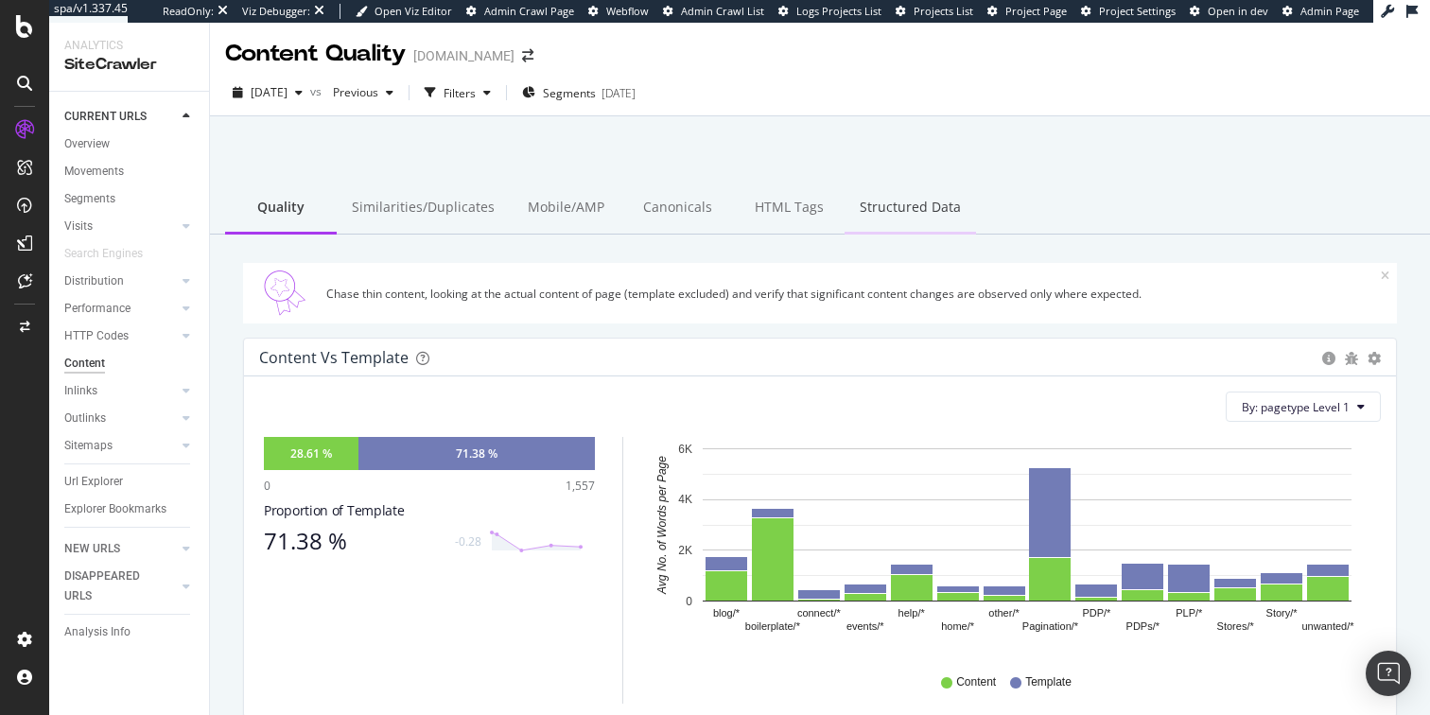
click at [870, 212] on div "Structured Data" at bounding box center [909, 208] width 131 height 52
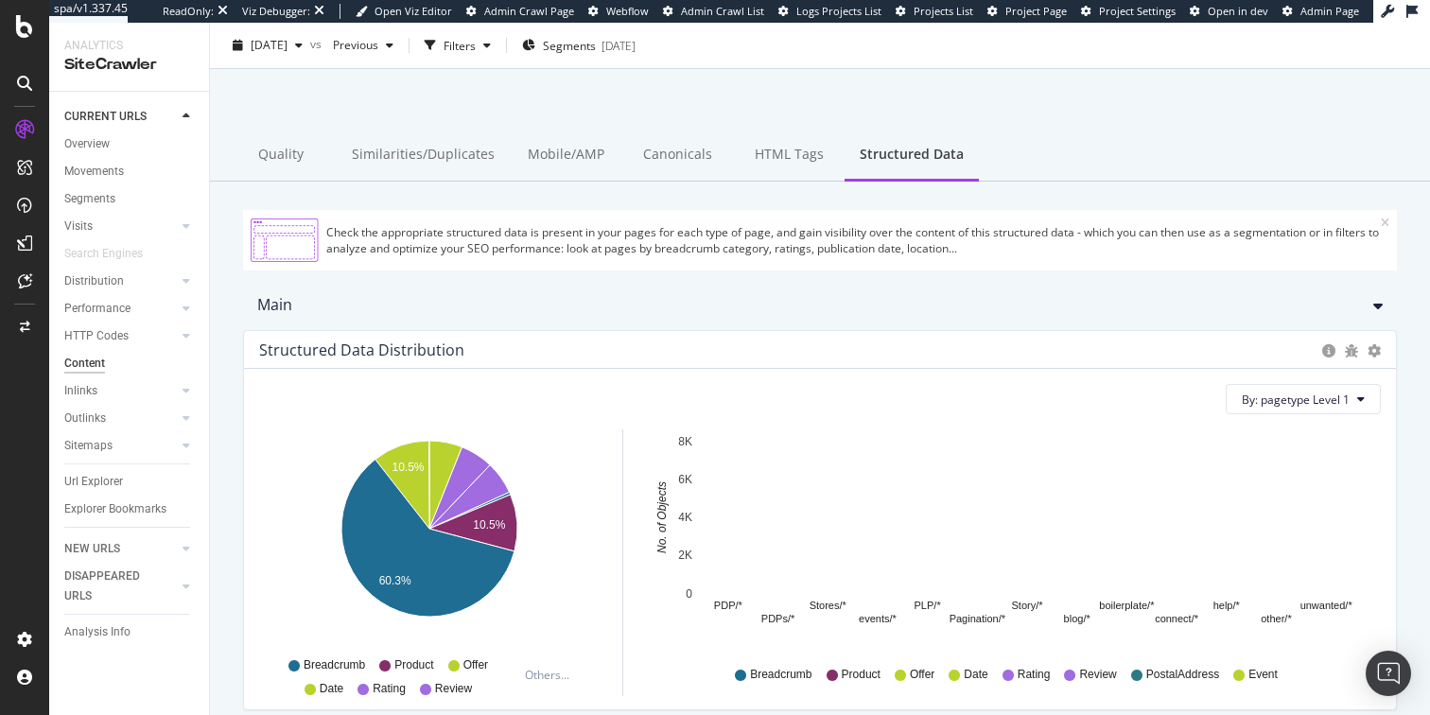
scroll to position [56, 0]
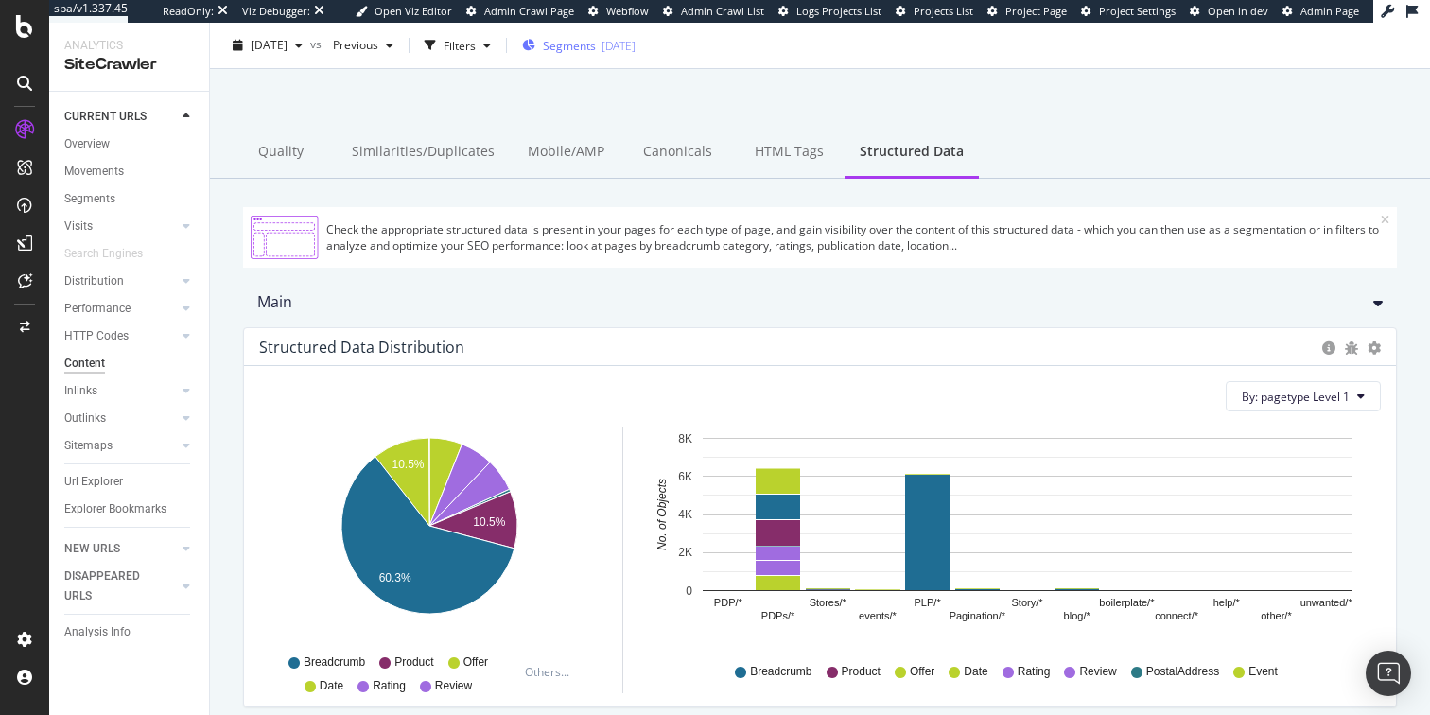
click at [596, 44] on span "Segments" at bounding box center [569, 45] width 53 height 16
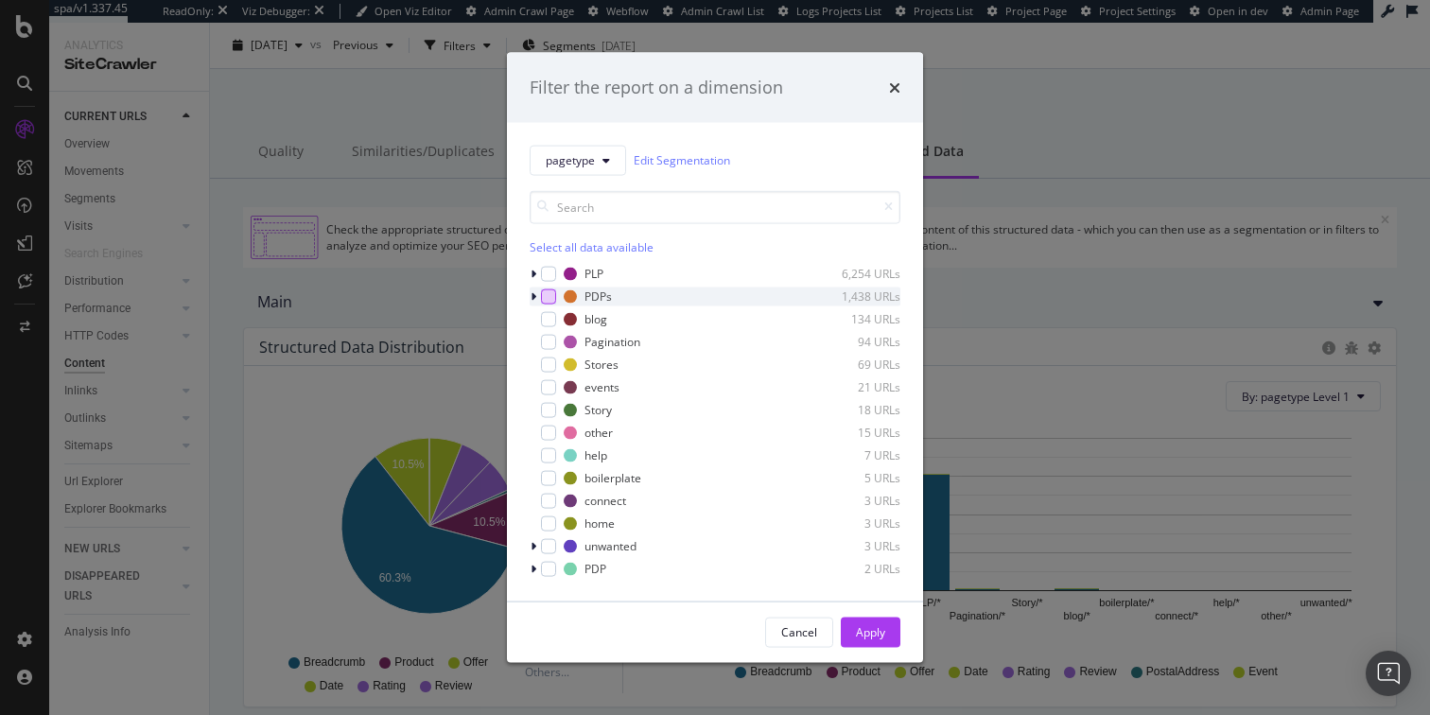
click at [548, 290] on div "modal" at bounding box center [548, 295] width 15 height 15
click at [870, 627] on div "Apply" at bounding box center [870, 632] width 29 height 16
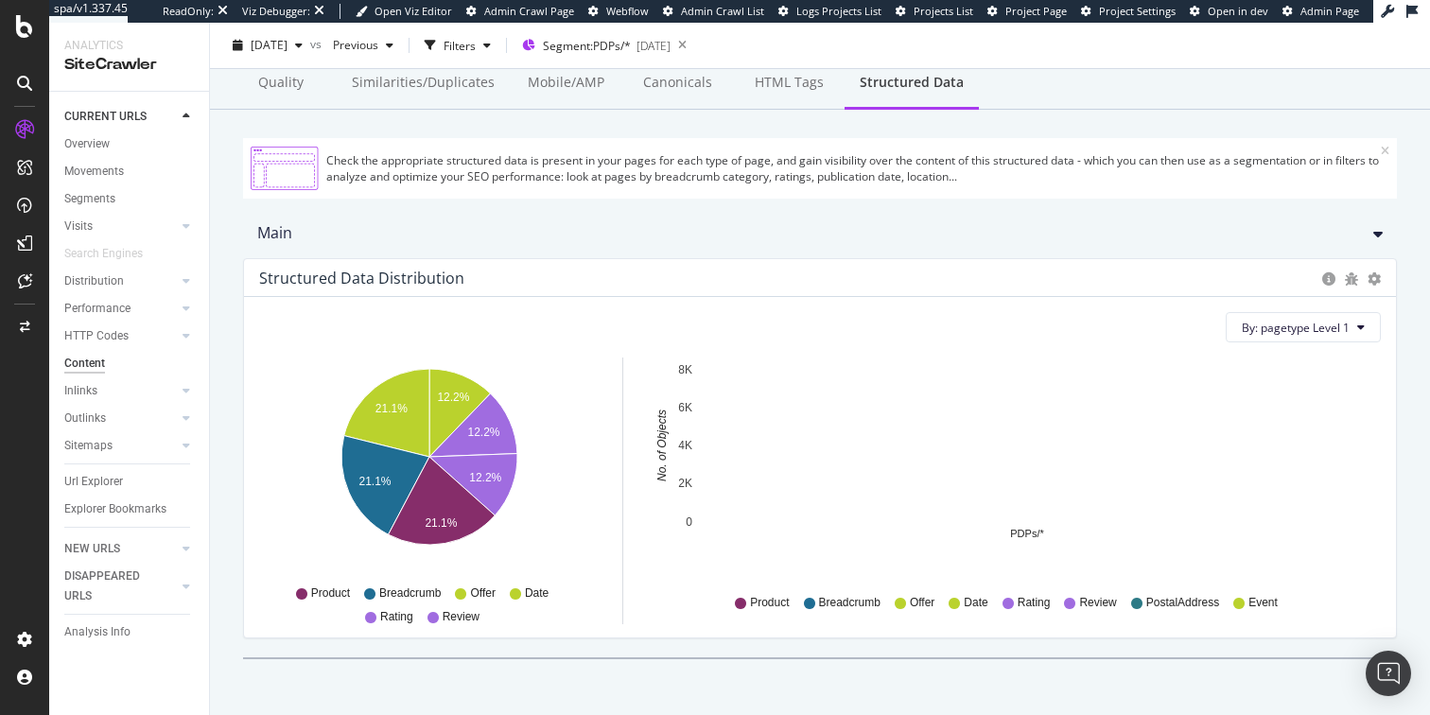
scroll to position [135, 0]
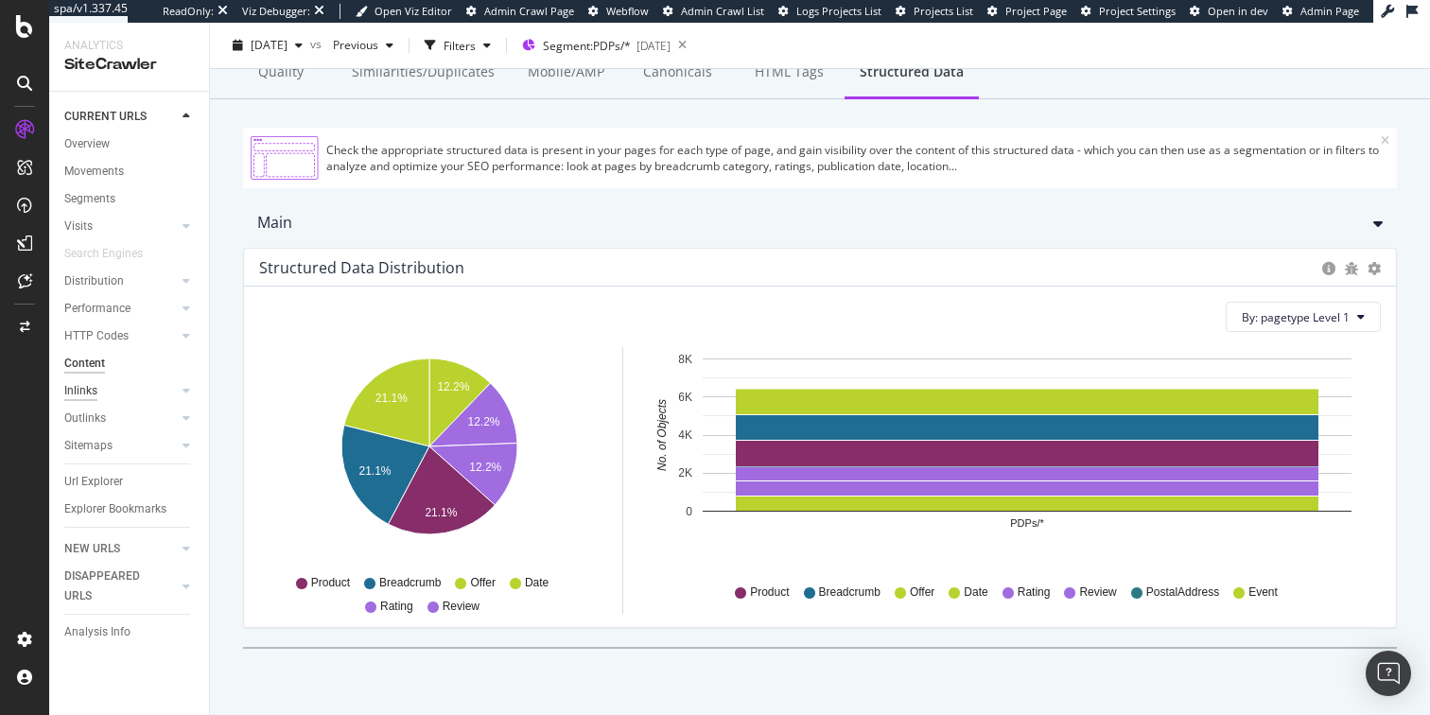
click at [75, 393] on div "Inlinks" at bounding box center [80, 391] width 33 height 20
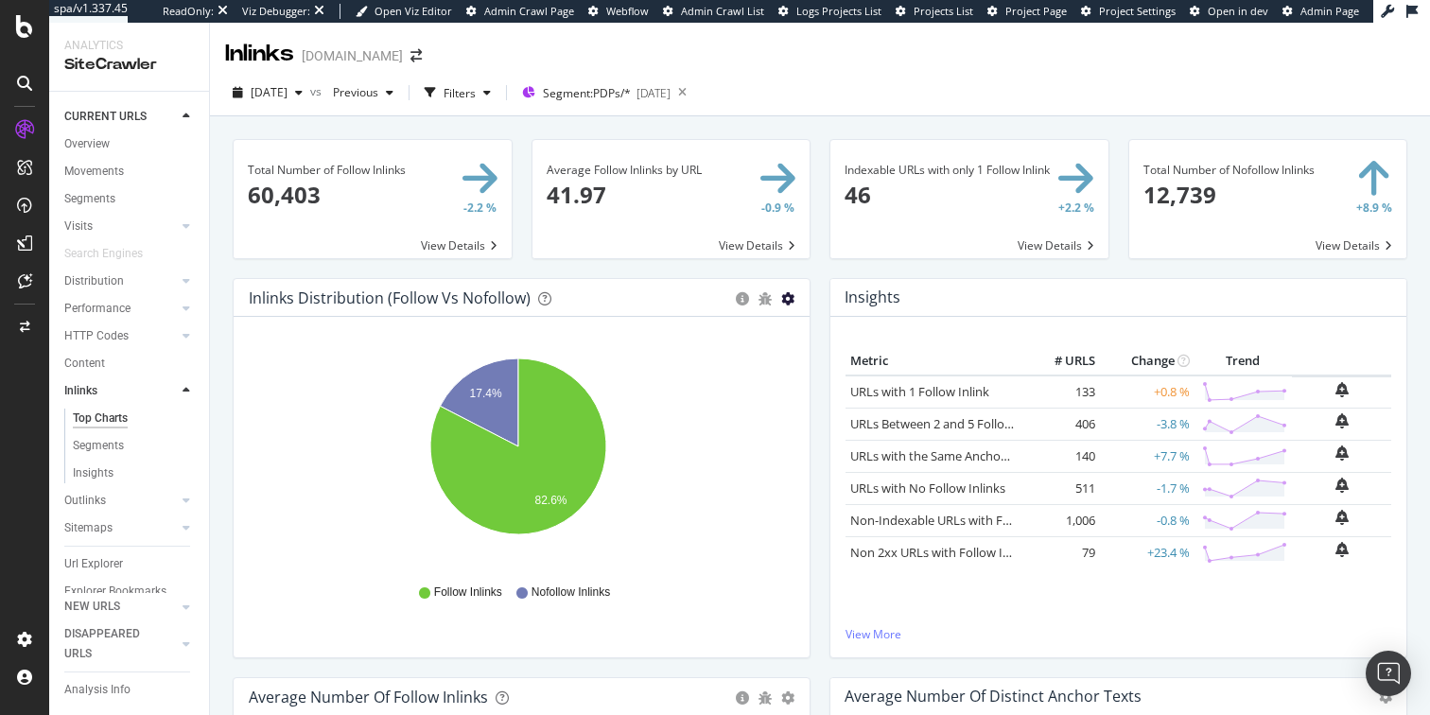
click at [781, 295] on icon "gear" at bounding box center [787, 298] width 13 height 13
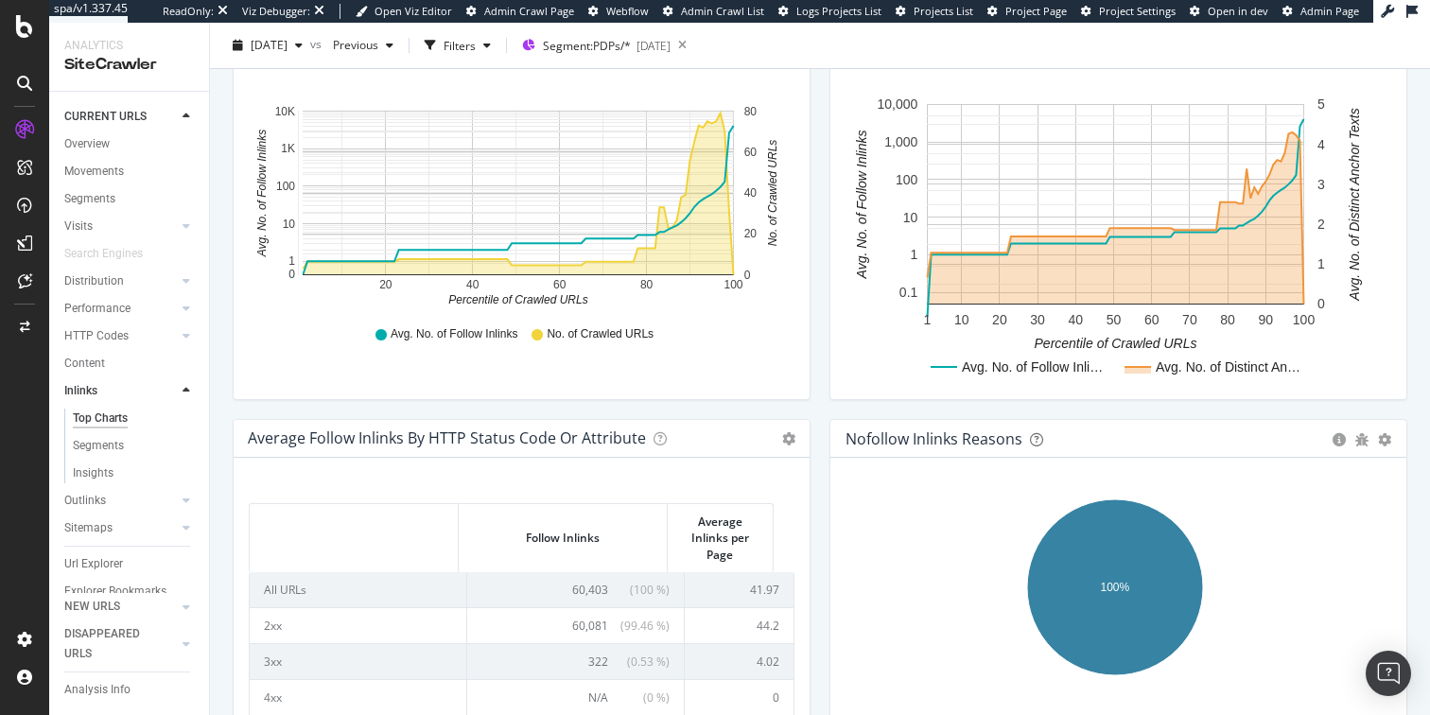
scroll to position [826, 0]
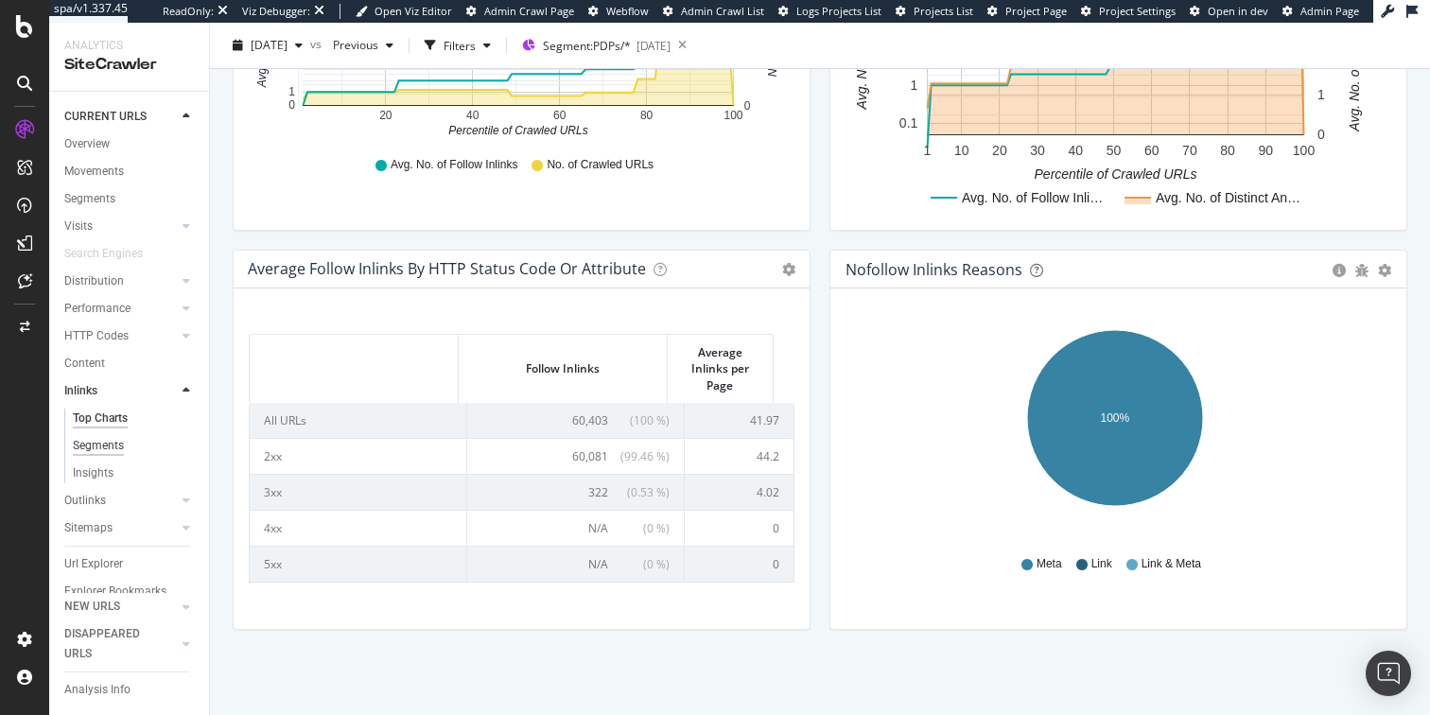
click at [86, 444] on div "Segments" at bounding box center [98, 446] width 51 height 20
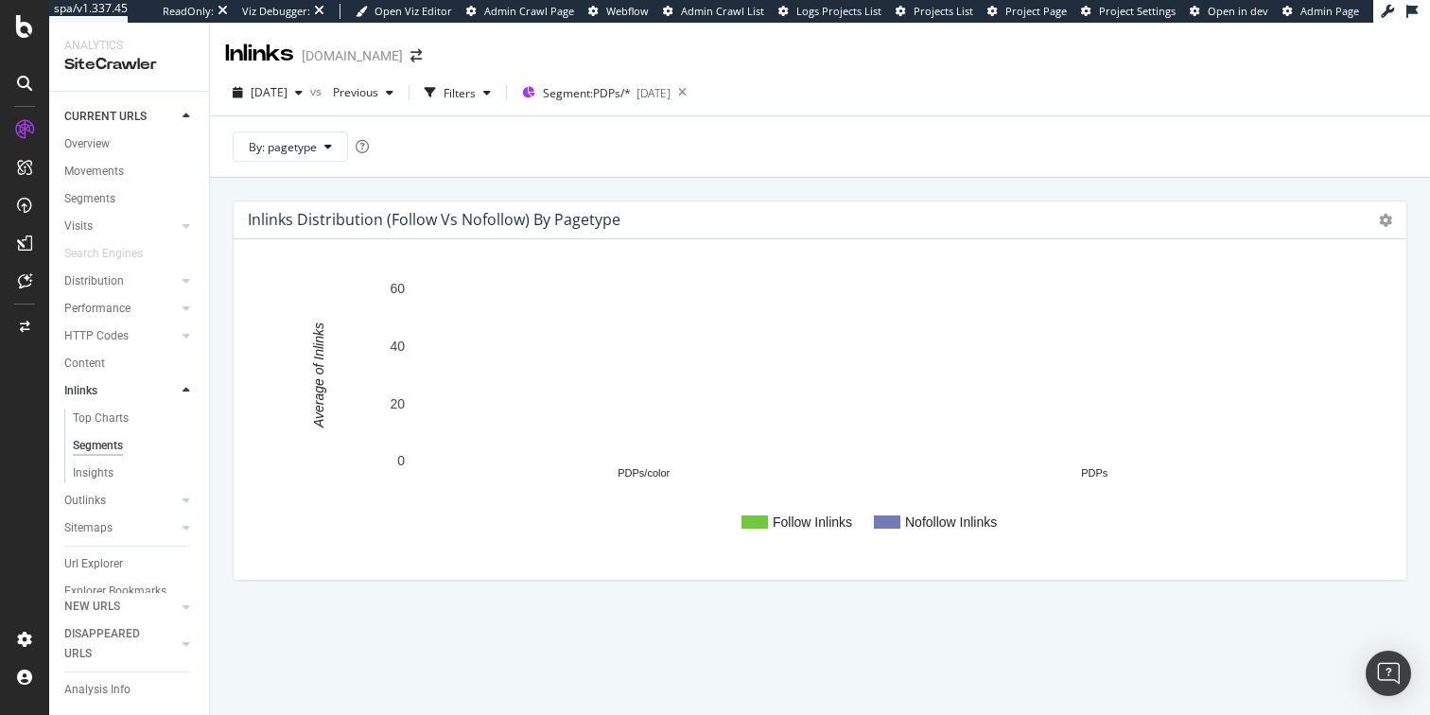
scroll to position [17, 0]
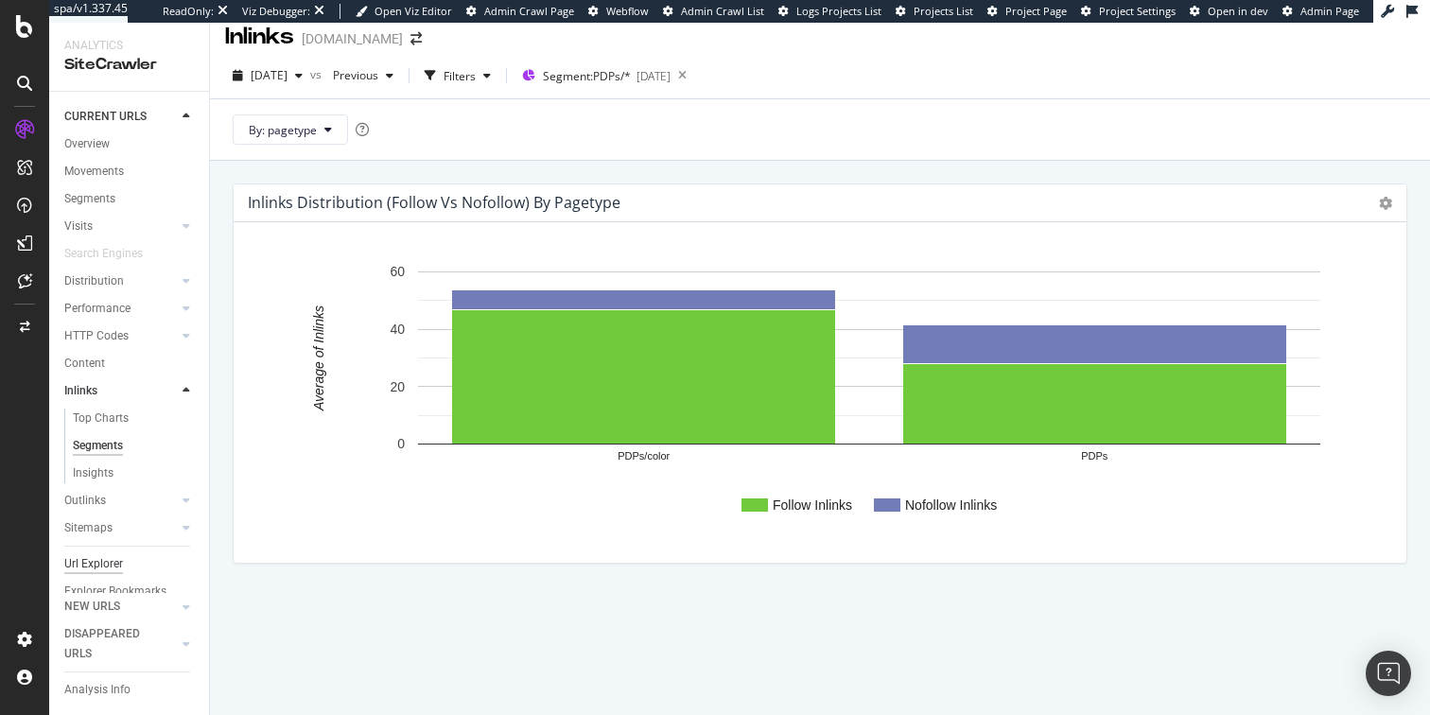
click at [97, 561] on div "Url Explorer" at bounding box center [93, 564] width 59 height 20
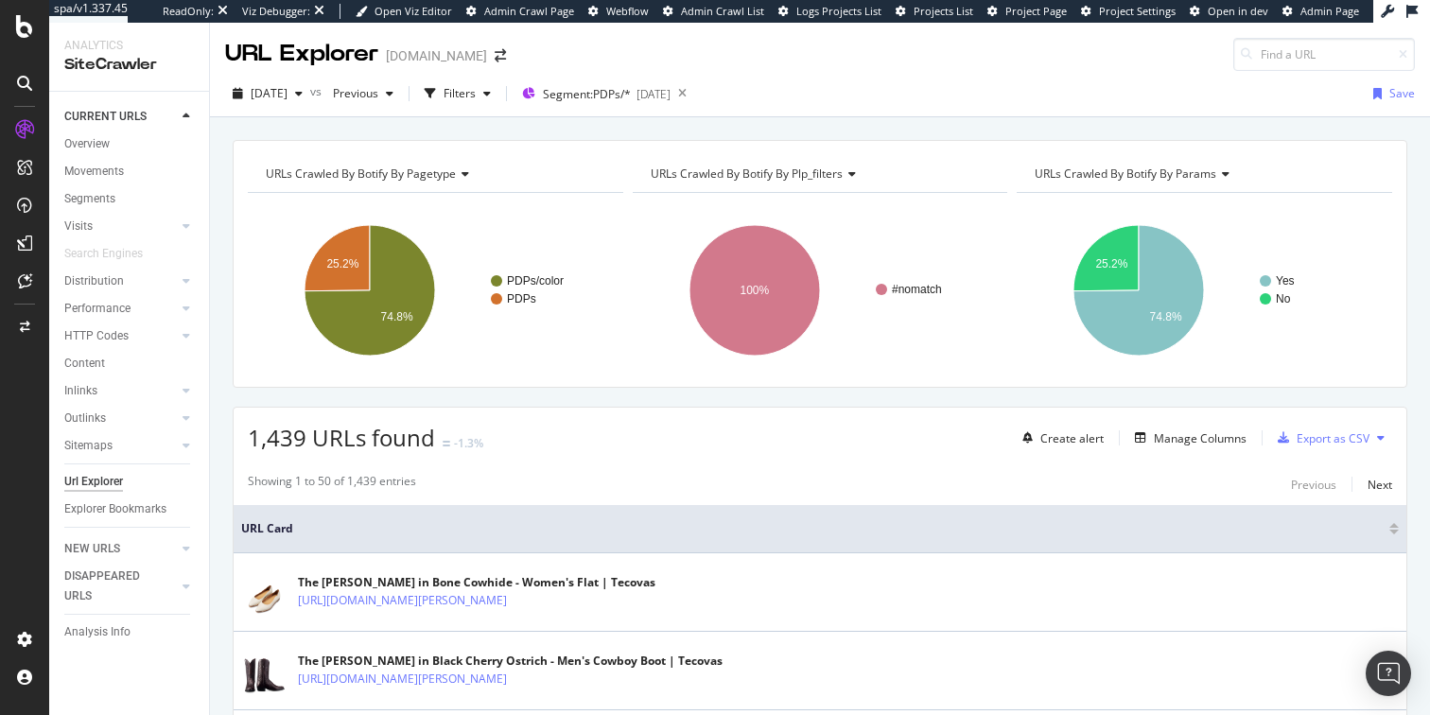
click at [1051, 173] on span "URLs Crawled By Botify By params" at bounding box center [1125, 173] width 182 height 16
click at [773, 130] on div "URLs Crawled By Botify By pagetype Chart (by Value) Table Expand Export as CSV …" at bounding box center [820, 139] width 1220 height 45
click at [78, 392] on div "Inlinks" at bounding box center [80, 391] width 33 height 20
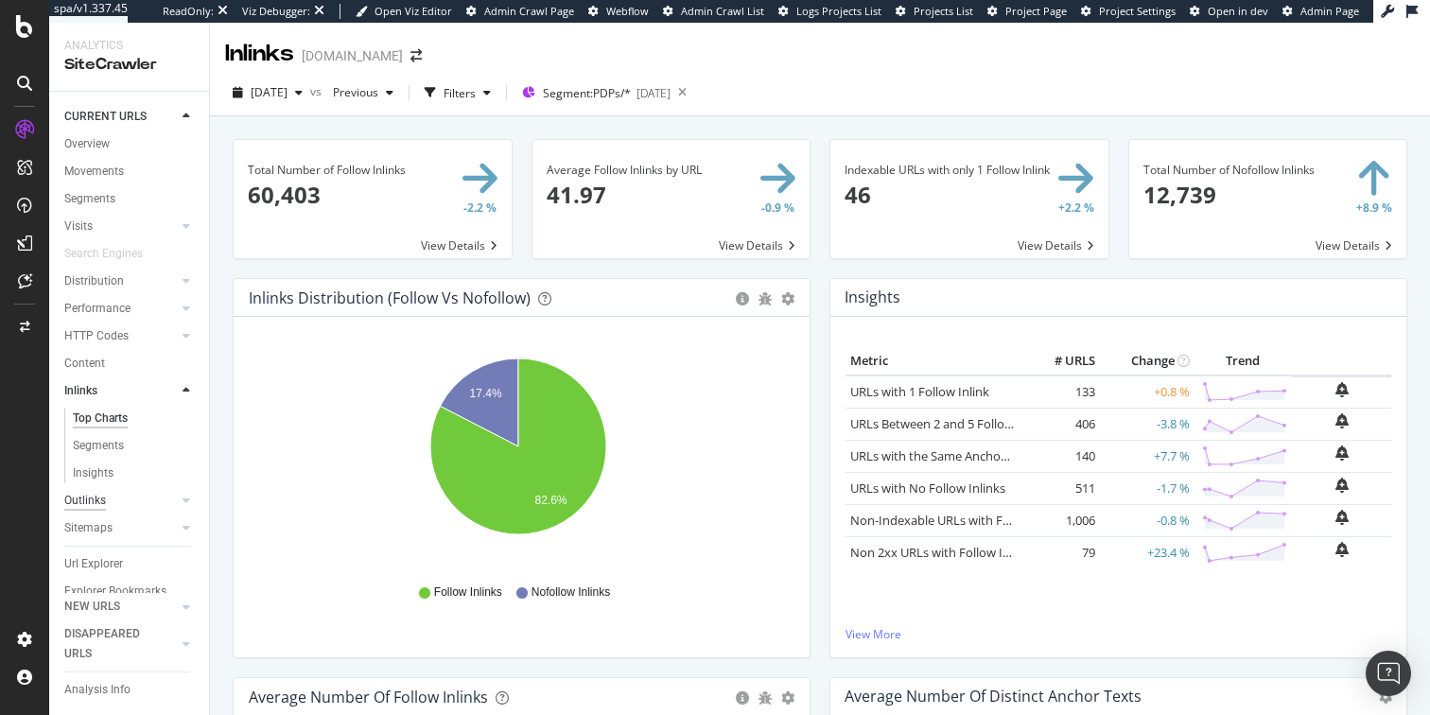
click at [81, 500] on div "Outlinks" at bounding box center [85, 501] width 42 height 20
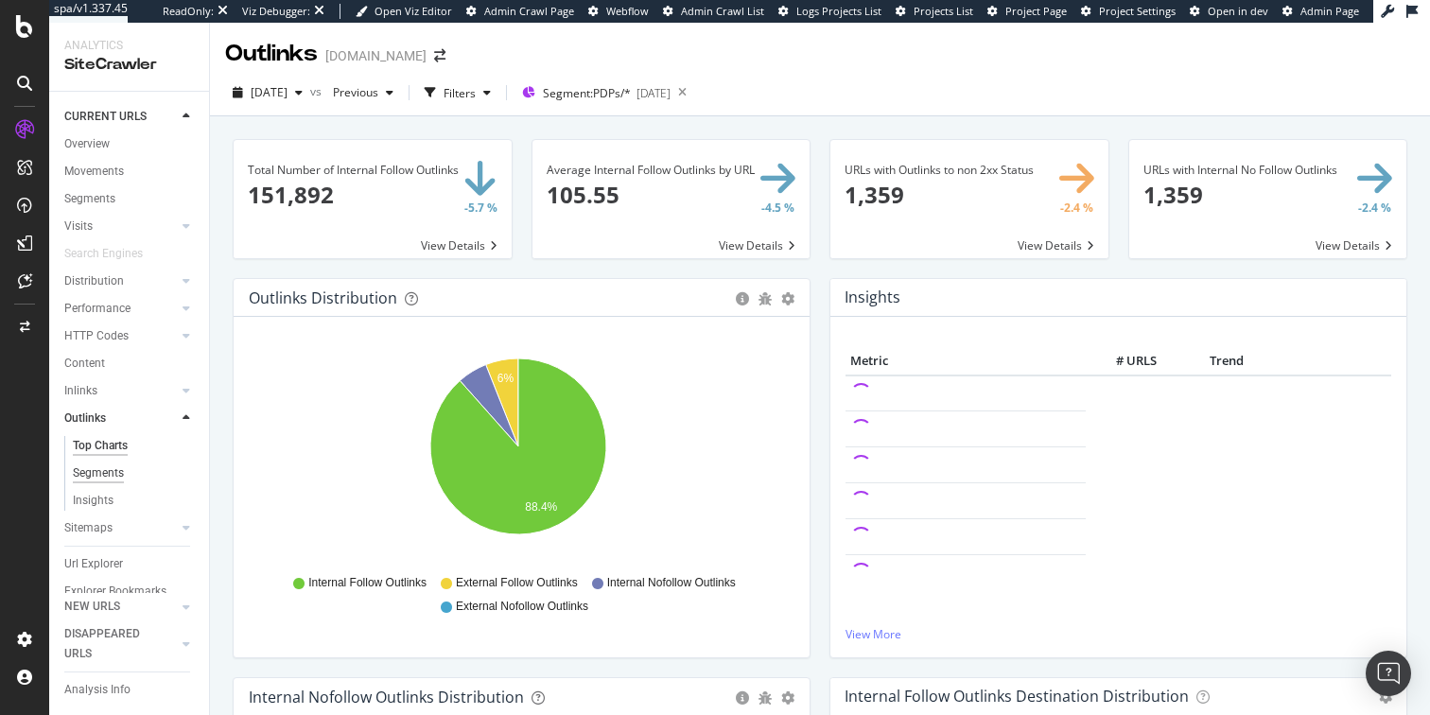
click at [96, 476] on div "Segments" at bounding box center [98, 473] width 51 height 20
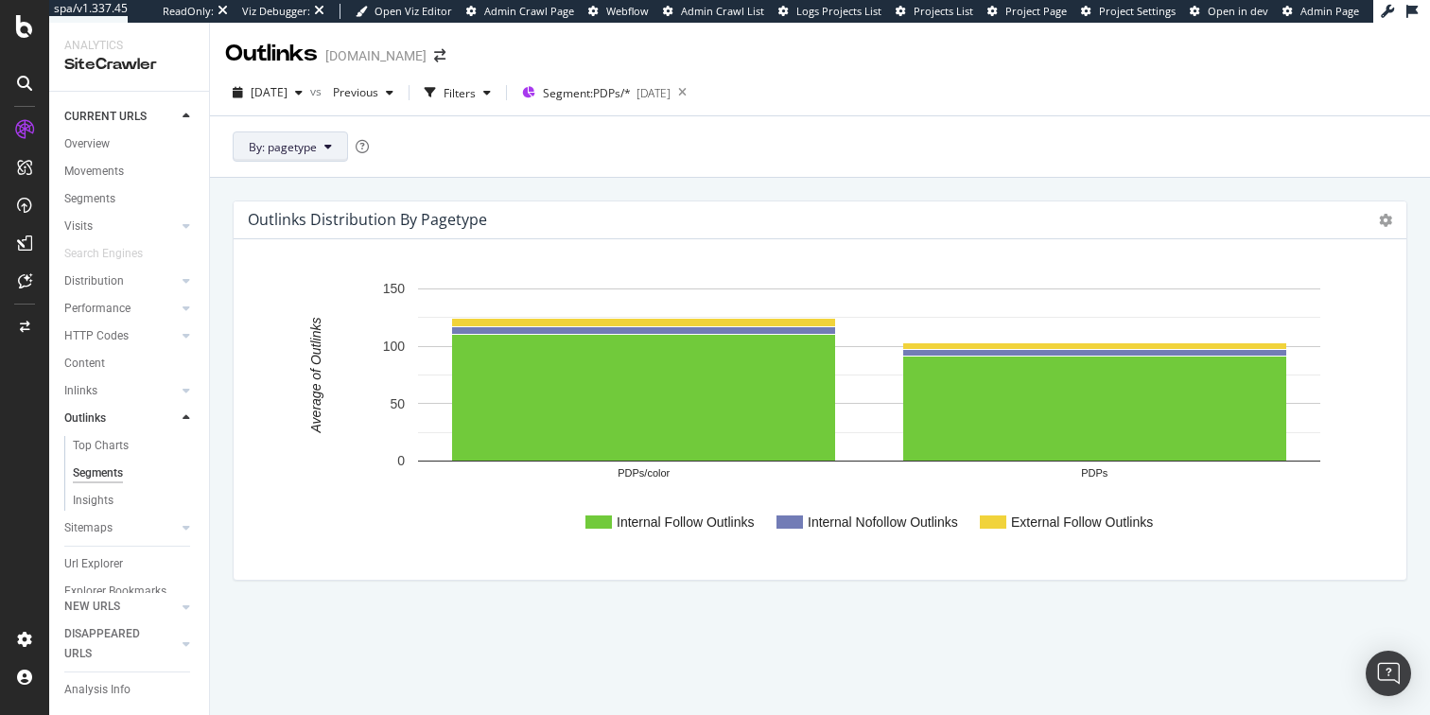
click at [327, 146] on icon at bounding box center [328, 146] width 8 height 11
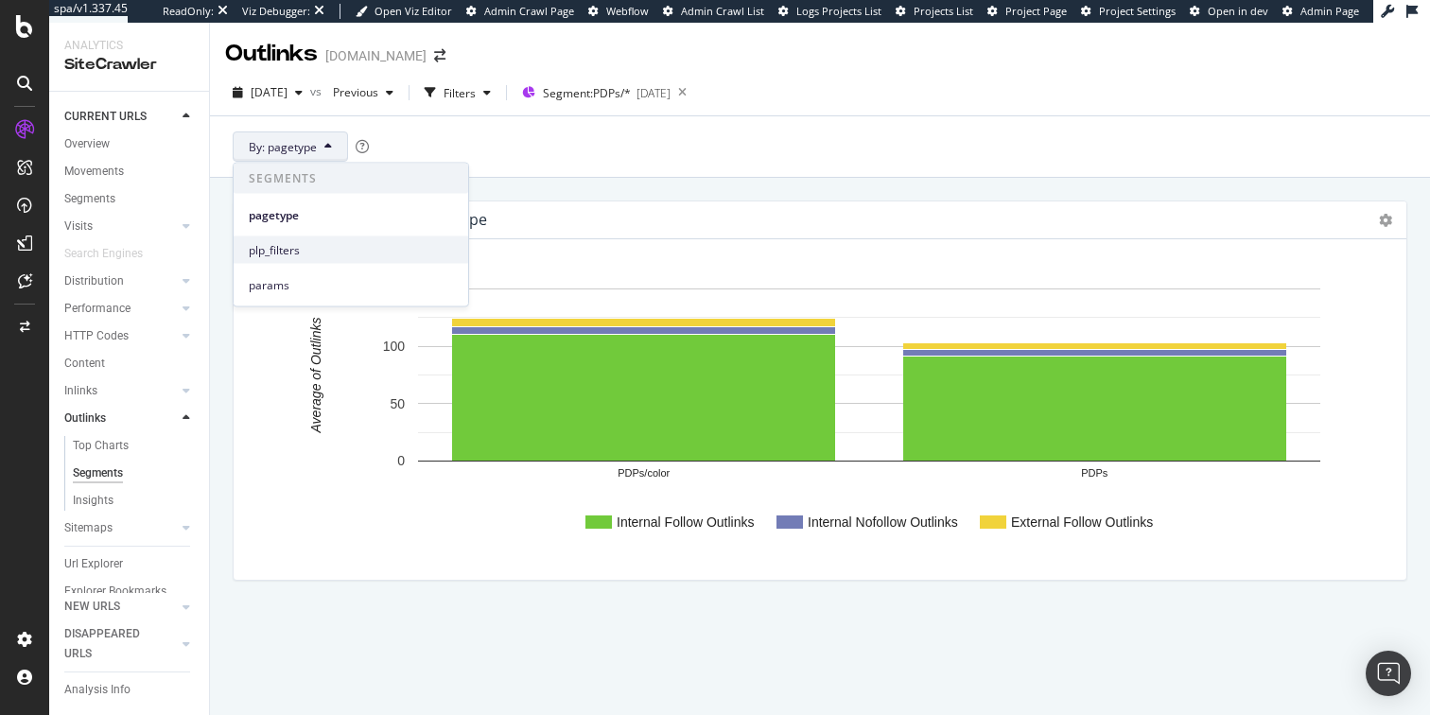
click at [287, 249] on span "plp_filters" at bounding box center [351, 249] width 204 height 17
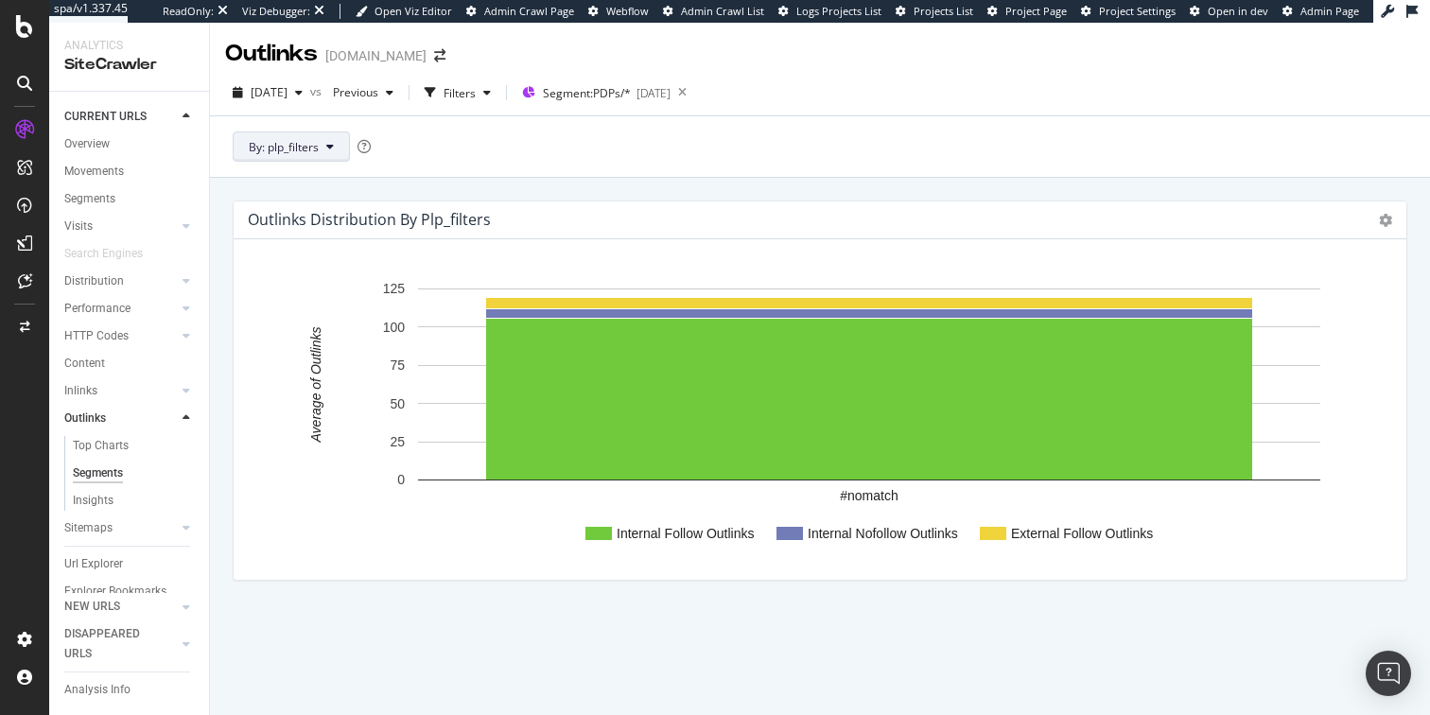
click at [296, 148] on span "By: plp_filters" at bounding box center [284, 147] width 70 height 16
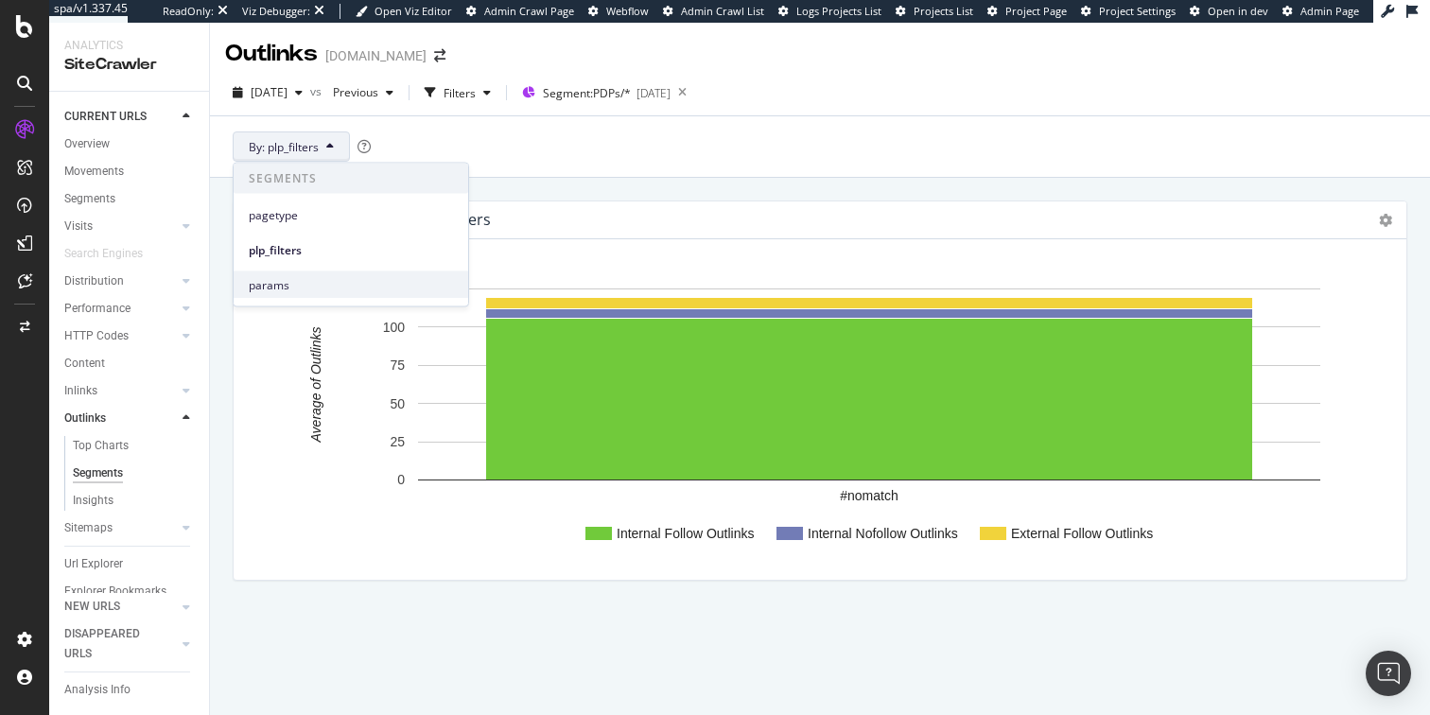
click at [275, 285] on span "params" at bounding box center [351, 284] width 204 height 17
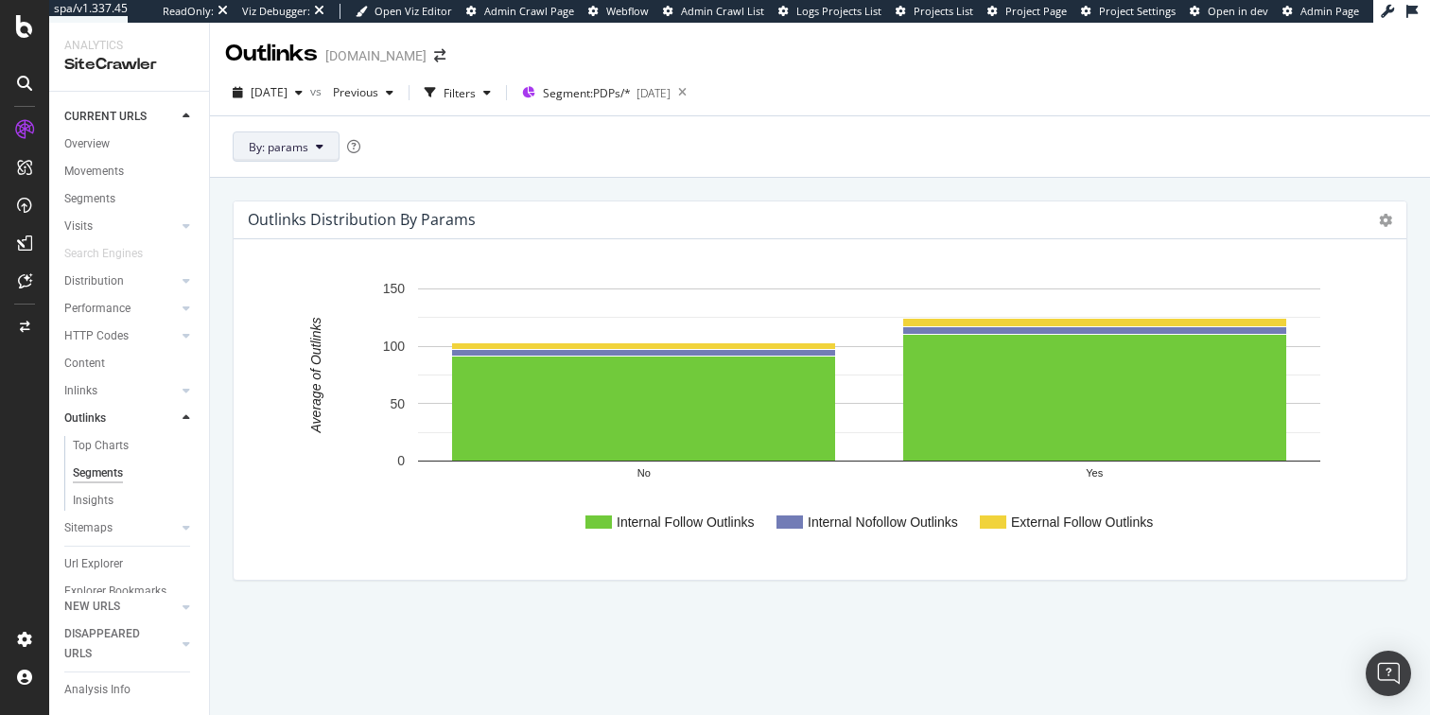
click at [281, 143] on span "By: params" at bounding box center [279, 147] width 60 height 16
click at [278, 216] on span "pagetype" at bounding box center [351, 214] width 204 height 17
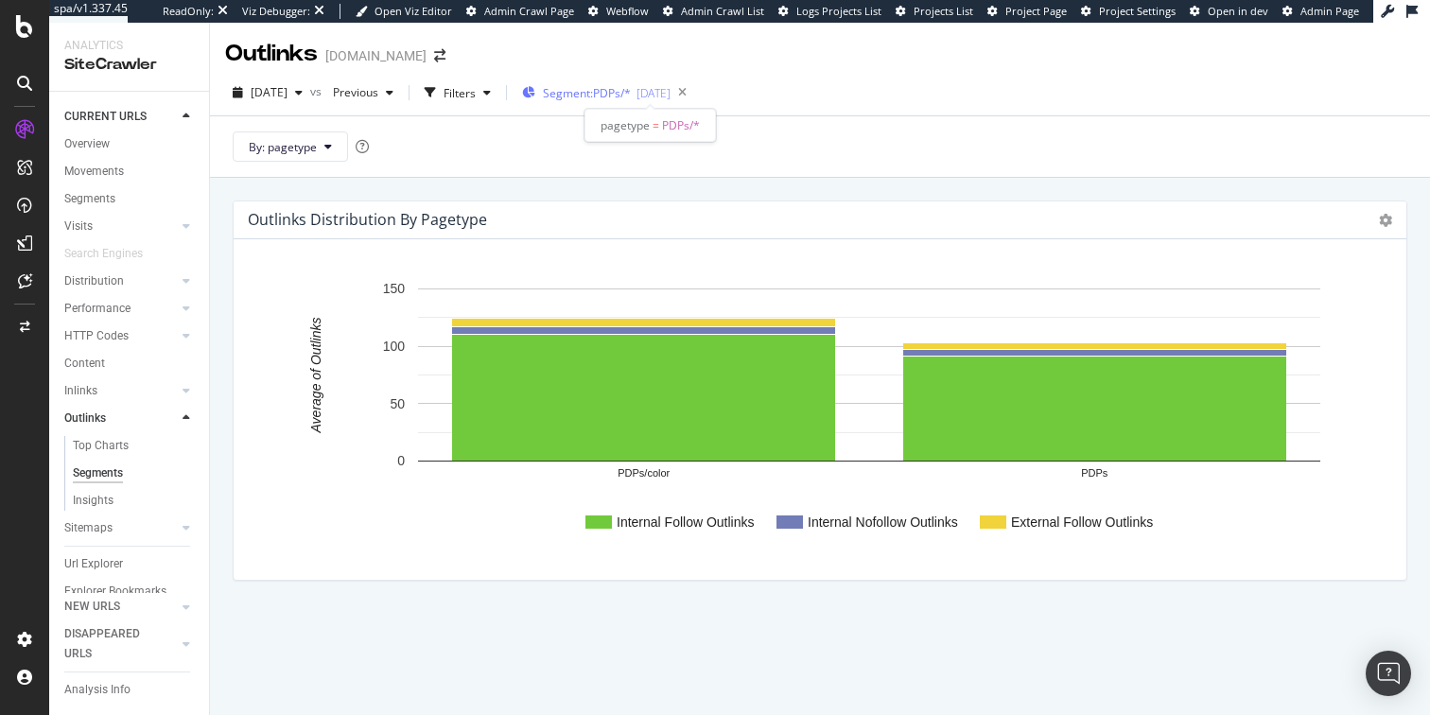
click at [599, 94] on span "Segment: PDPs/*" at bounding box center [587, 93] width 88 height 16
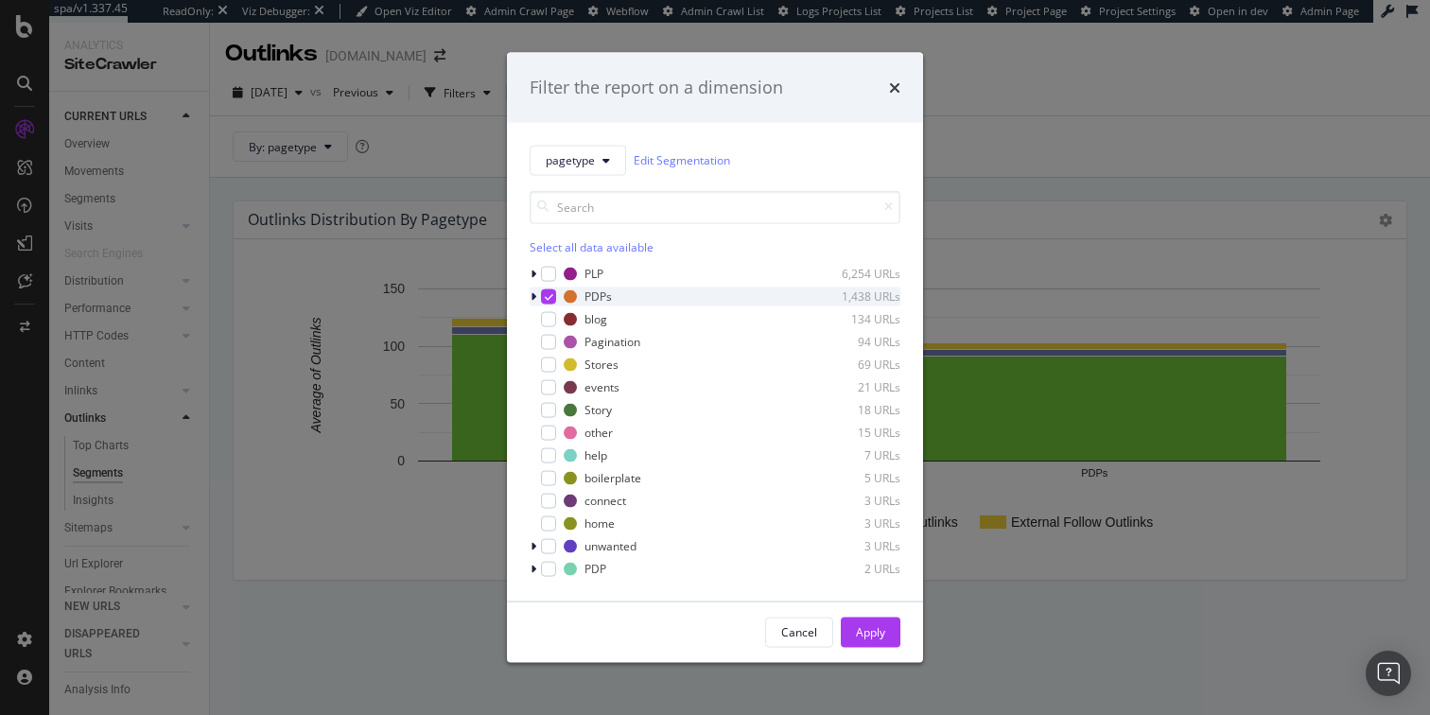
click at [548, 296] on icon "modal" at bounding box center [549, 295] width 9 height 9
click at [860, 630] on div "Apply" at bounding box center [870, 632] width 29 height 16
